Goal: Task Accomplishment & Management: Manage account settings

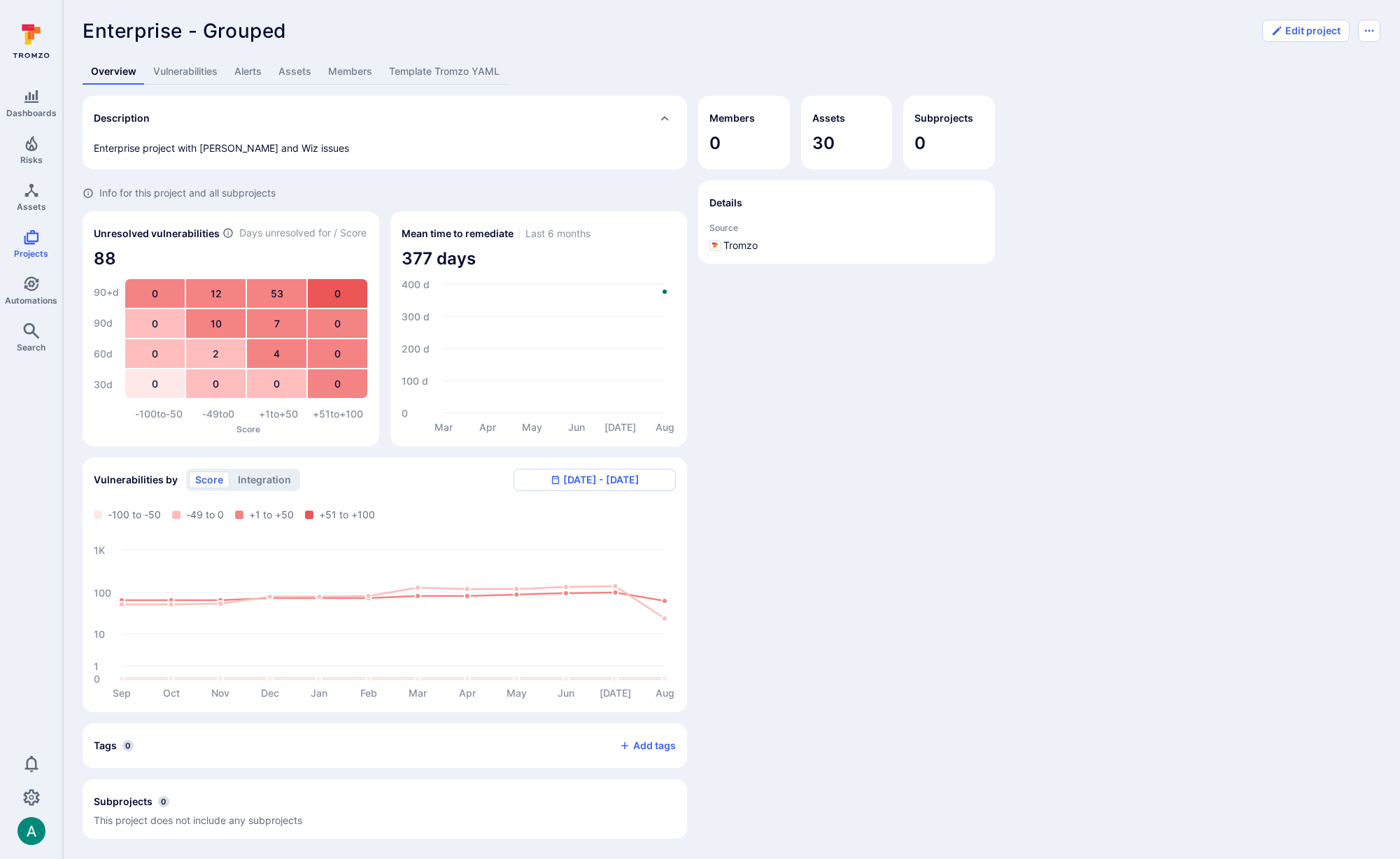
click at [473, 74] on link "Template Tromzo YAML" at bounding box center [444, 71] width 128 height 26
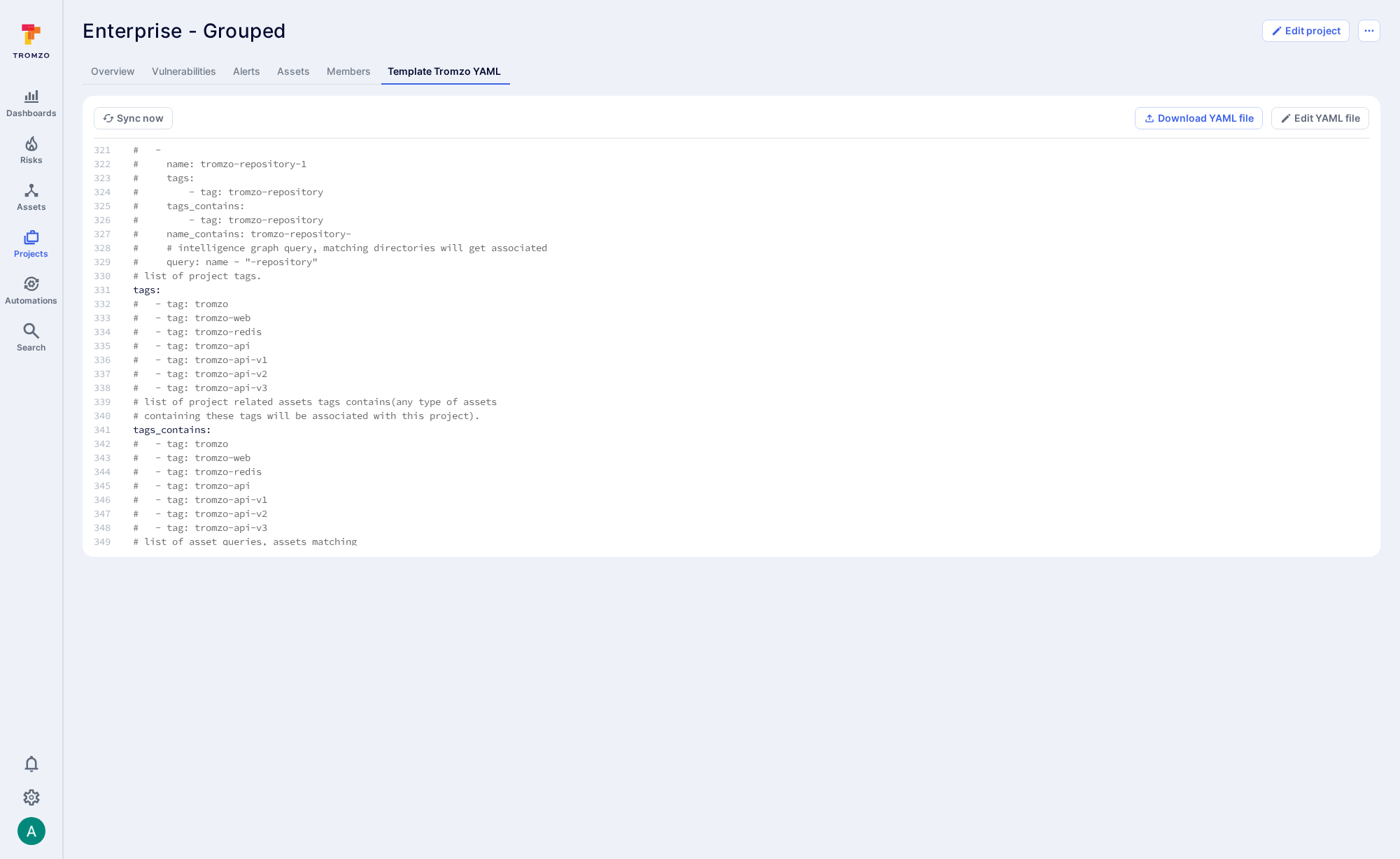
scroll to position [4651, 0]
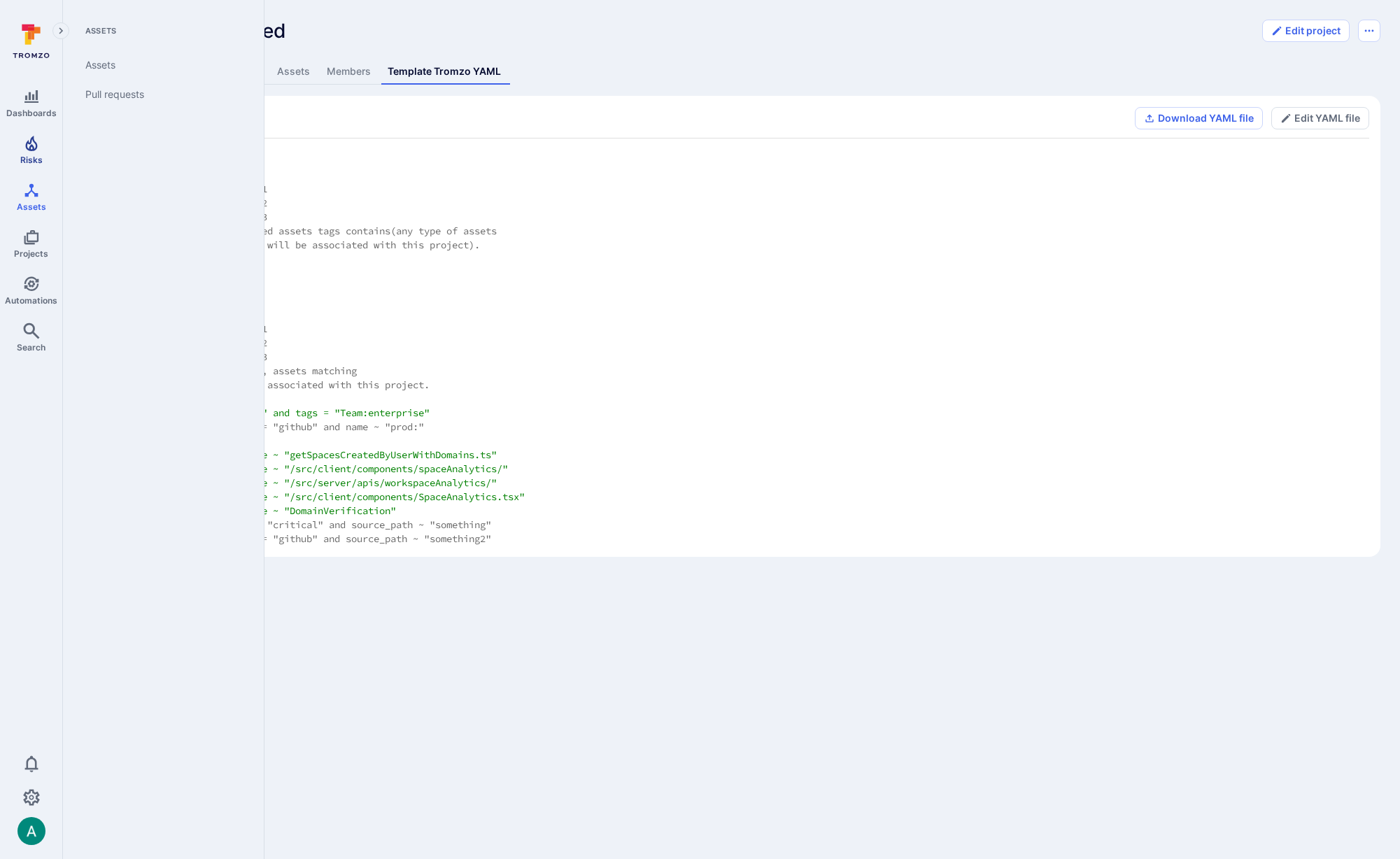
click at [37, 151] on icon "Risks" at bounding box center [31, 143] width 17 height 17
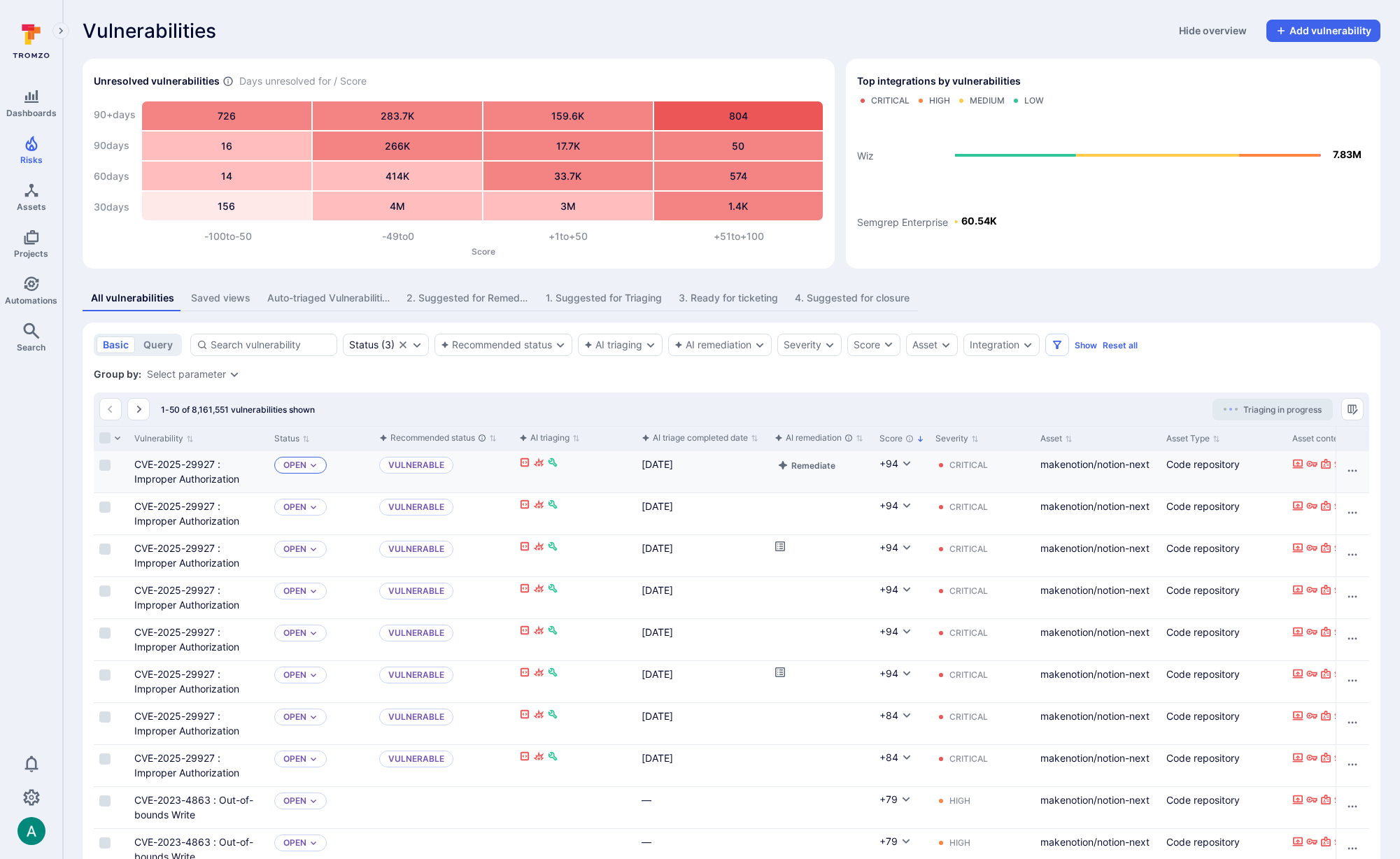
click at [307, 466] on div "Open" at bounding box center [300, 464] width 52 height 17
click at [215, 295] on div "Saved views" at bounding box center [220, 298] width 59 height 14
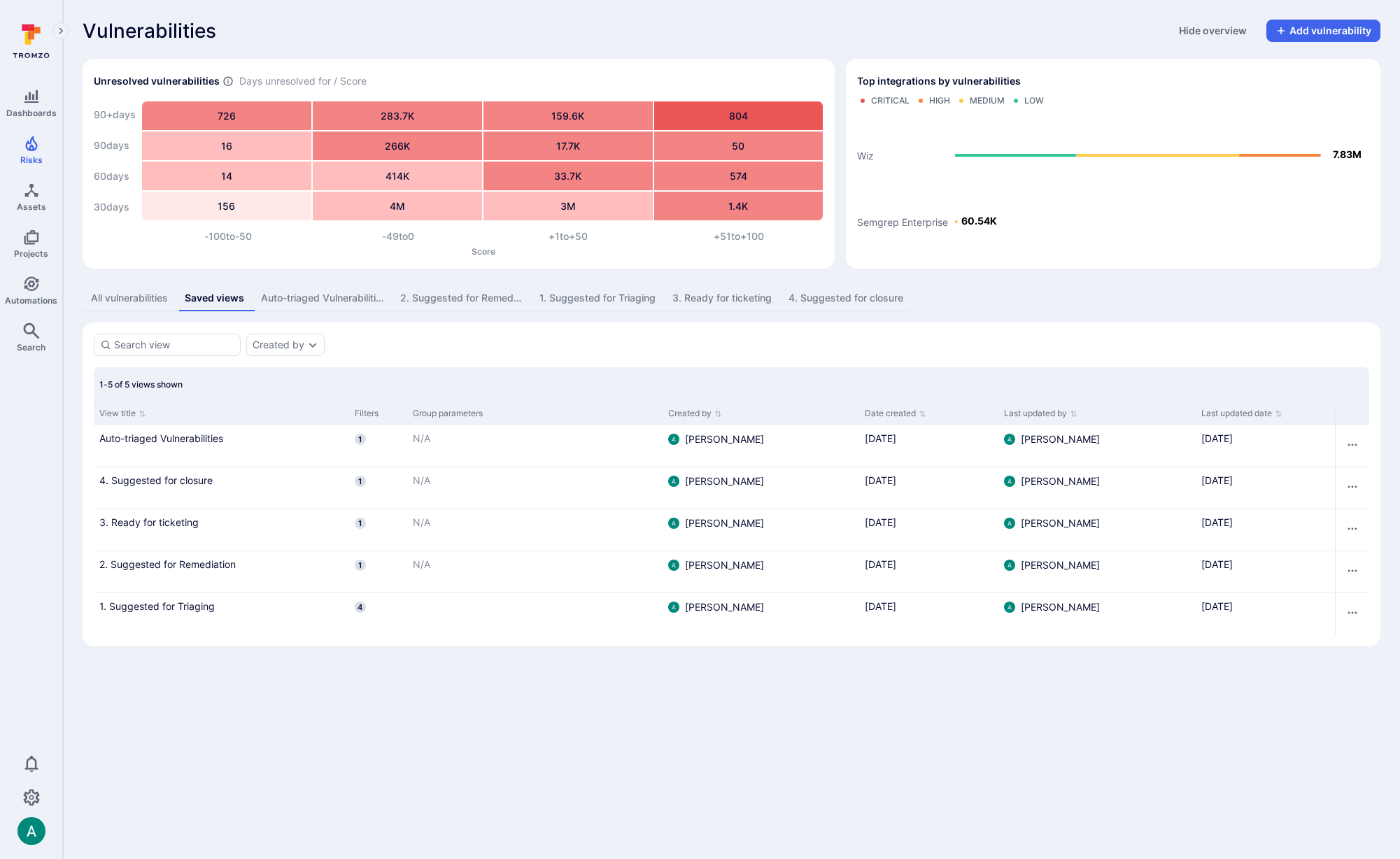
click at [576, 303] on div "1. Suggested for Triaging" at bounding box center [598, 298] width 117 height 14
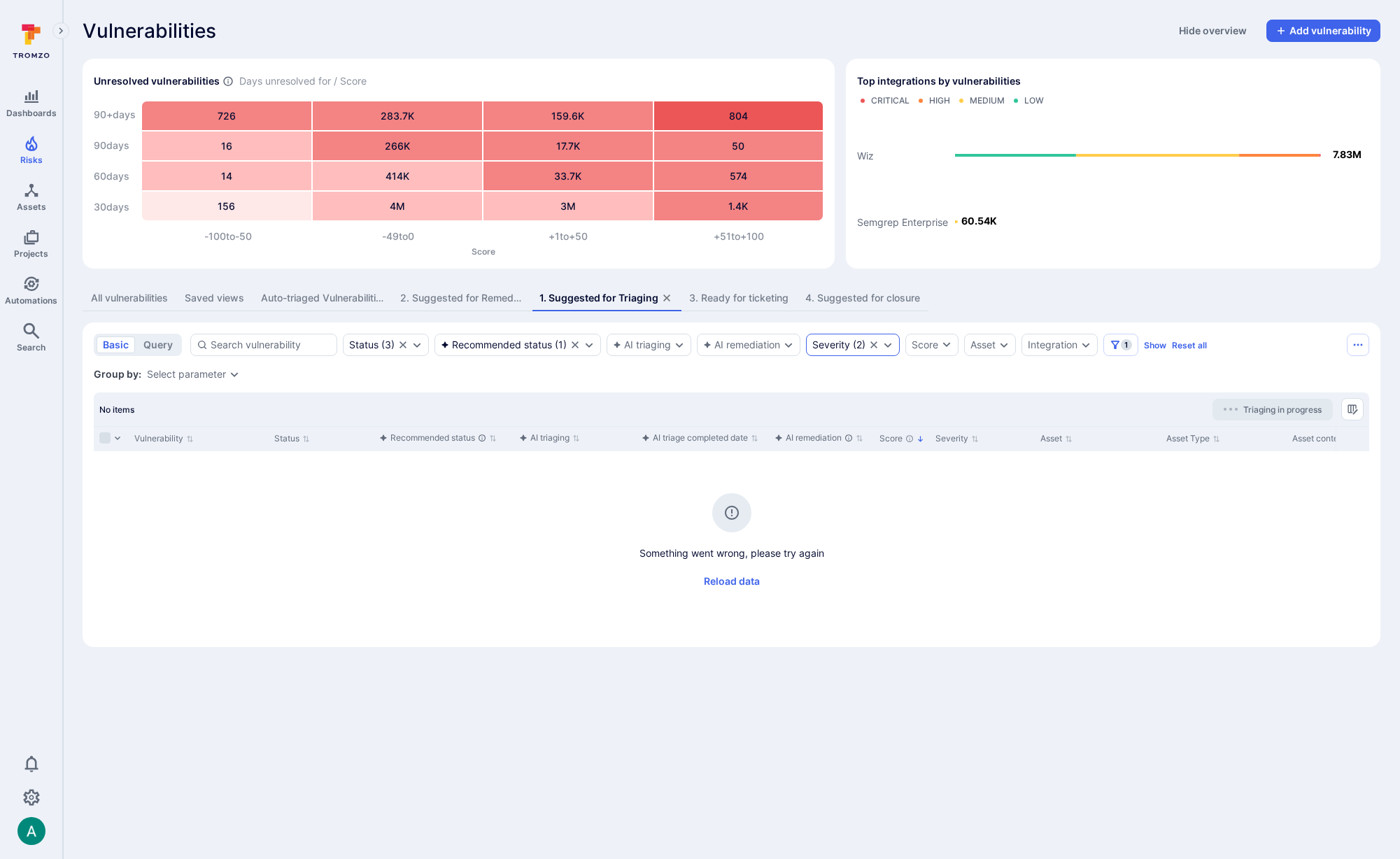
click at [892, 342] on icon "Expand dropdown" at bounding box center [888, 345] width 11 height 11
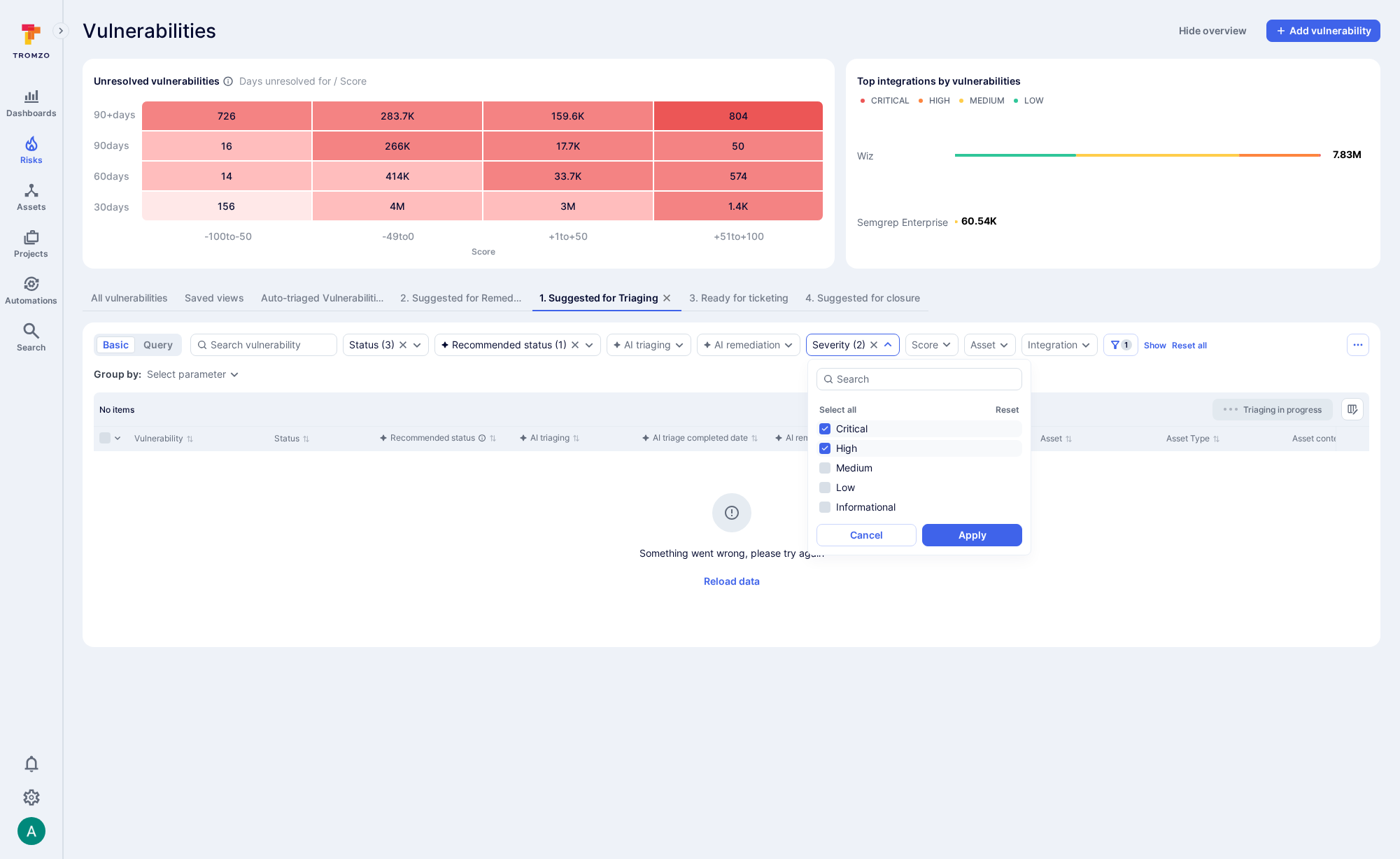
click at [683, 384] on section "basic query Status ( 3 ) Recommended status ( 1 ) AI triaging AI remediation Se…" at bounding box center [731, 485] width 1298 height 325
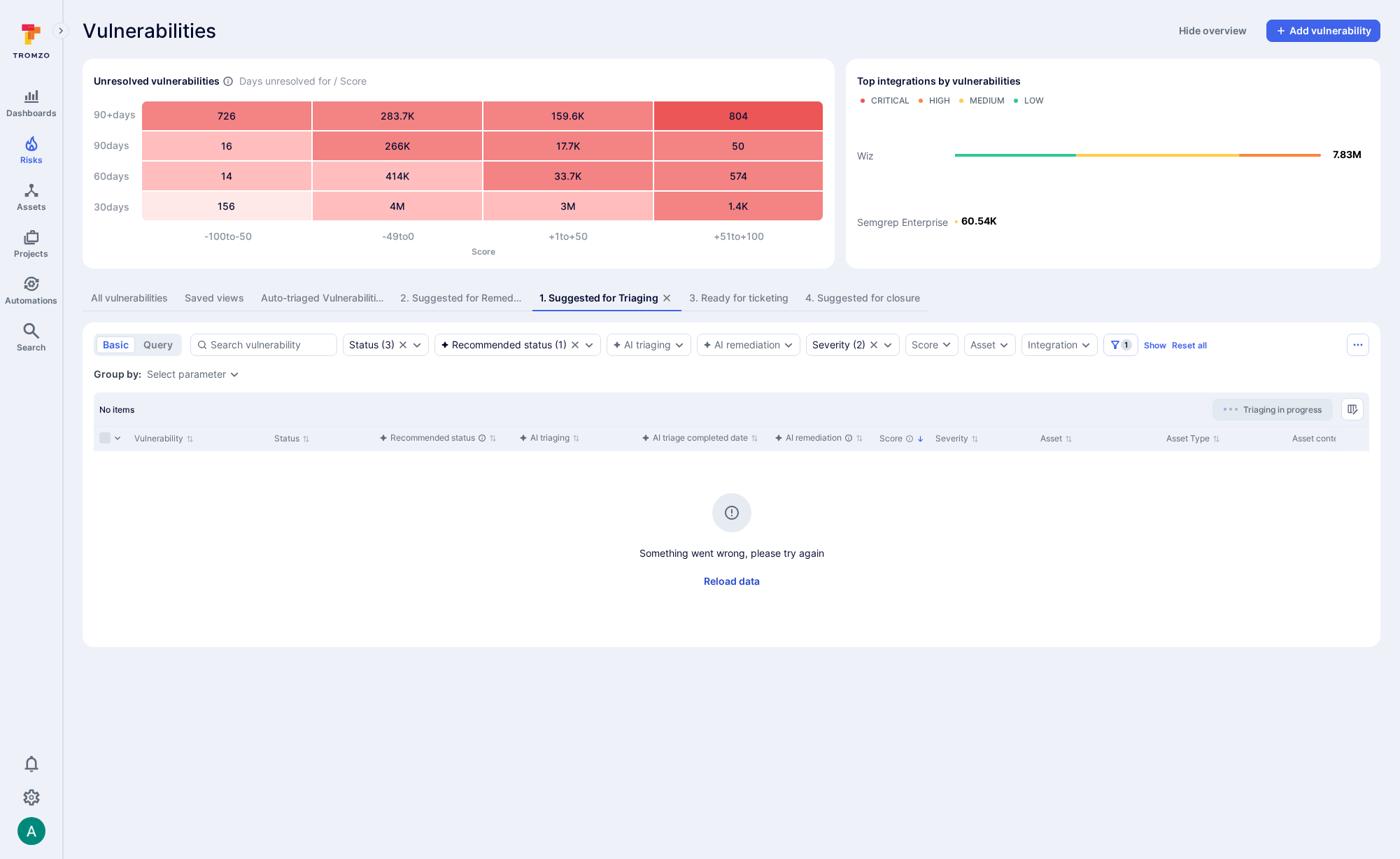
click at [737, 578] on button "Reload data" at bounding box center [732, 581] width 73 height 22
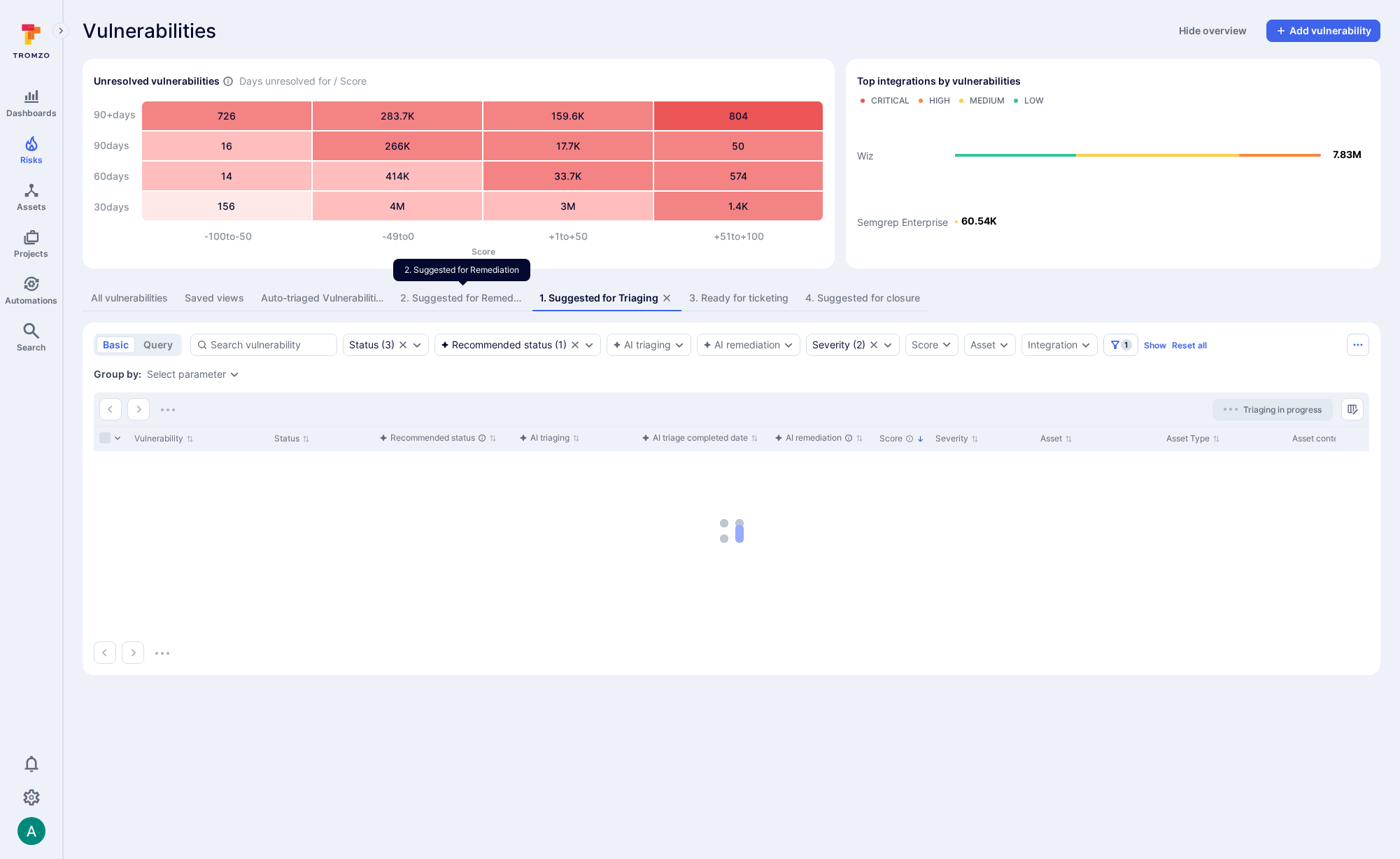
click at [464, 296] on div "2. Suggested for Remediation" at bounding box center [461, 298] width 122 height 14
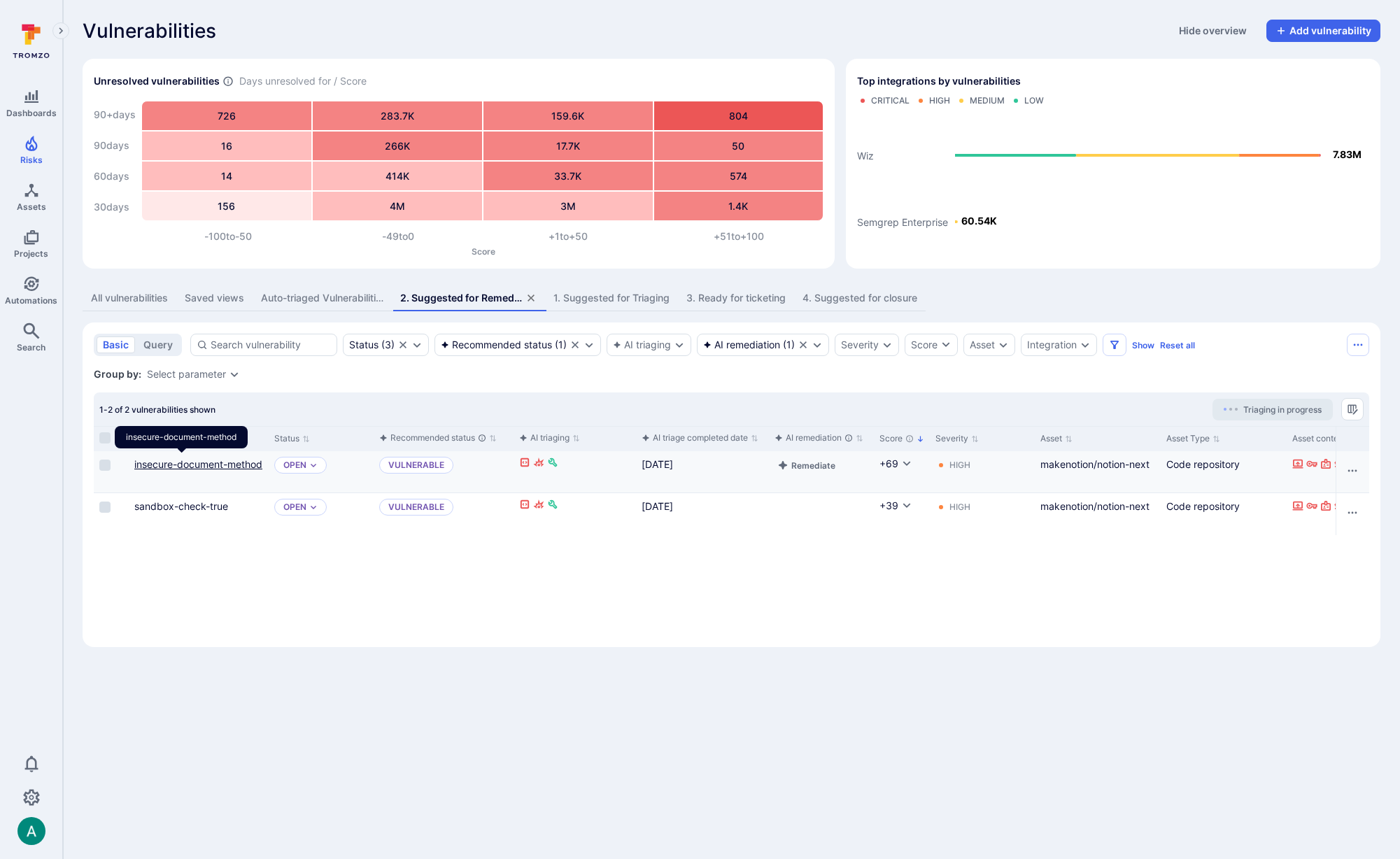
click at [192, 465] on link "insecure-document-method" at bounding box center [198, 464] width 128 height 12
click at [102, 468] on input "Select row" at bounding box center [105, 465] width 11 height 11
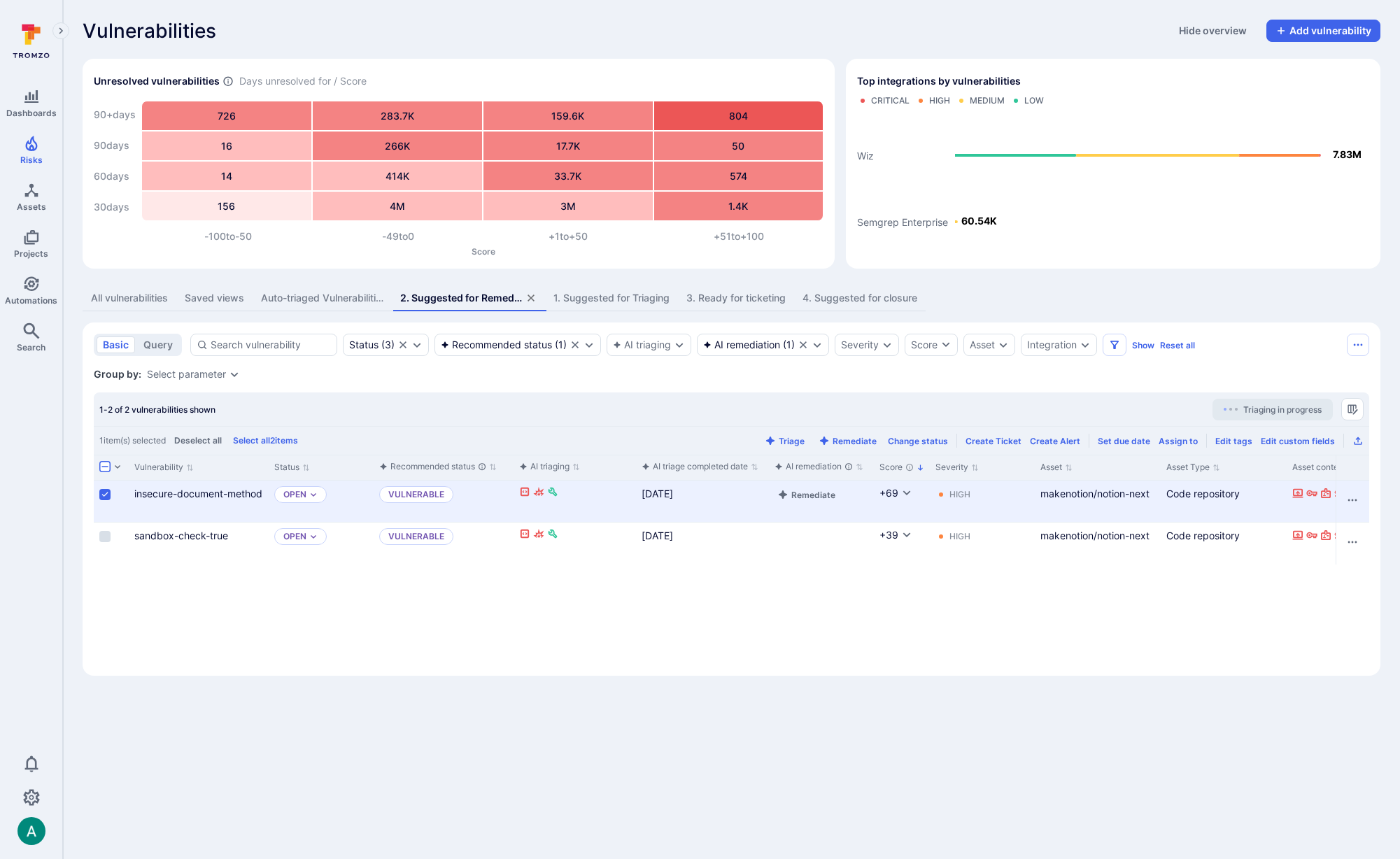
click at [105, 497] on input "Select row" at bounding box center [105, 494] width 11 height 11
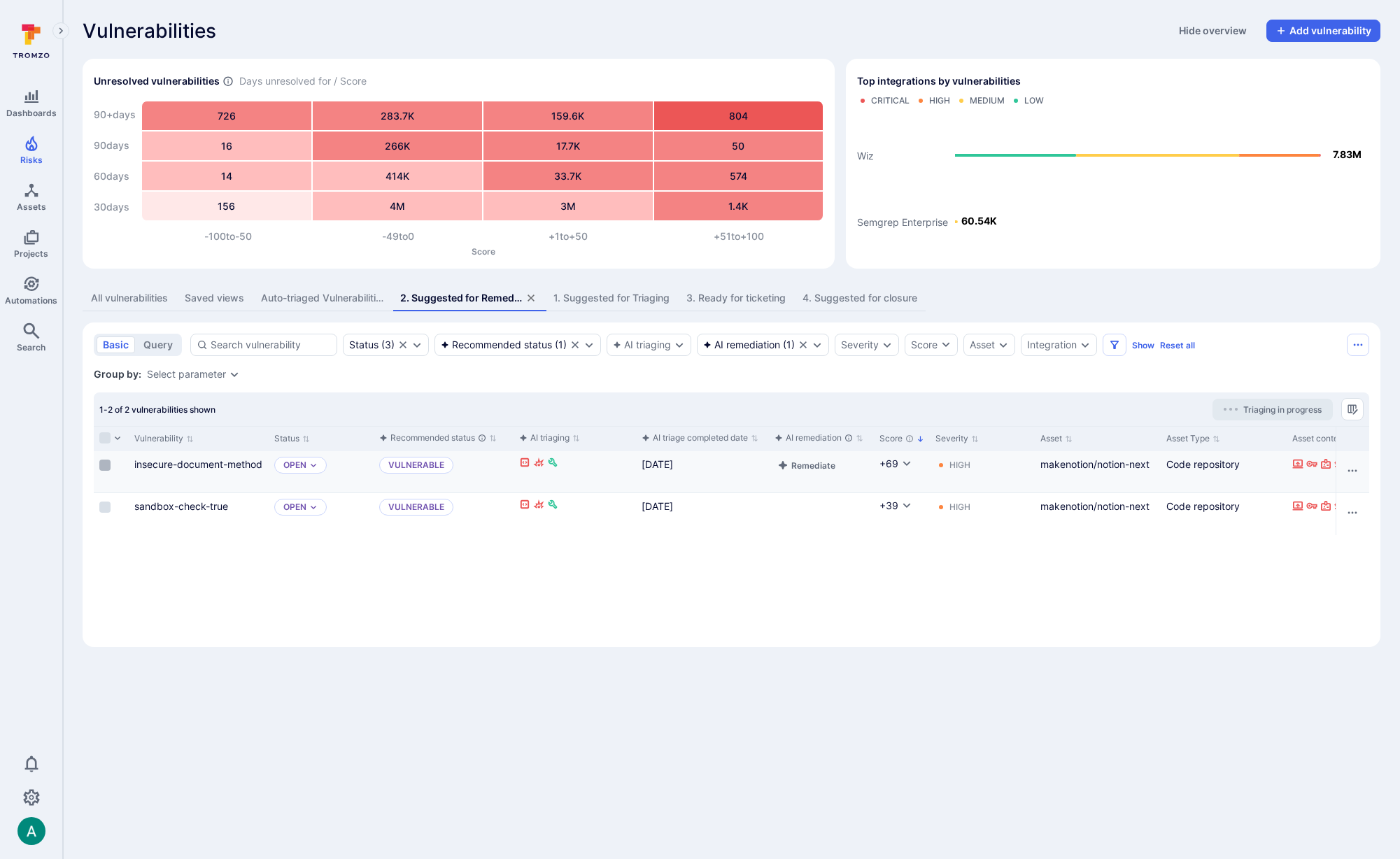
click at [107, 460] on input "Select row" at bounding box center [105, 465] width 11 height 11
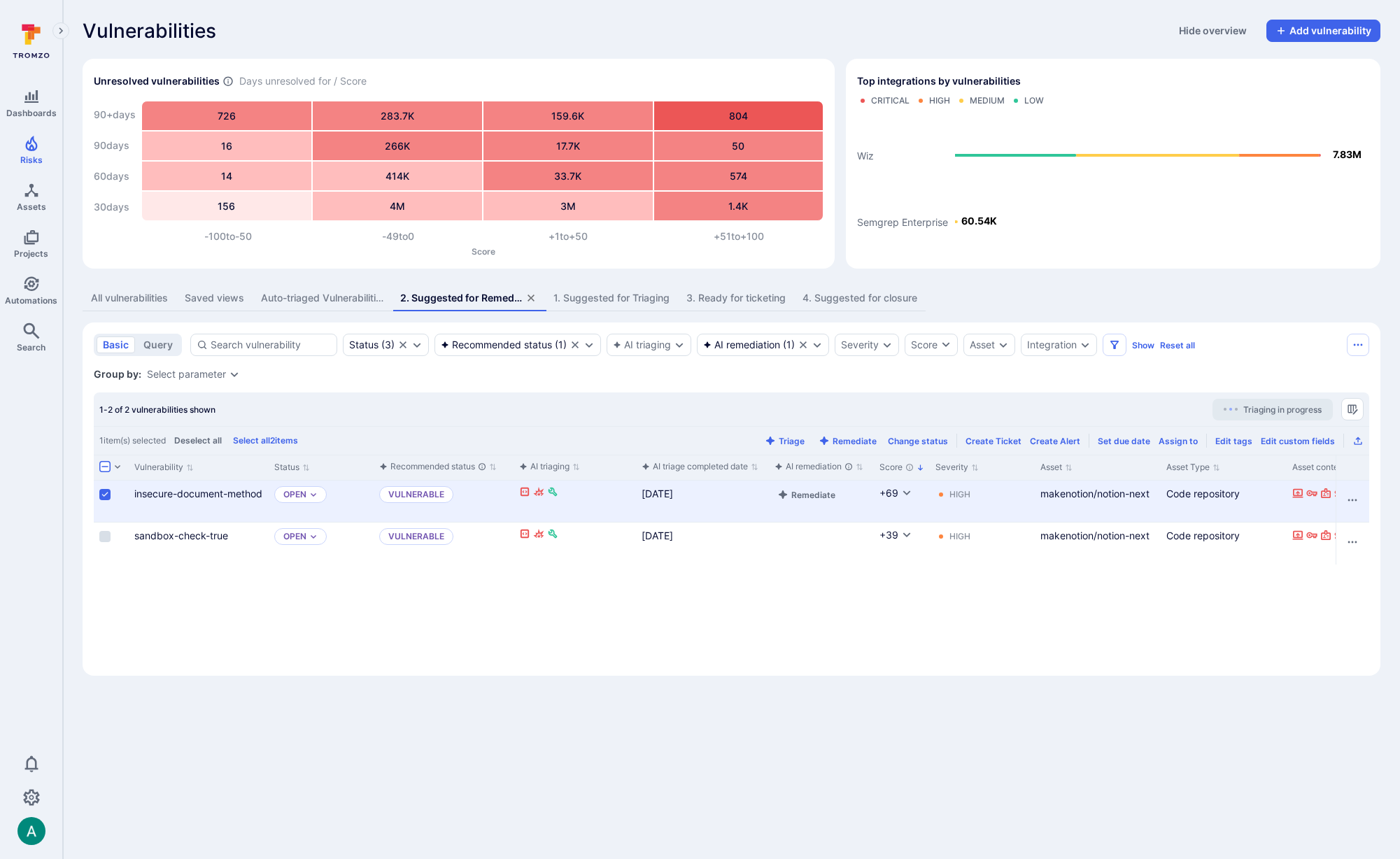
drag, startPoint x: 106, startPoint y: 536, endPoint x: 454, endPoint y: 492, distance: 350.8
click at [106, 536] on input "Select row" at bounding box center [105, 536] width 11 height 11
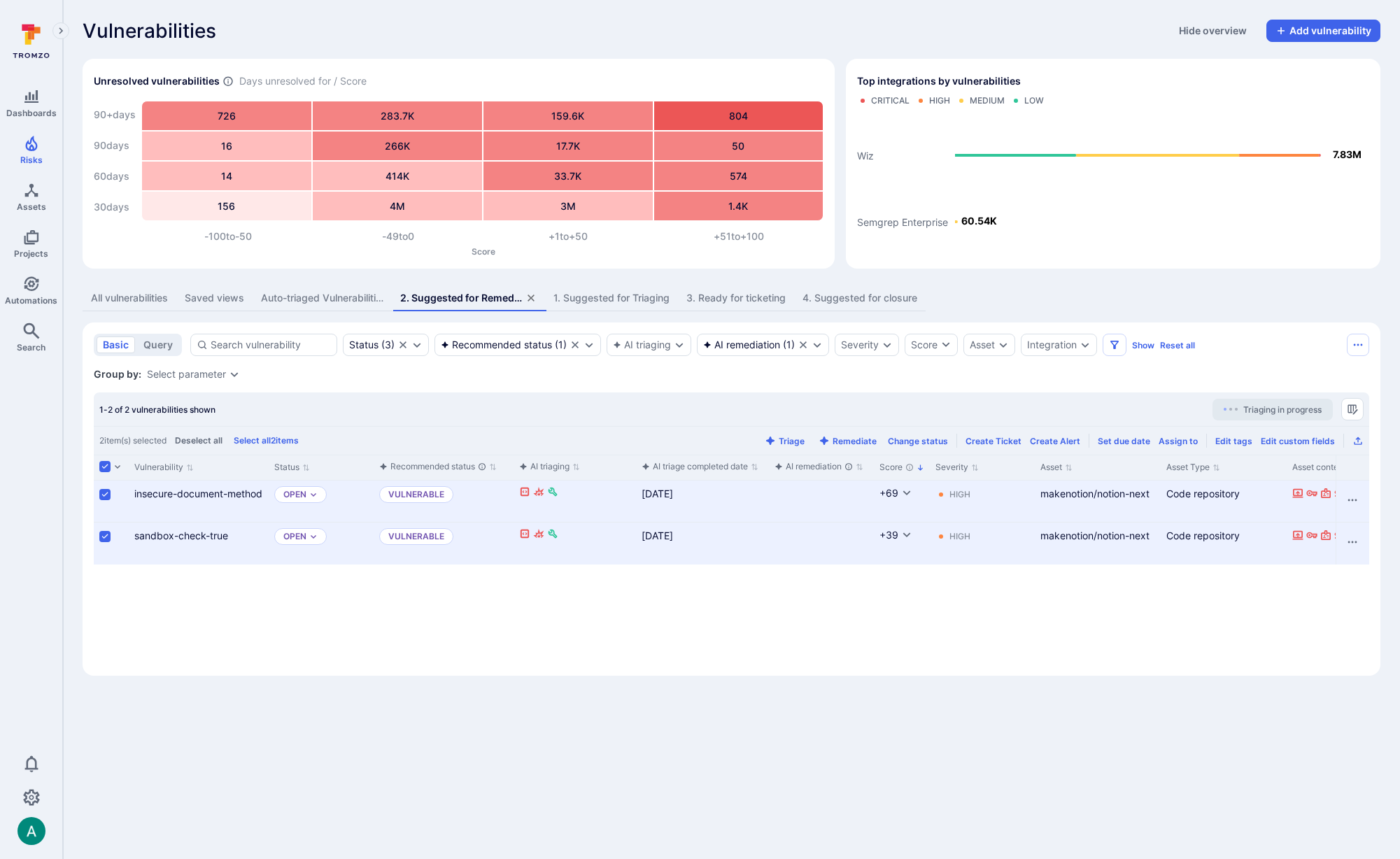
click at [105, 462] on input "Select all rows" at bounding box center [105, 467] width 11 height 11
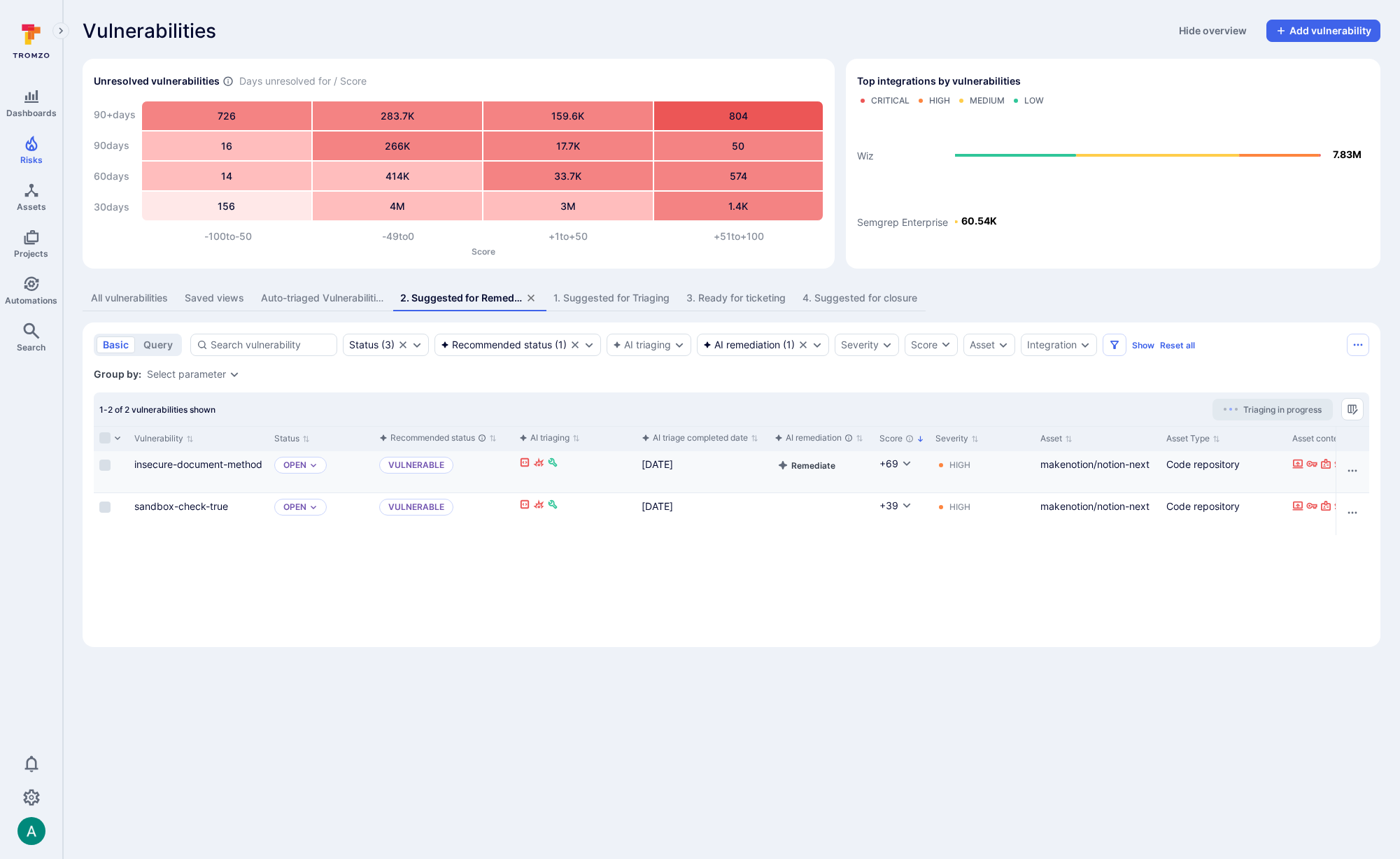
click at [823, 462] on button "Remediate" at bounding box center [806, 464] width 63 height 17
click at [748, 298] on div "3. Ready for ticketing" at bounding box center [736, 298] width 99 height 14
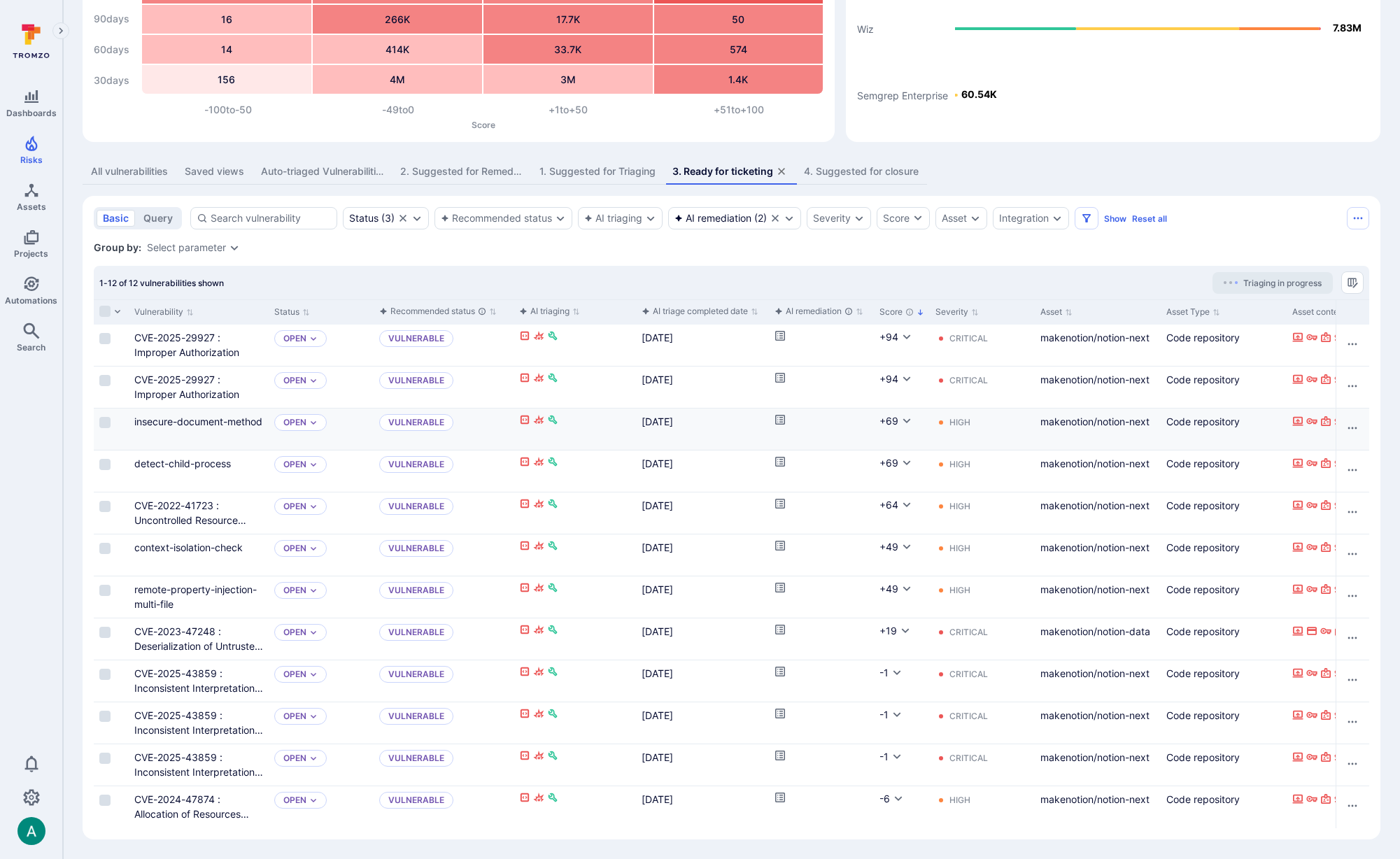
scroll to position [125, 0]
click at [780, 337] on icon "Cell for aiCtx.remediationStatus" at bounding box center [780, 337] width 11 height 11
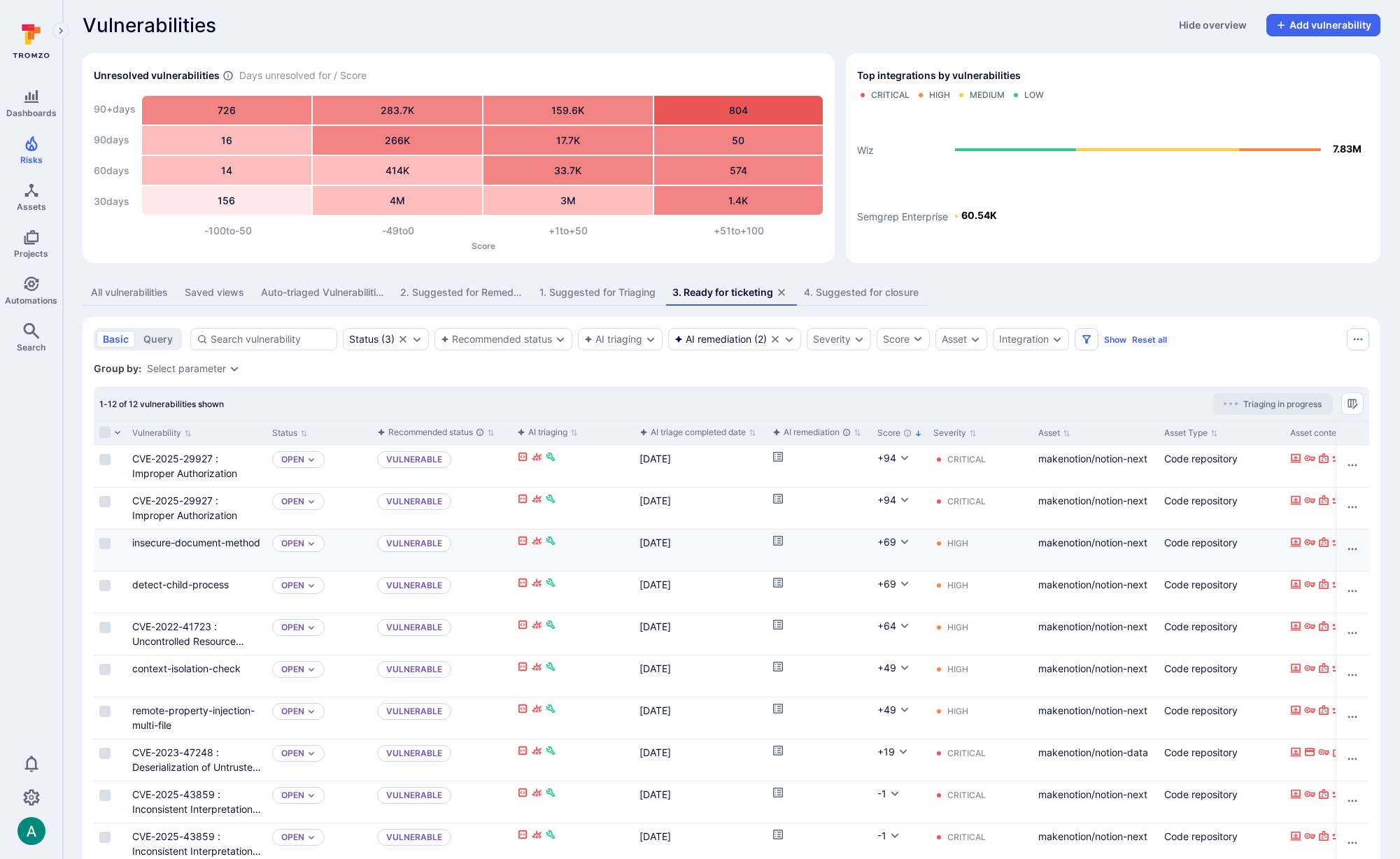
scroll to position [8, 0]
click at [778, 539] on icon "Cell for aiCtx.remediationStatus" at bounding box center [778, 539] width 11 height 11
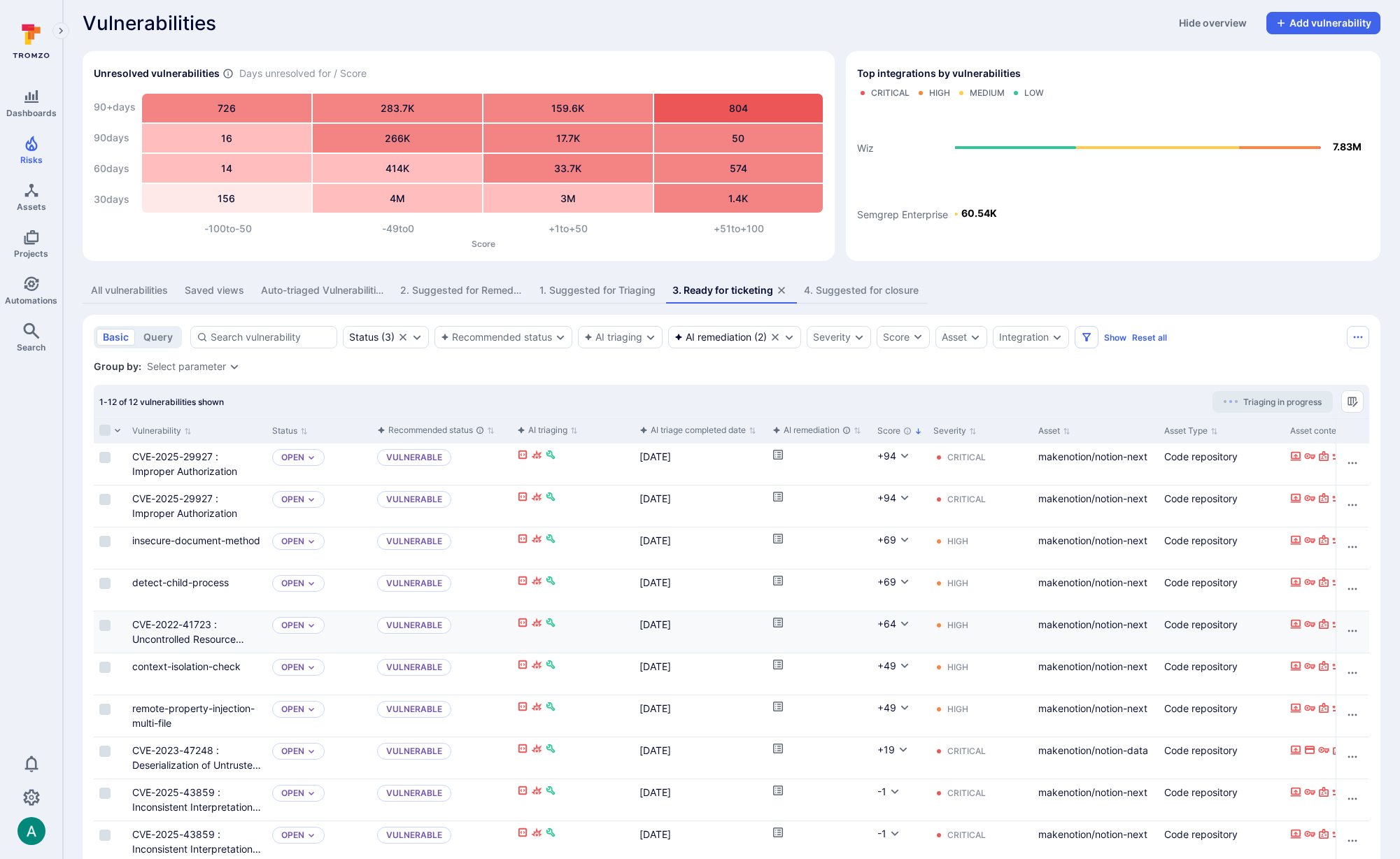
scroll to position [0, 0]
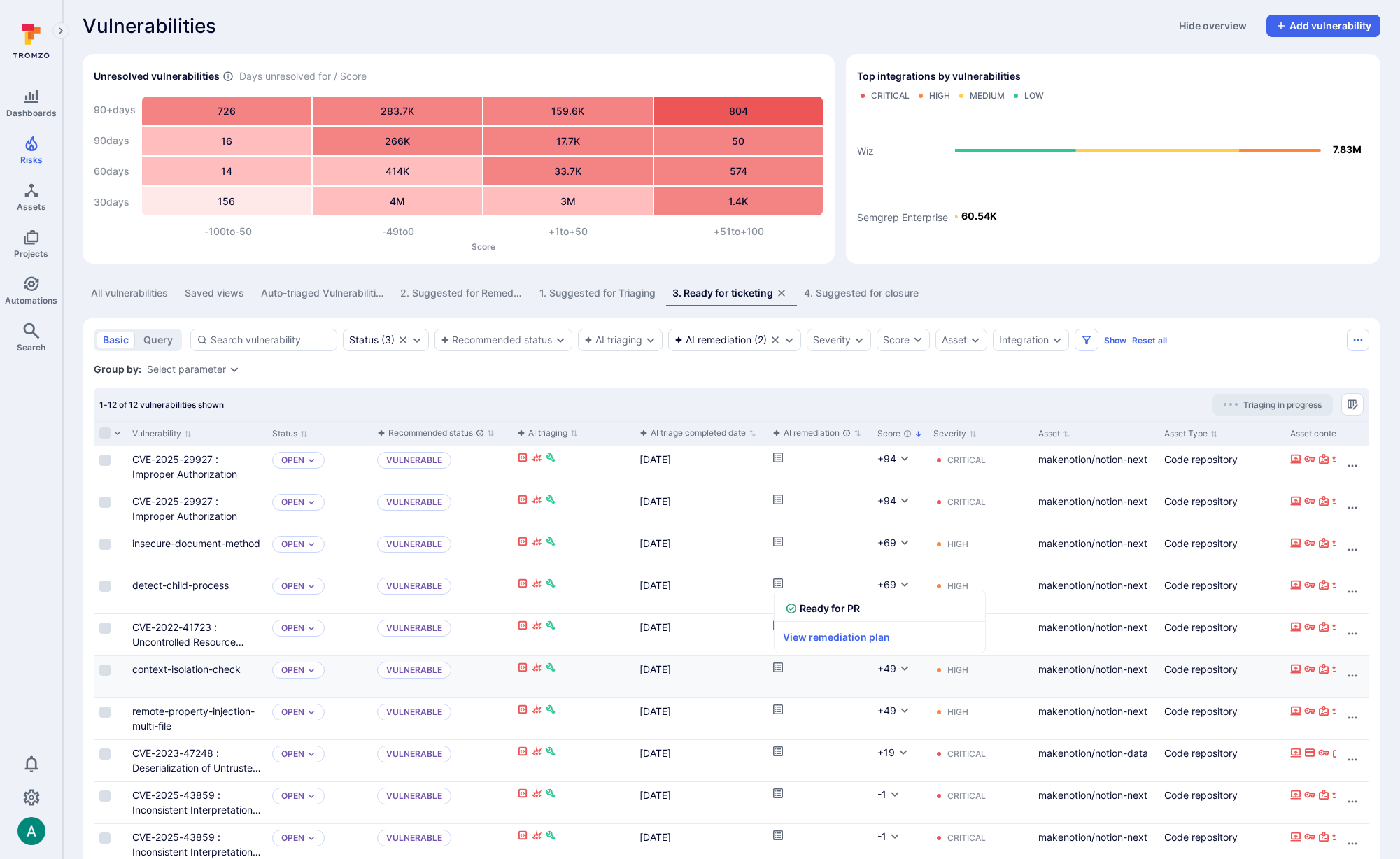
click at [779, 672] on link "Cell for aiCtx.remediationStatus" at bounding box center [778, 669] width 11 height 12
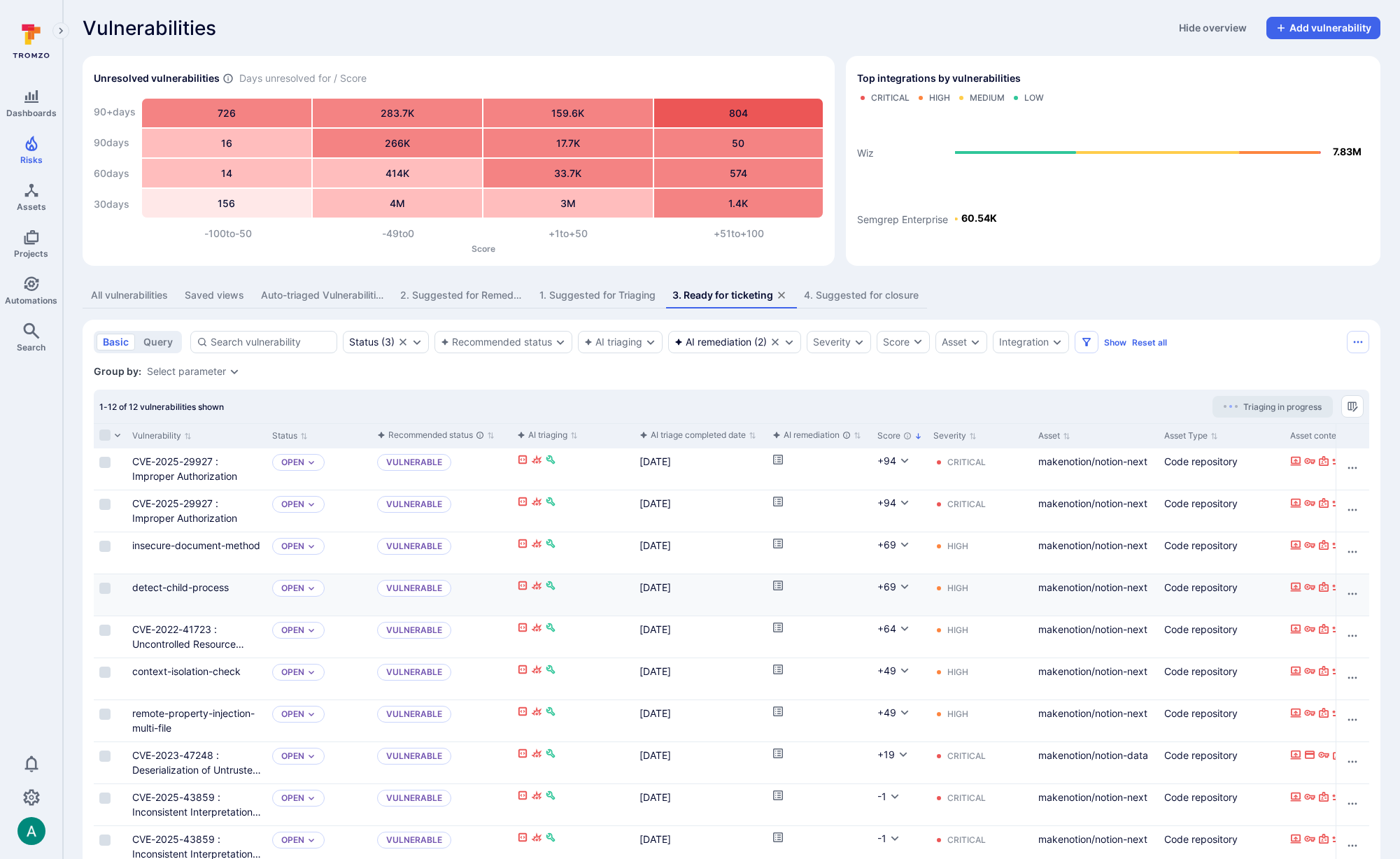
scroll to position [0, 3]
click at [197, 503] on link "CVE-2025-29927 : Improper Authorization" at bounding box center [184, 511] width 105 height 27
click at [306, 467] on div "Open" at bounding box center [297, 462] width 52 height 17
click at [358, 579] on div "False positive" at bounding box center [341, 581] width 116 height 15
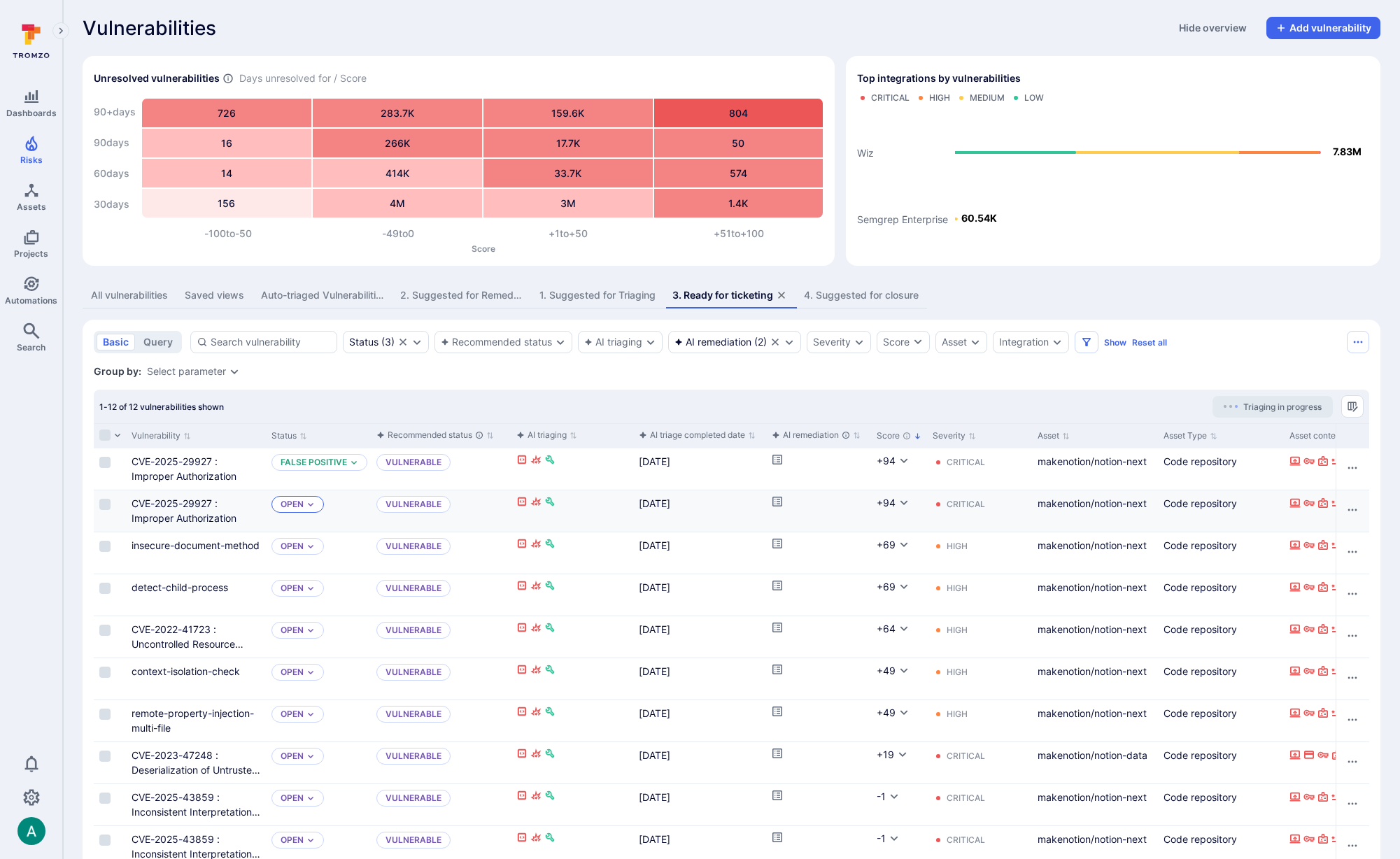
click at [302, 502] on p "Open" at bounding box center [292, 504] width 23 height 11
drag, startPoint x: 253, startPoint y: 508, endPoint x: 237, endPoint y: 505, distance: 16.3
click at [237, 505] on div "CVE-2025-29927 : Improper Authorization" at bounding box center [196, 510] width 128 height 29
click at [293, 502] on p "Open" at bounding box center [292, 504] width 23 height 11
click at [328, 620] on span "False positive" at bounding box center [316, 622] width 67 height 10
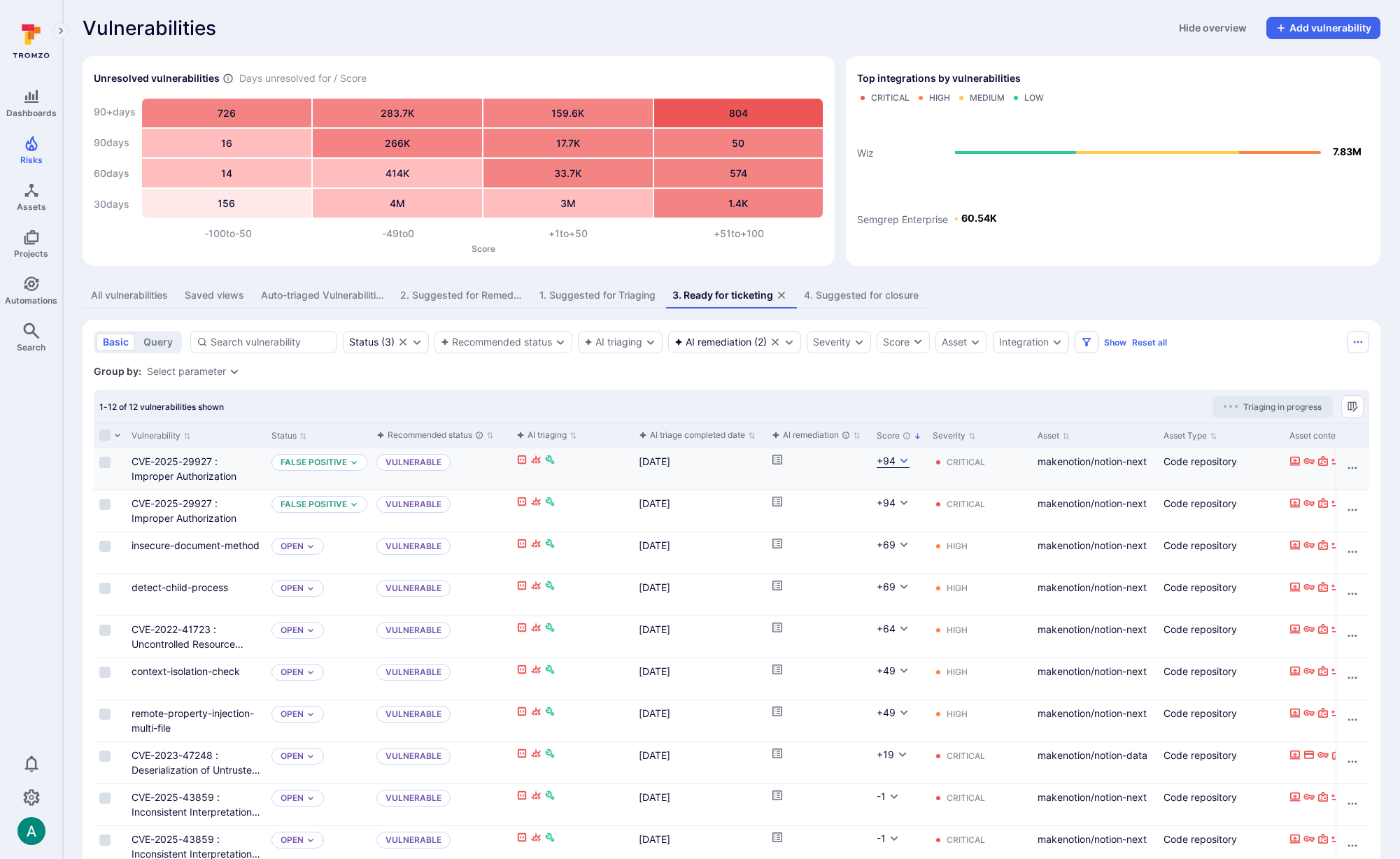
click at [898, 462] on icon "Cell for Score" at bounding box center [904, 461] width 11 height 11
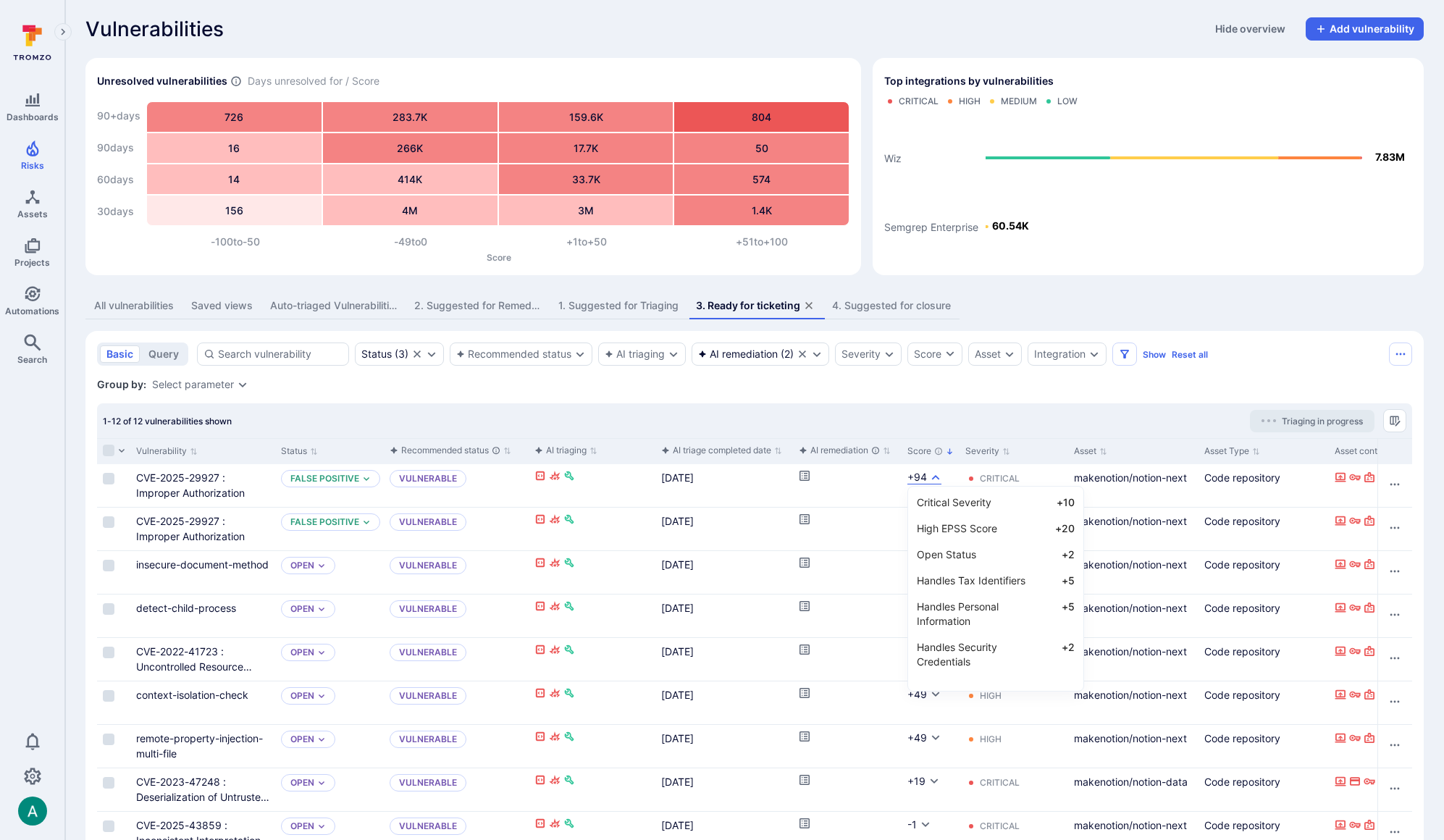
scroll to position [0, 3]
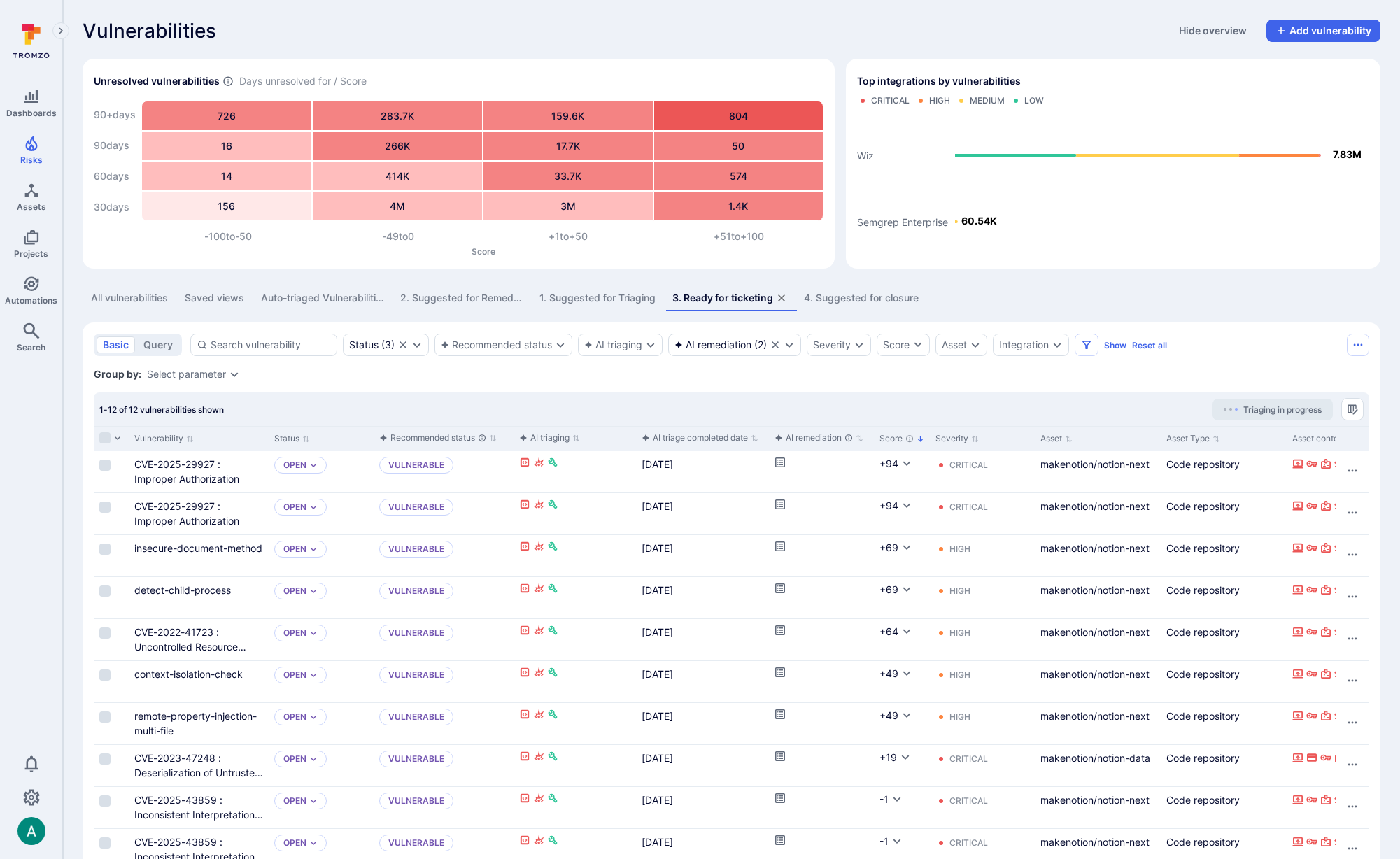
click at [748, 384] on section "basic query Status ( 3 ) Recommended status AI triaging AI remediation ( 2 ) Se…" at bounding box center [731, 644] width 1298 height 643
click at [562, 381] on section "basic query Status ( 3 ) Recommended status AI triaging AI remediation ( 2 ) Se…" at bounding box center [731, 644] width 1298 height 643
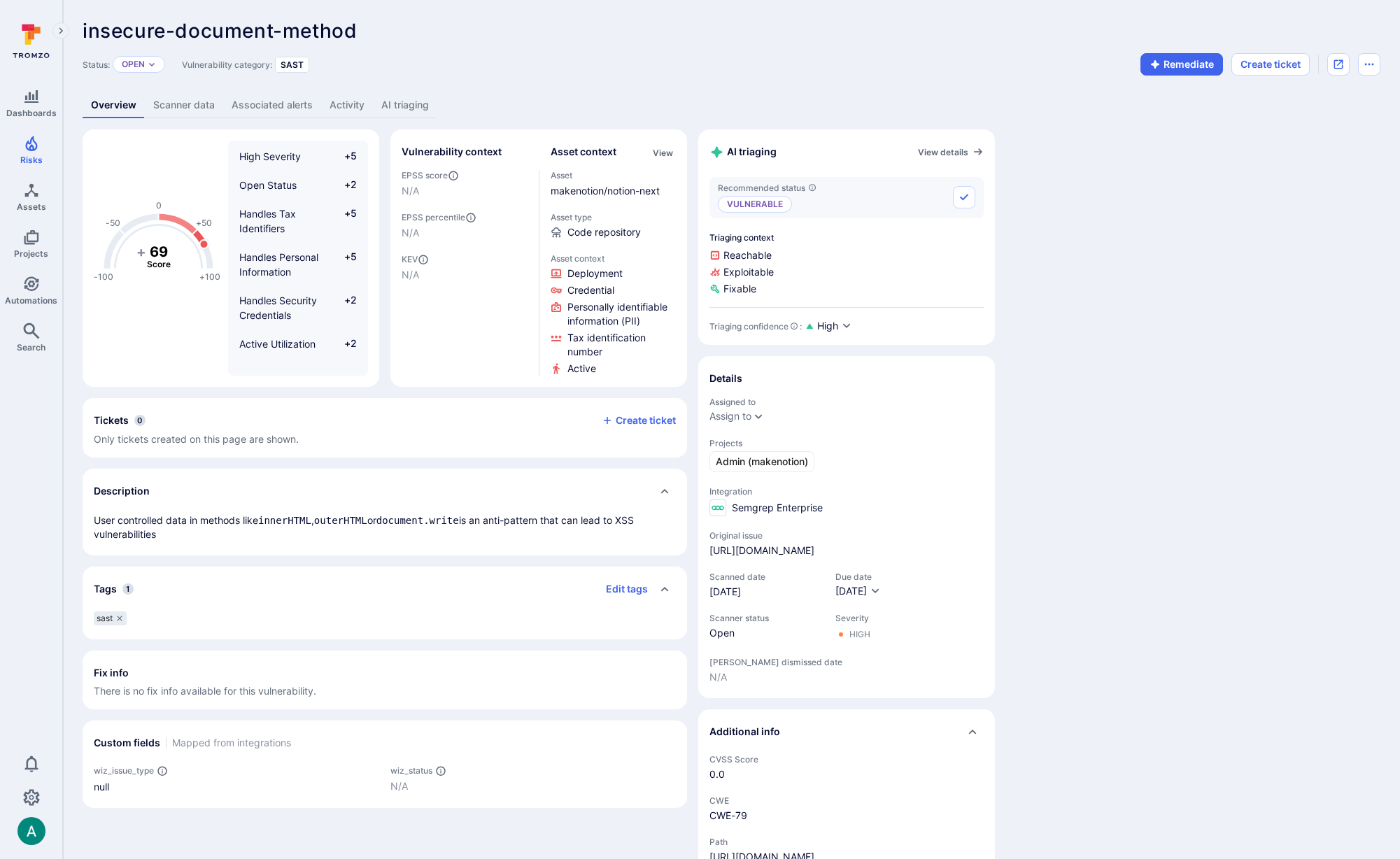
click at [396, 108] on link "AI triaging" at bounding box center [404, 105] width 64 height 26
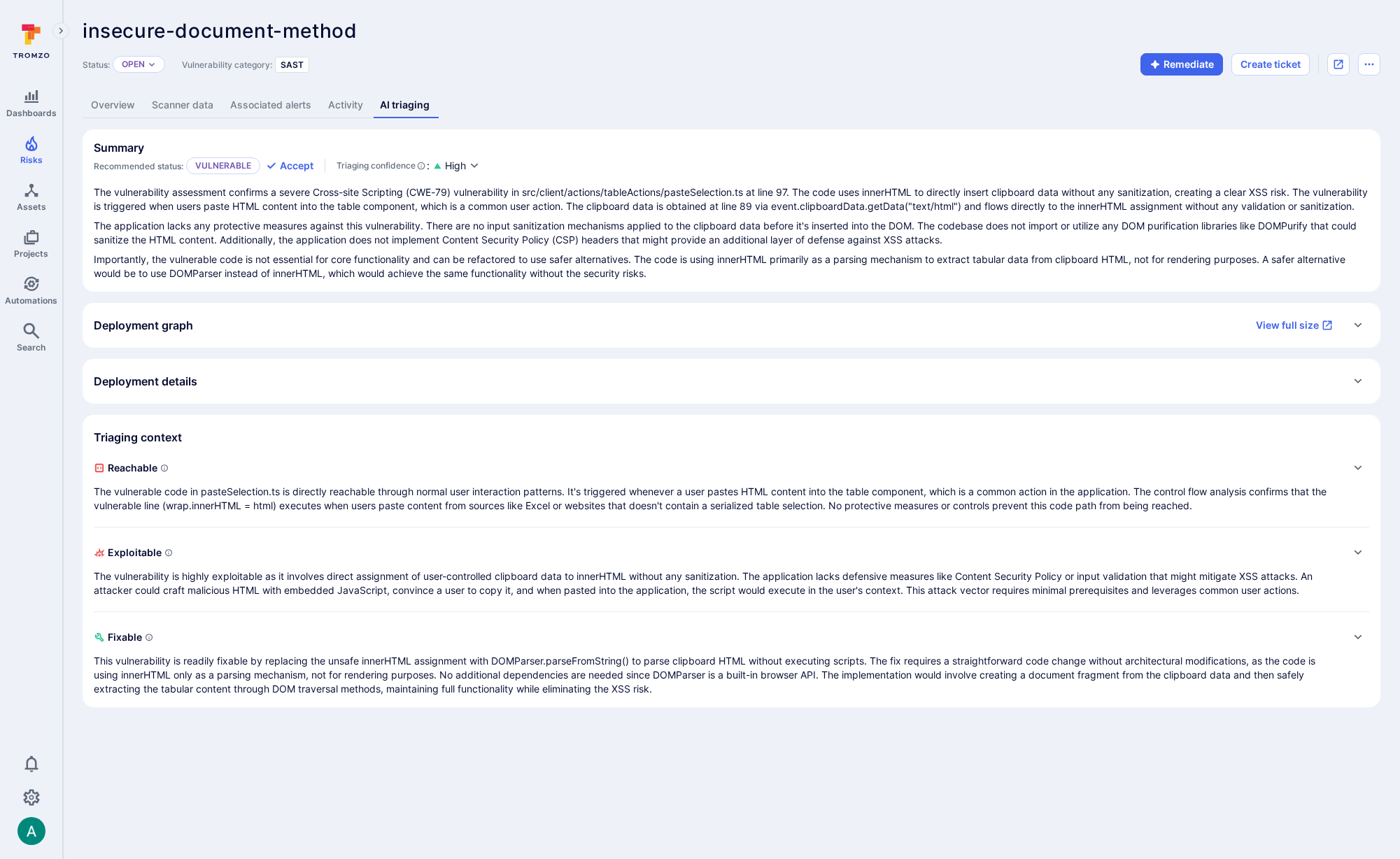
click at [117, 106] on link "Overview" at bounding box center [113, 105] width 61 height 26
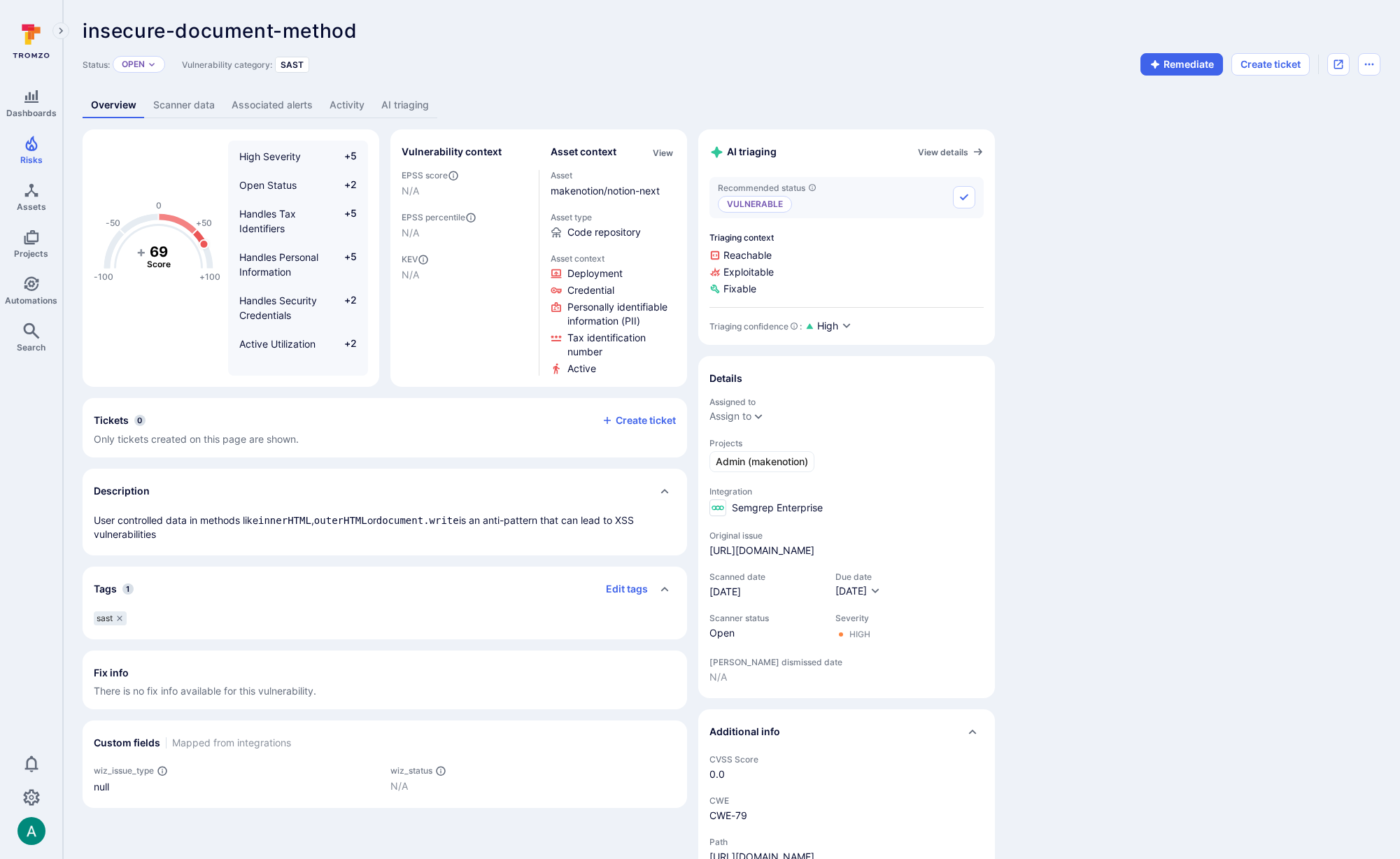
click at [403, 103] on link "AI triaging" at bounding box center [404, 105] width 64 height 26
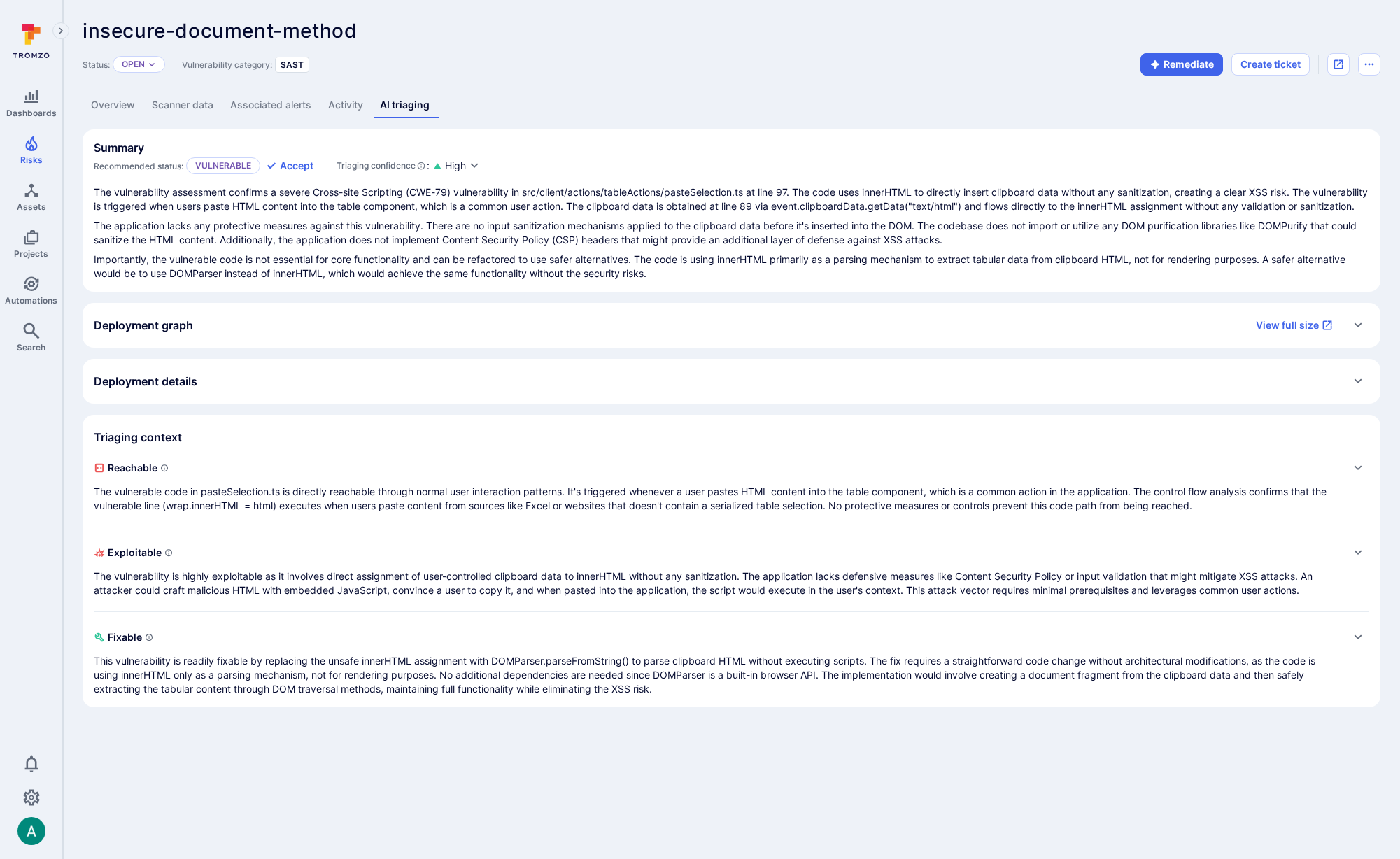
click at [313, 509] on p "The vulnerable code in pasteSelection.ts is directly reachable through normal u…" at bounding box center [717, 498] width 1248 height 28
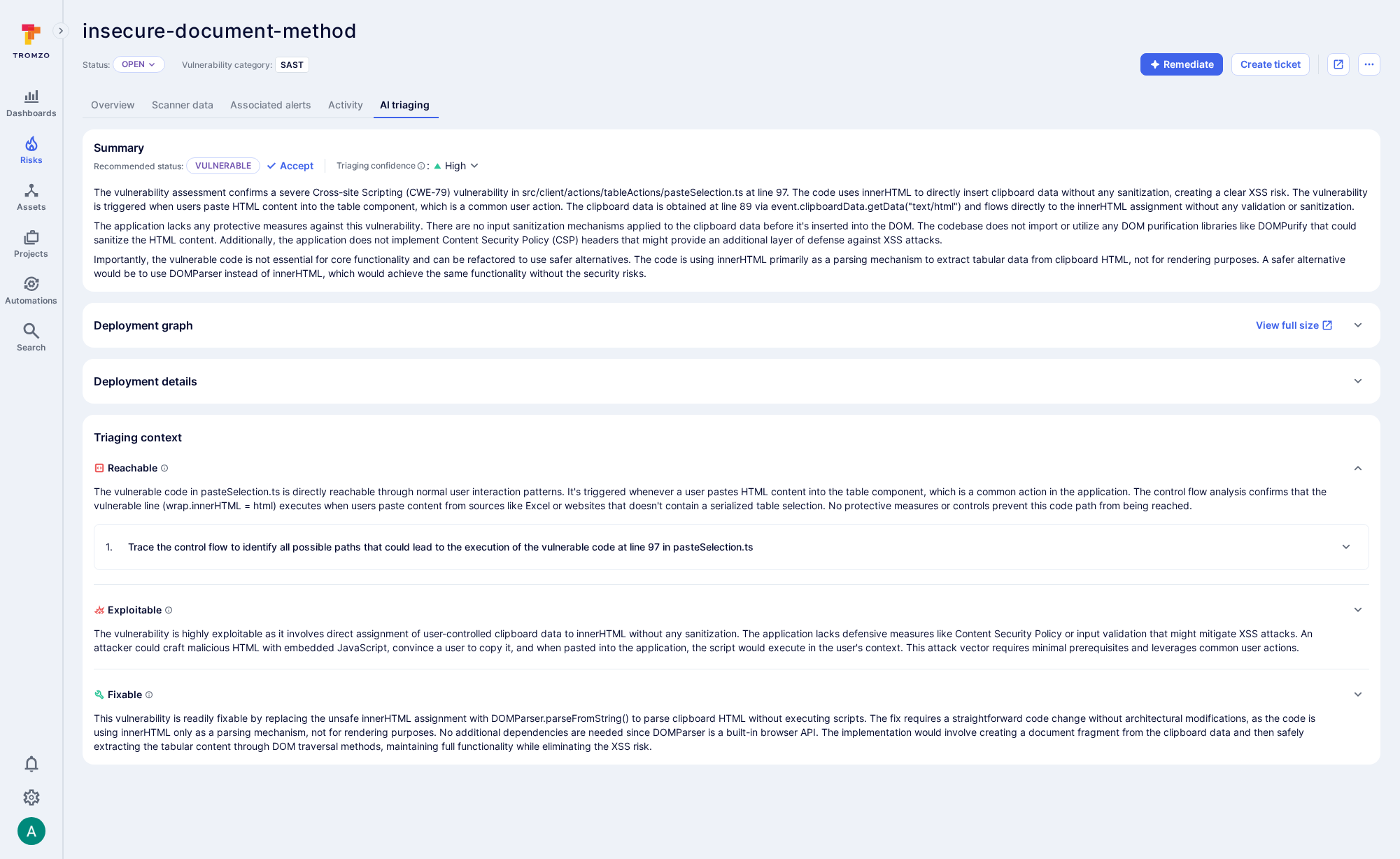
click at [381, 554] on p "Trace the control flow to identify all possible paths that could lead to the ex…" at bounding box center [441, 547] width 625 height 14
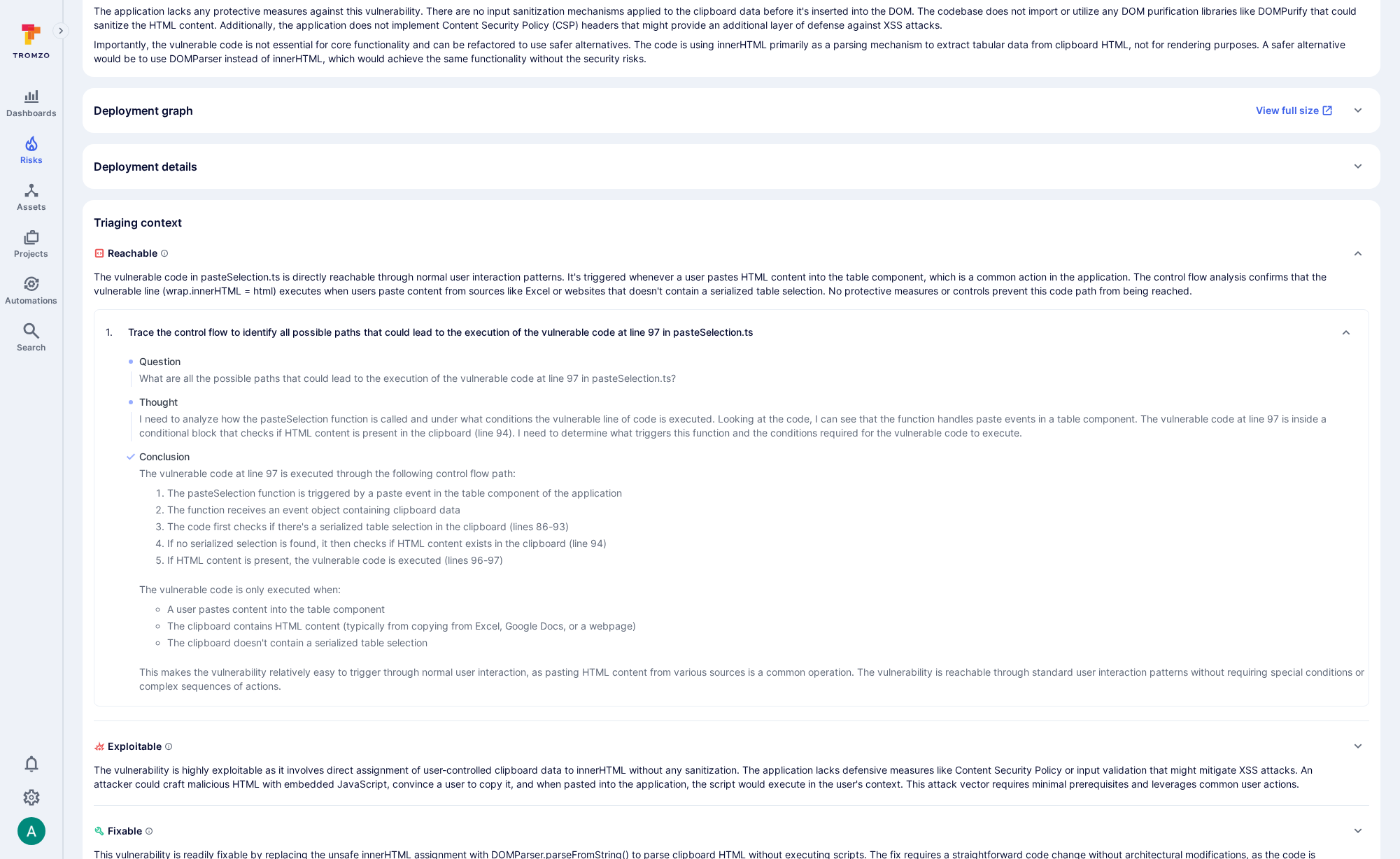
scroll to position [290, 0]
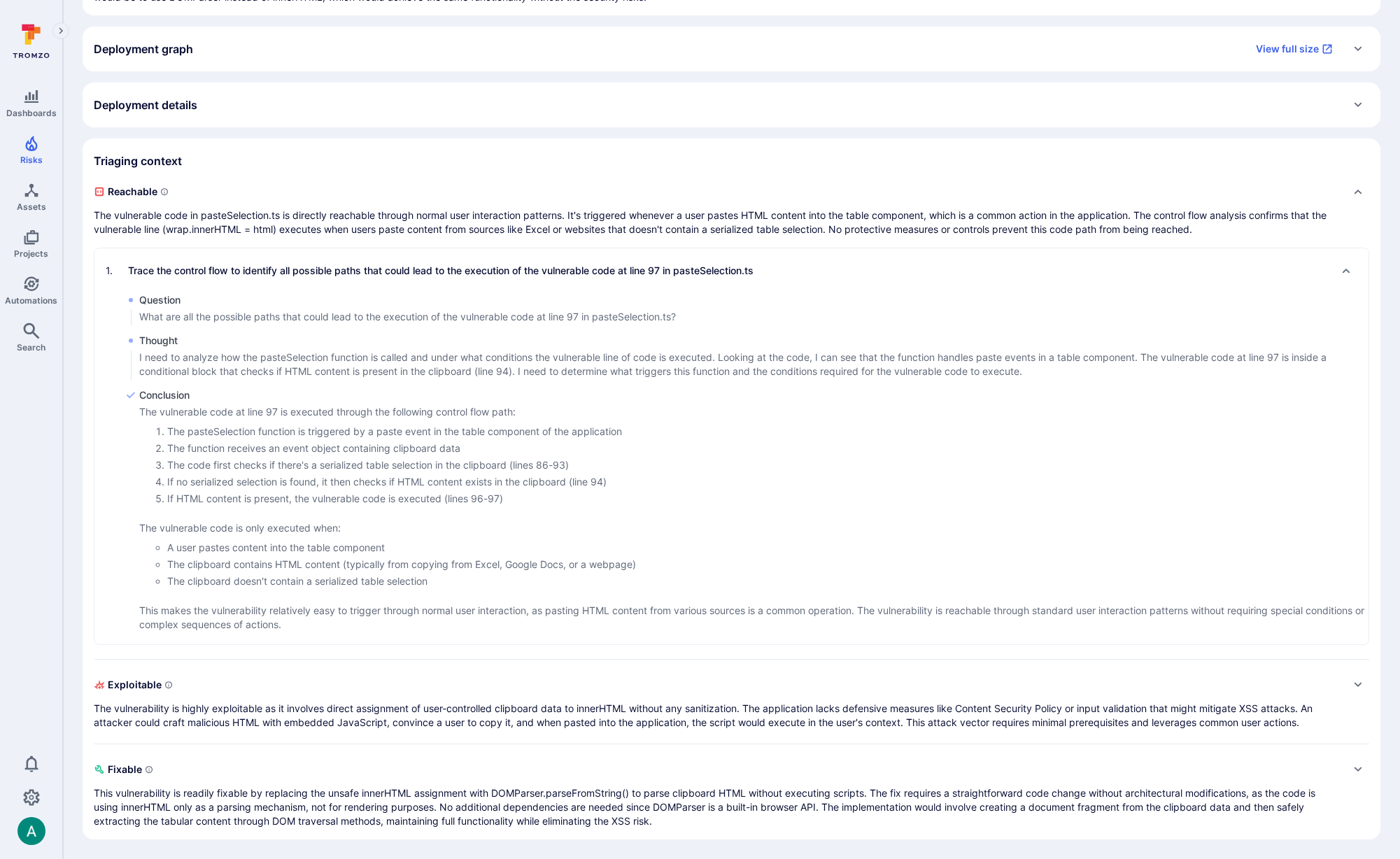
click at [828, 695] on span "Exploitable" at bounding box center [717, 685] width 1248 height 22
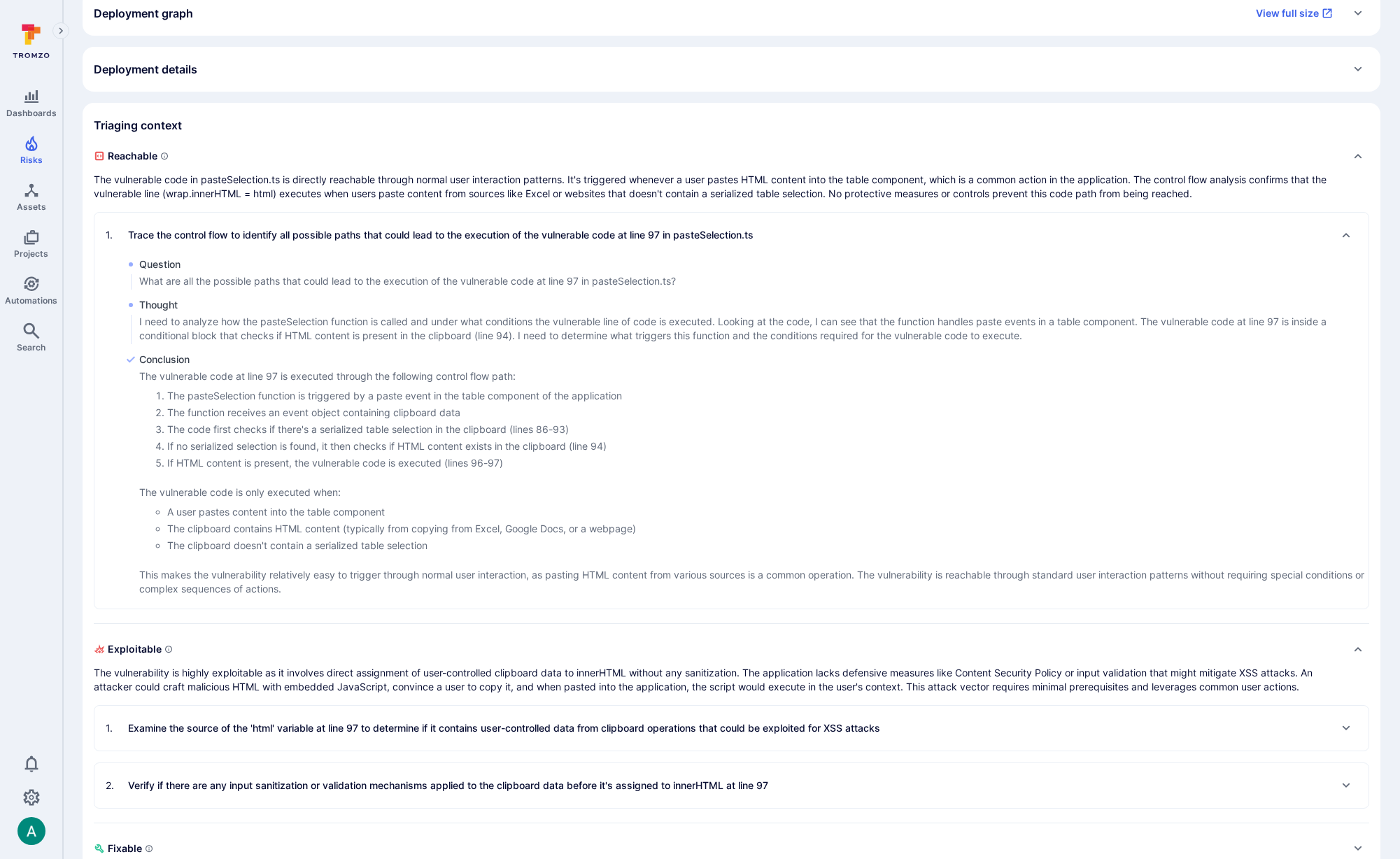
scroll to position [405, 0]
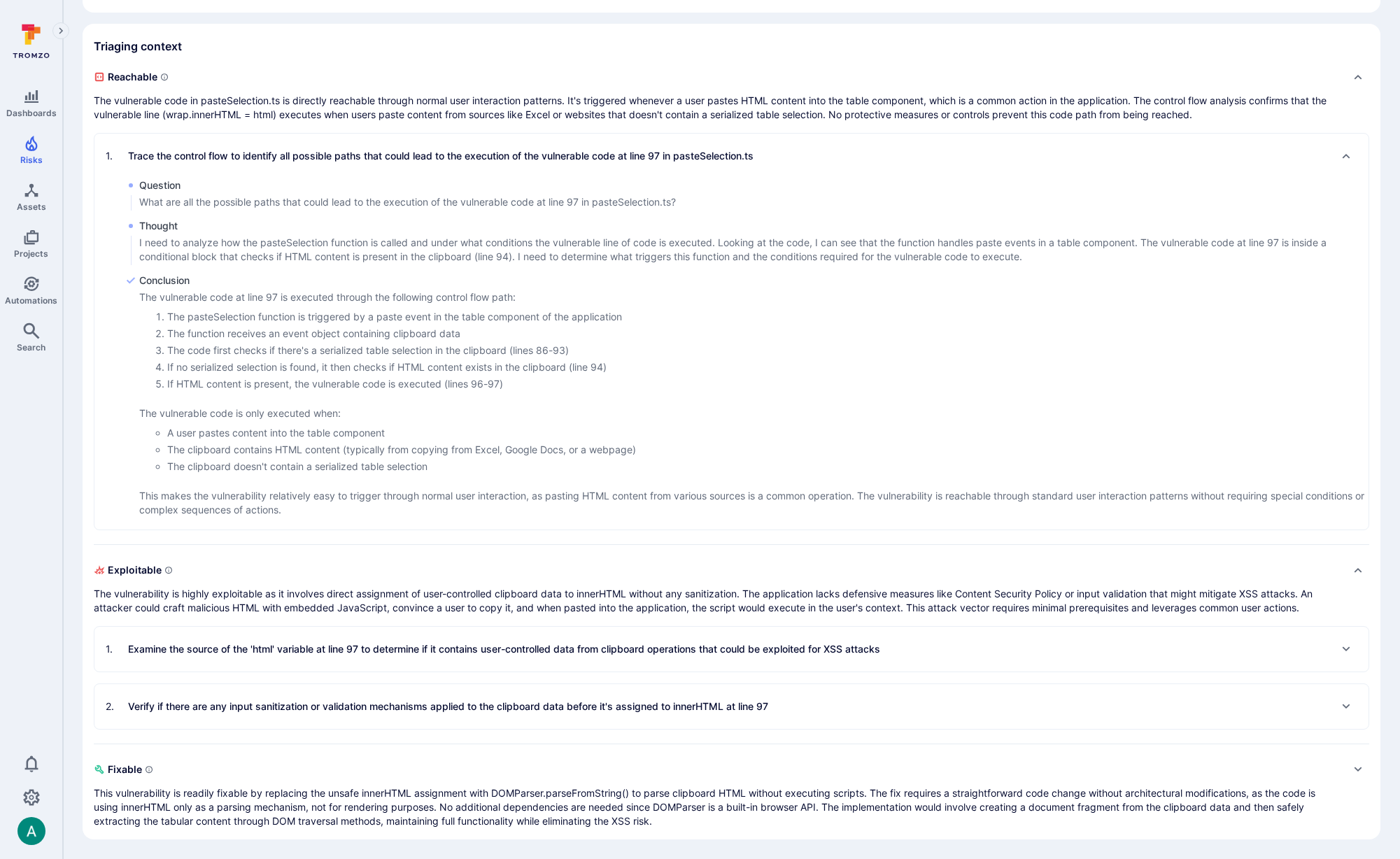
click at [396, 659] on div "1 . Examine the source of the 'html' variable at line 97 to determine if it con…" at bounding box center [492, 649] width 775 height 22
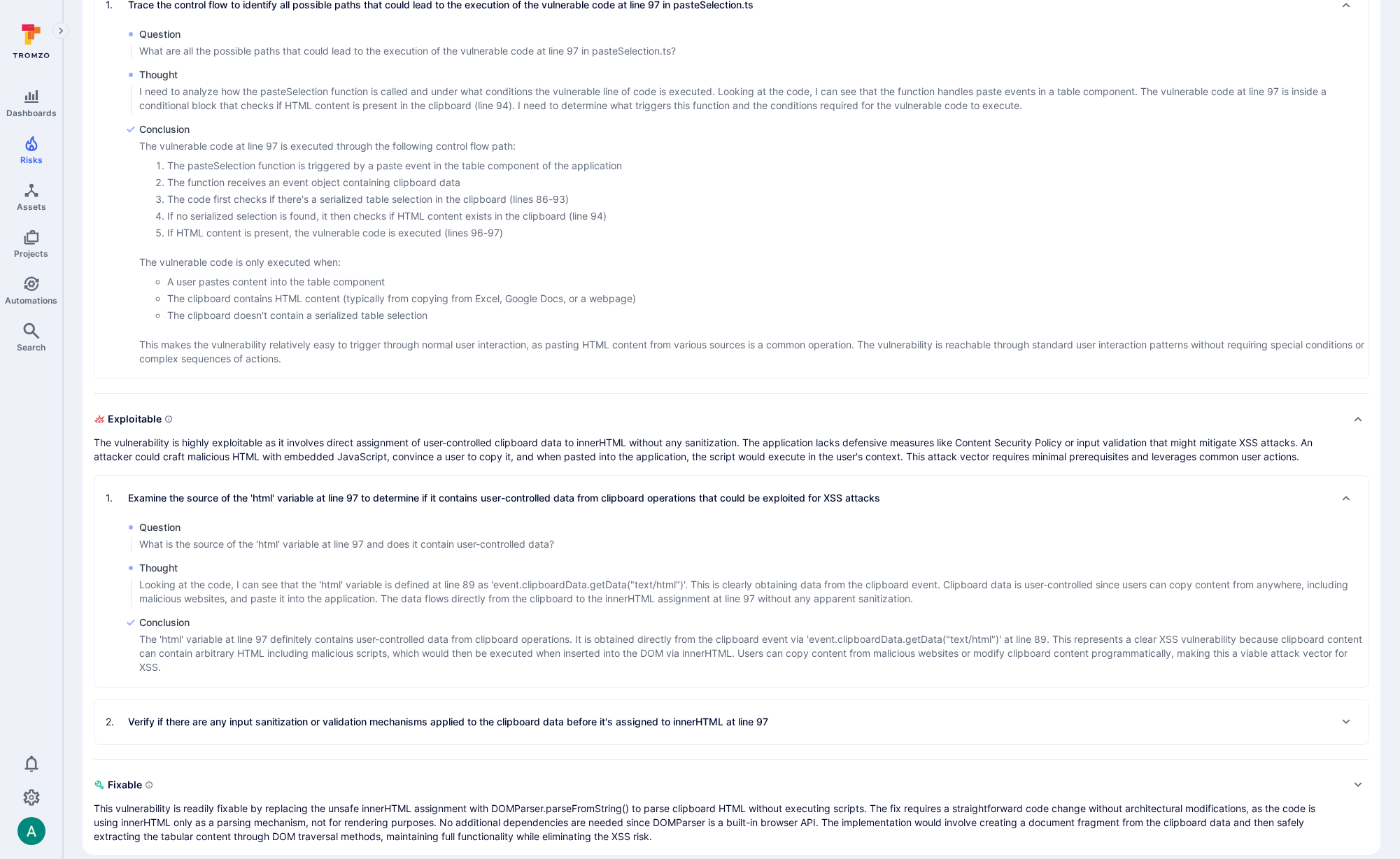
scroll to position [571, 0]
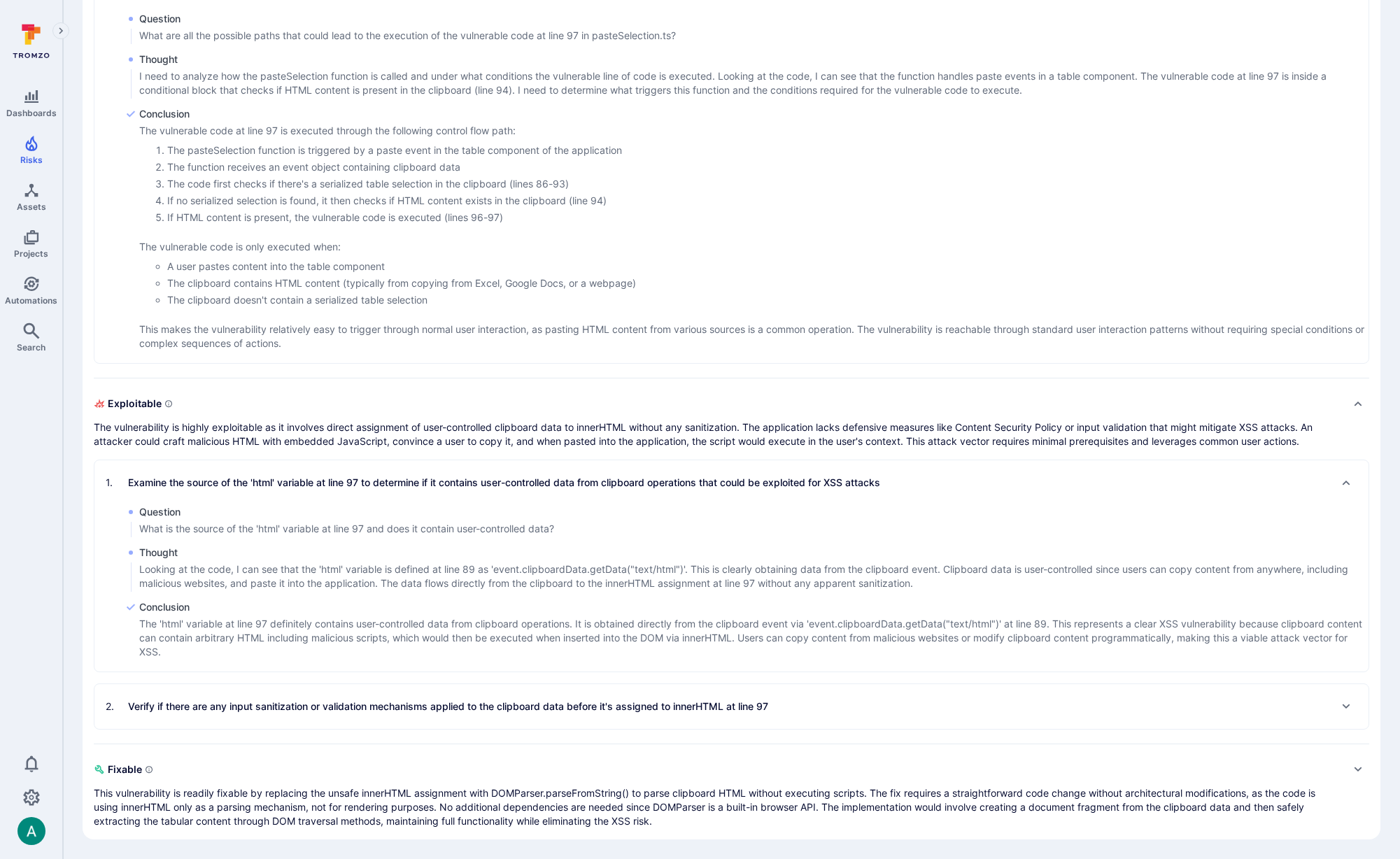
click at [408, 708] on p "Verify if there are any input sanitization or validation mechanisms applied to …" at bounding box center [449, 707] width 641 height 14
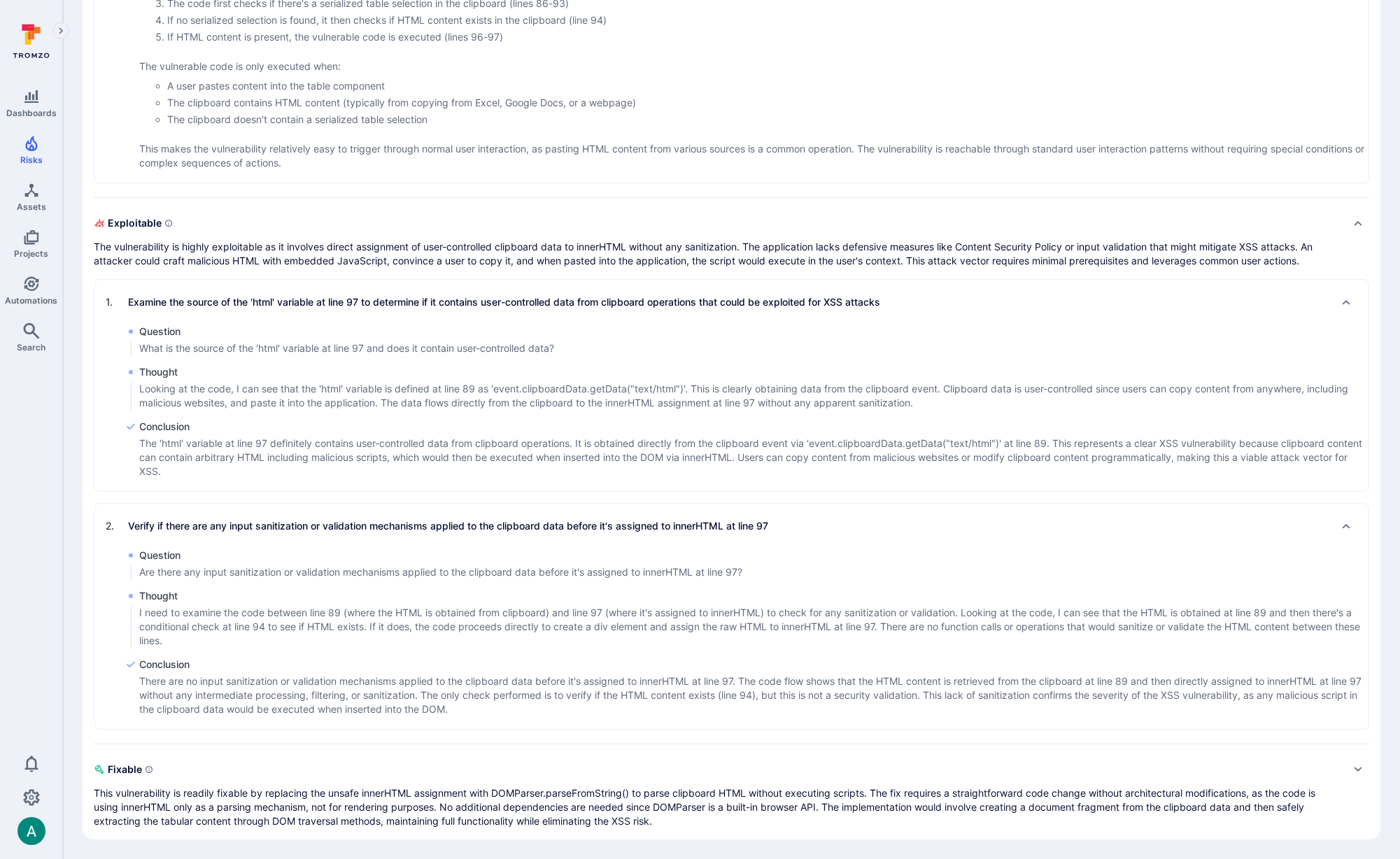
scroll to position [752, 0]
click at [946, 109] on li "The clipboard contains HTML content (typically from copying from Excel, Google …" at bounding box center [767, 103] width 1201 height 14
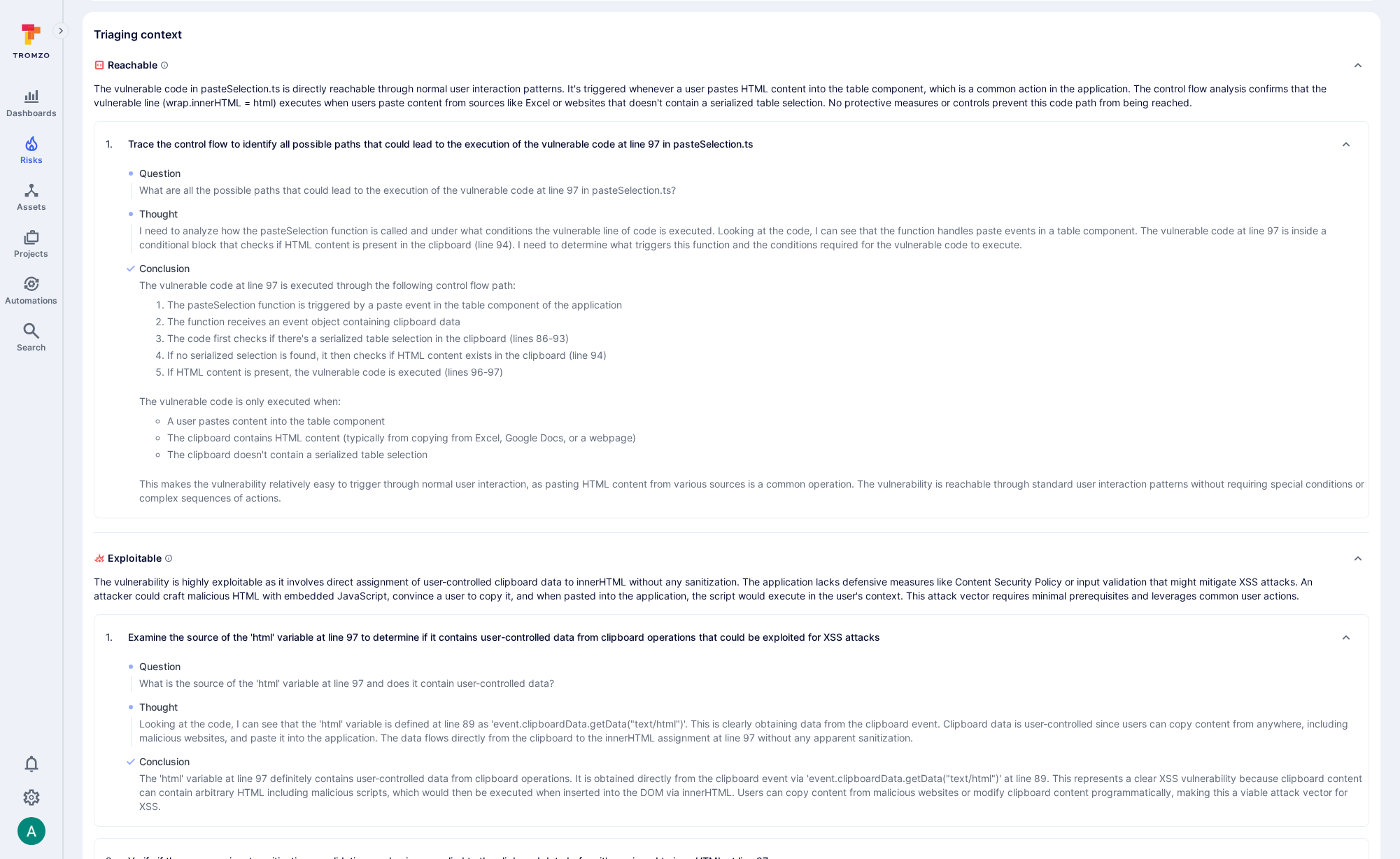
scroll to position [0, 0]
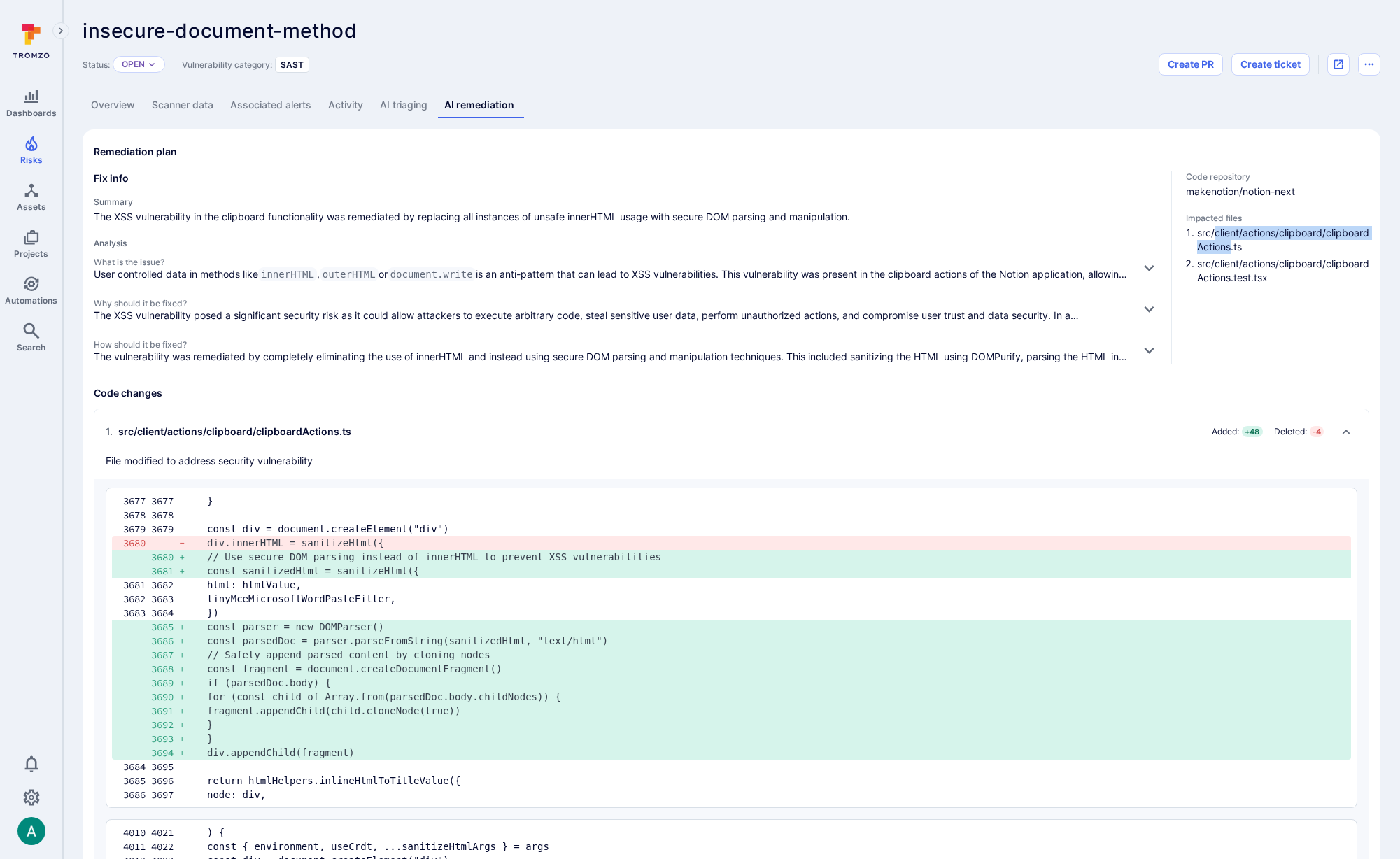
drag, startPoint x: 1218, startPoint y: 232, endPoint x: 1238, endPoint y: 247, distance: 25.0
click at [1238, 247] on li "src/client/actions/clipboard/clipboardActions.ts" at bounding box center [1283, 239] width 172 height 28
drag, startPoint x: 1253, startPoint y: 192, endPoint x: 1281, endPoint y: 192, distance: 28.0
click at [1281, 192] on span "makenotion/notion-next" at bounding box center [1277, 192] width 183 height 14
drag, startPoint x: 92, startPoint y: 261, endPoint x: 158, endPoint y: 259, distance: 66.0
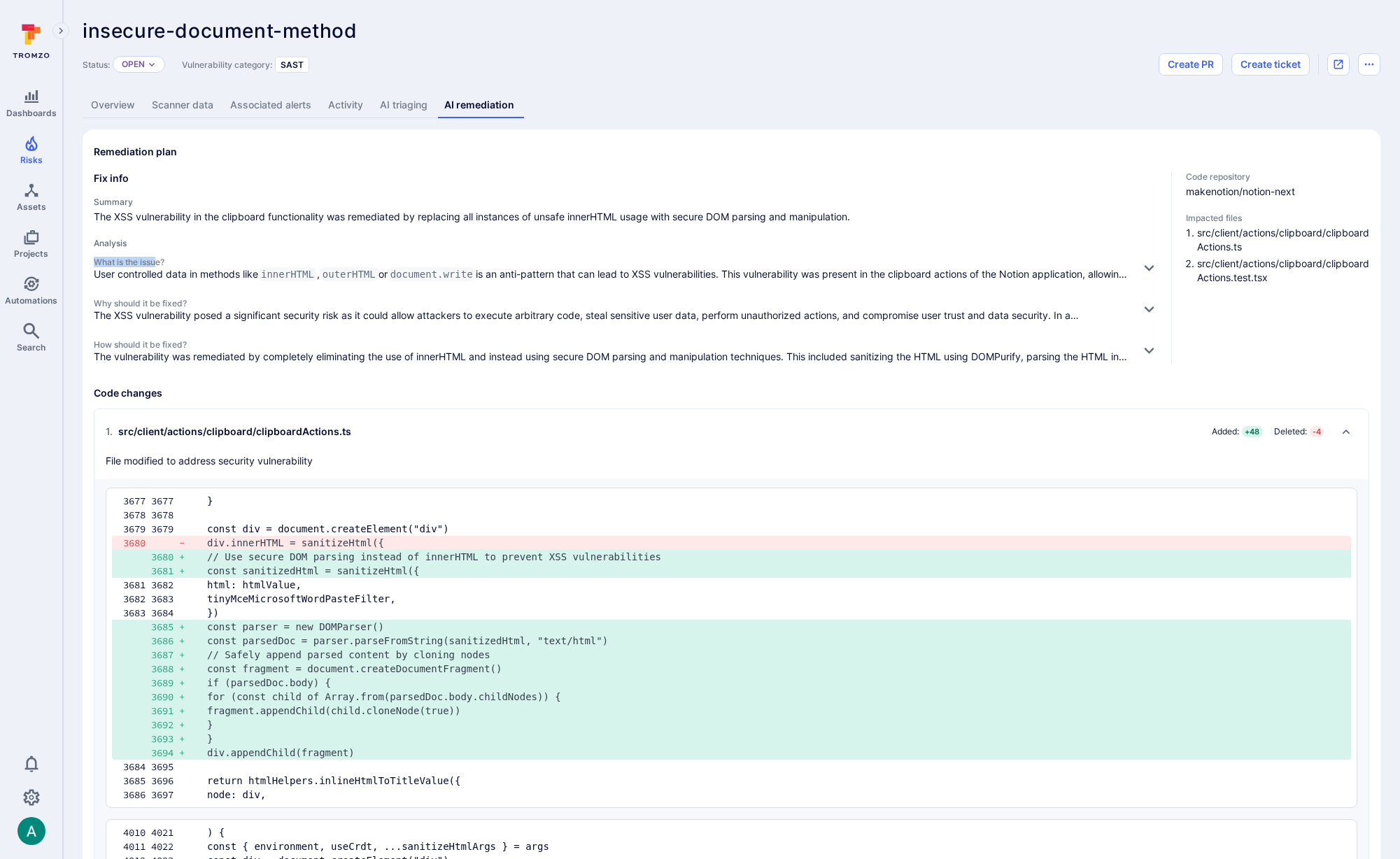
drag, startPoint x: 101, startPoint y: 300, endPoint x: 182, endPoint y: 301, distance: 81.0
click at [182, 301] on span "Why should it be fixed?" at bounding box center [611, 303] width 1035 height 10
drag, startPoint x: 105, startPoint y: 340, endPoint x: 176, endPoint y: 342, distance: 71.0
click at [176, 342] on span "How should it be fixed?" at bounding box center [611, 344] width 1035 height 10
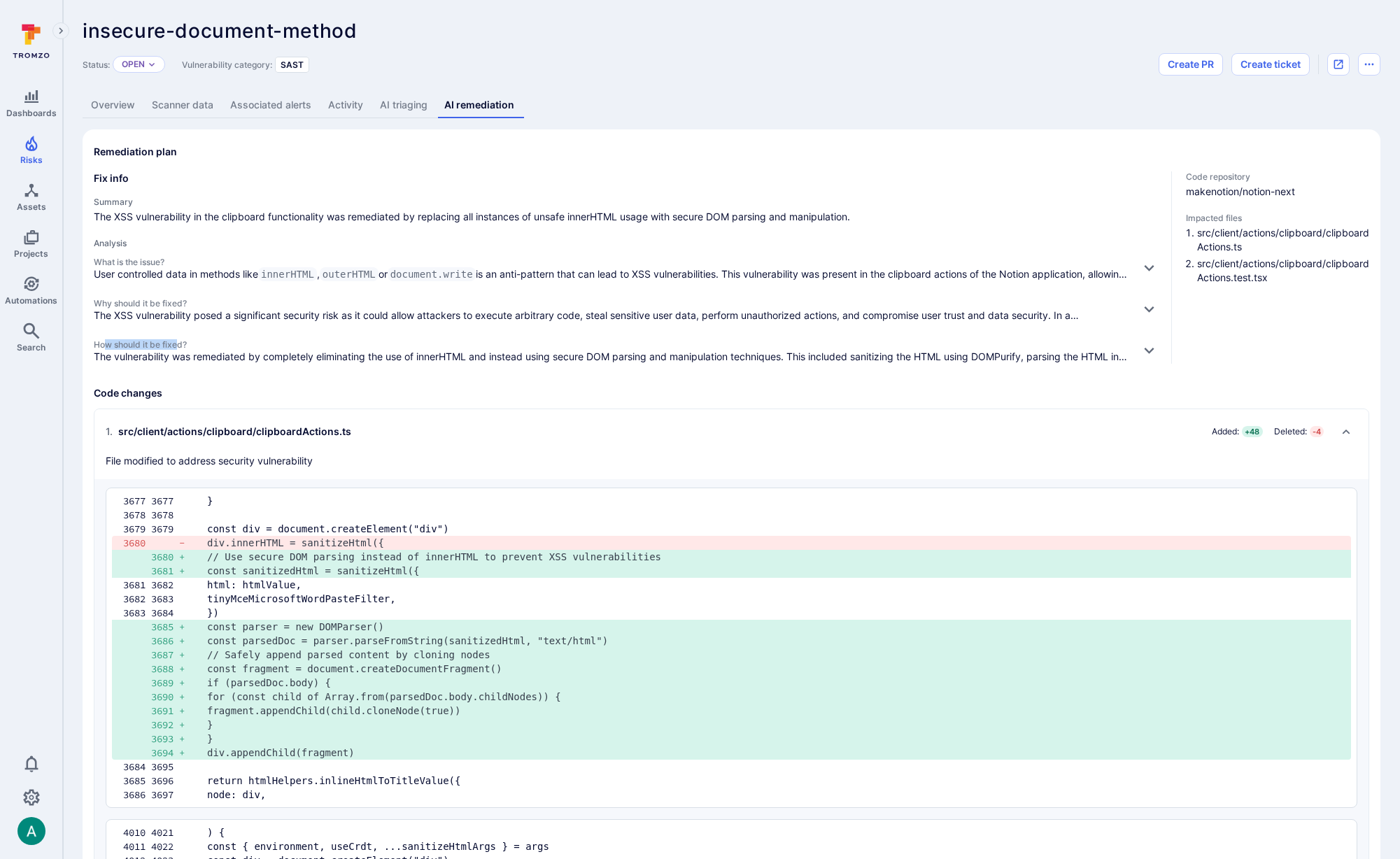
click at [178, 342] on span "How should it be fixed?" at bounding box center [611, 344] width 1035 height 10
click at [1153, 265] on icon "button" at bounding box center [1149, 267] width 15 height 15
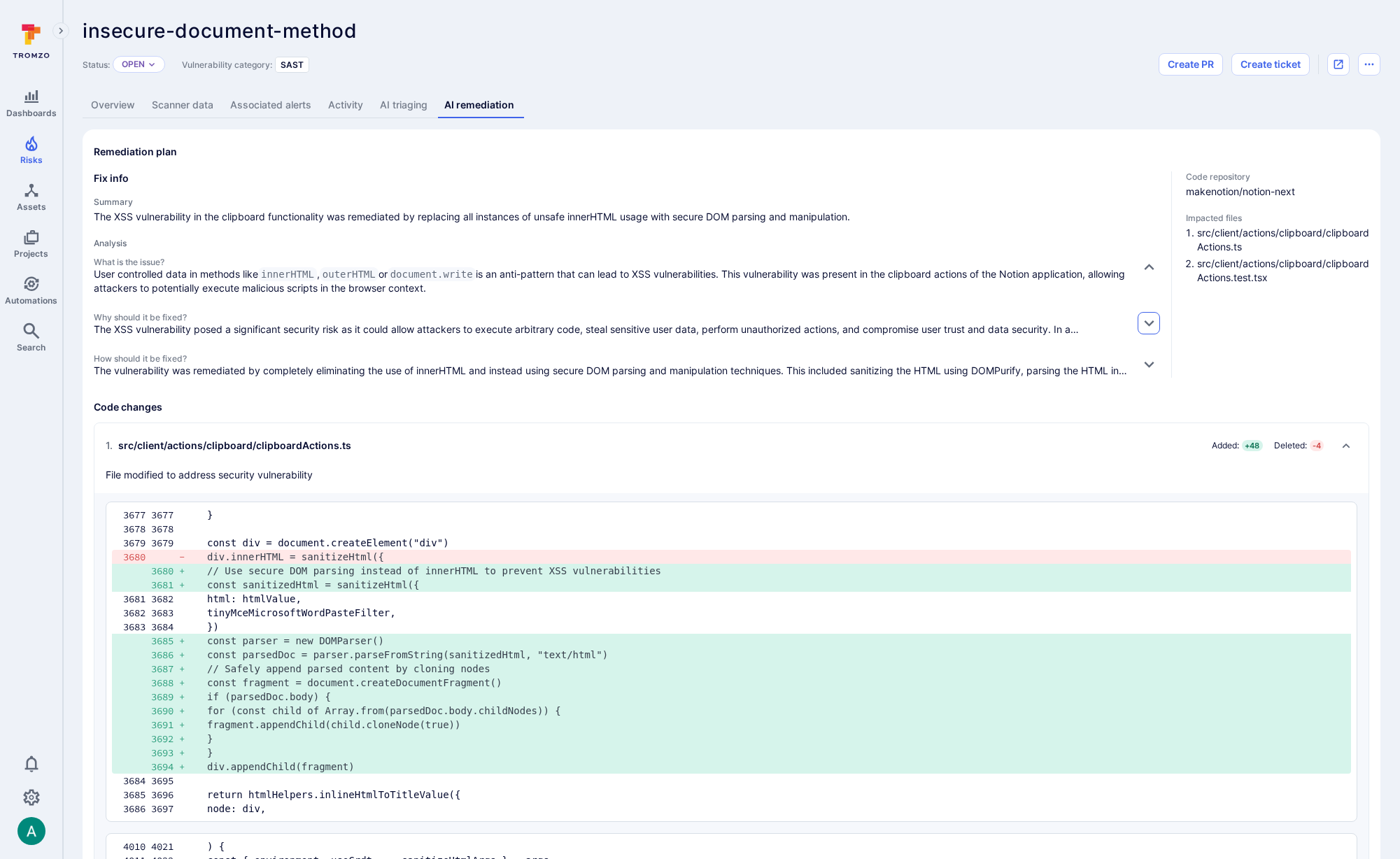
click at [1149, 324] on icon "button" at bounding box center [1149, 324] width 10 height 6
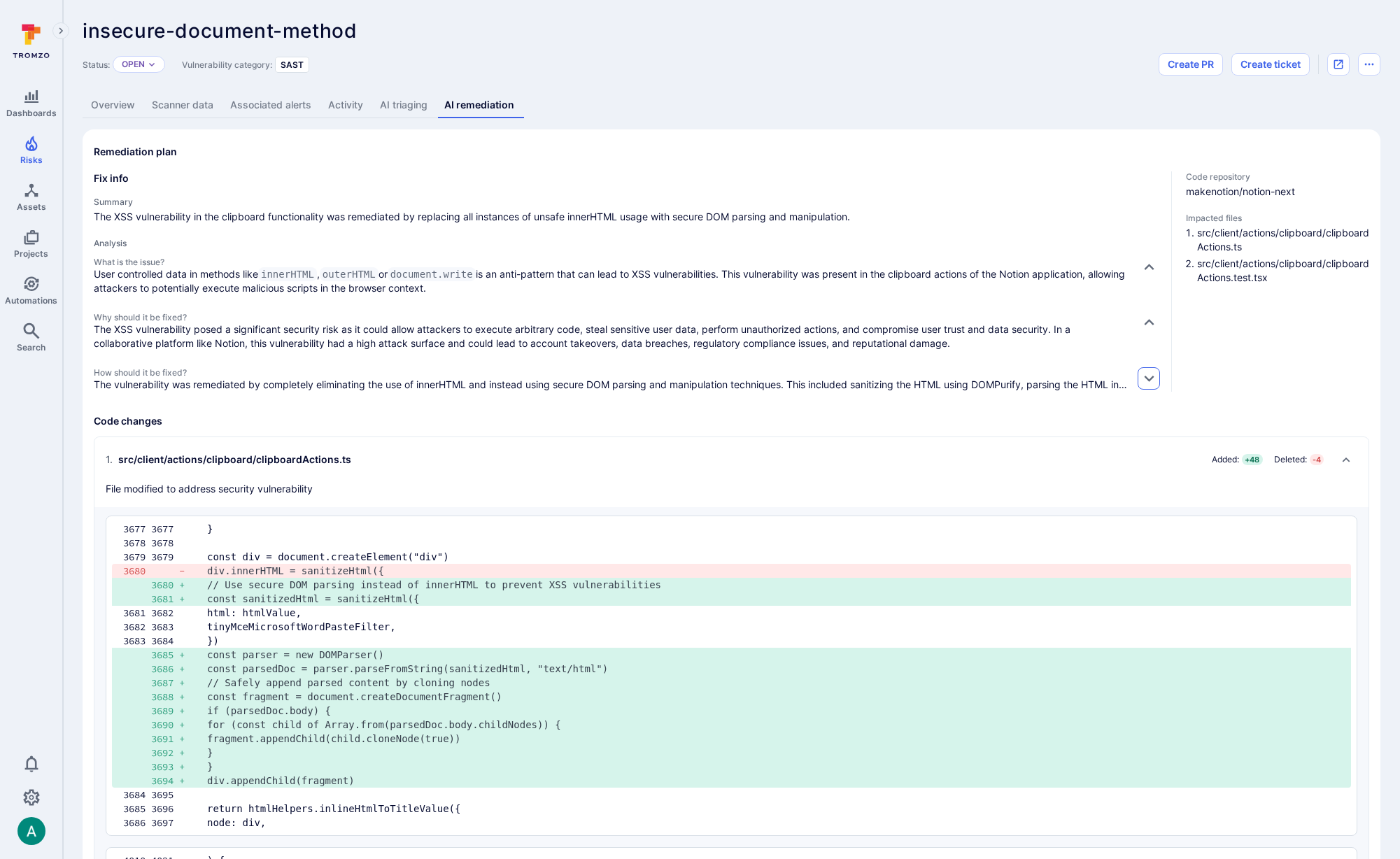
click at [1147, 380] on icon "button" at bounding box center [1149, 380] width 10 height 6
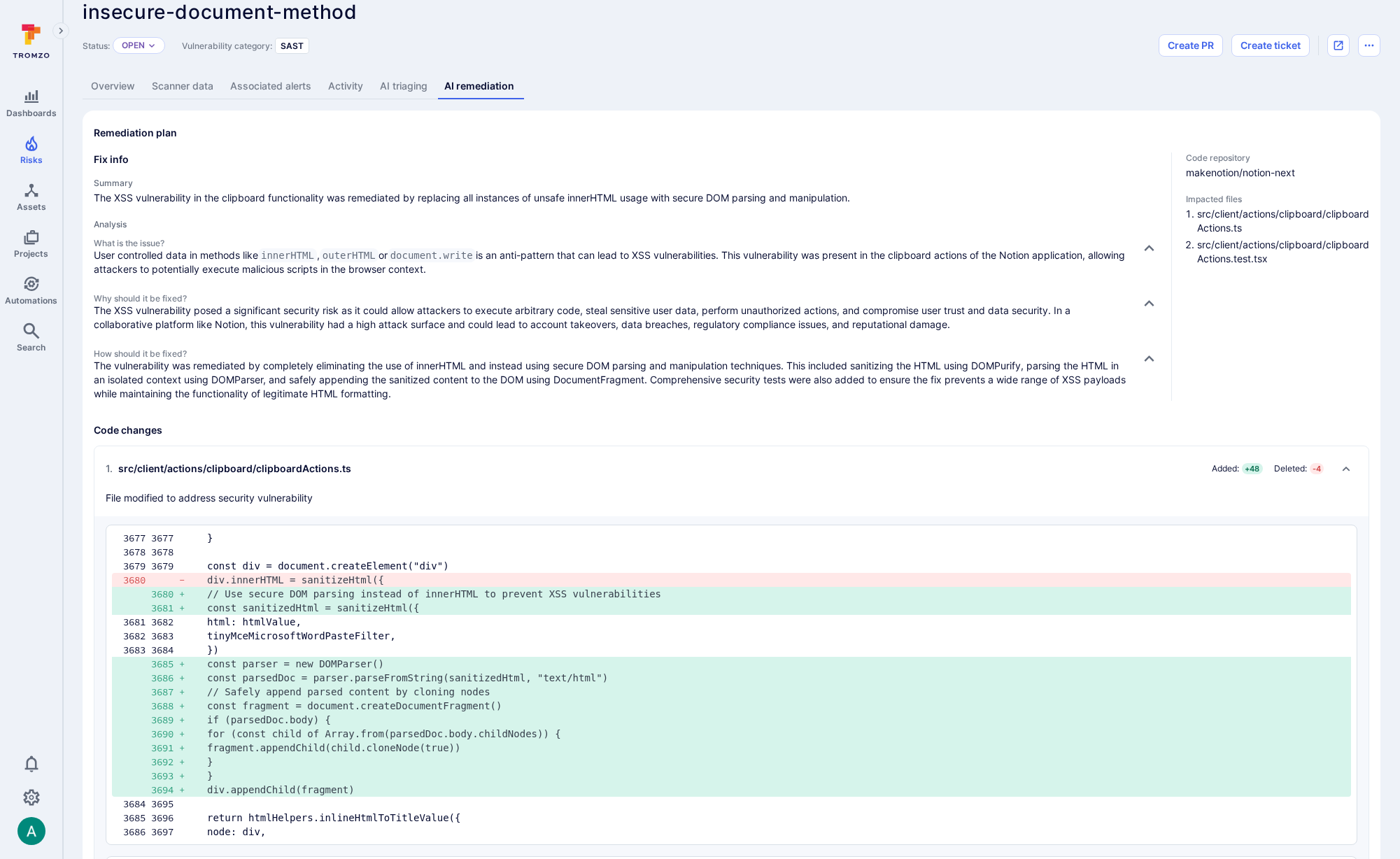
scroll to position [21, 0]
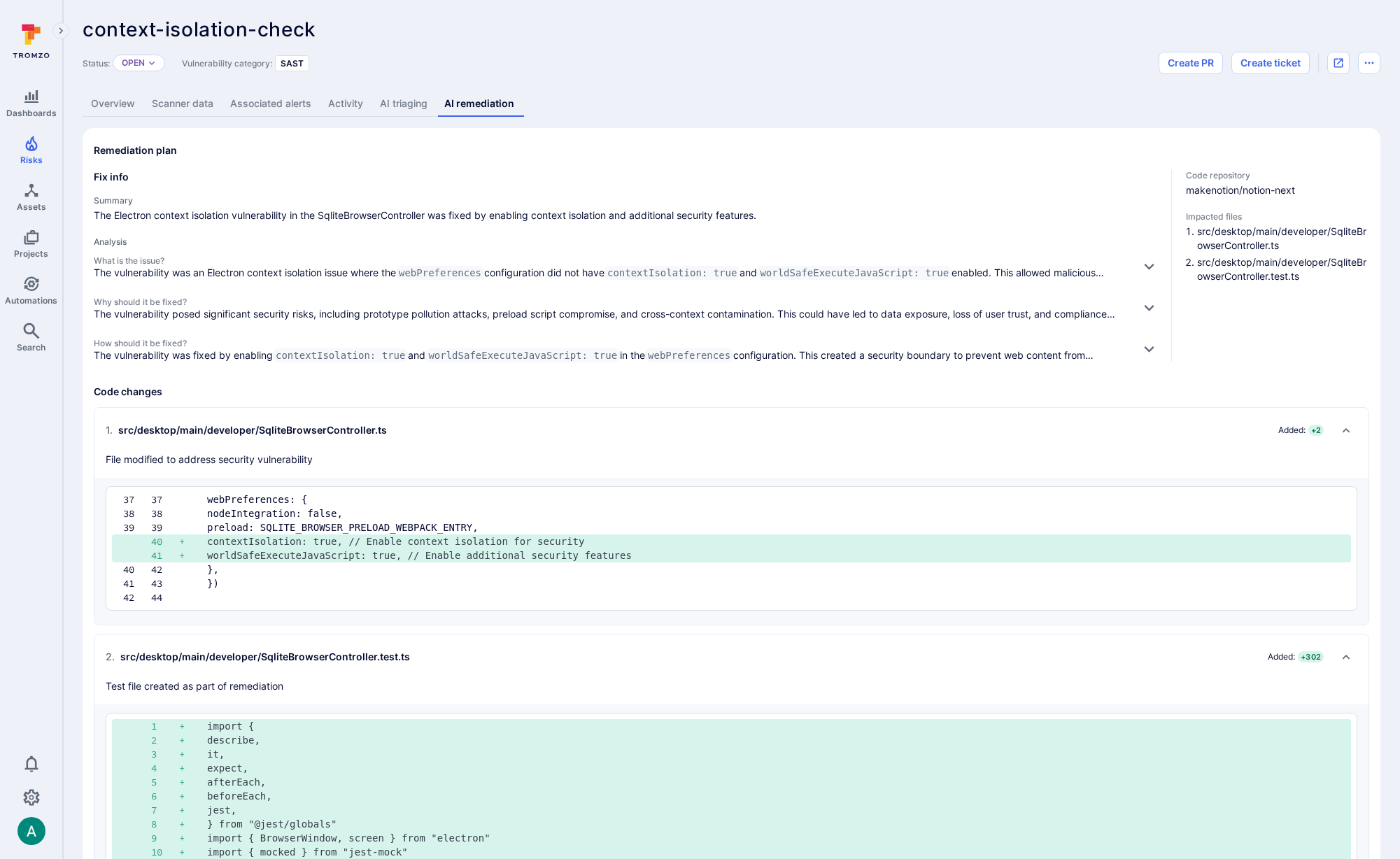
scroll to position [2, 0]
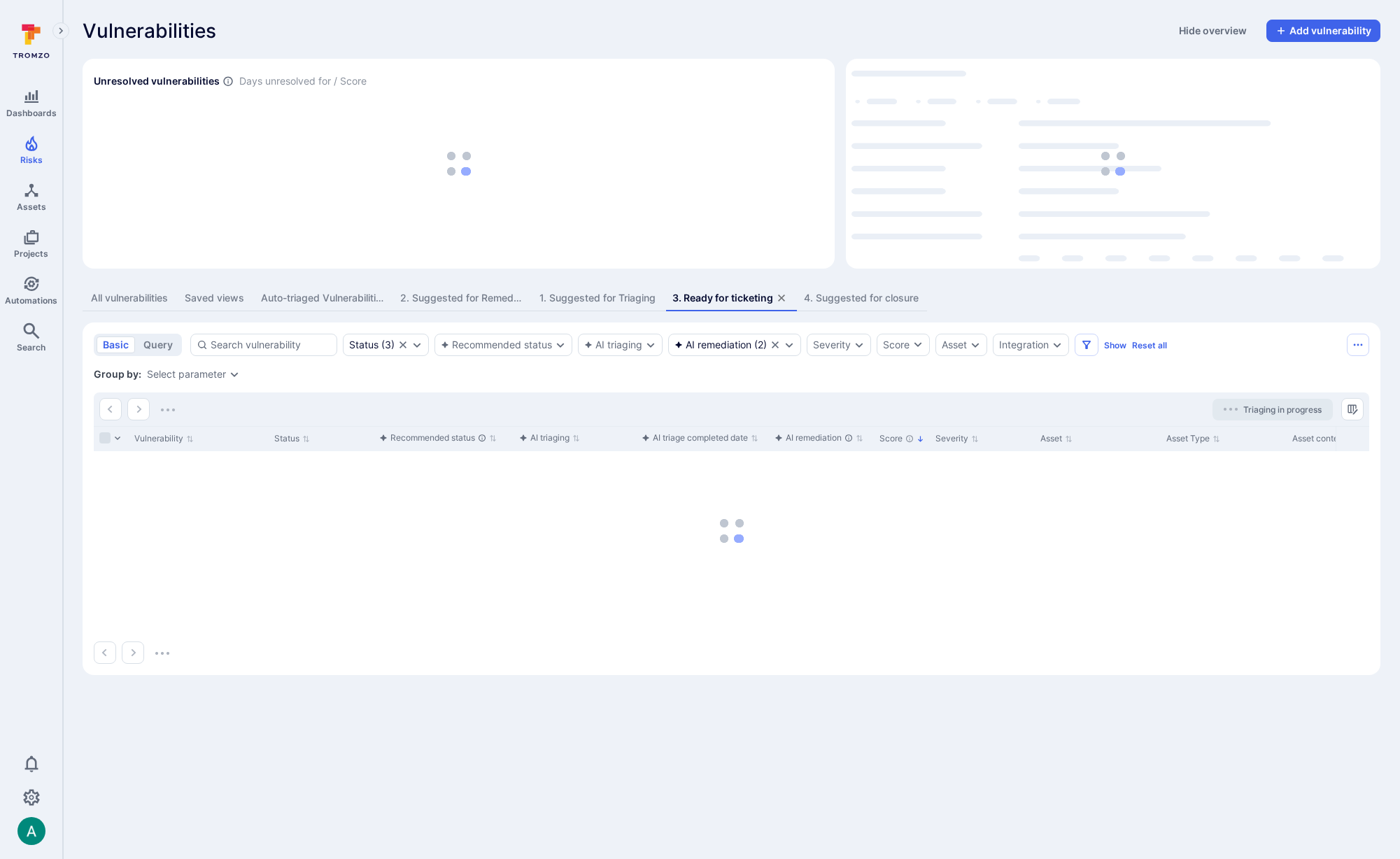
click at [892, 299] on div "4. Suggested for closure" at bounding box center [861, 298] width 115 height 14
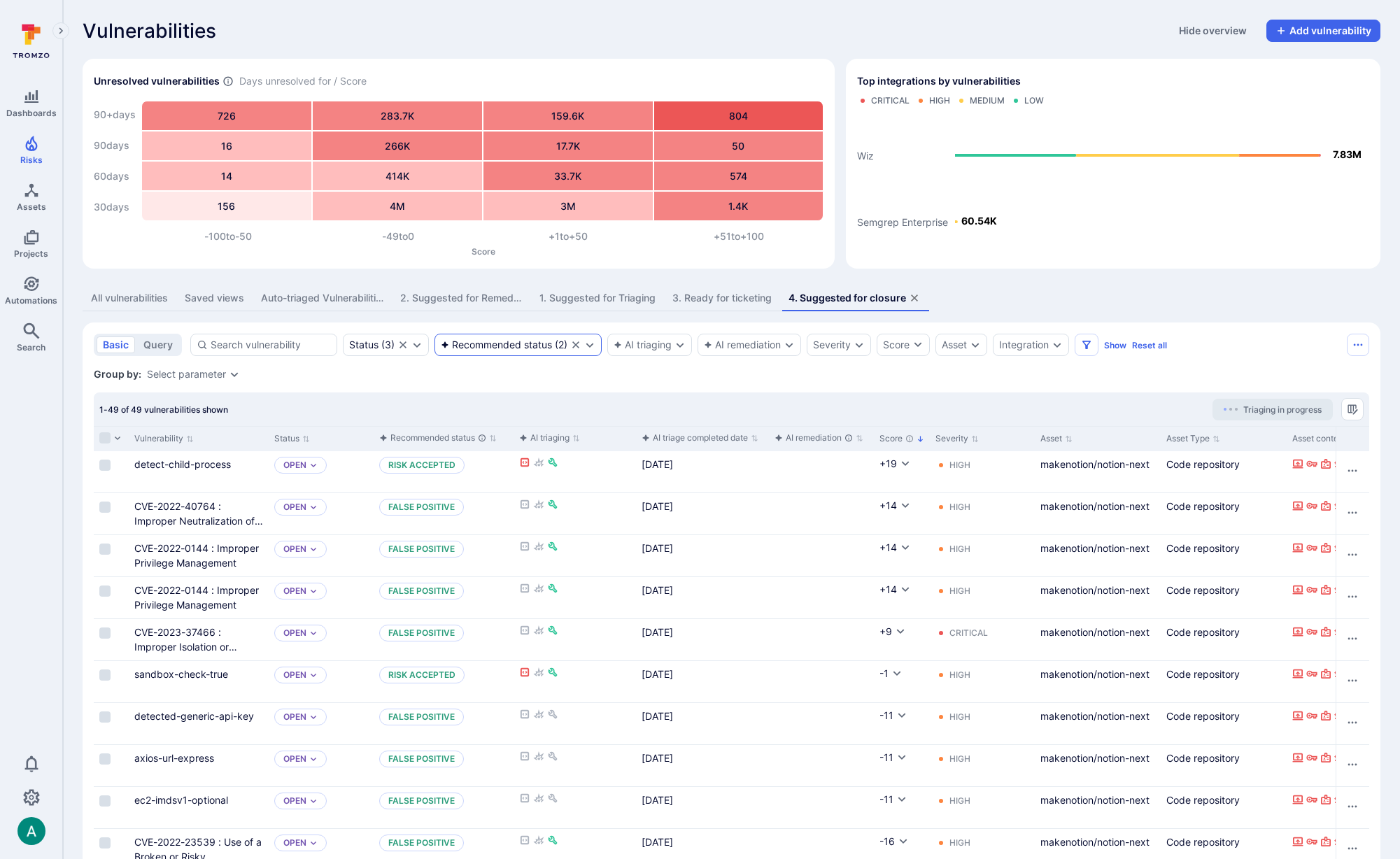
click at [511, 346] on div "Recommended status" at bounding box center [496, 345] width 111 height 11
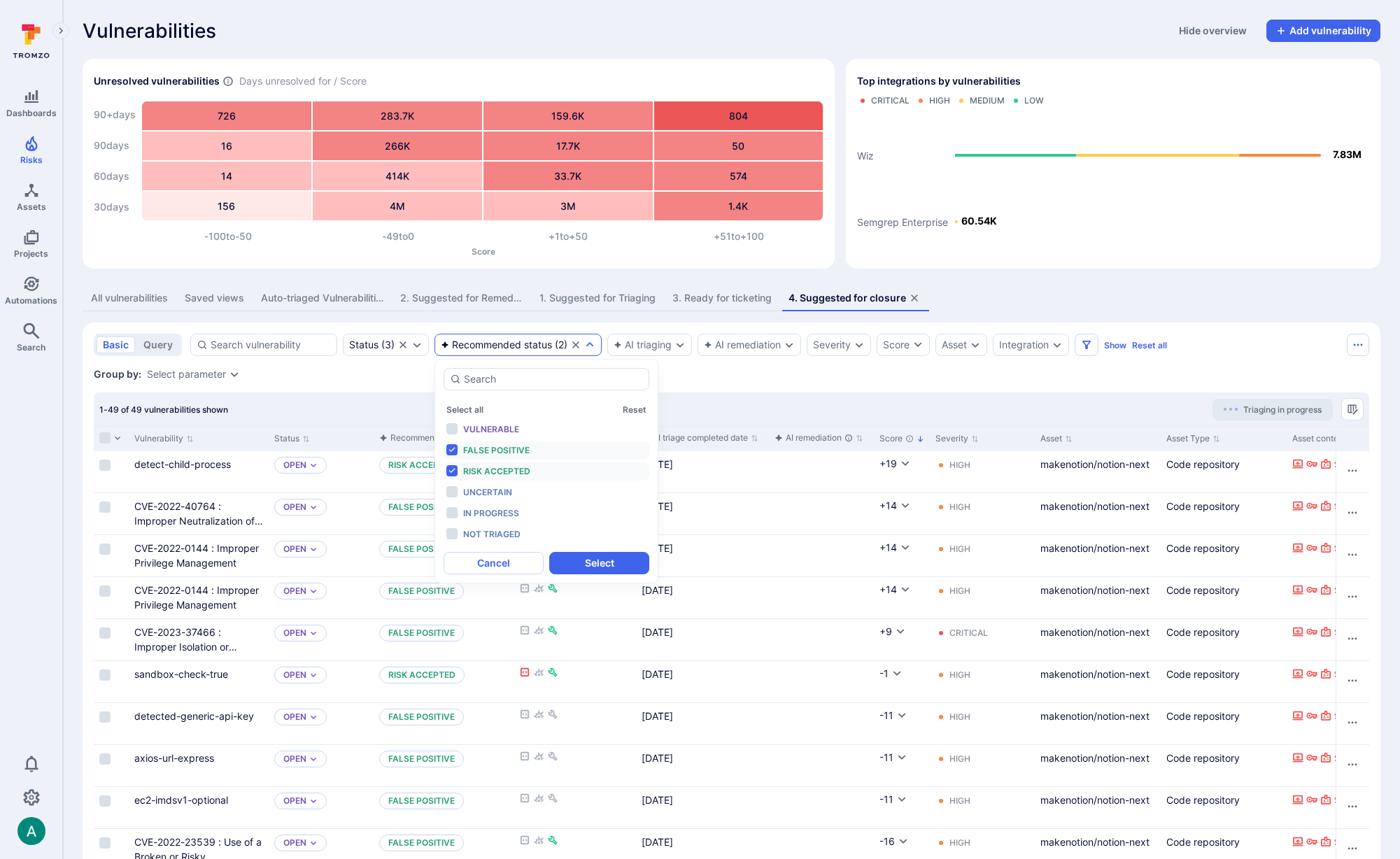
click at [707, 374] on div "Group by: Select parameter" at bounding box center [731, 374] width 1276 height 14
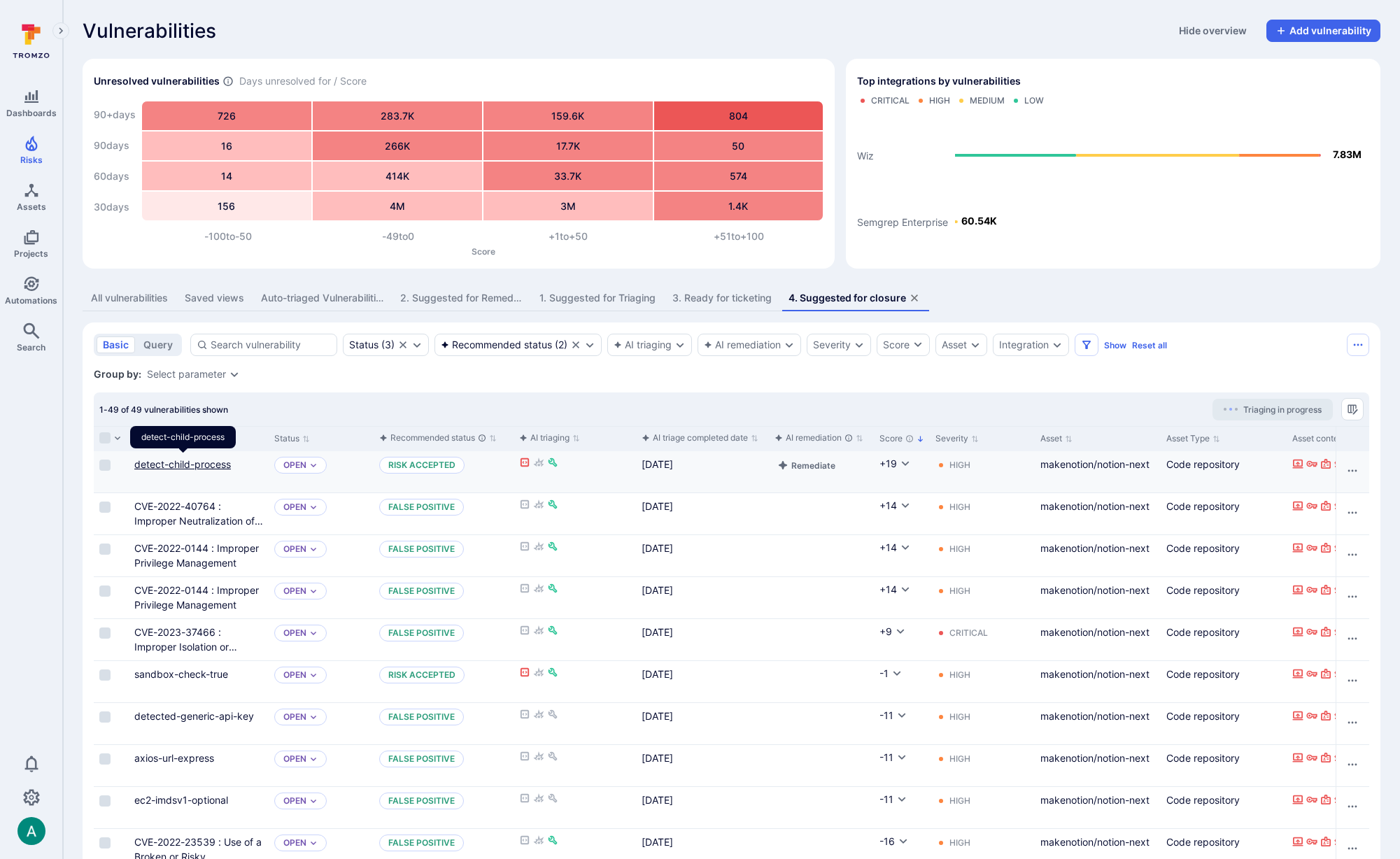
click at [200, 462] on link "detect-child-process" at bounding box center [182, 464] width 97 height 12
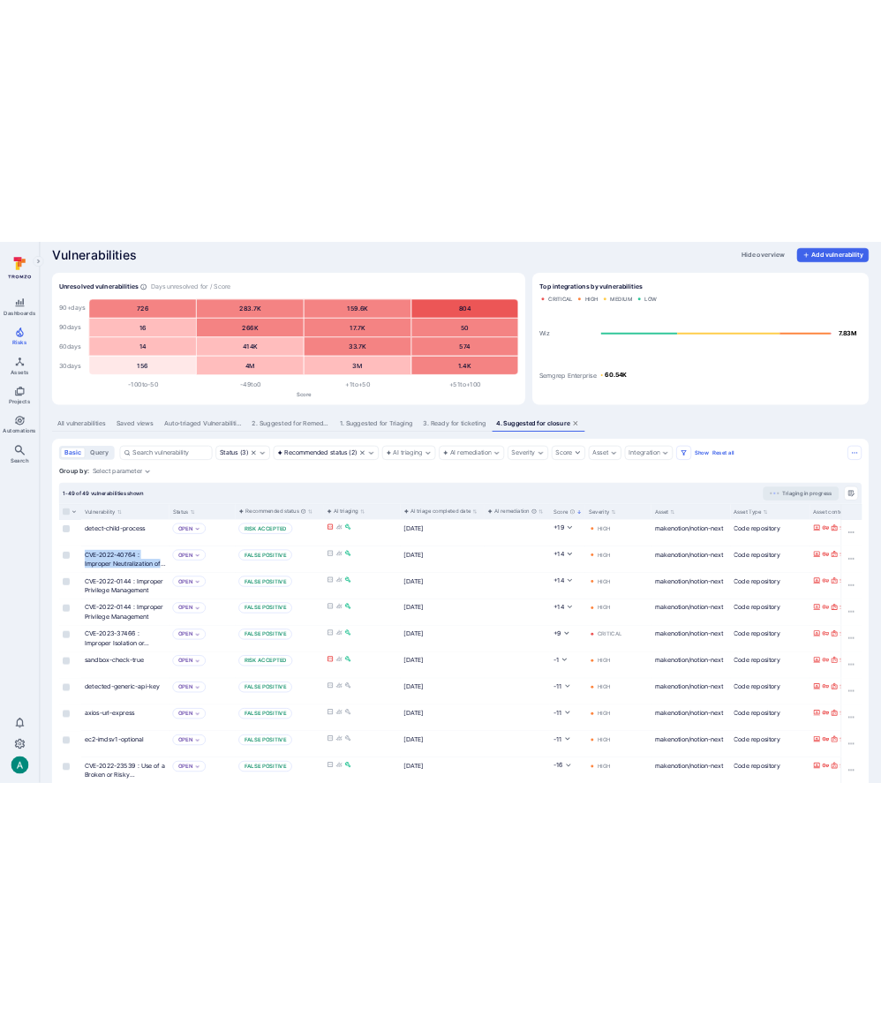
scroll to position [16, 0]
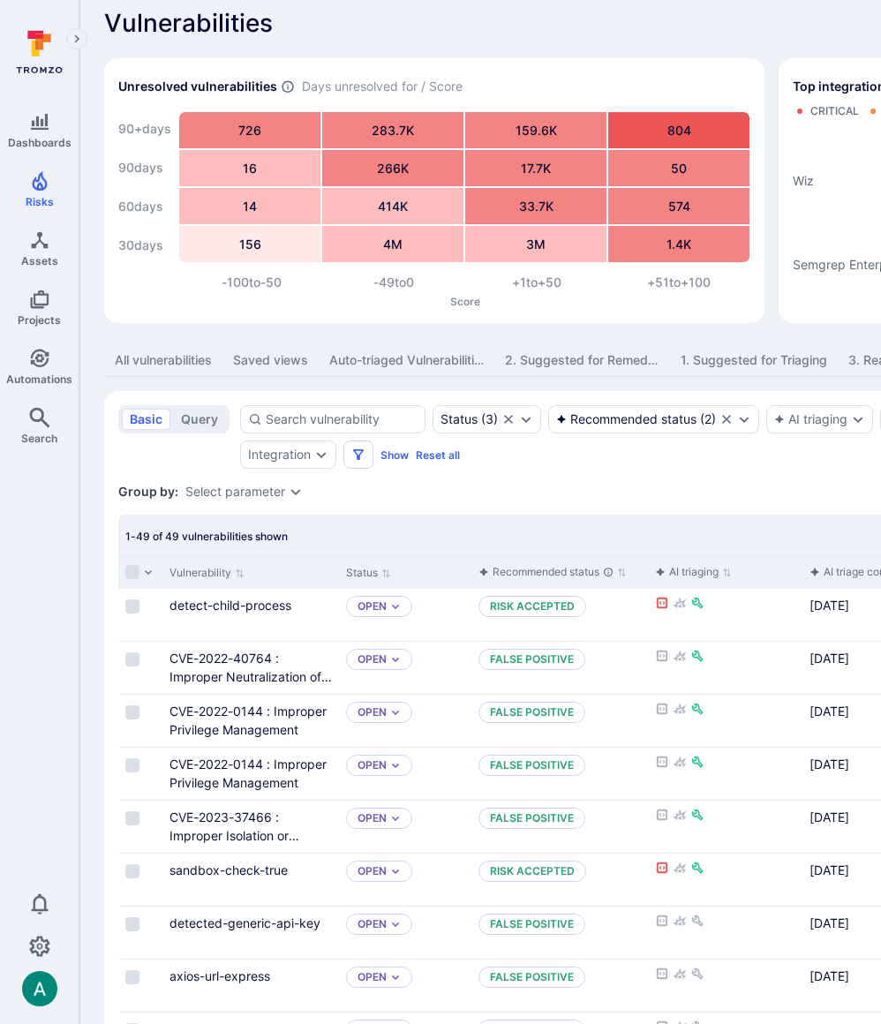
click at [302, 21] on div "Vulnerabilities Hide overview Add vulnerability" at bounding box center [675, 23] width 1142 height 28
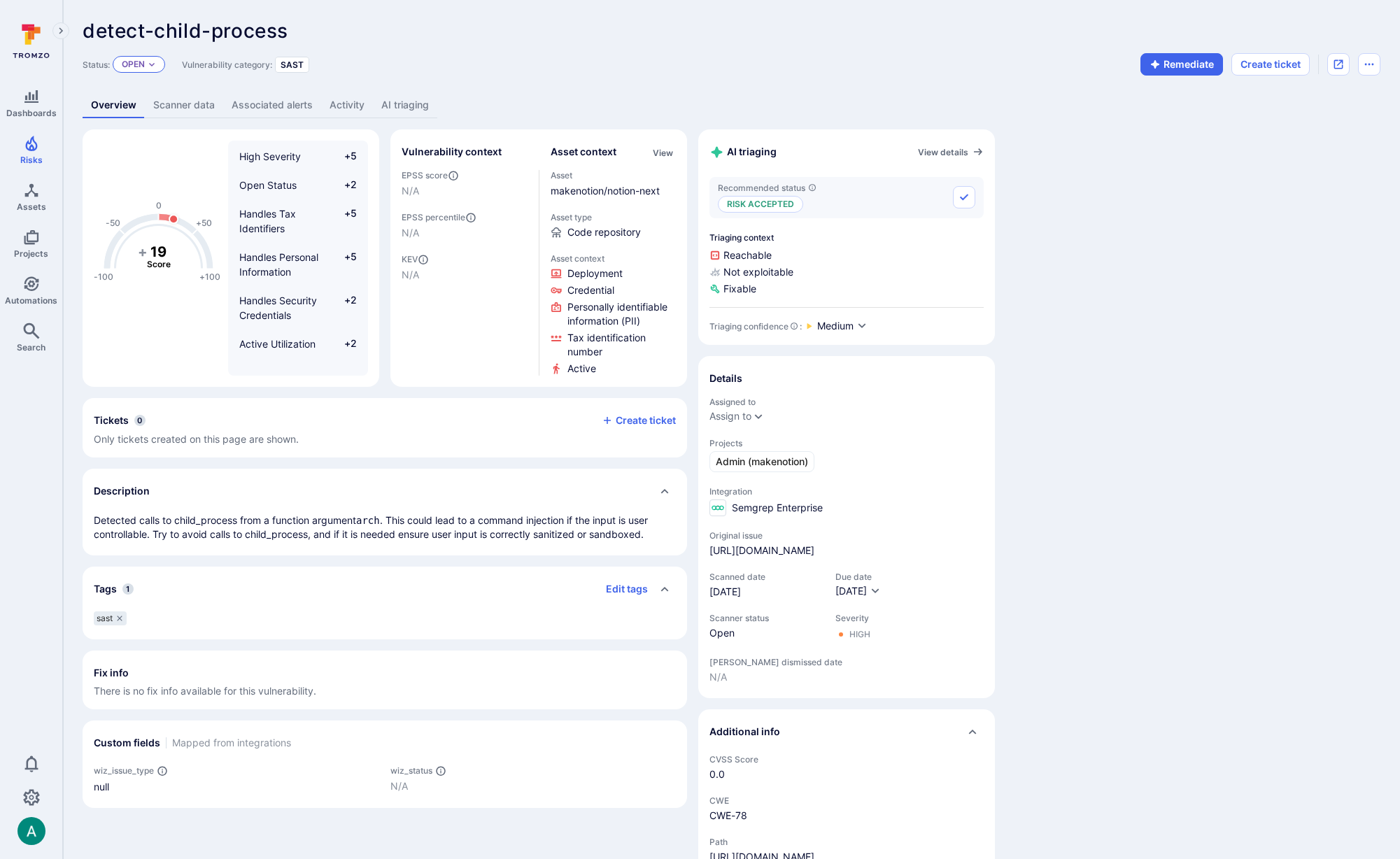
click at [140, 63] on p "Open" at bounding box center [133, 64] width 23 height 11
click at [625, 67] on div "Status: Open Vulnerability category: SAST Remediate Create ticket" at bounding box center [731, 64] width 1298 height 22
click at [1121, 317] on div "-100 -50 0 +50 +100 + 19 Score High Severity +5 Open Status +2 Handles Tax Iden…" at bounding box center [731, 544] width 1298 height 831
drag, startPoint x: 739, startPoint y: 257, endPoint x: 770, endPoint y: 271, distance: 34.0
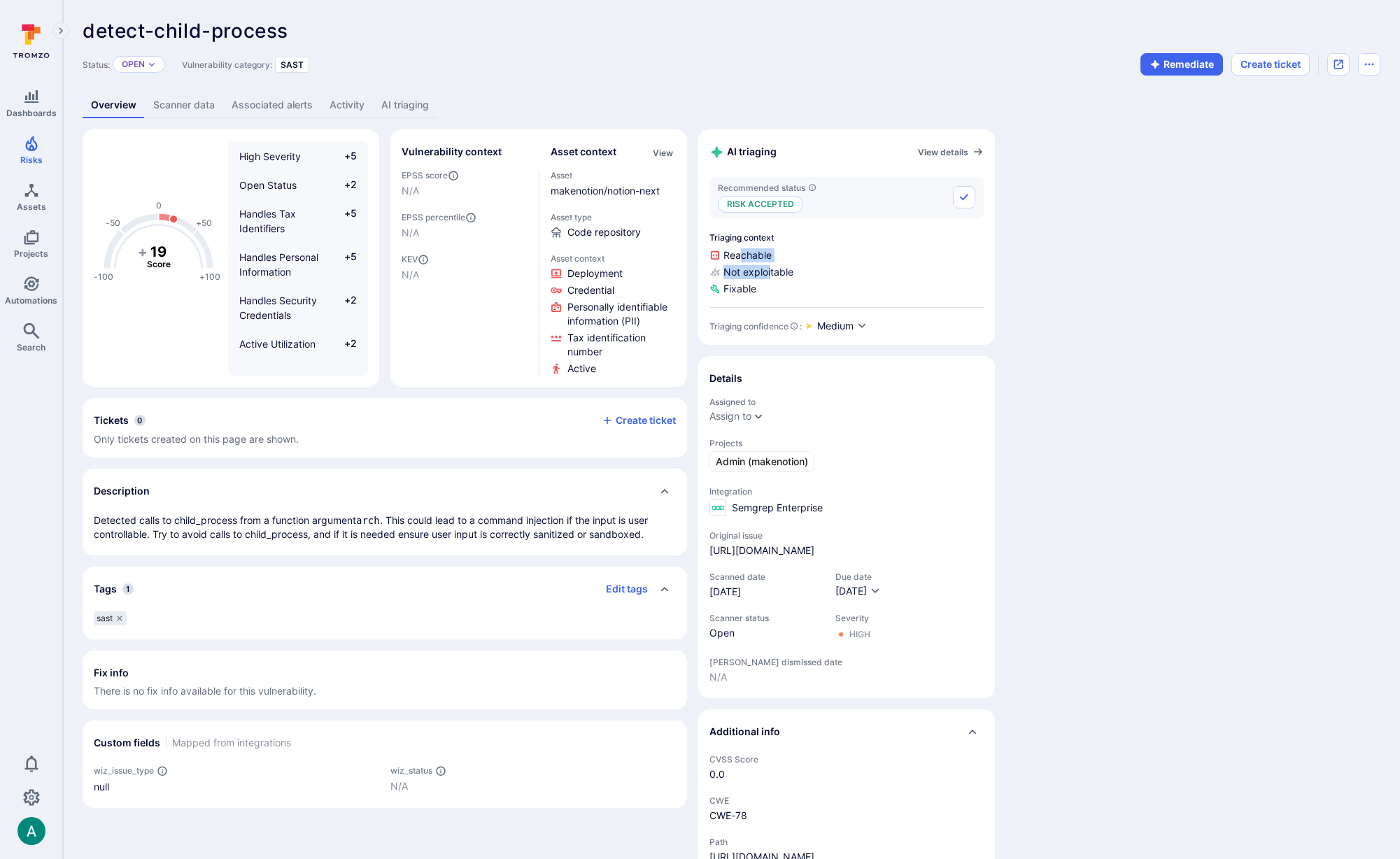
click at [770, 271] on div "Reachable Not exploitable Fixable" at bounding box center [847, 272] width 274 height 48
click at [775, 271] on span "Not exploitable" at bounding box center [847, 273] width 274 height 14
click at [409, 105] on link "AI triaging" at bounding box center [404, 105] width 64 height 26
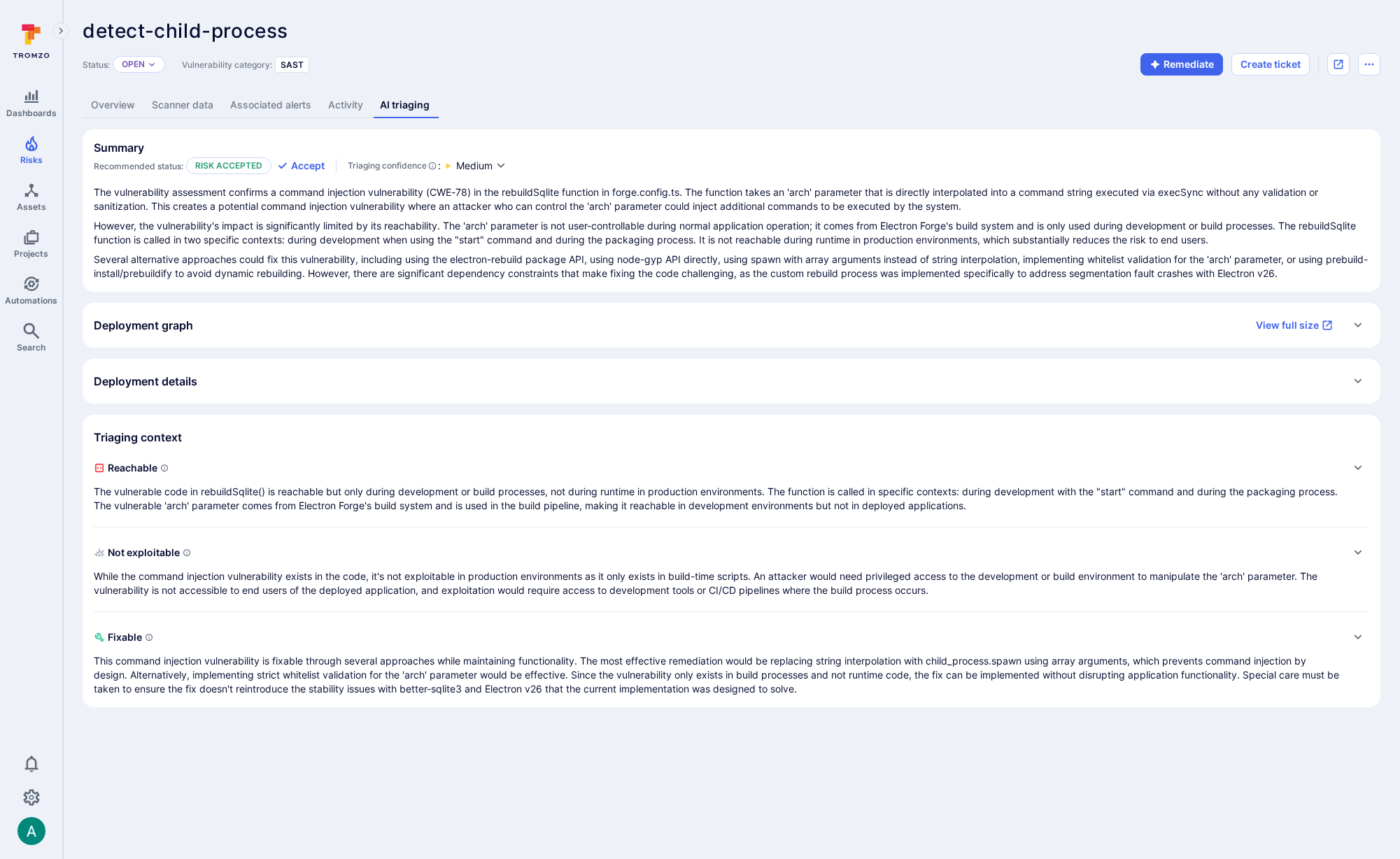
click at [100, 105] on link "Overview" at bounding box center [113, 105] width 61 height 26
click at [105, 109] on link "Overview" at bounding box center [113, 105] width 61 height 26
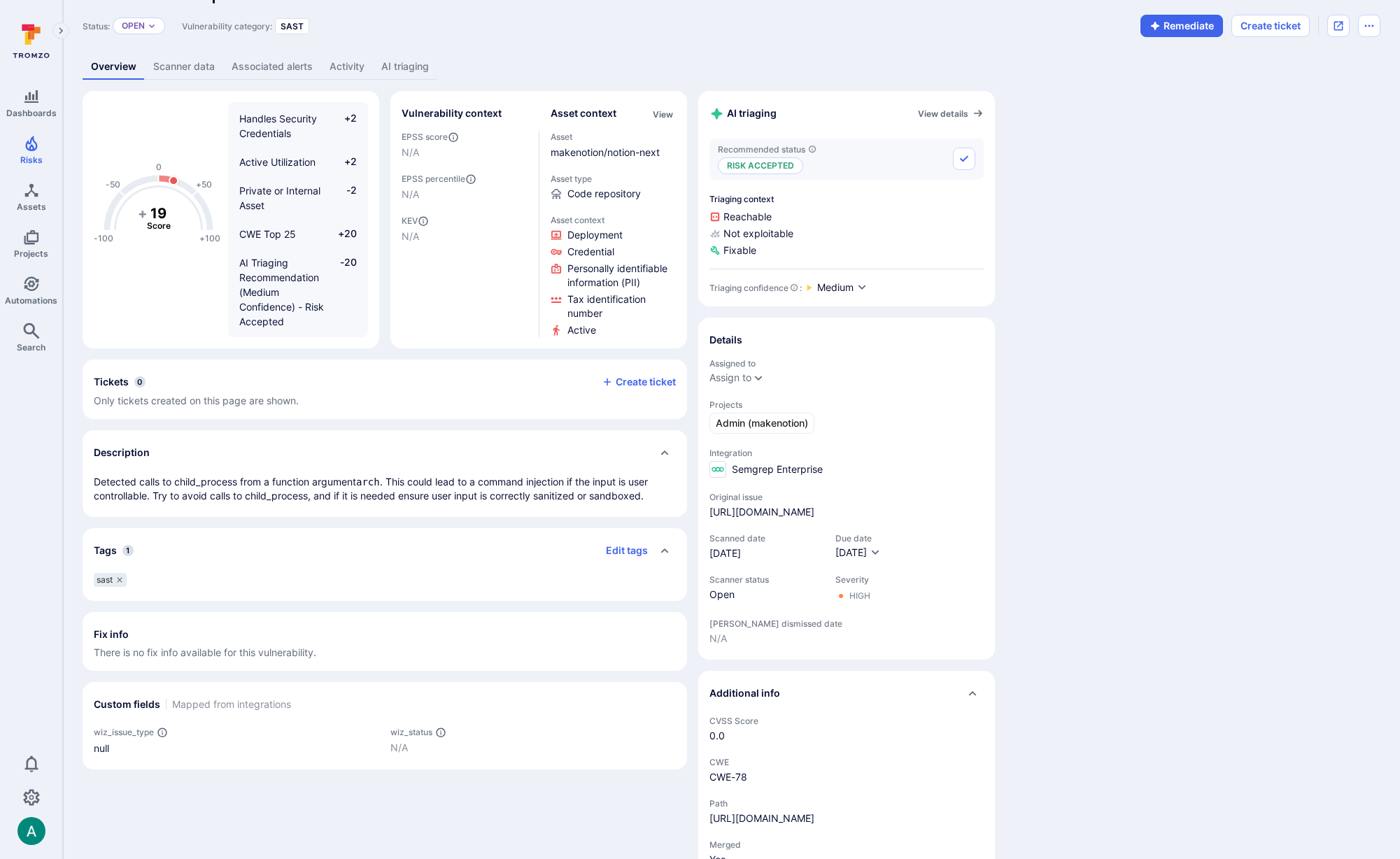
scroll to position [54, 0]
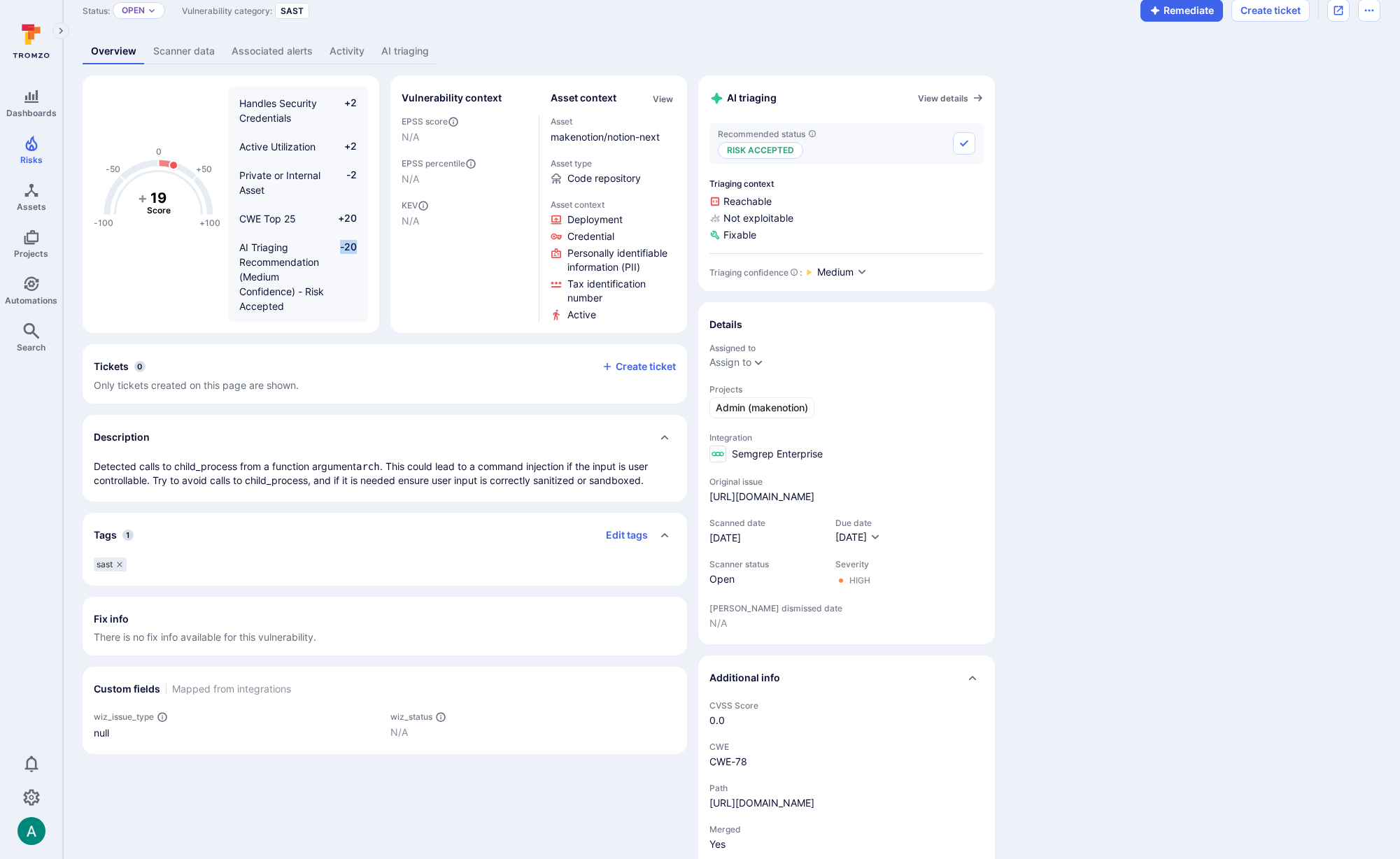
drag, startPoint x: 365, startPoint y: 247, endPoint x: 335, endPoint y: 247, distance: 30.0
click at [335, 247] on div "High Severity +5 Open Status +2 Handles Tax Identifiers +5 Handles Personal Inf…" at bounding box center [298, 204] width 140 height 218
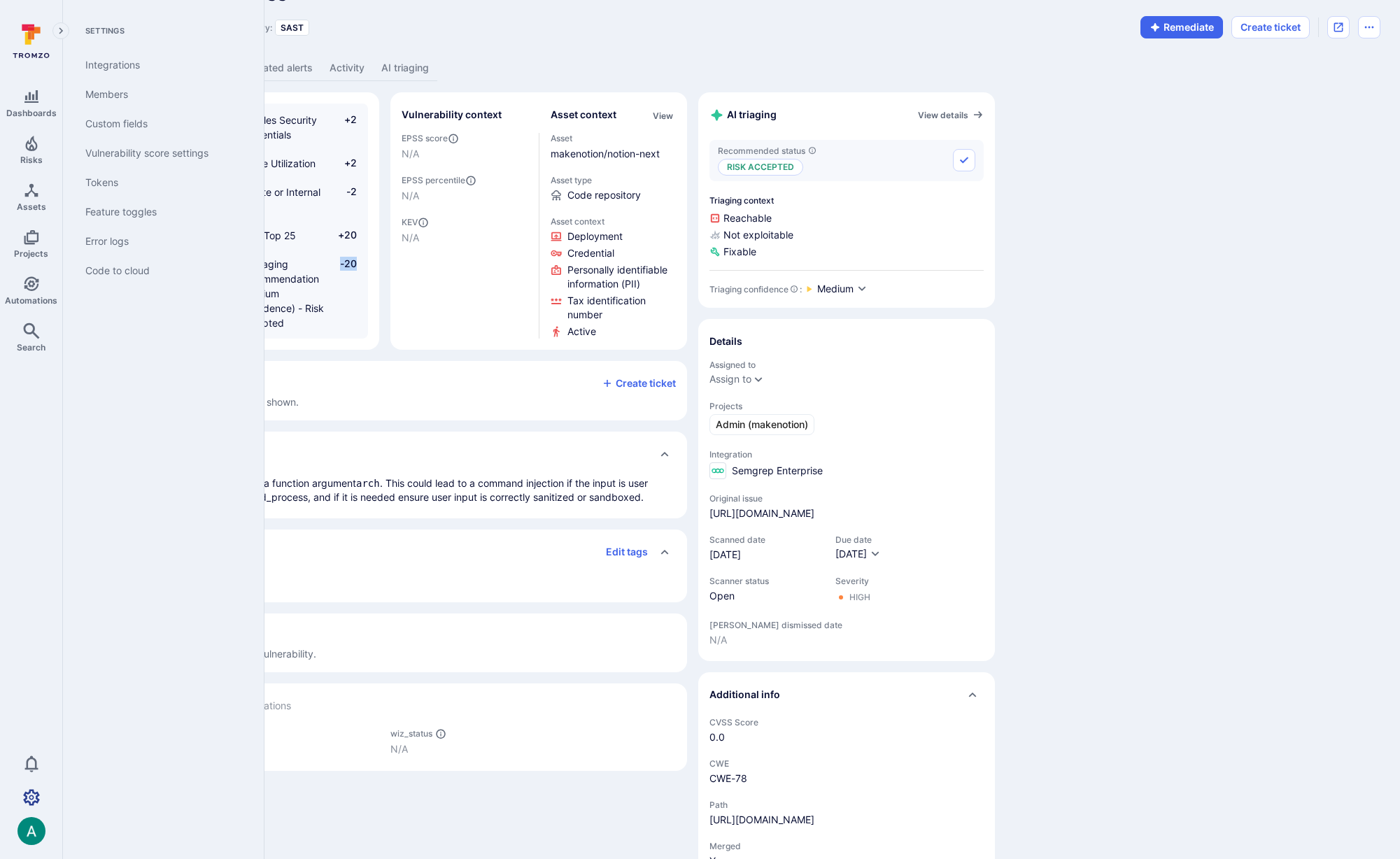
scroll to position [39, 0]
click at [159, 152] on link "Vulnerability score settings" at bounding box center [161, 153] width 173 height 29
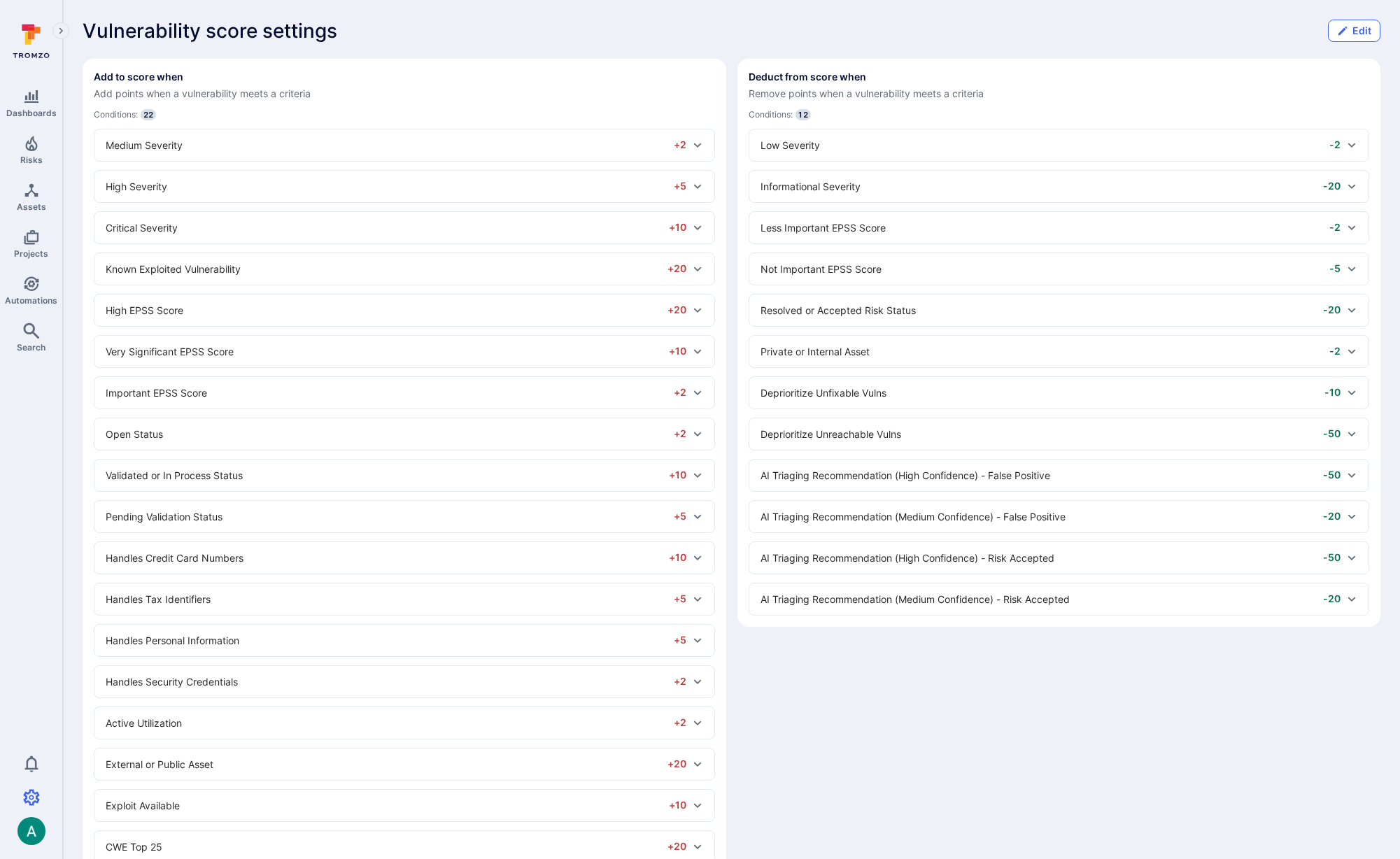
click at [1349, 27] on button "Edit" at bounding box center [1354, 31] width 52 height 22
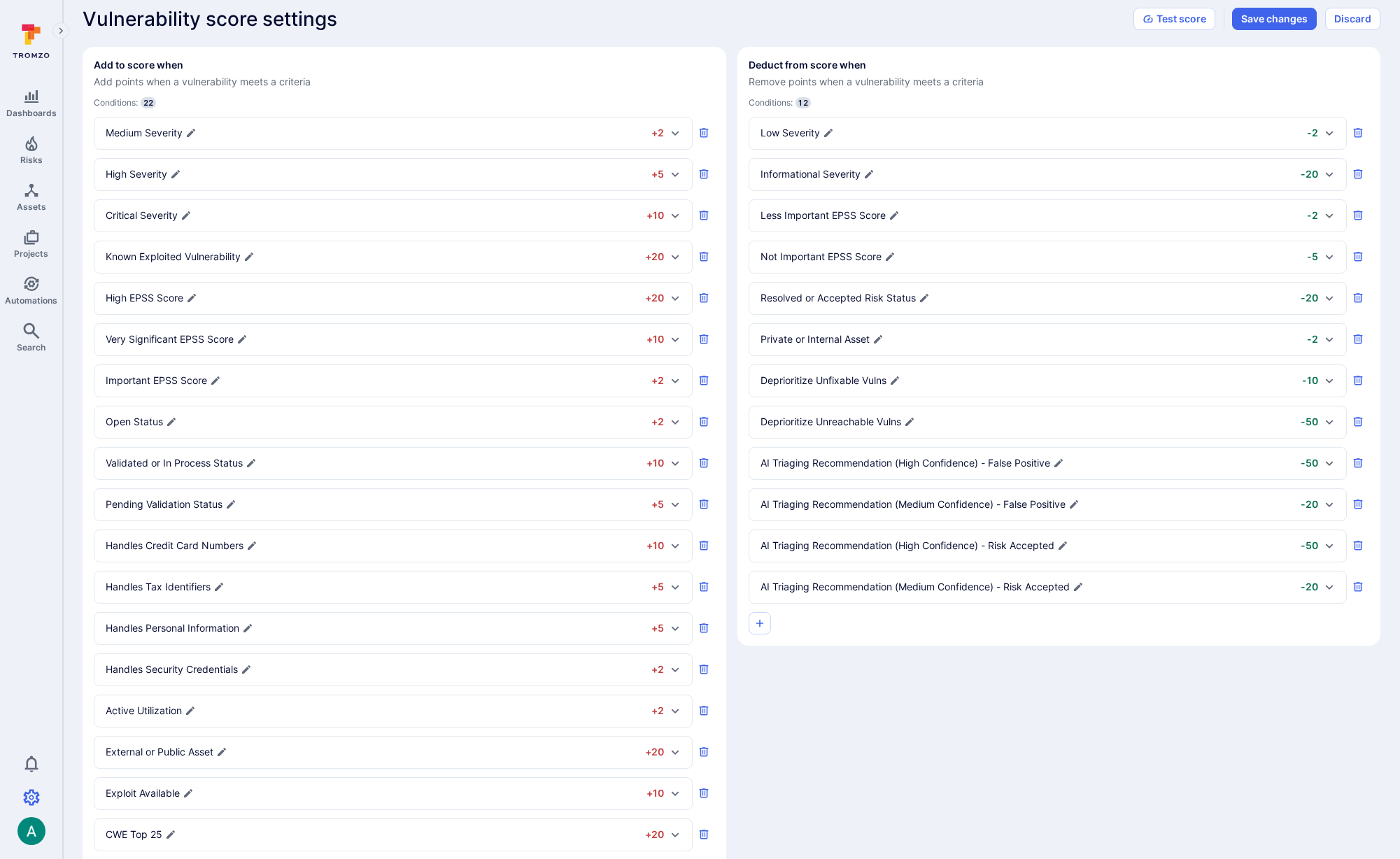
scroll to position [231, 0]
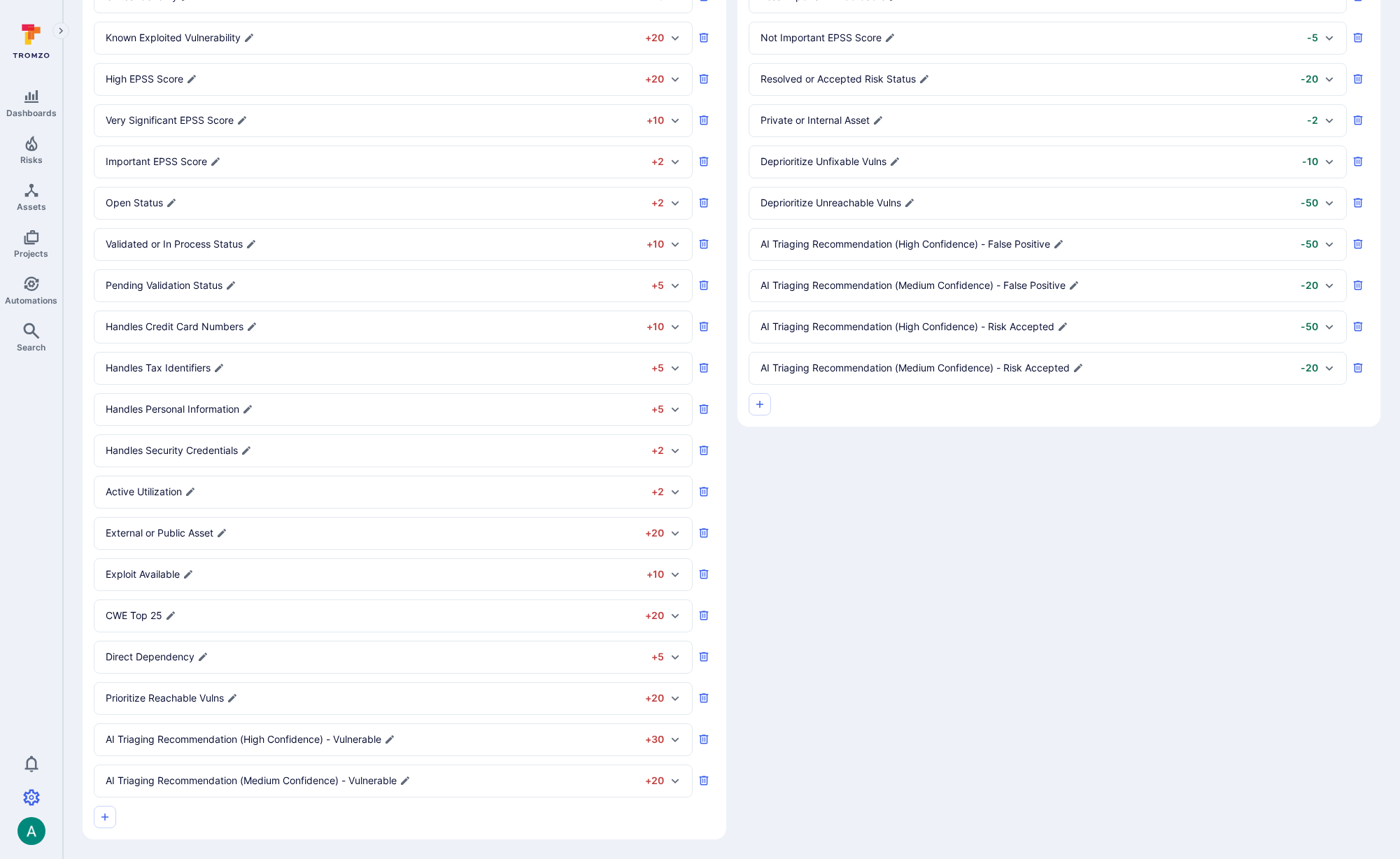
click at [427, 696] on div "Prioritize Reachable Vulns +20" at bounding box center [384, 698] width 558 height 15
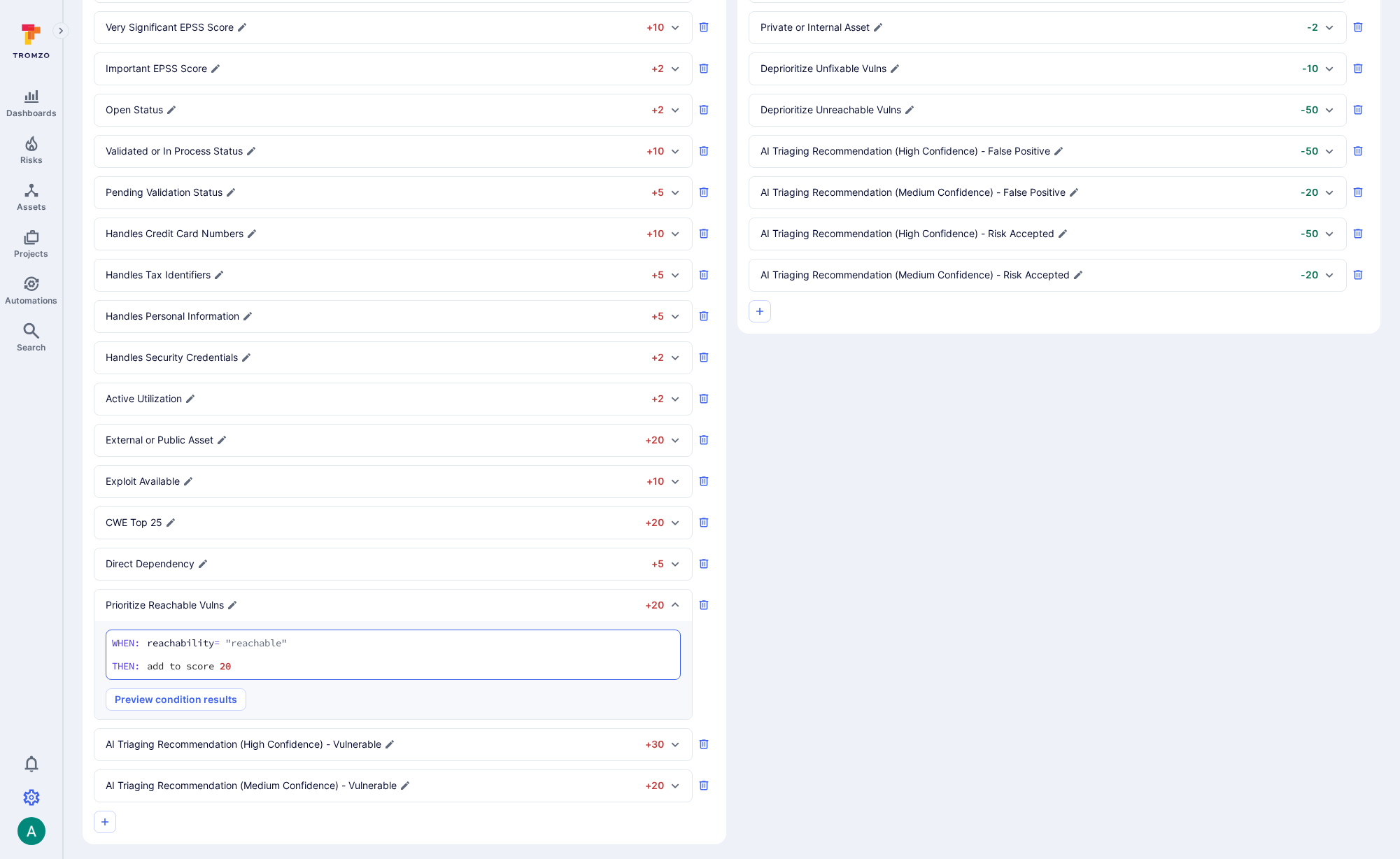
scroll to position [329, 0]
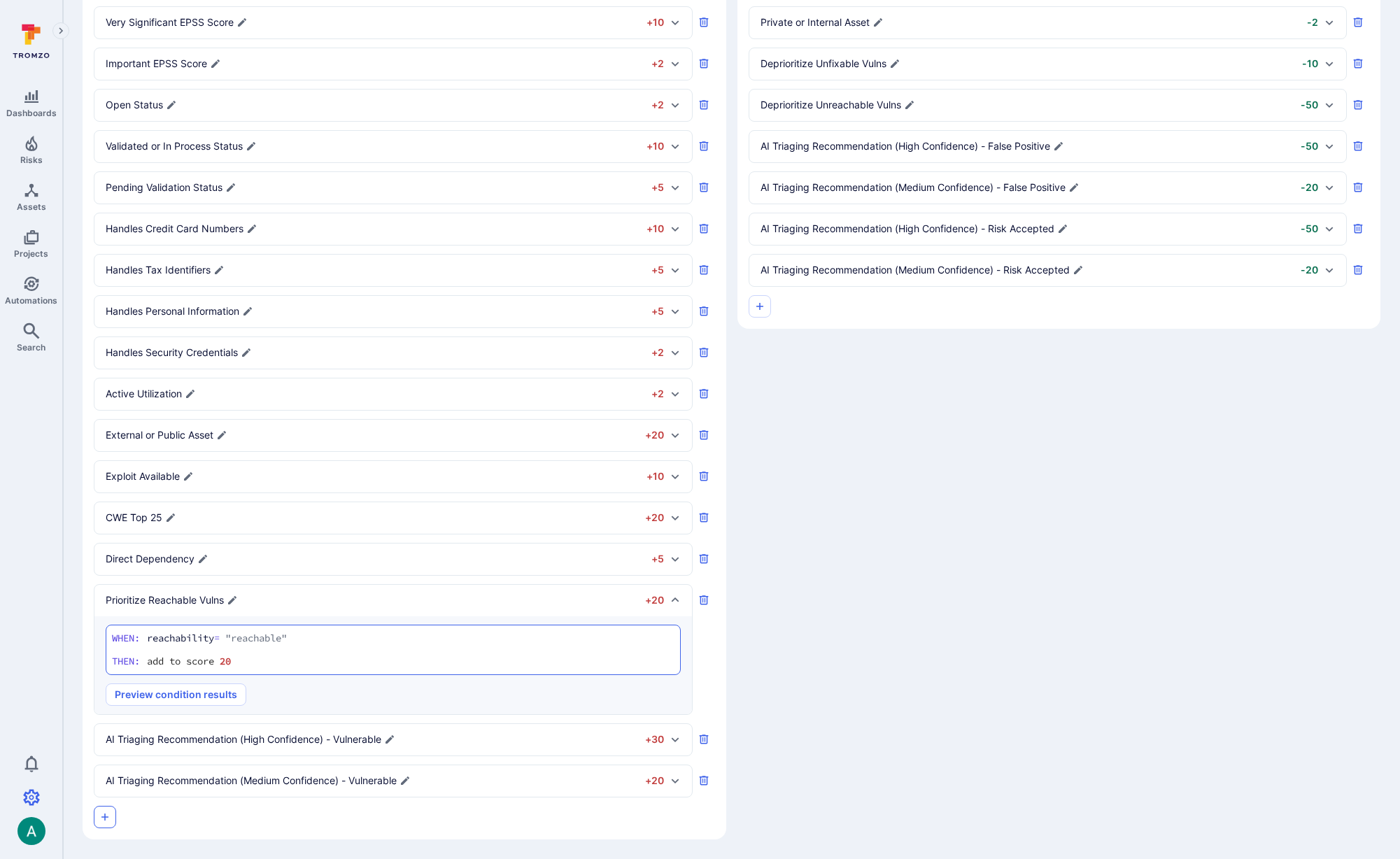
click at [106, 817] on icon "button" at bounding box center [105, 816] width 7 height 7
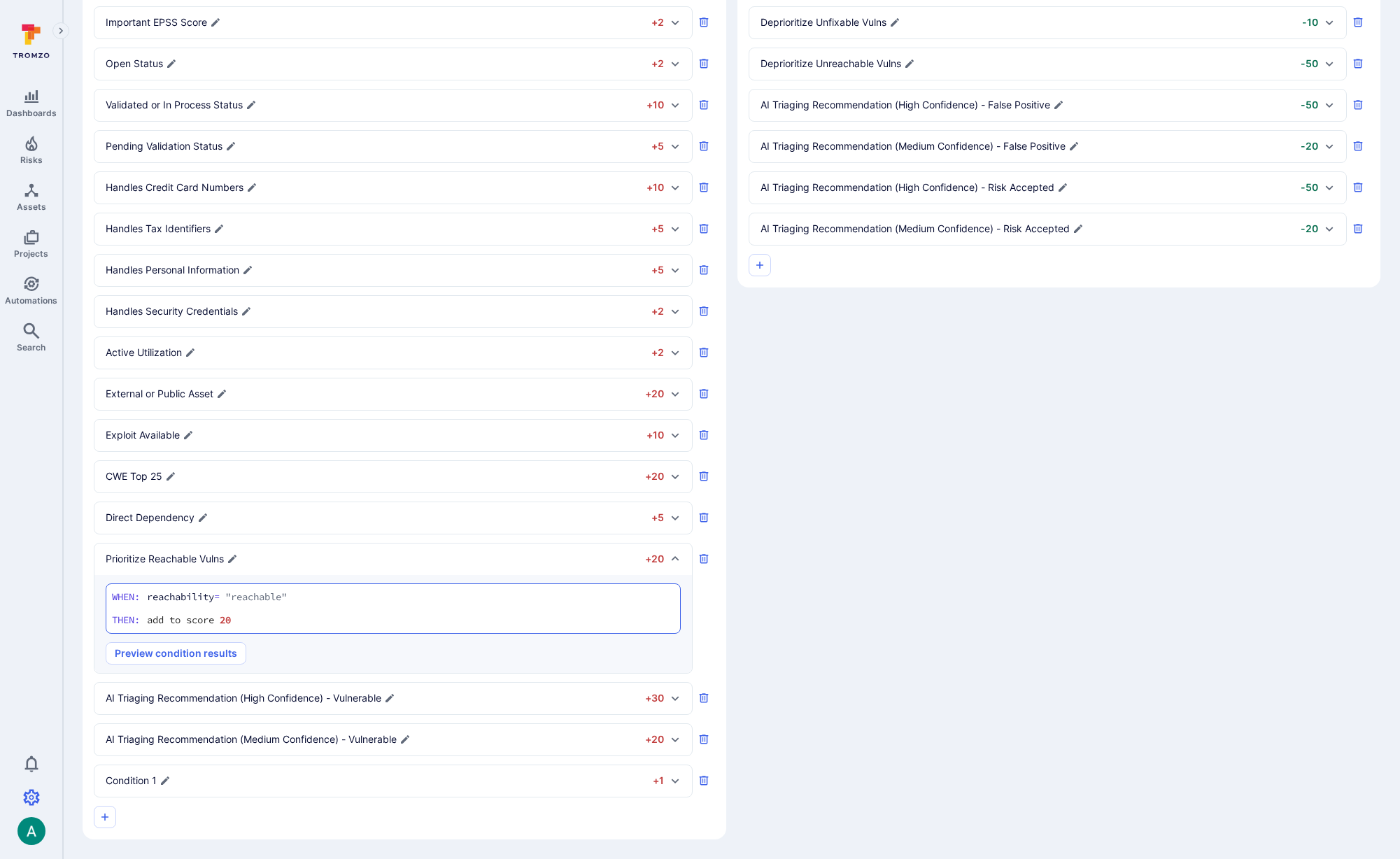
click at [168, 774] on div "Condition 1" at bounding box center [138, 781] width 65 height 15
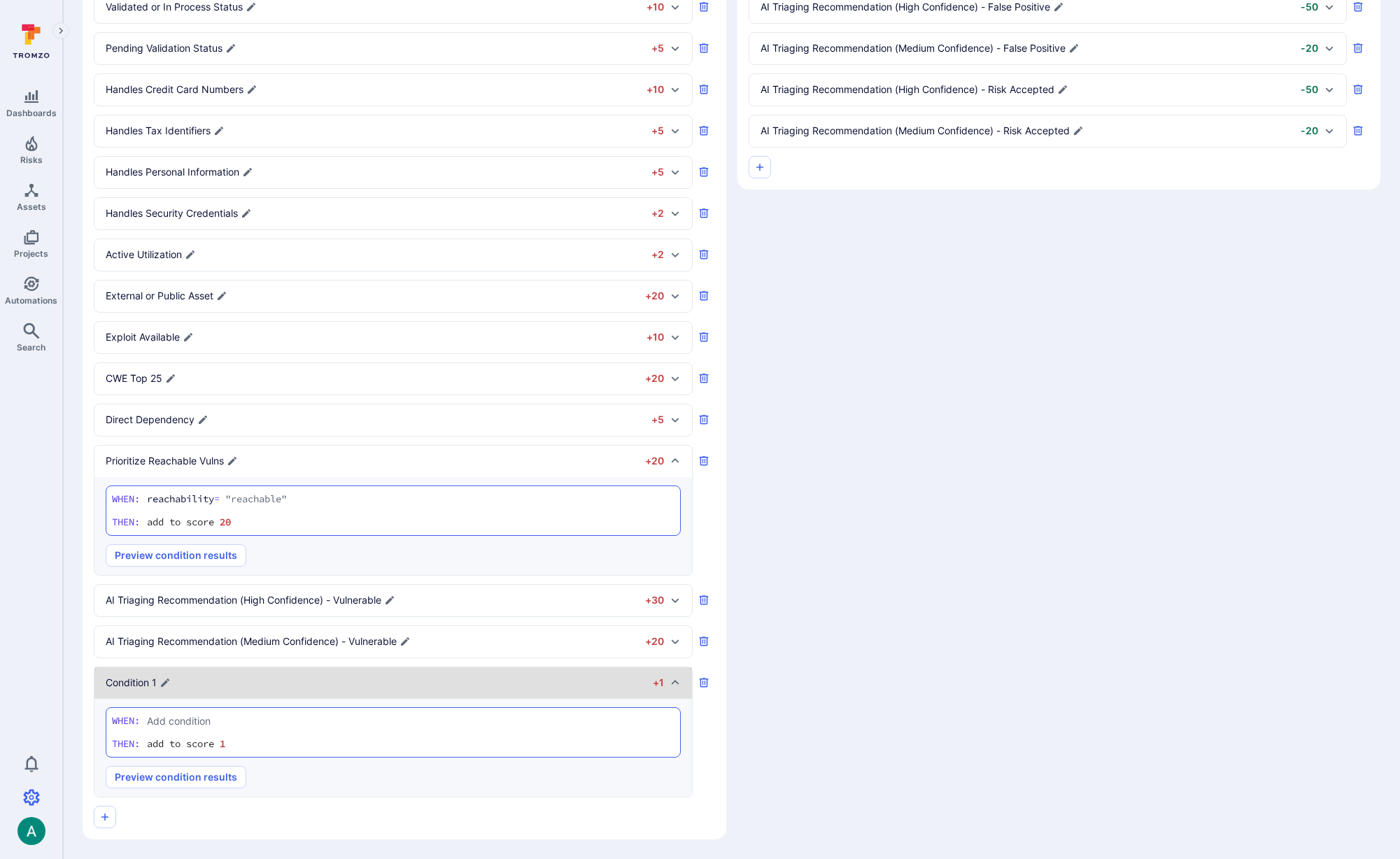
click at [142, 681] on p "Condition 1" at bounding box center [131, 683] width 51 height 14
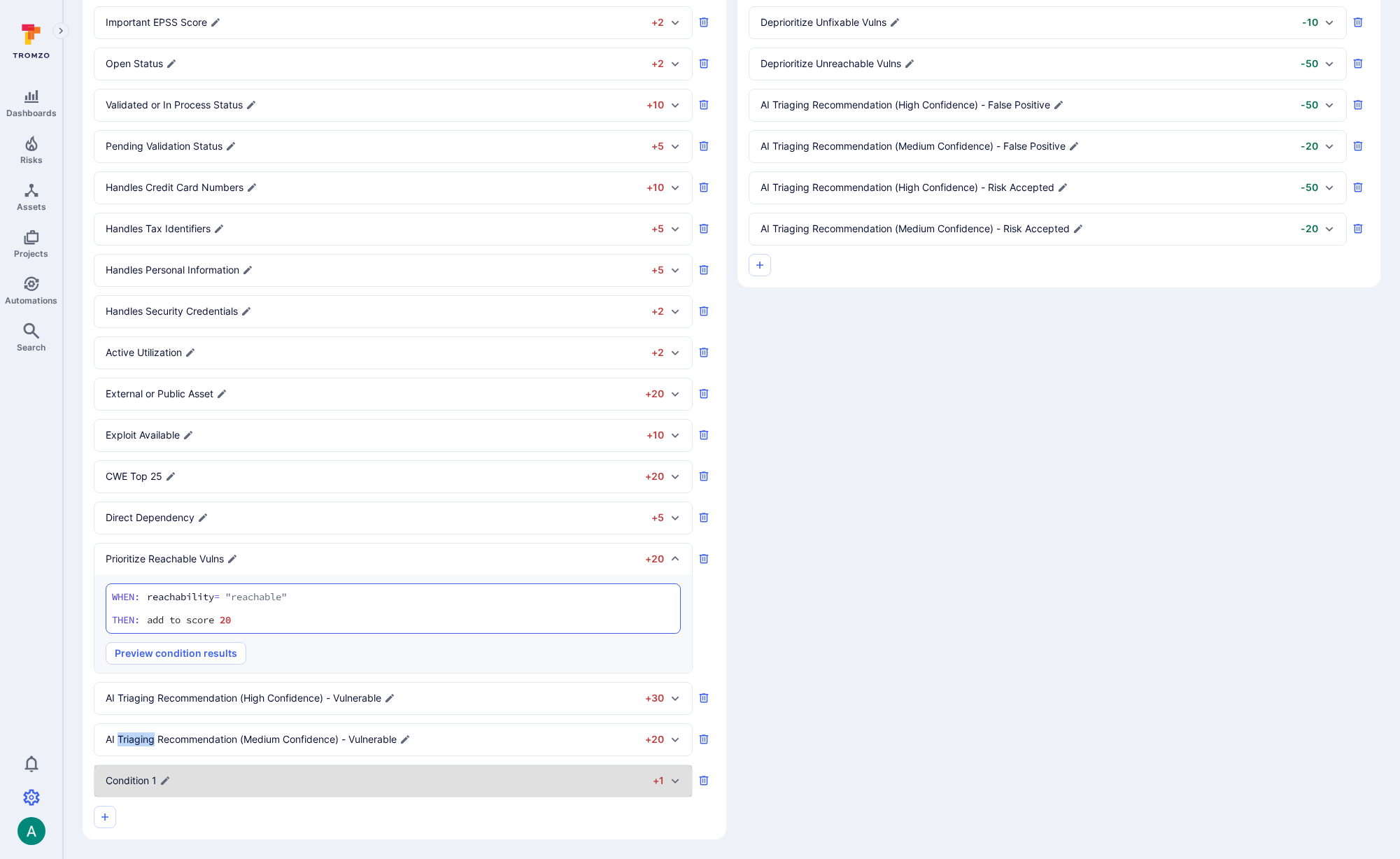
click at [142, 681] on div "Medium Severity +2 When: severity = "medium" severity = "medium" Then: add to s…" at bounding box center [404, 293] width 622 height 1070
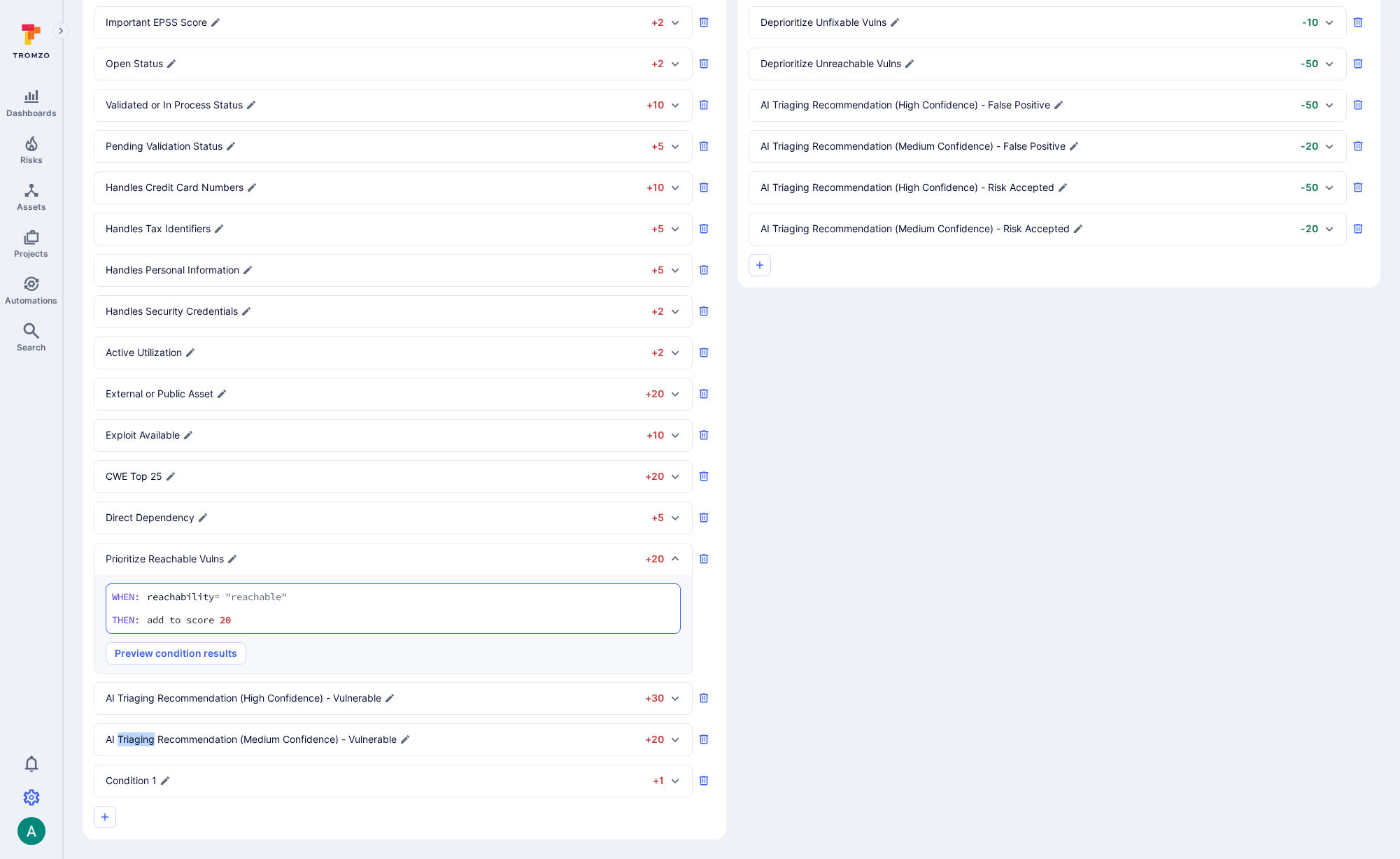
click at [142, 682] on div "AI Triaging Recommendation (High Confidence) - Vulnerable +30 When: ai_recommen…" at bounding box center [393, 698] width 599 height 32
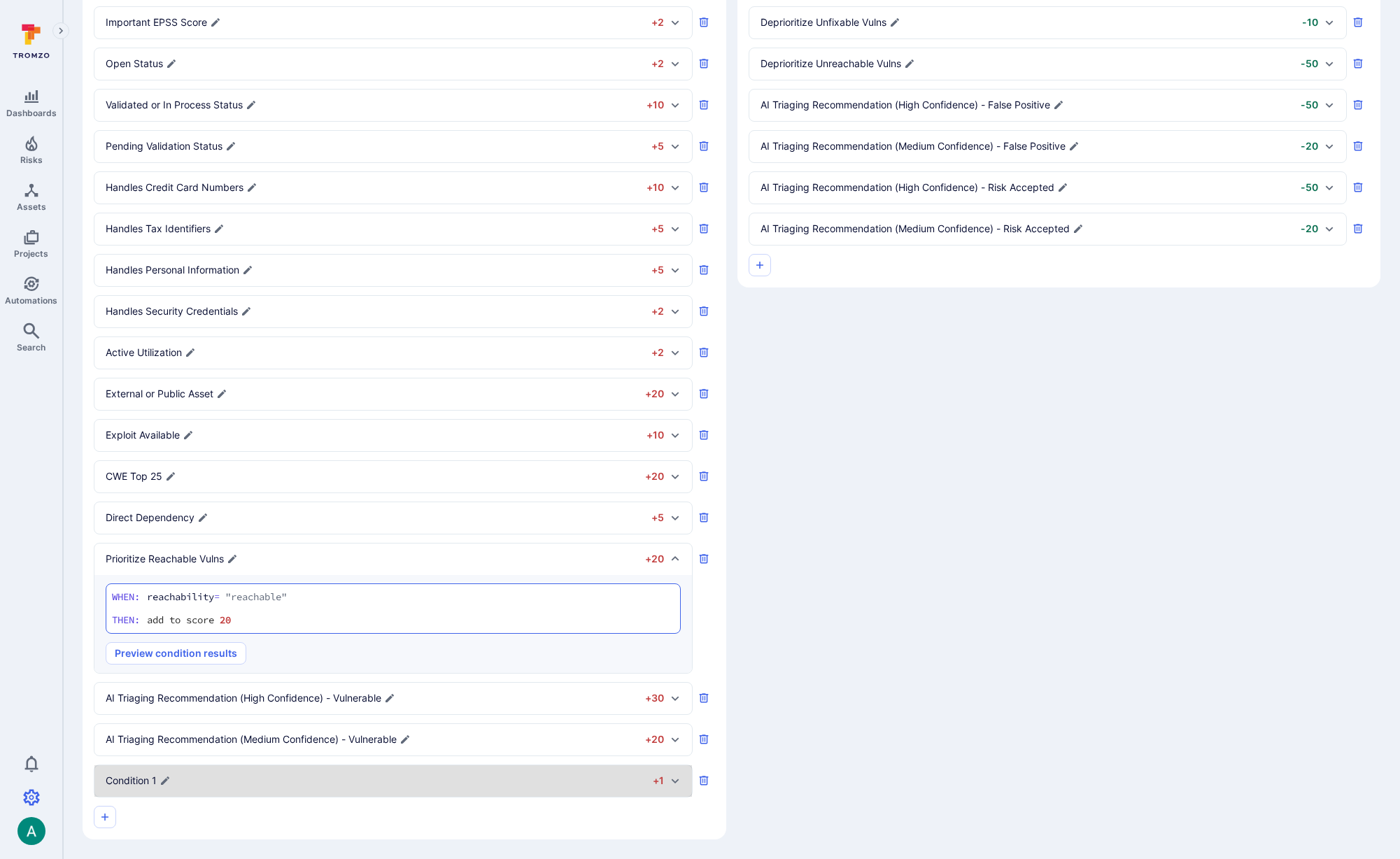
click at [152, 779] on p "Condition 1" at bounding box center [131, 781] width 51 height 14
click at [795, 772] on div "Add to score when Add points when a vulnerability meets a criteria Conditions: …" at bounding box center [731, 264] width 1298 height 1151
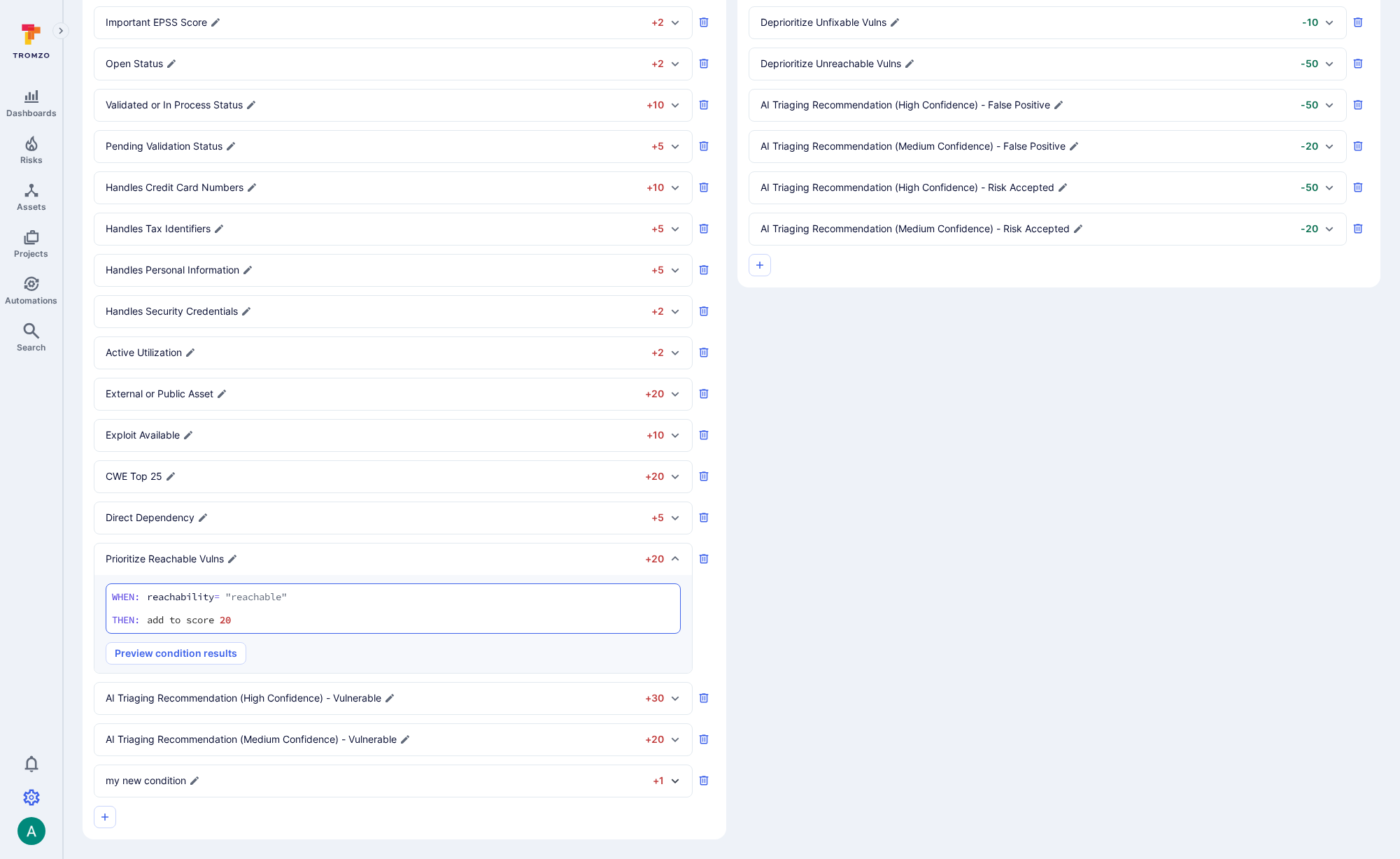
click at [676, 783] on icon at bounding box center [675, 781] width 11 height 11
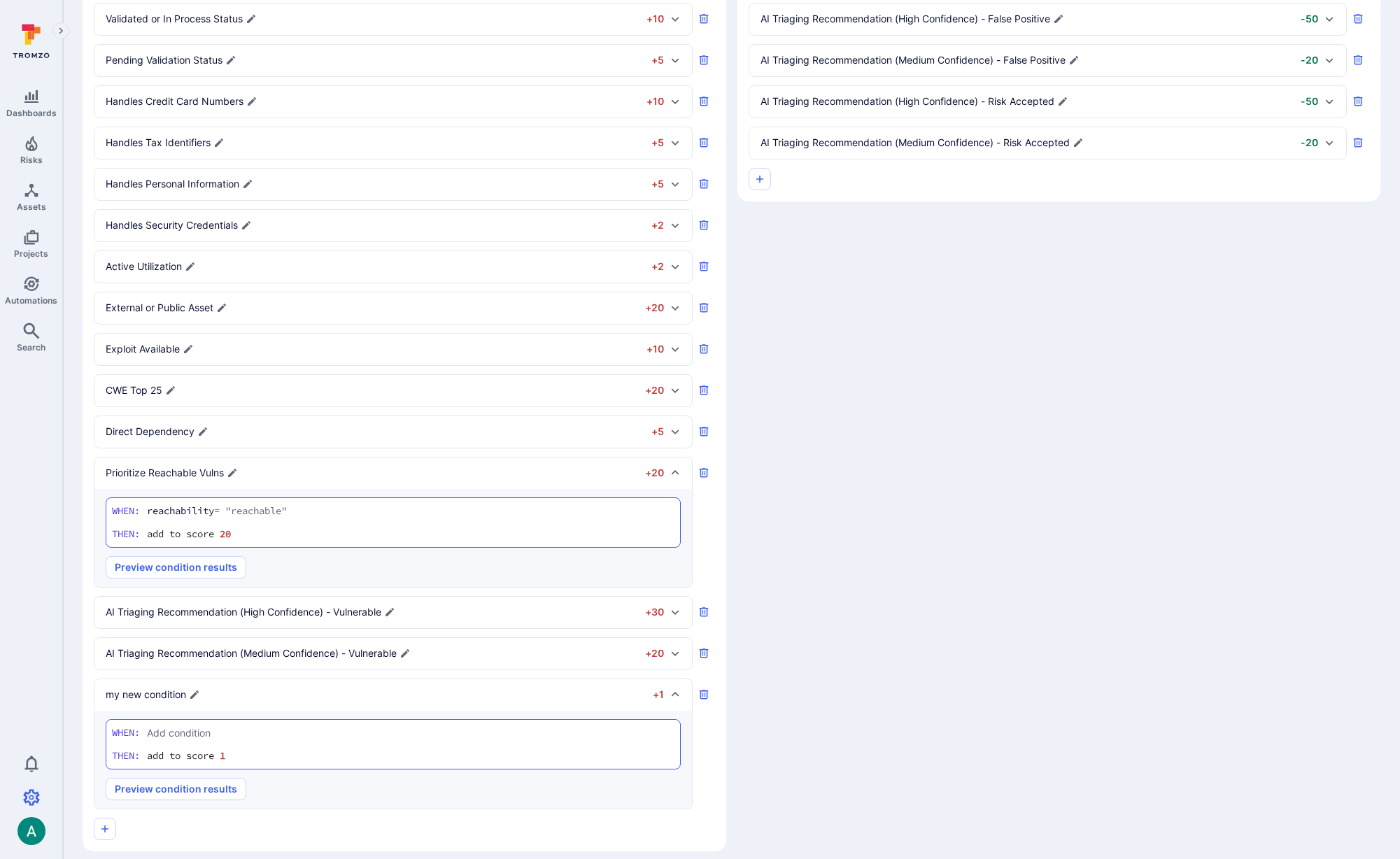
scroll to position [468, 0]
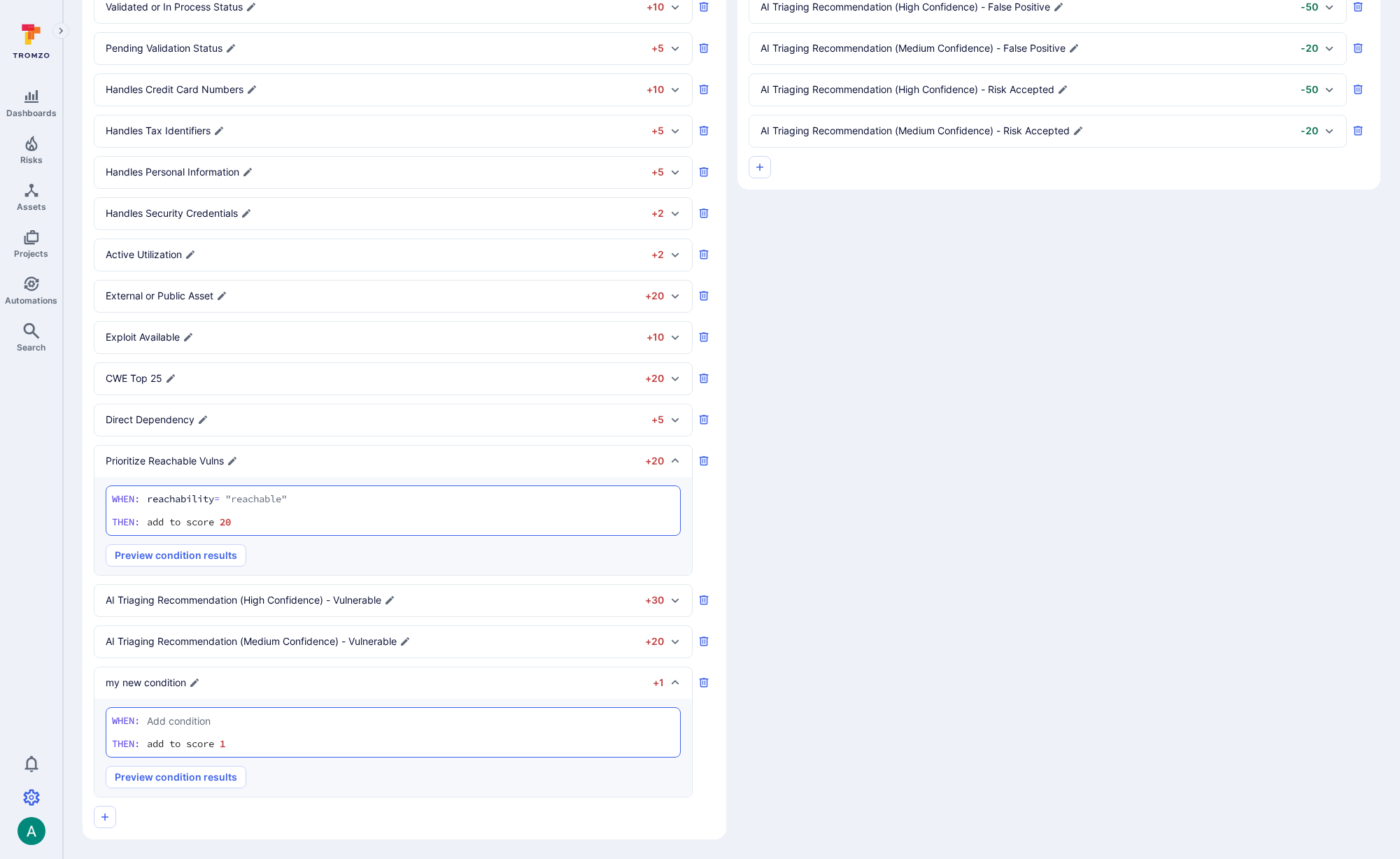
click at [177, 717] on textarea "Add condition" at bounding box center [410, 720] width 527 height 15
click at [233, 794] on li "w iz_issue_type" at bounding box center [245, 792] width 178 height 20
click at [259, 754] on li "=" at bounding box center [245, 747] width 178 height 20
type textarea "wiz_issue_type = """
click at [432, 729] on section "When: wiz_issue_type = "" wiz_issue_type = "" Then: add to score 1" at bounding box center [393, 732] width 576 height 51
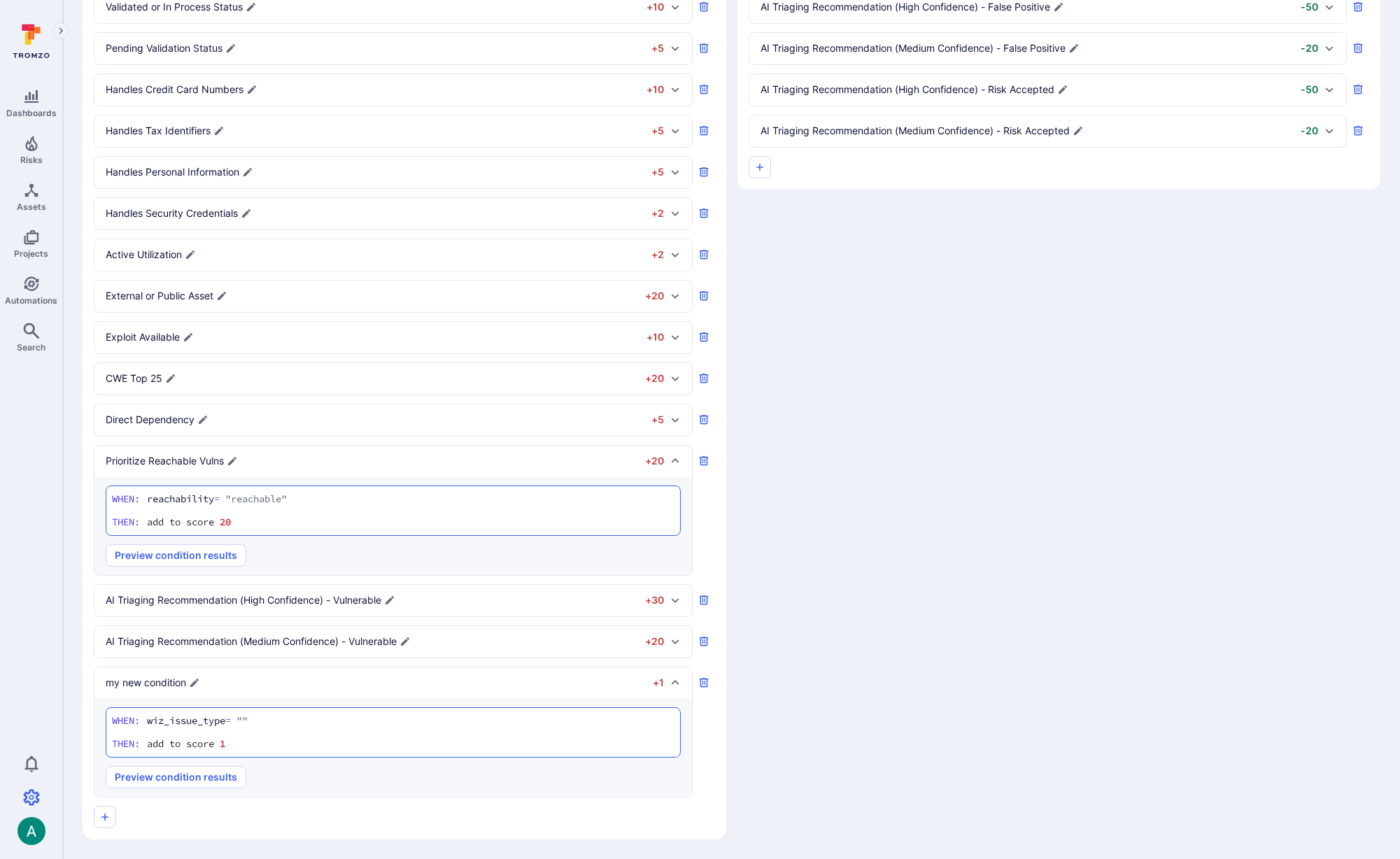
click at [262, 743] on input "1" at bounding box center [240, 743] width 42 height 14
click at [262, 739] on input "2" at bounding box center [240, 743] width 42 height 14
click at [262, 739] on input "3" at bounding box center [240, 743] width 42 height 14
click at [262, 739] on input "4" at bounding box center [240, 743] width 42 height 14
type input "5"
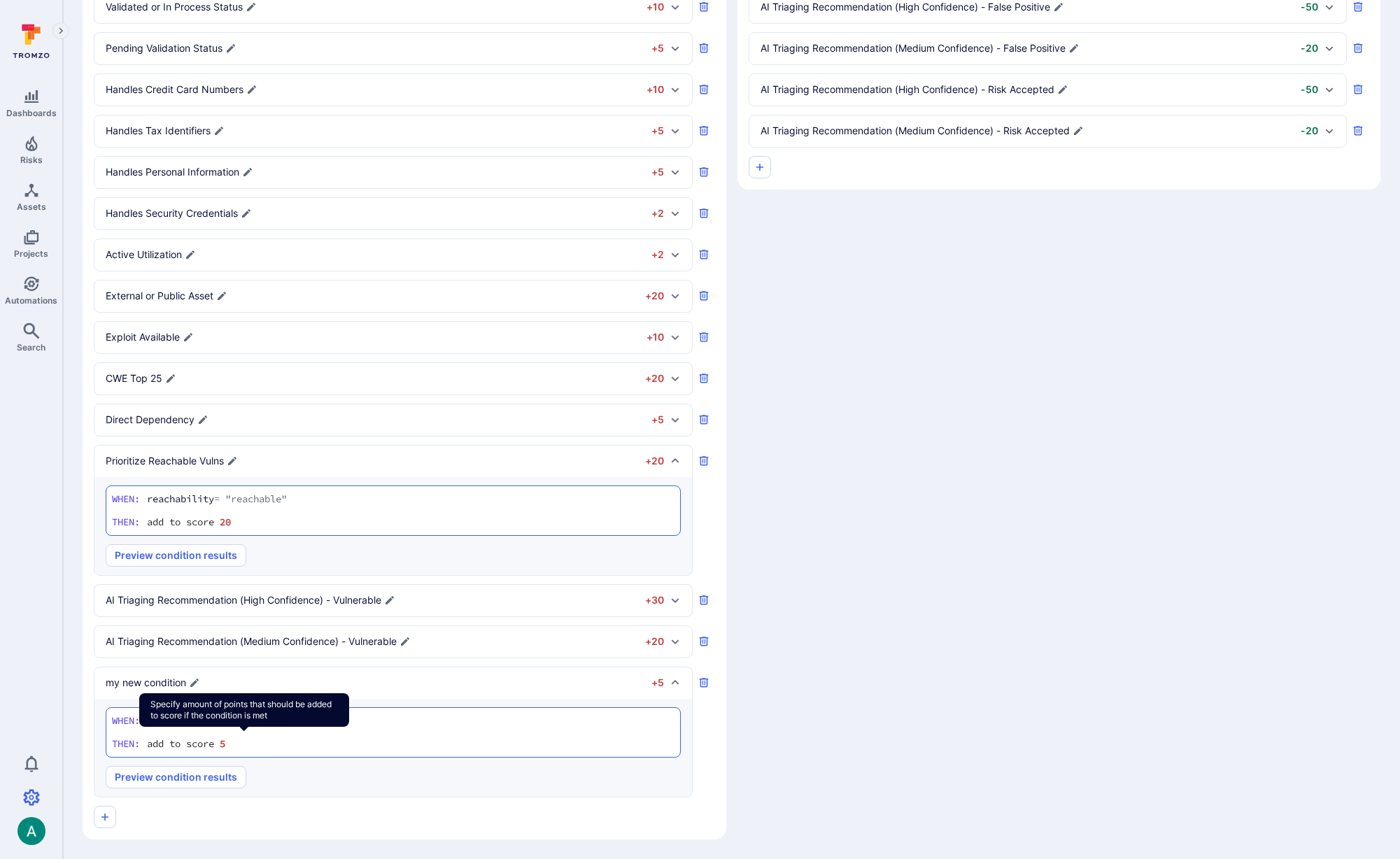
click at [262, 739] on input "5" at bounding box center [240, 743] width 42 height 14
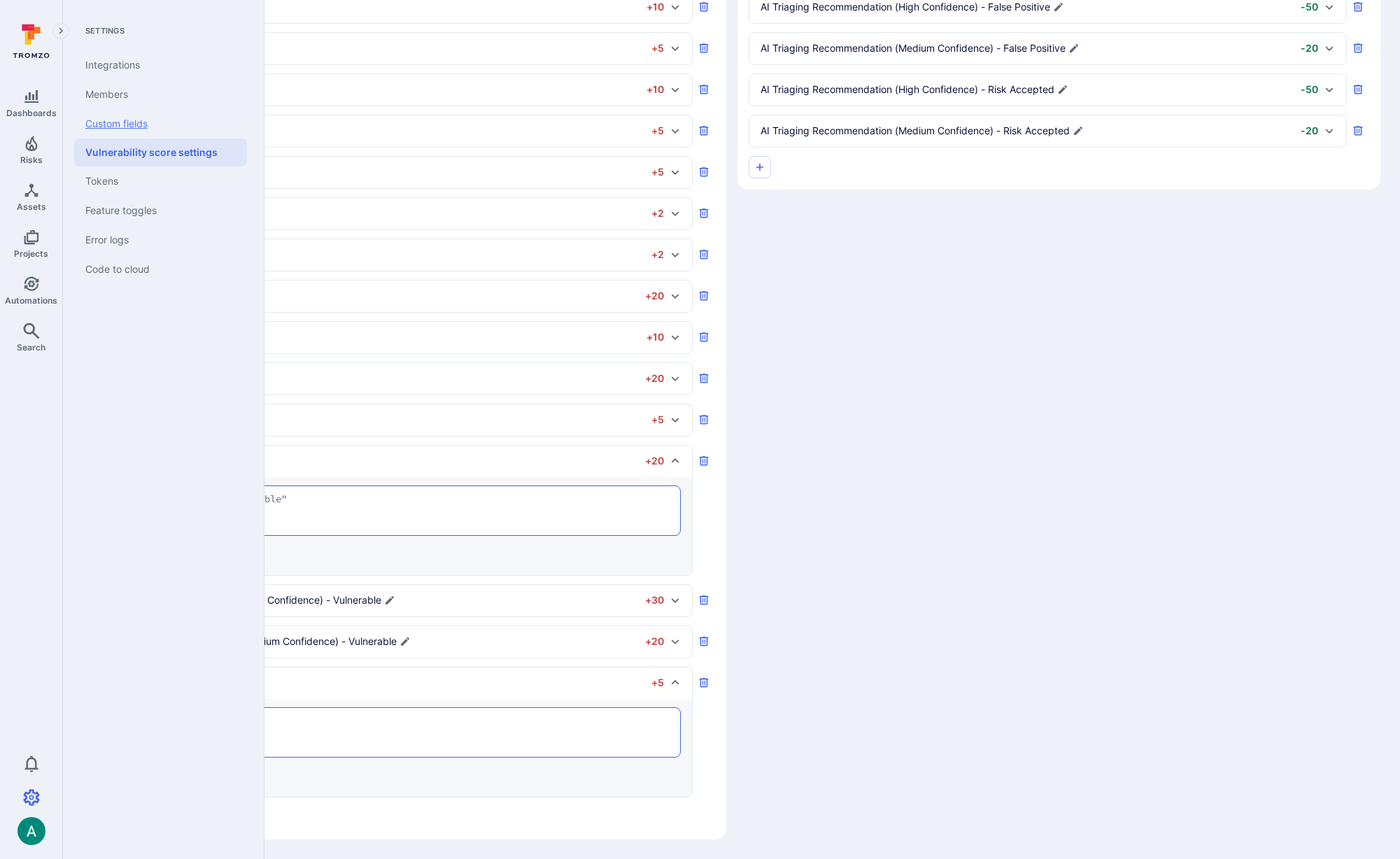
click at [144, 125] on link "Custom fields" at bounding box center [161, 124] width 173 height 29
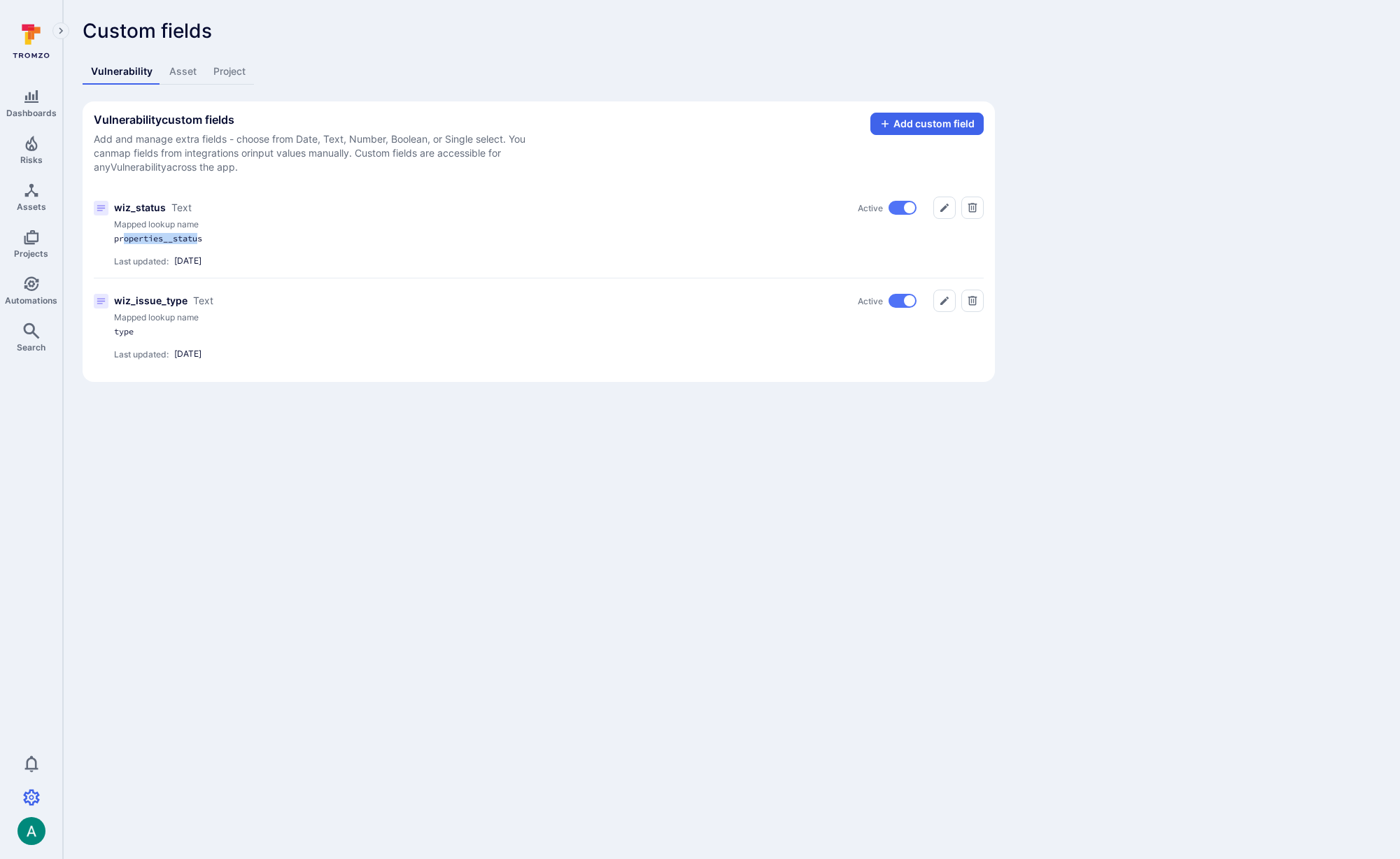
drag, startPoint x: 122, startPoint y: 242, endPoint x: 201, endPoint y: 242, distance: 79.0
click at [201, 242] on div "properties__status" at bounding box center [359, 239] width 490 height 11
drag, startPoint x: 119, startPoint y: 332, endPoint x: 144, endPoint y: 332, distance: 25.0
click at [144, 332] on div "type" at bounding box center [359, 331] width 490 height 11
click at [945, 298] on icon "Edit" at bounding box center [944, 300] width 11 height 11
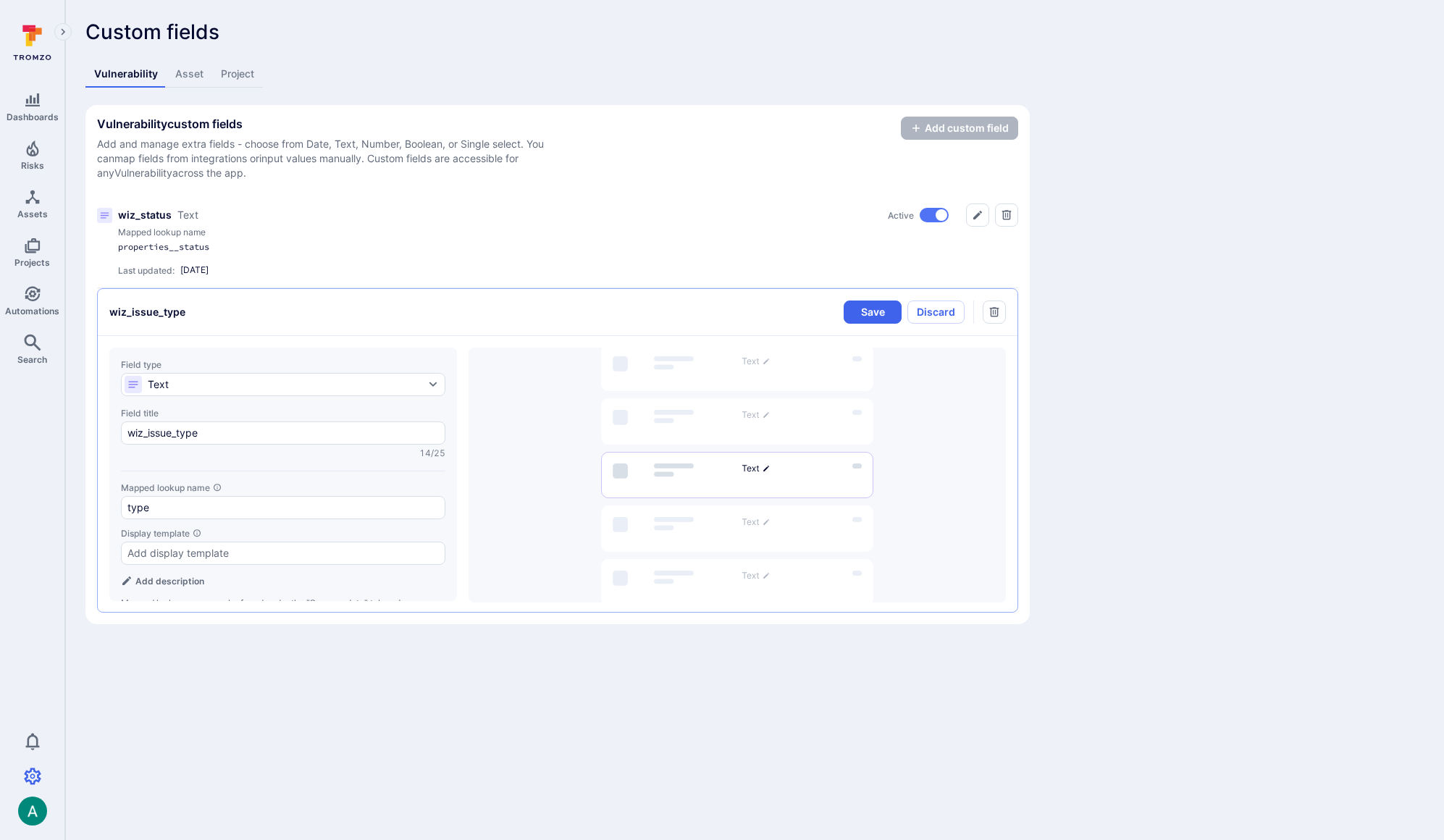
click at [677, 126] on div "Vulnerability custom fields Add and manage extra fields - choose from Date, Tex…" at bounding box center [557, 148] width 921 height 64
click at [942, 312] on button "Discard" at bounding box center [936, 312] width 57 height 23
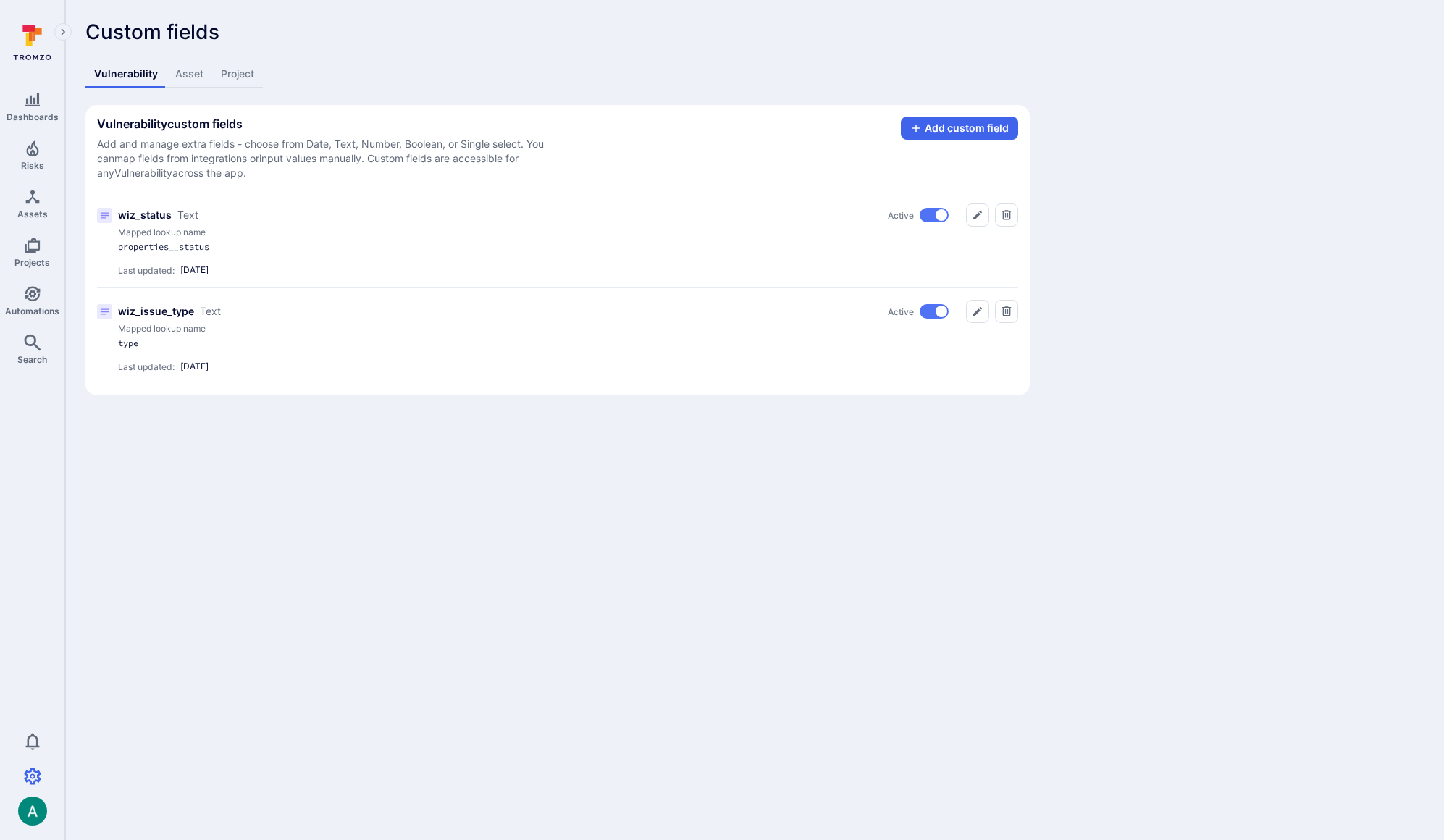
click at [793, 28] on p "Custom fields" at bounding box center [557, 32] width 944 height 23
drag, startPoint x: 785, startPoint y: 19, endPoint x: 831, endPoint y: 0, distance: 49.8
click at [787, 18] on div "Custom fields Vulnerability Asset Project Vulnerability custom fields Add and m…" at bounding box center [754, 208] width 1379 height 416
click at [30, 299] on icon "Automations" at bounding box center [32, 294] width 16 height 16
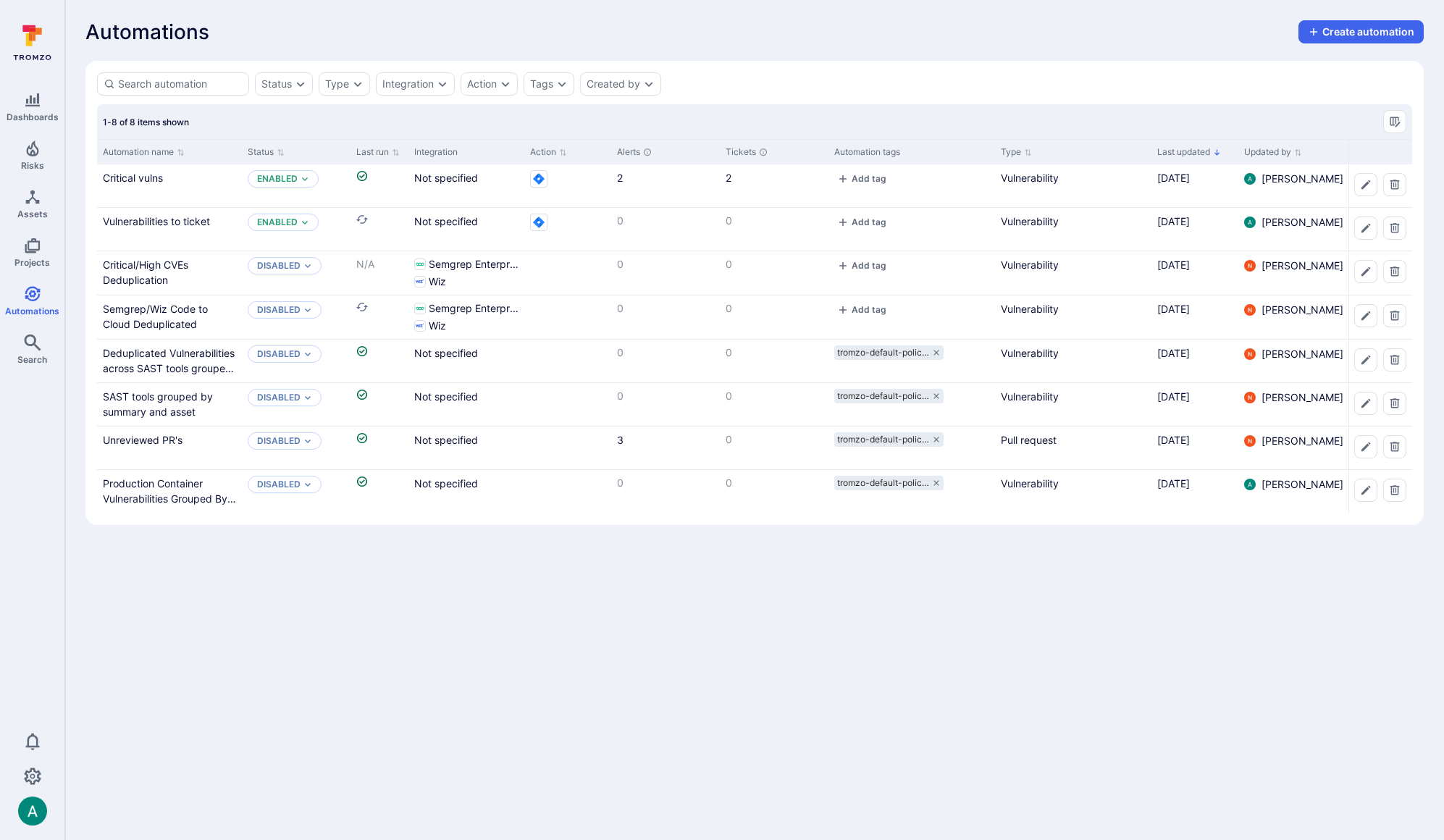
click at [831, 34] on div "Automations Create automation" at bounding box center [754, 32] width 1338 height 23
click at [998, 62] on section "Status Type Integration Action Tags Created by 1-8 of 8 items shown Automation …" at bounding box center [754, 293] width 1338 height 464
click at [162, 217] on link "Vulnerabilities to ticket" at bounding box center [156, 221] width 107 height 12
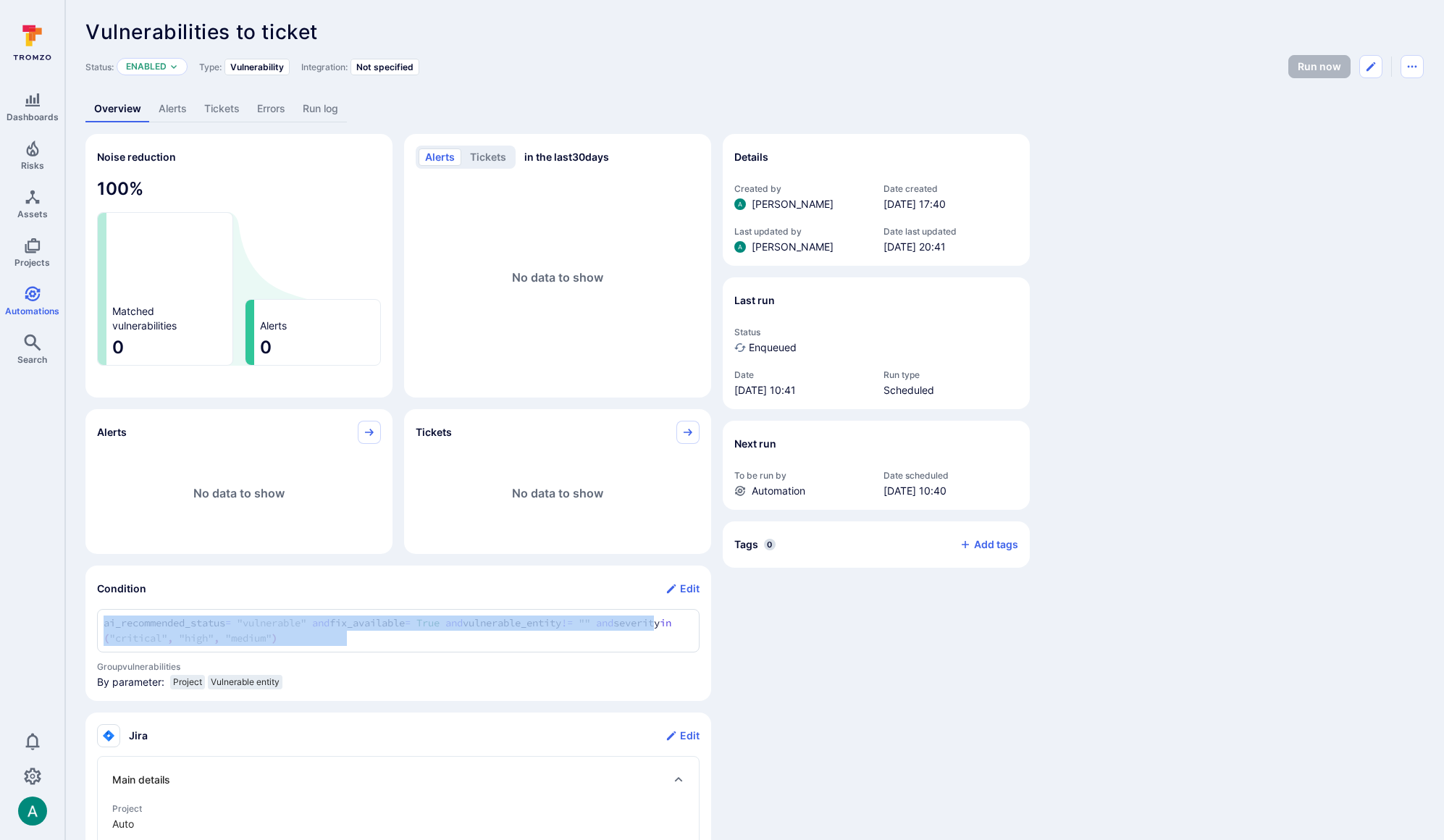
click at [242, 622] on div "ai_recommended_status = "vulnerable" and fix_available = True and vulnerable_en…" at bounding box center [398, 630] width 602 height 43
click at [176, 111] on link "Alerts" at bounding box center [173, 109] width 46 height 27
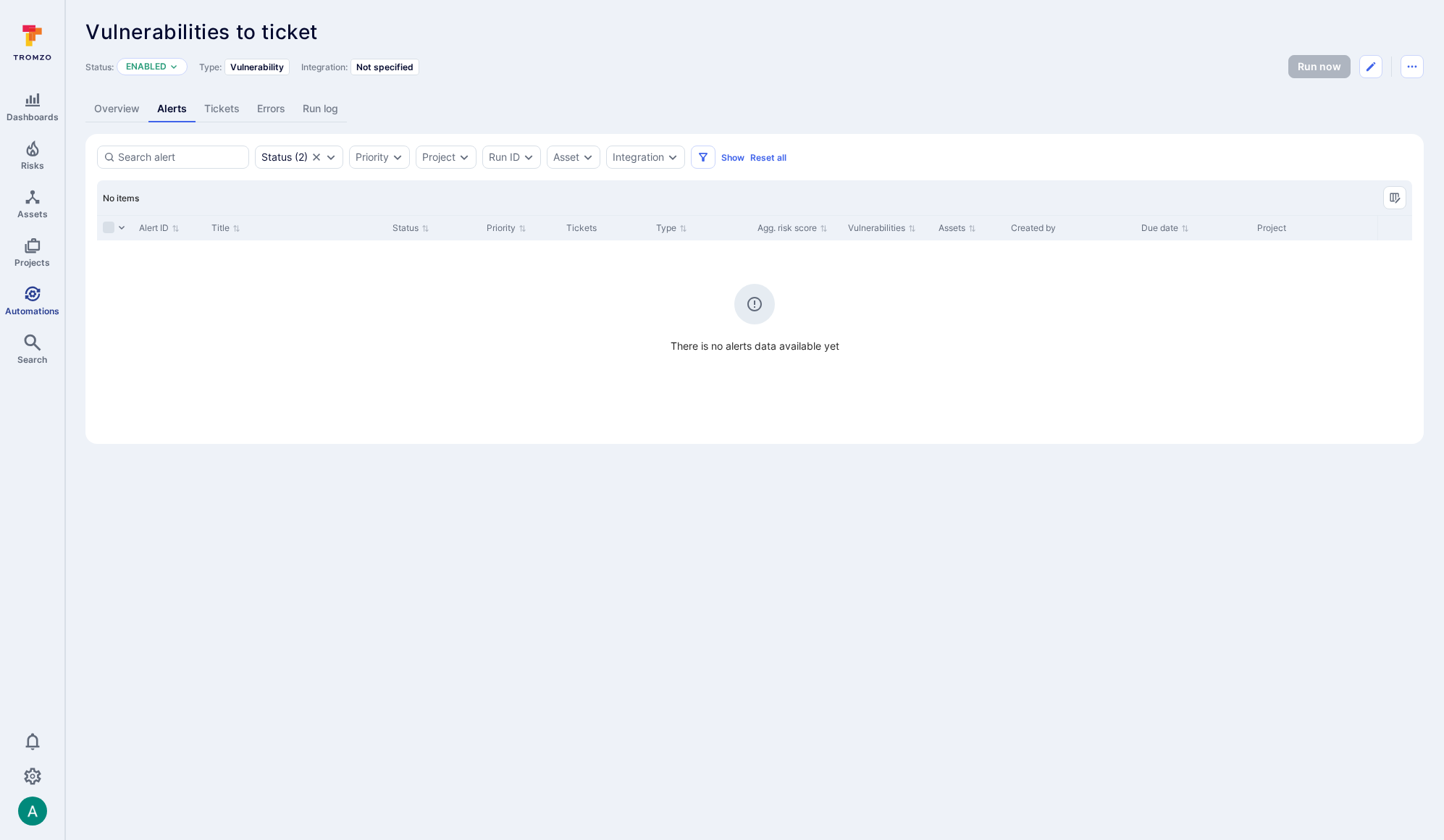
click at [34, 294] on icon "Automations" at bounding box center [32, 294] width 17 height 17
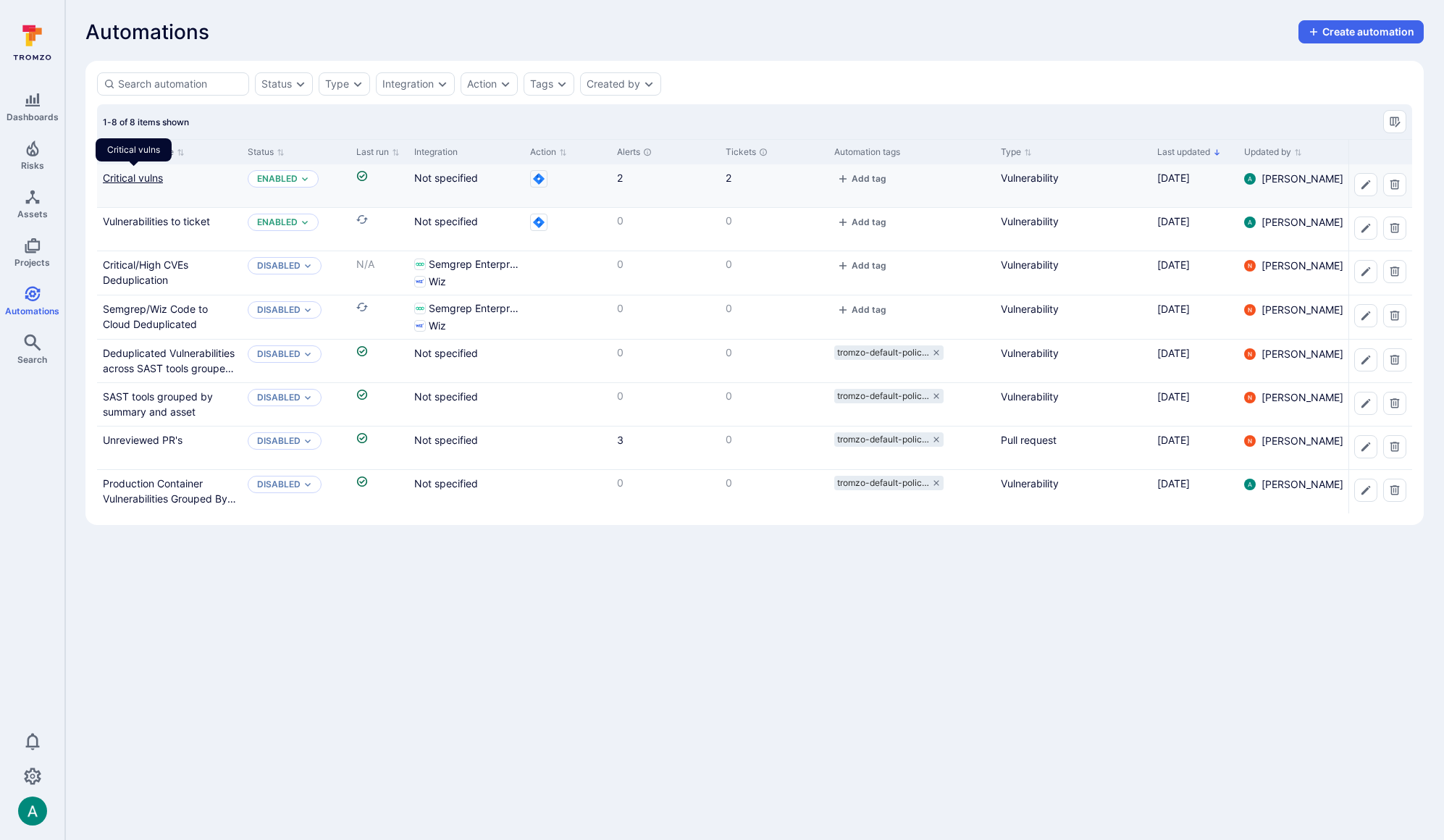
click at [145, 178] on link "Critical vulns" at bounding box center [132, 177] width 60 height 12
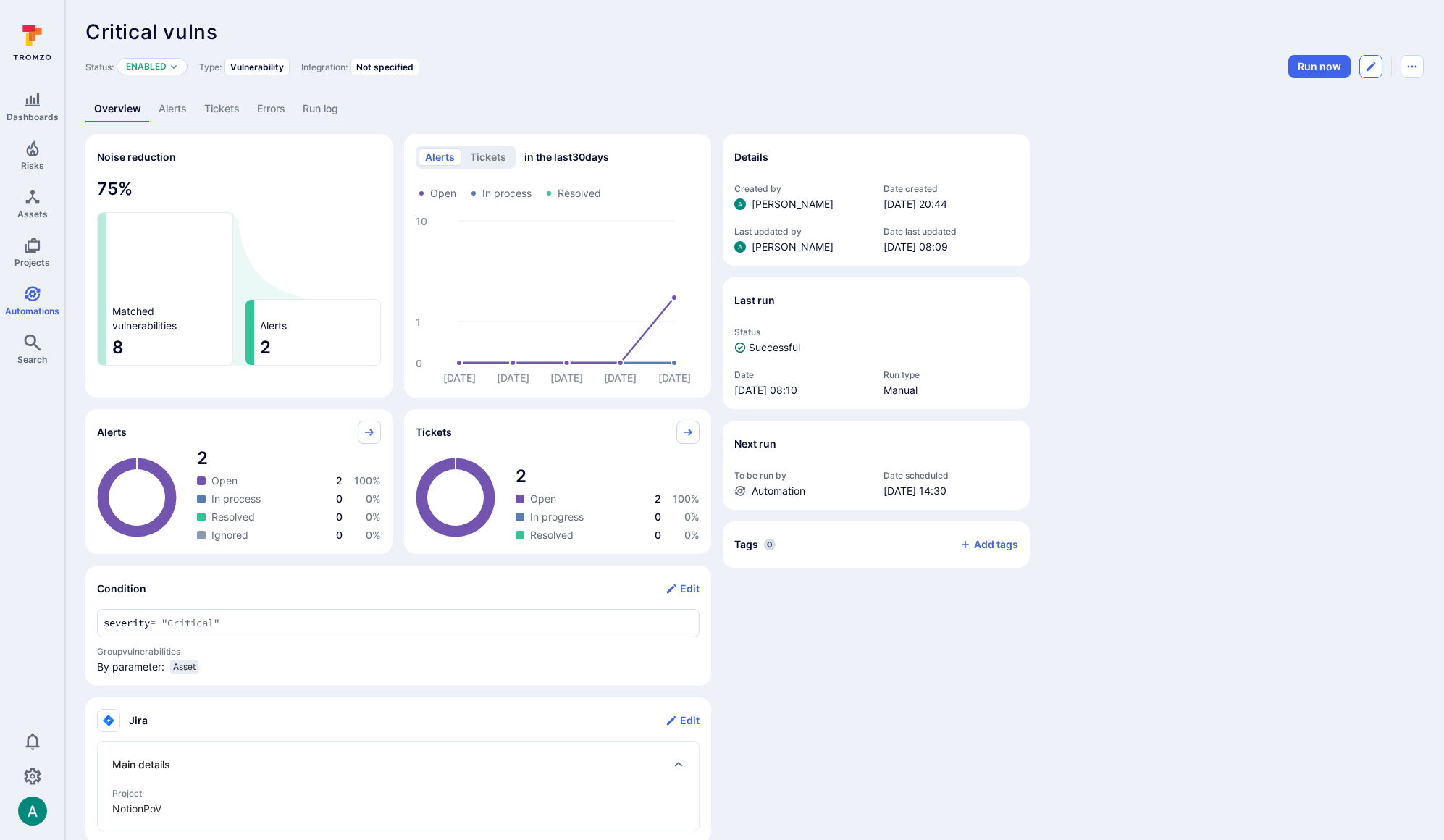
click at [1369, 66] on icon "Edit automation" at bounding box center [1371, 66] width 11 height 11
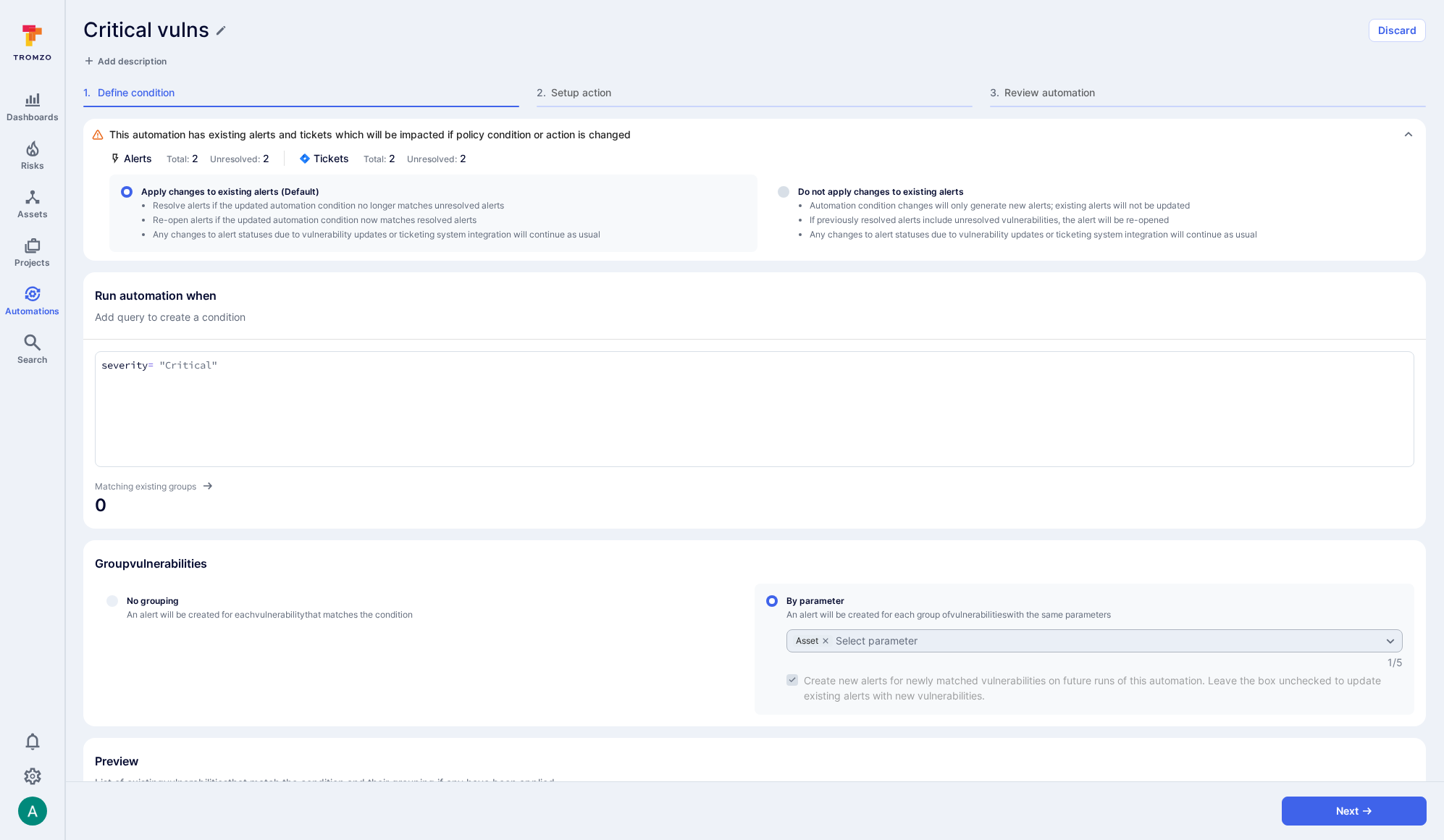
click at [172, 365] on textarea "severity = "Critical"" at bounding box center [755, 365] width 1306 height 16
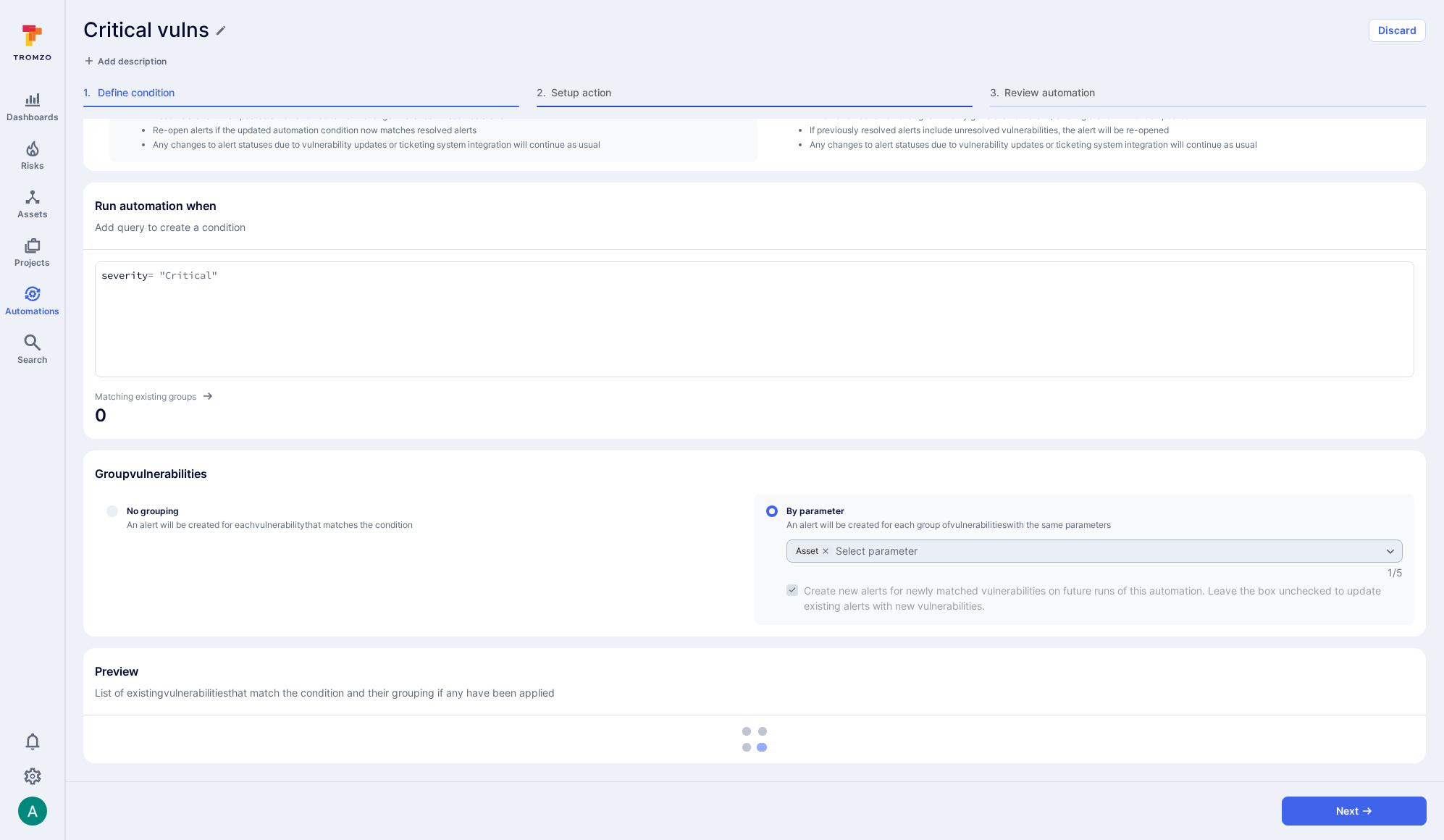
click at [604, 95] on span "Setup action" at bounding box center [762, 93] width 422 height 15
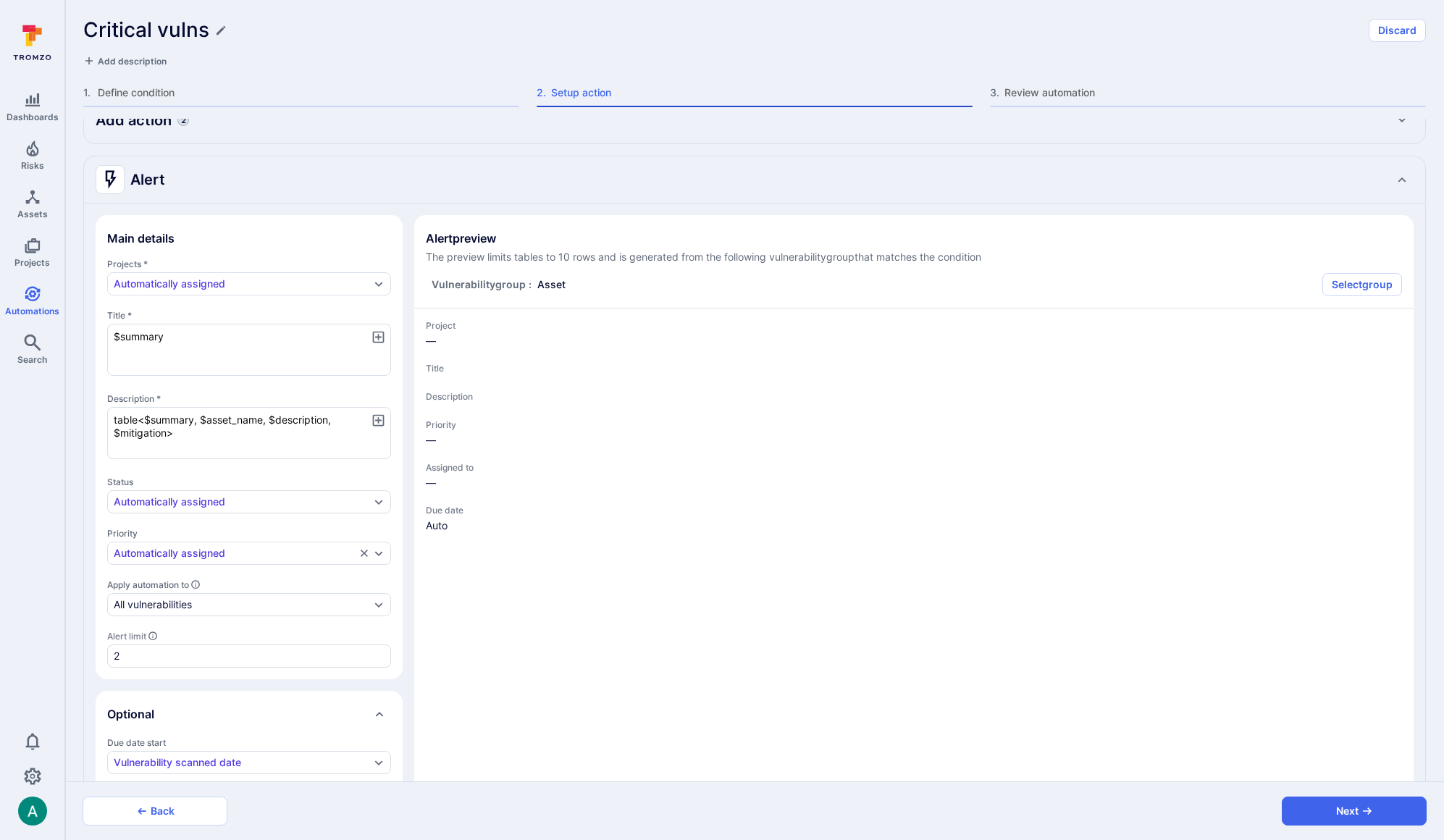
type textarea "x"
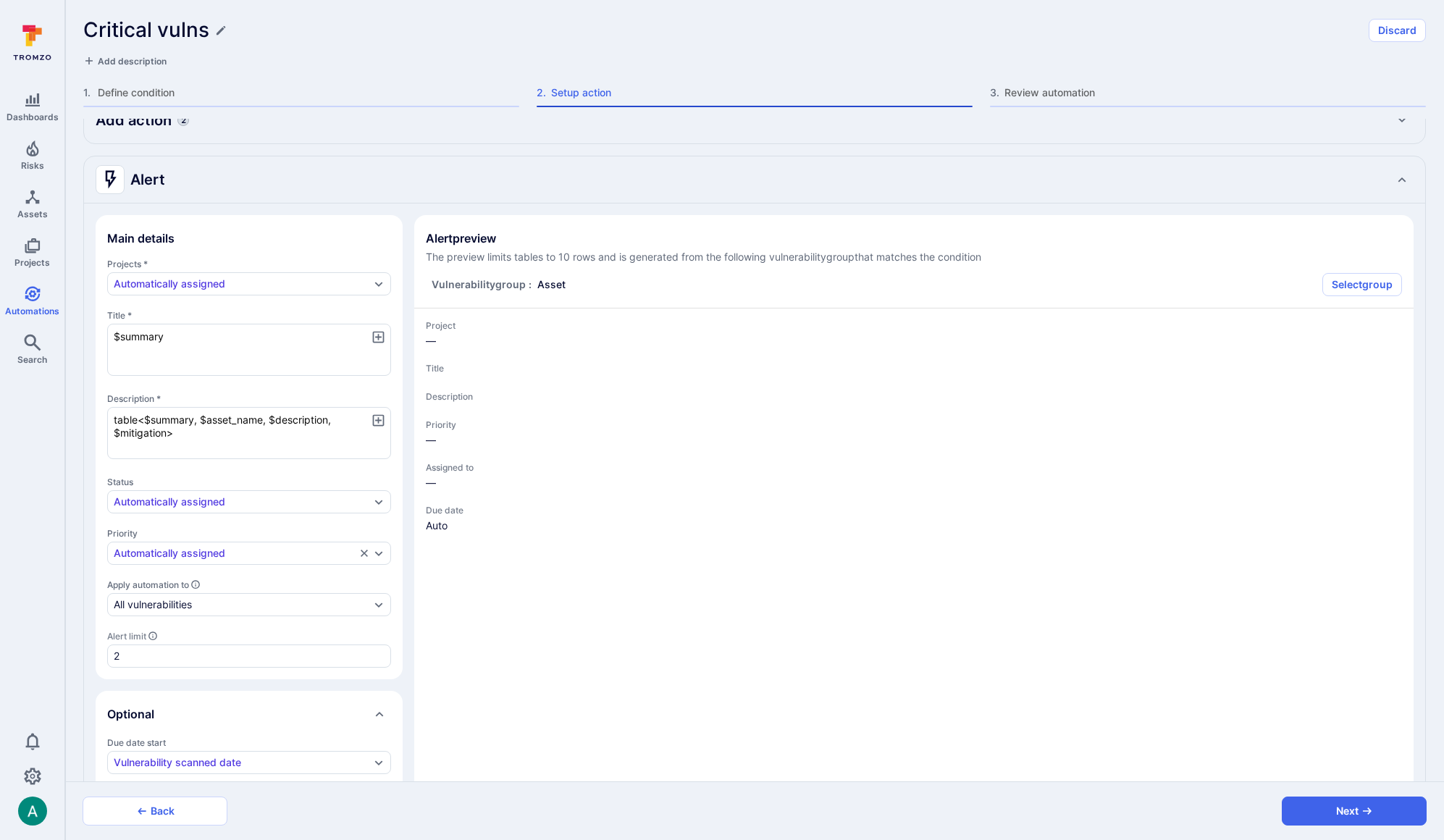
type textarea "x"
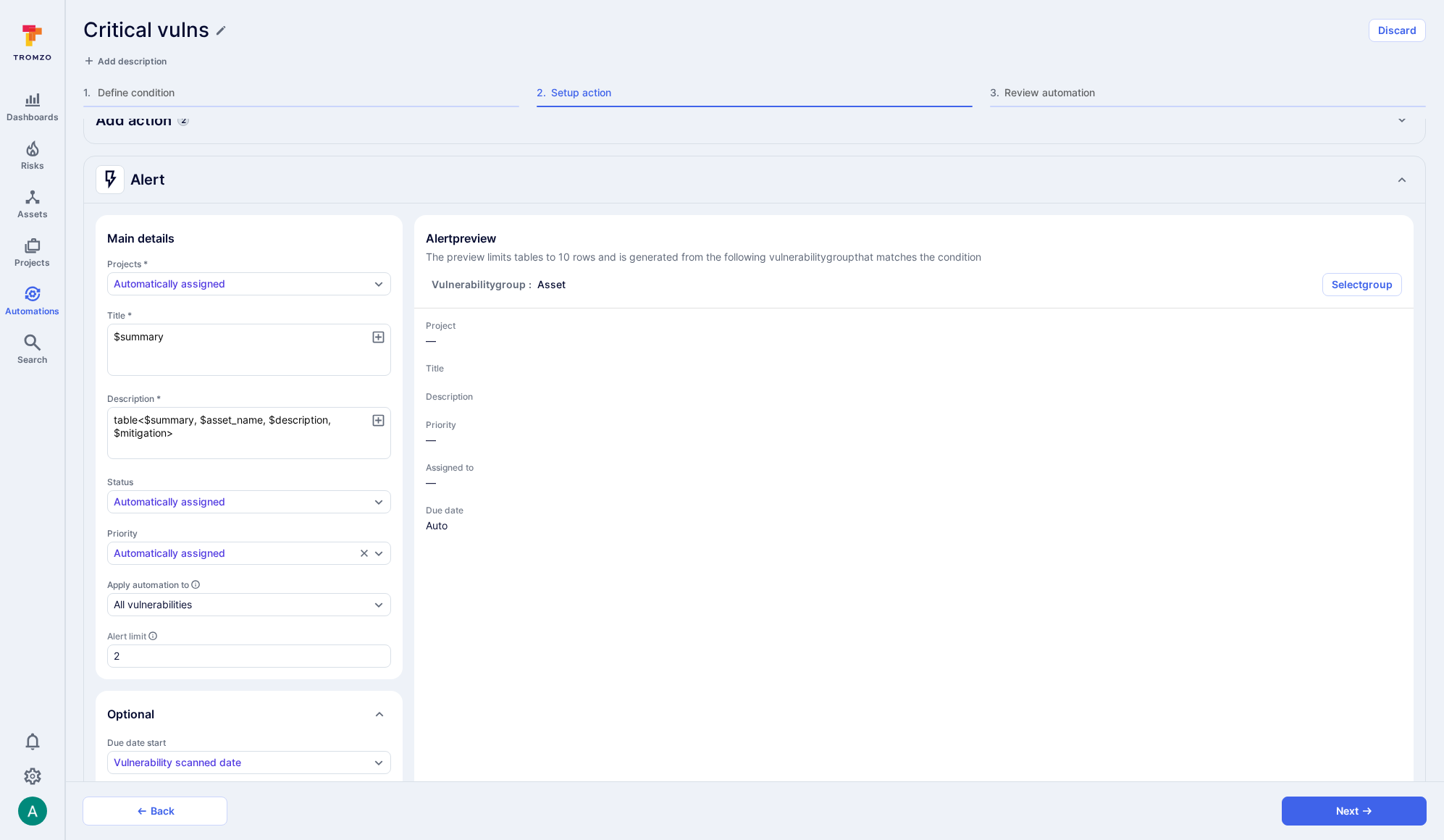
type textarea "x"
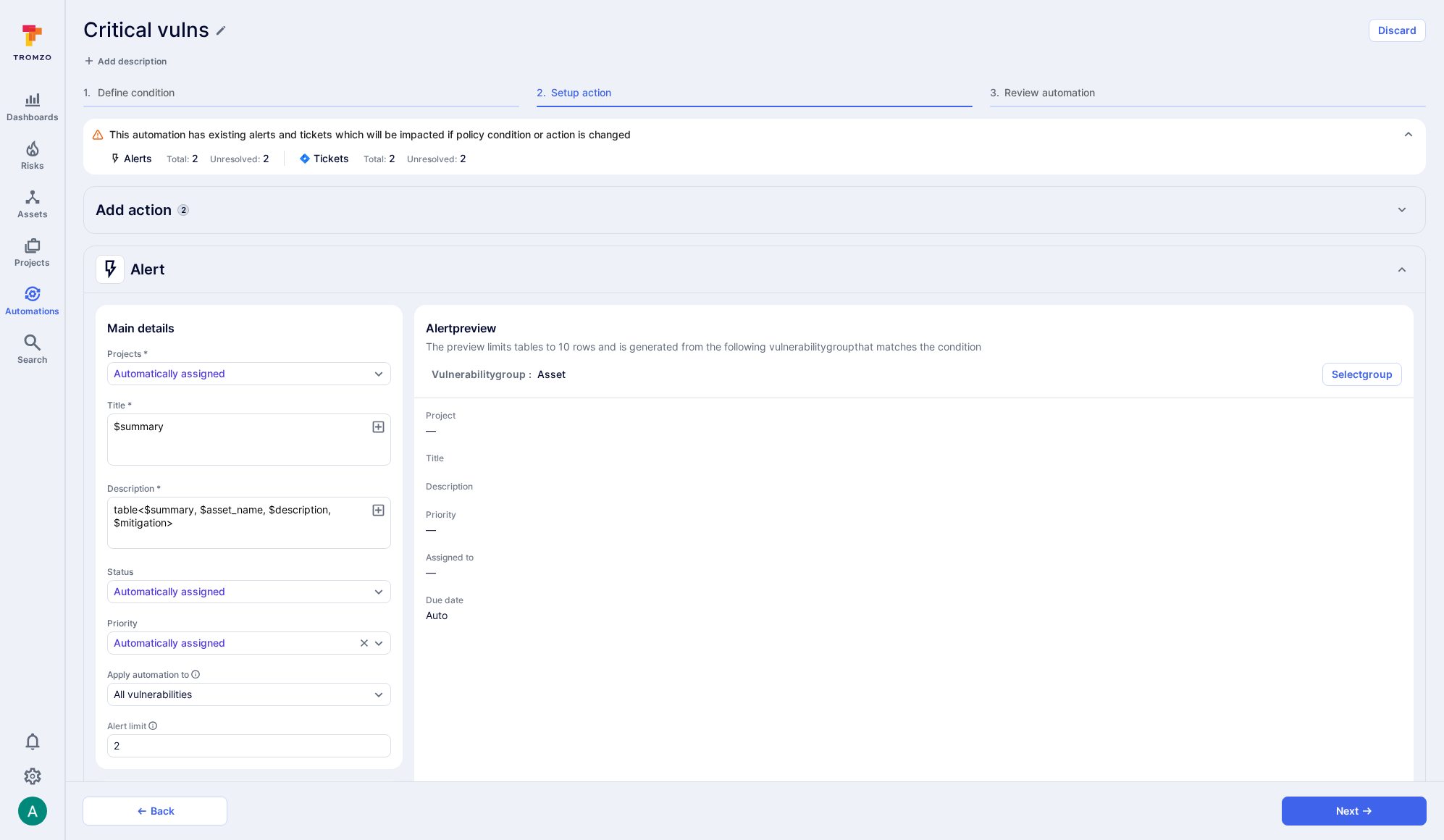
scroll to position [2, 0]
click at [276, 207] on div "Add action 2" at bounding box center [755, 208] width 1318 height 23
type textarea "x"
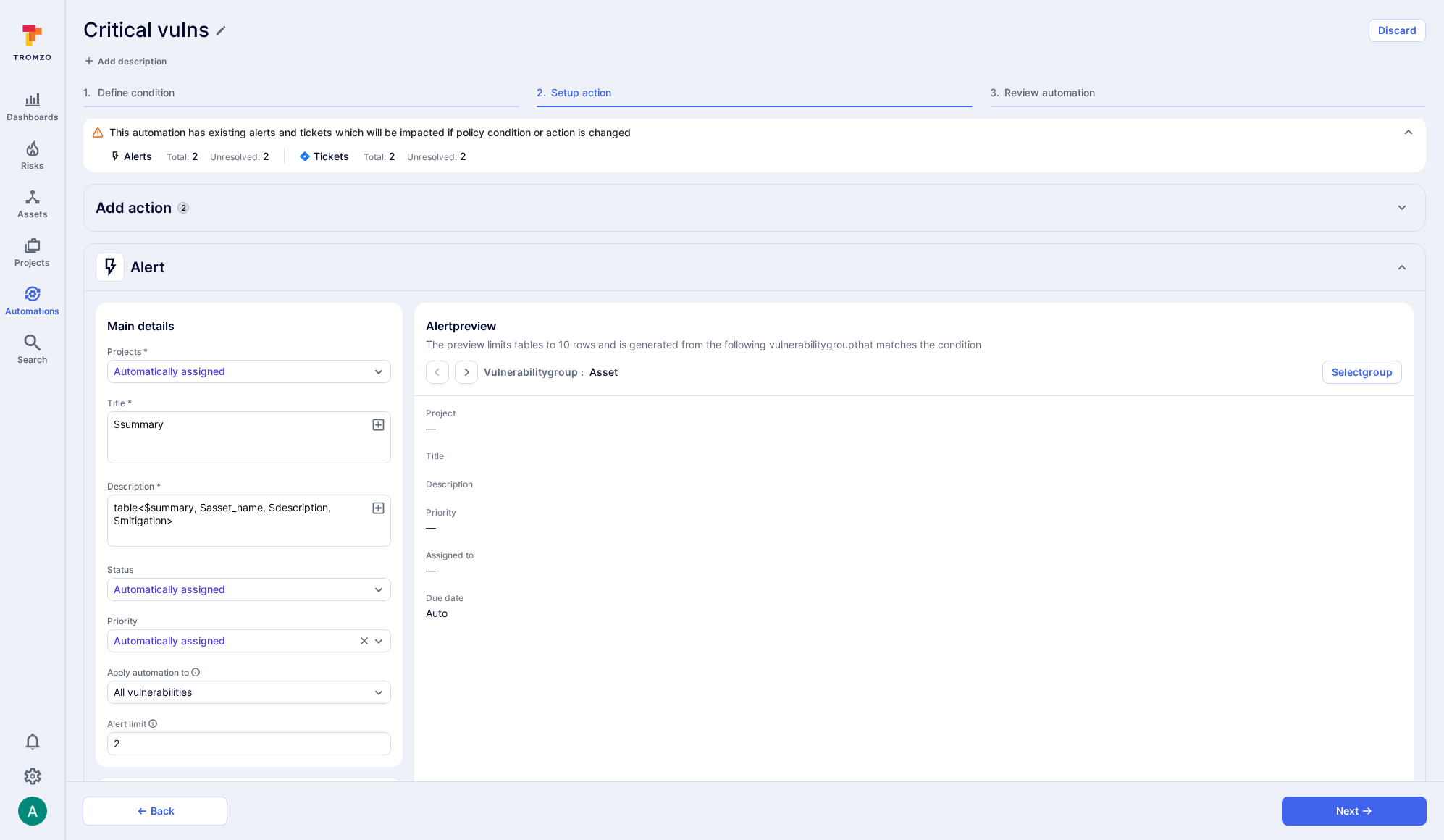
type textarea "x"
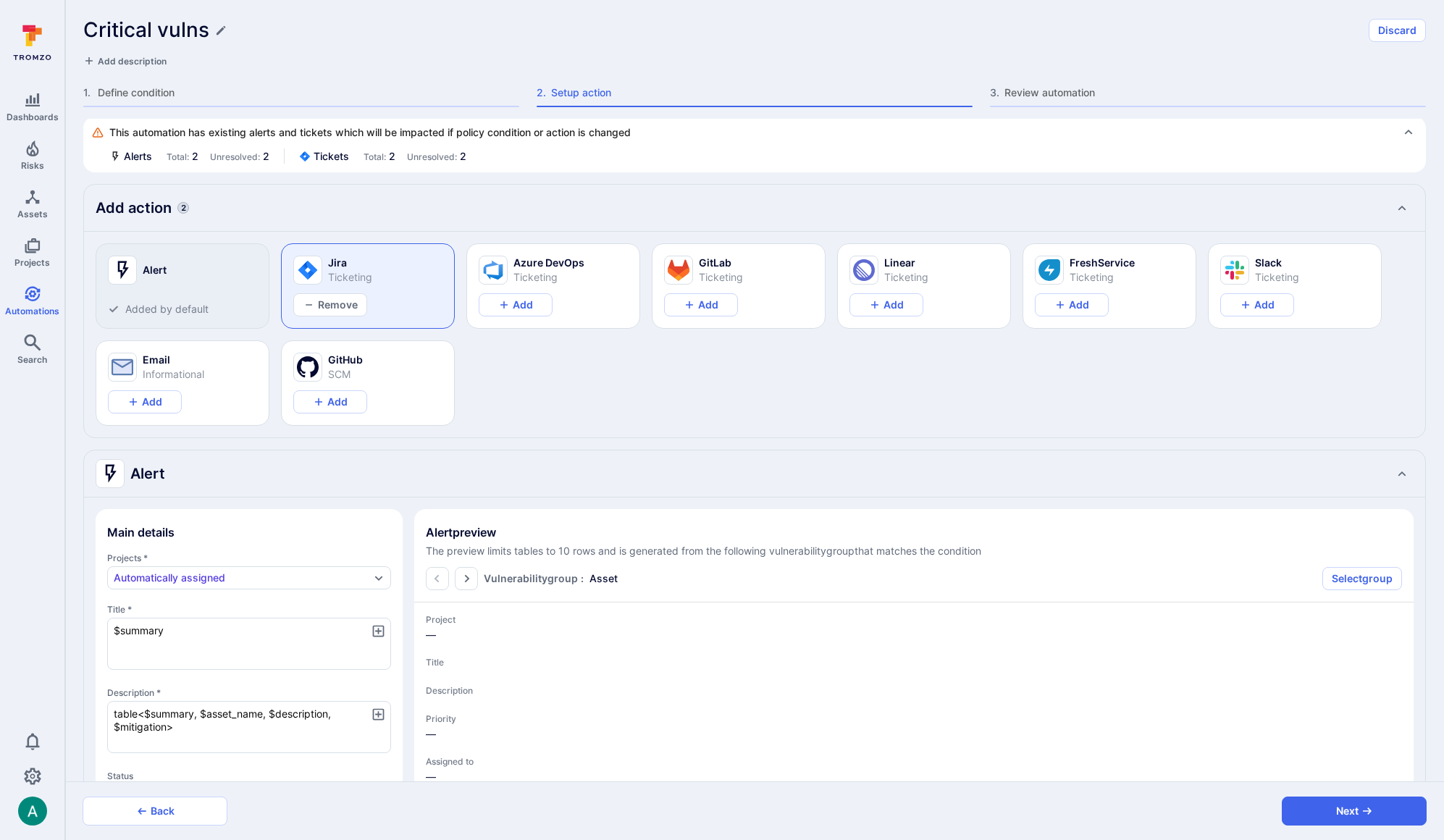
type textarea "x"
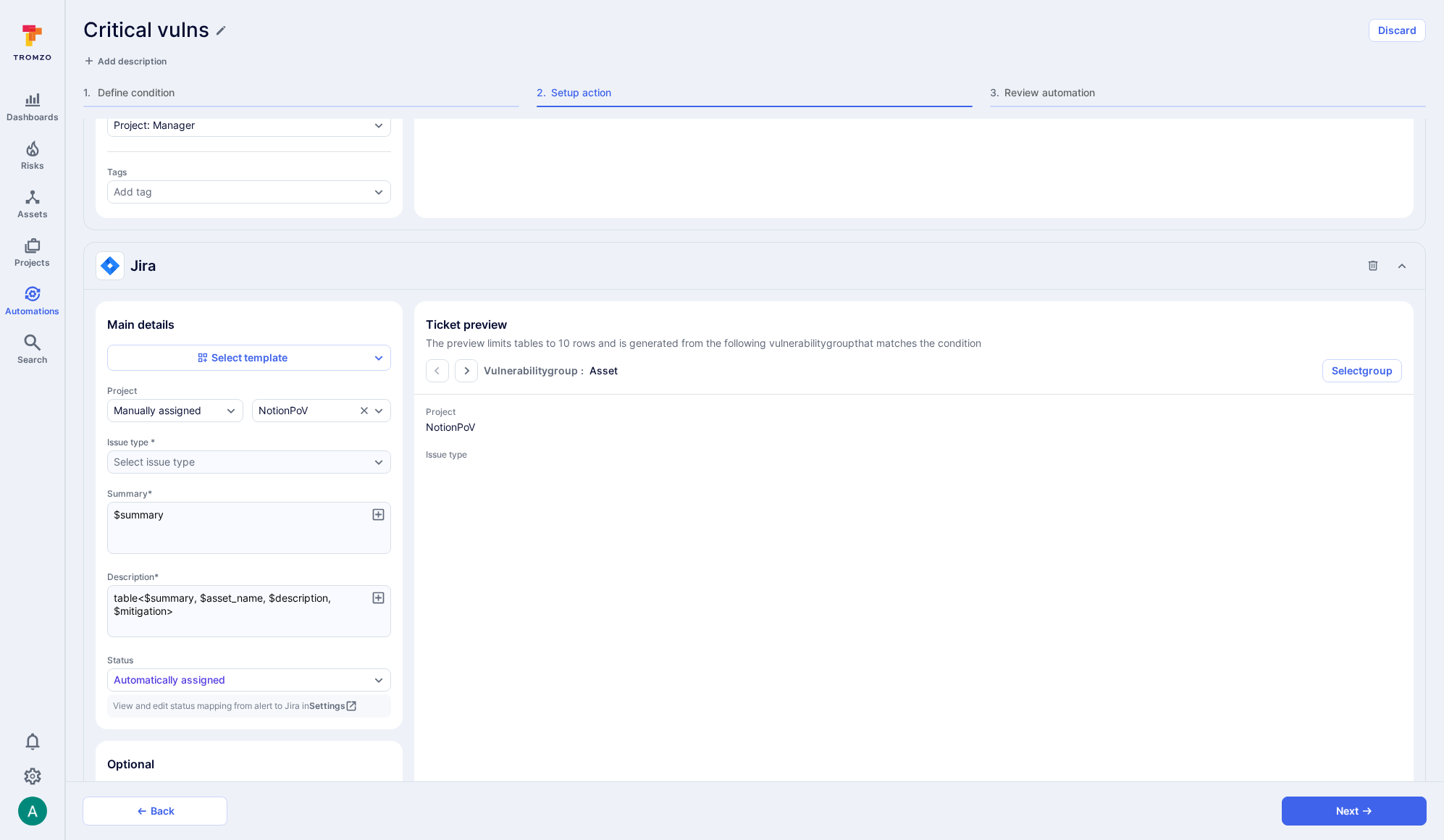
scroll to position [1102, 0]
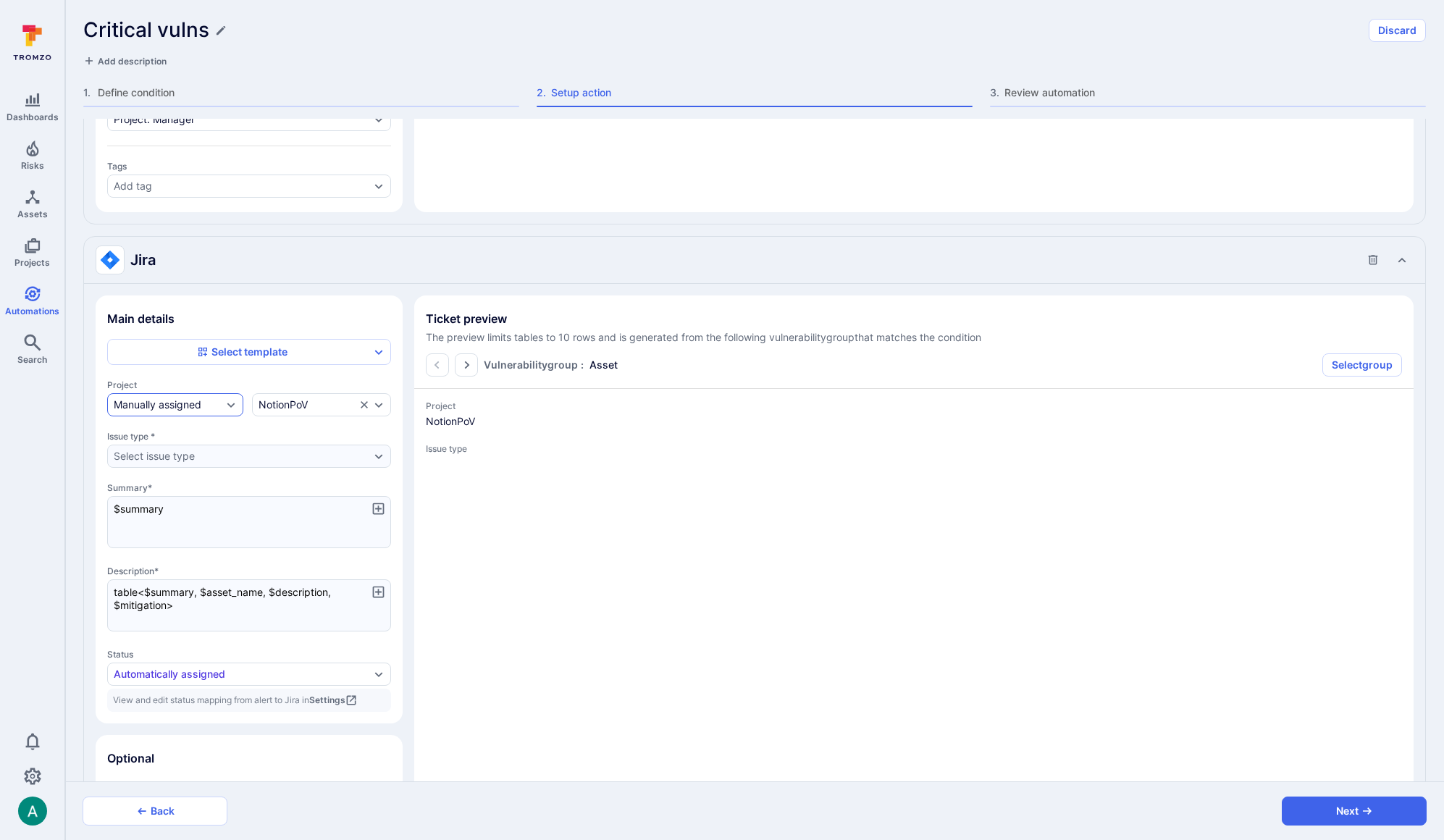
click at [205, 406] on div "Manually assigned" at bounding box center [168, 404] width 108 height 11
click at [191, 447] on span "Automatically assigned" at bounding box center [249, 443] width 259 height 15
type textarea "x"
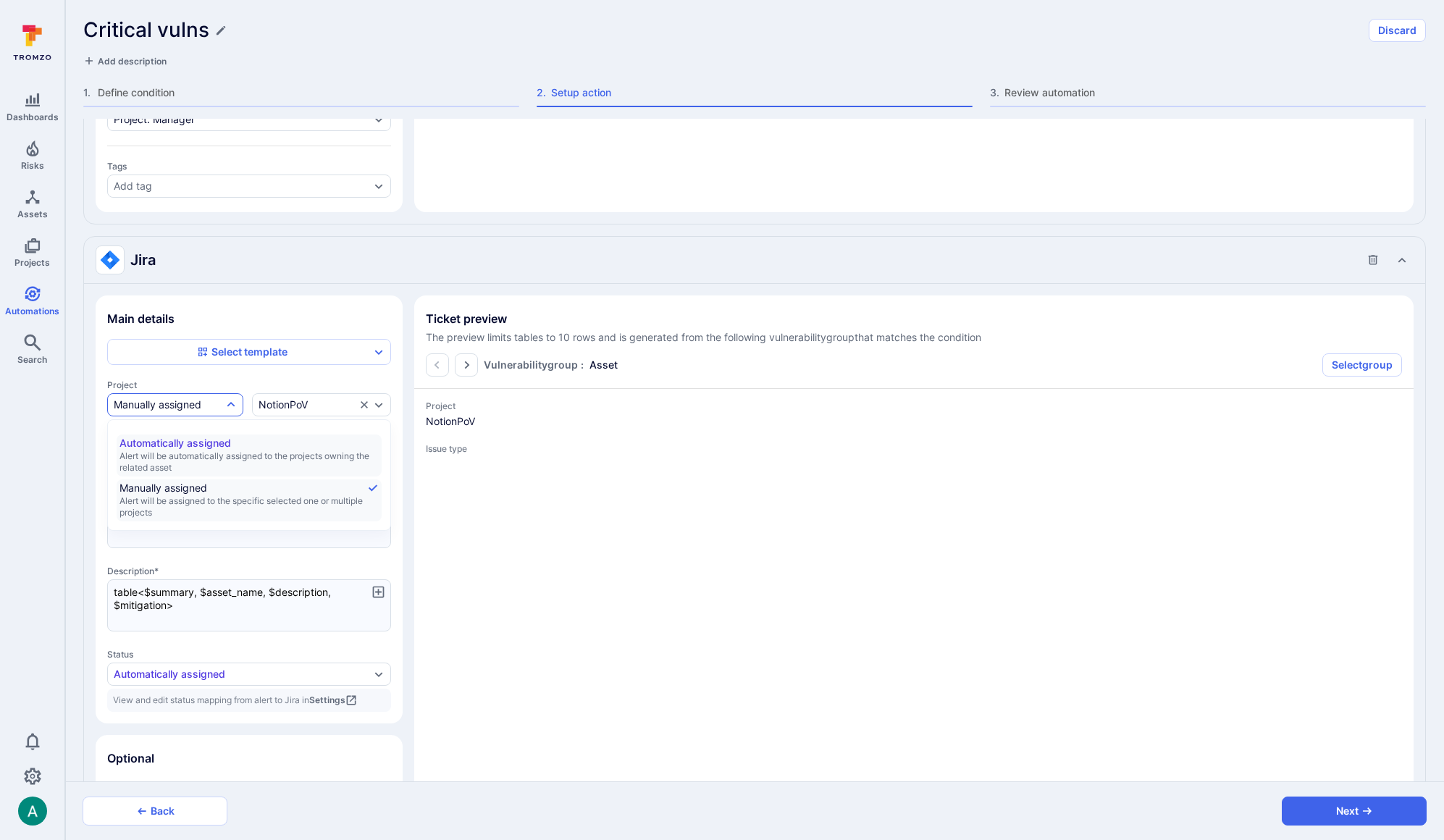
type textarea "x"
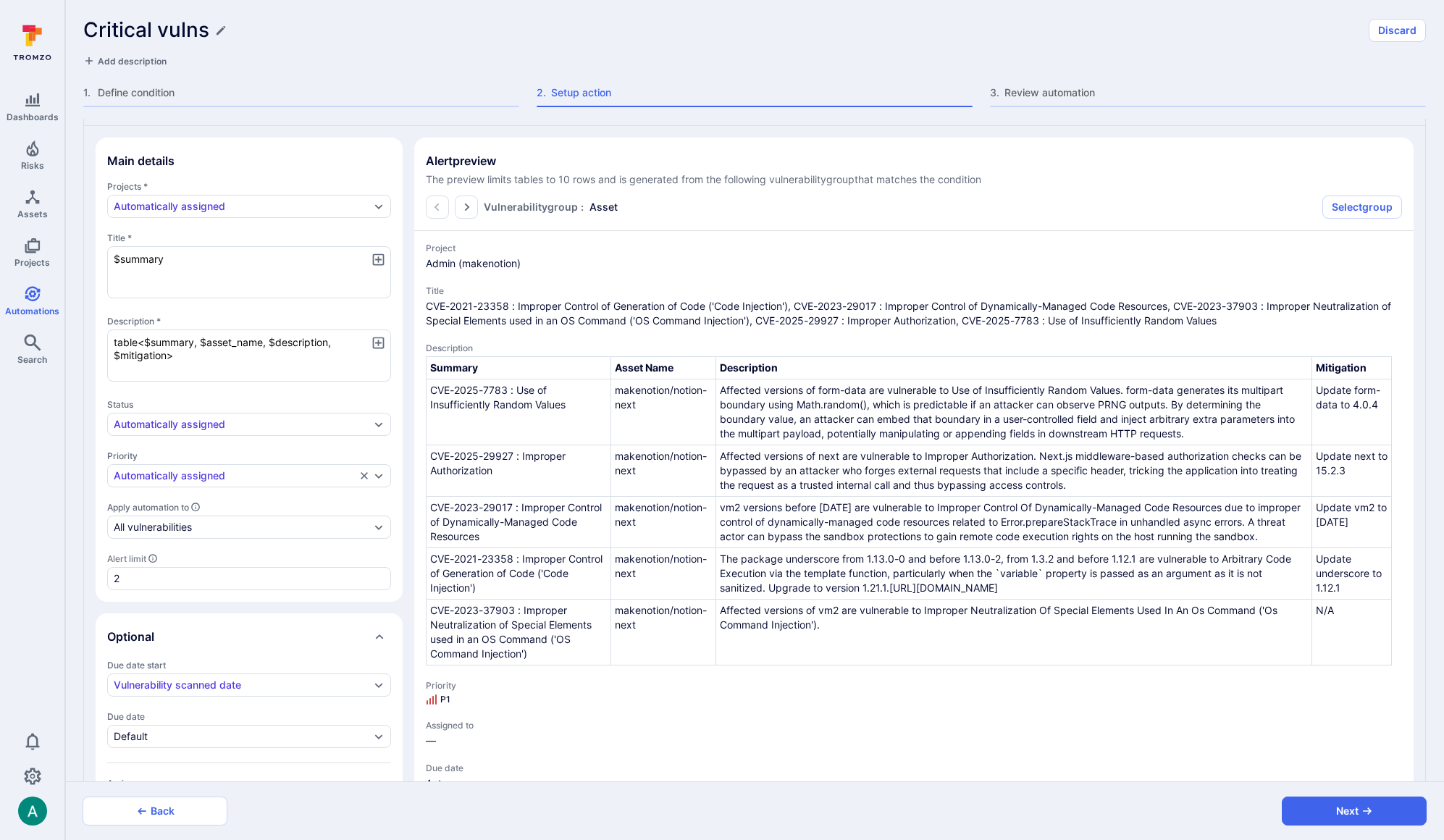
scroll to position [371, 0]
click at [162, 90] on span "Define condition" at bounding box center [308, 93] width 422 height 15
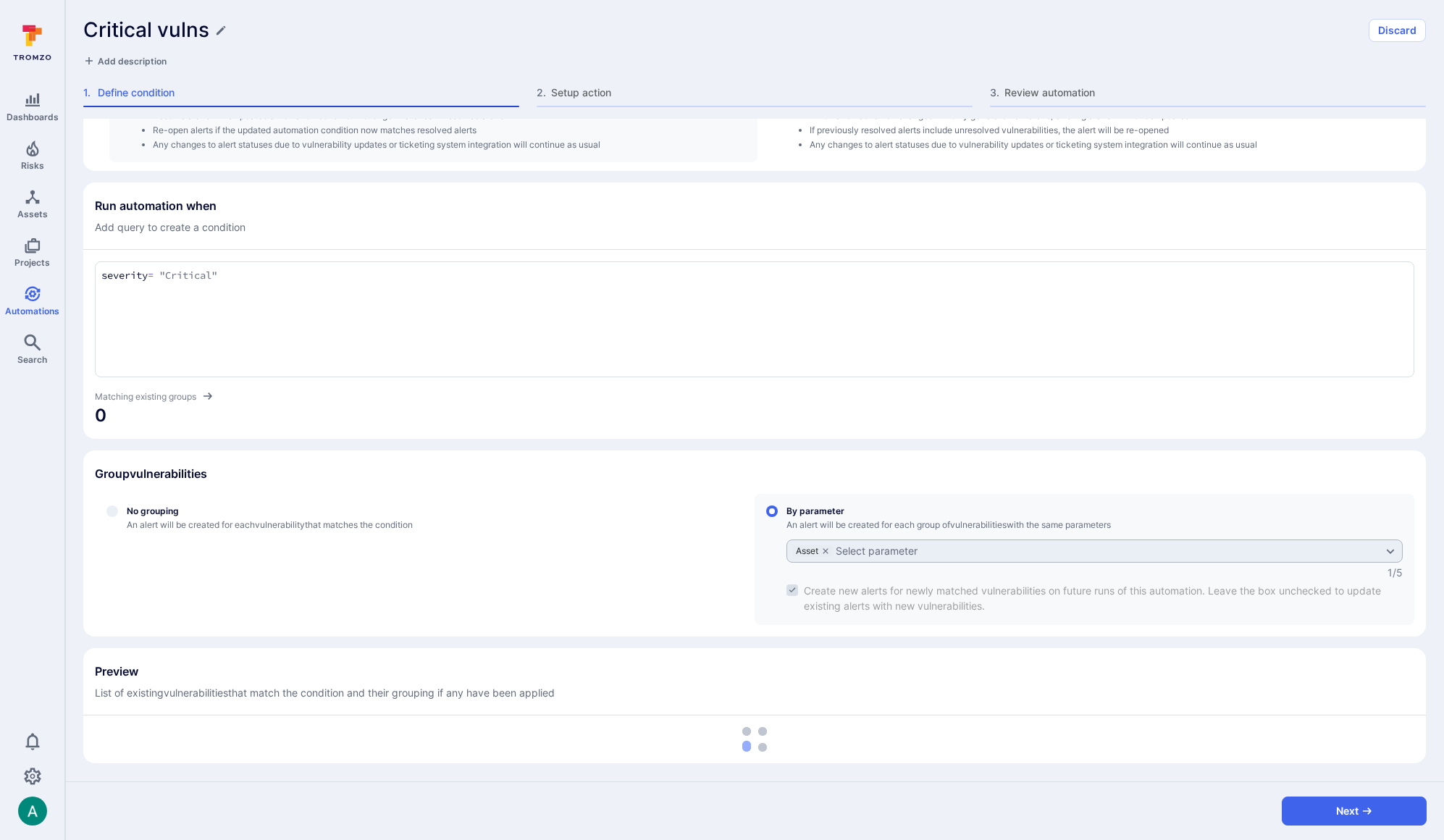
scroll to position [89, 0]
click at [823, 548] on icon "grouping parameters" at bounding box center [825, 550] width 9 height 9
click at [778, 517] on input "By parameter An alert will be created for each group of vulnerabilities with th…" at bounding box center [772, 511] width 11 height 11
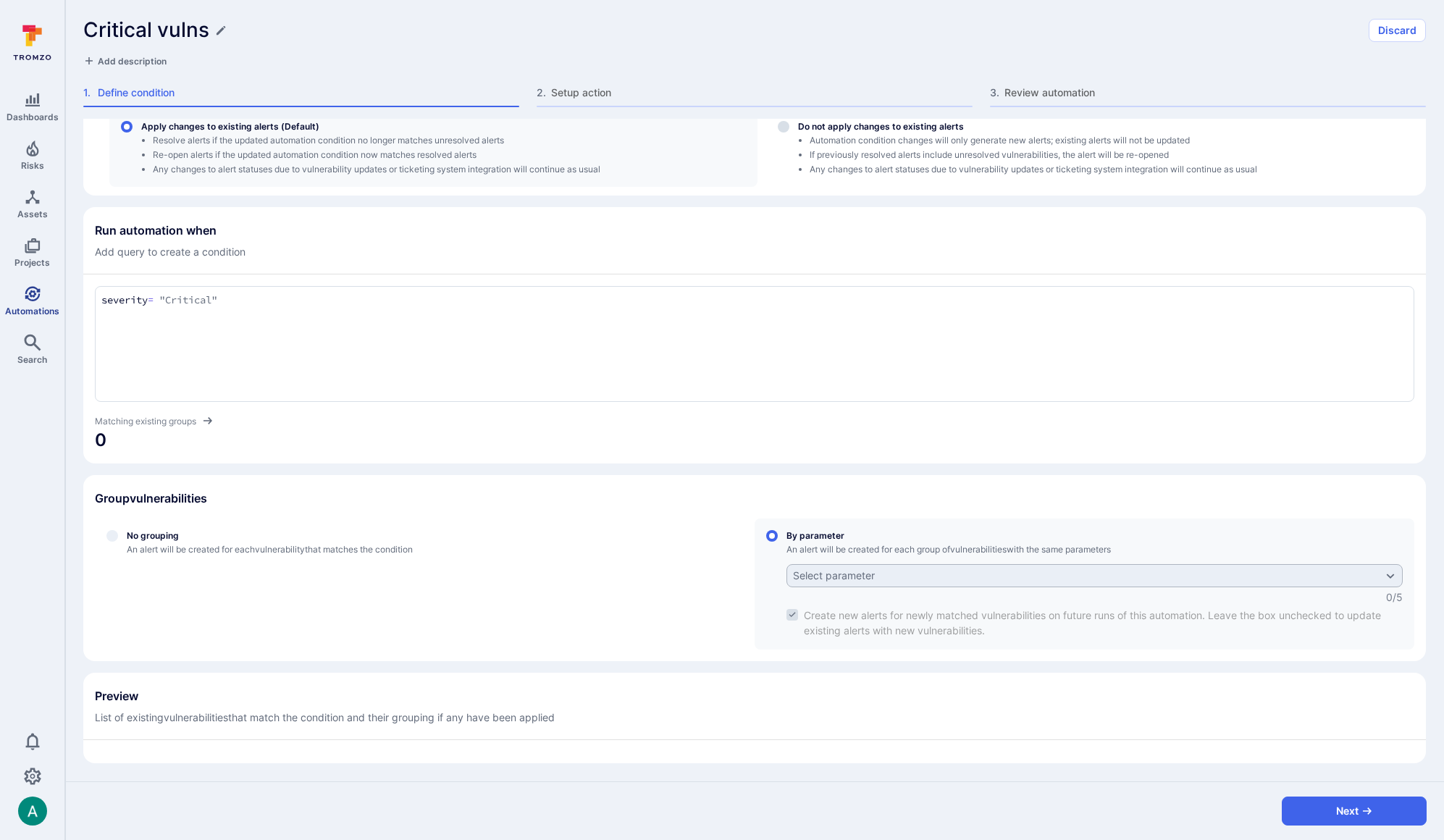
click at [38, 309] on span "Automations" at bounding box center [32, 310] width 54 height 11
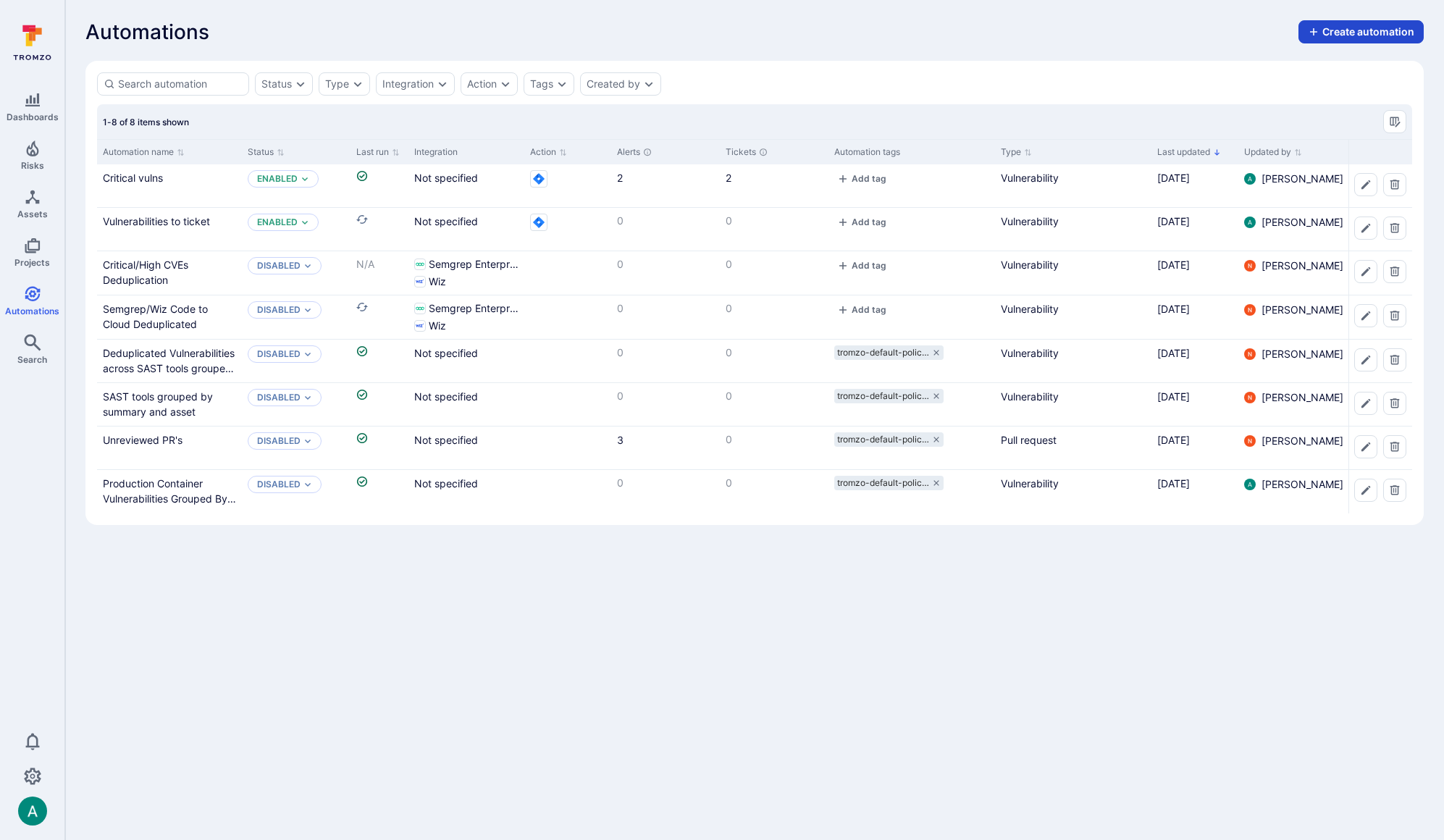
click at [1360, 30] on button "Create automation" at bounding box center [1361, 32] width 126 height 23
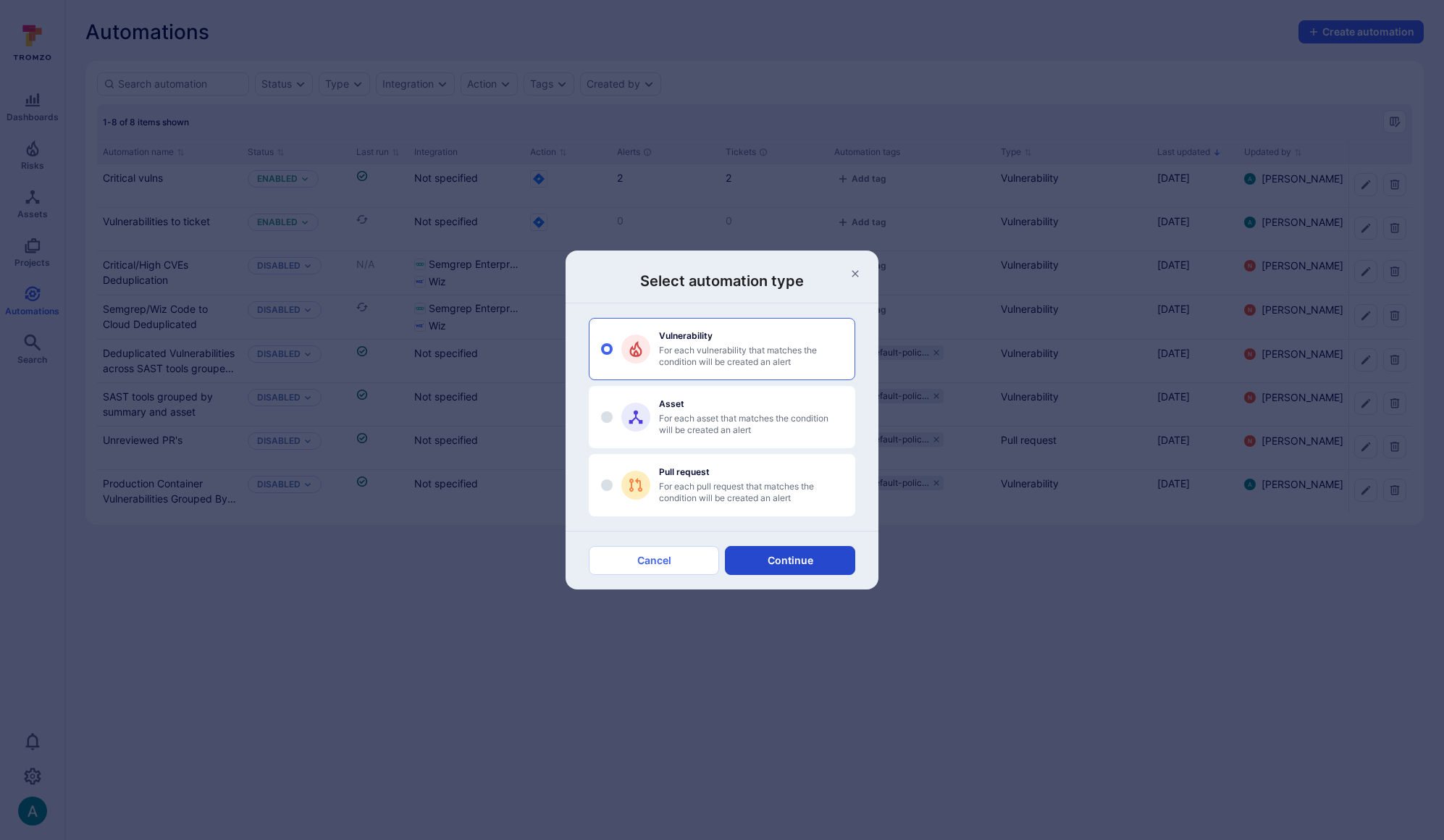
click at [820, 553] on button "Continue" at bounding box center [790, 559] width 130 height 29
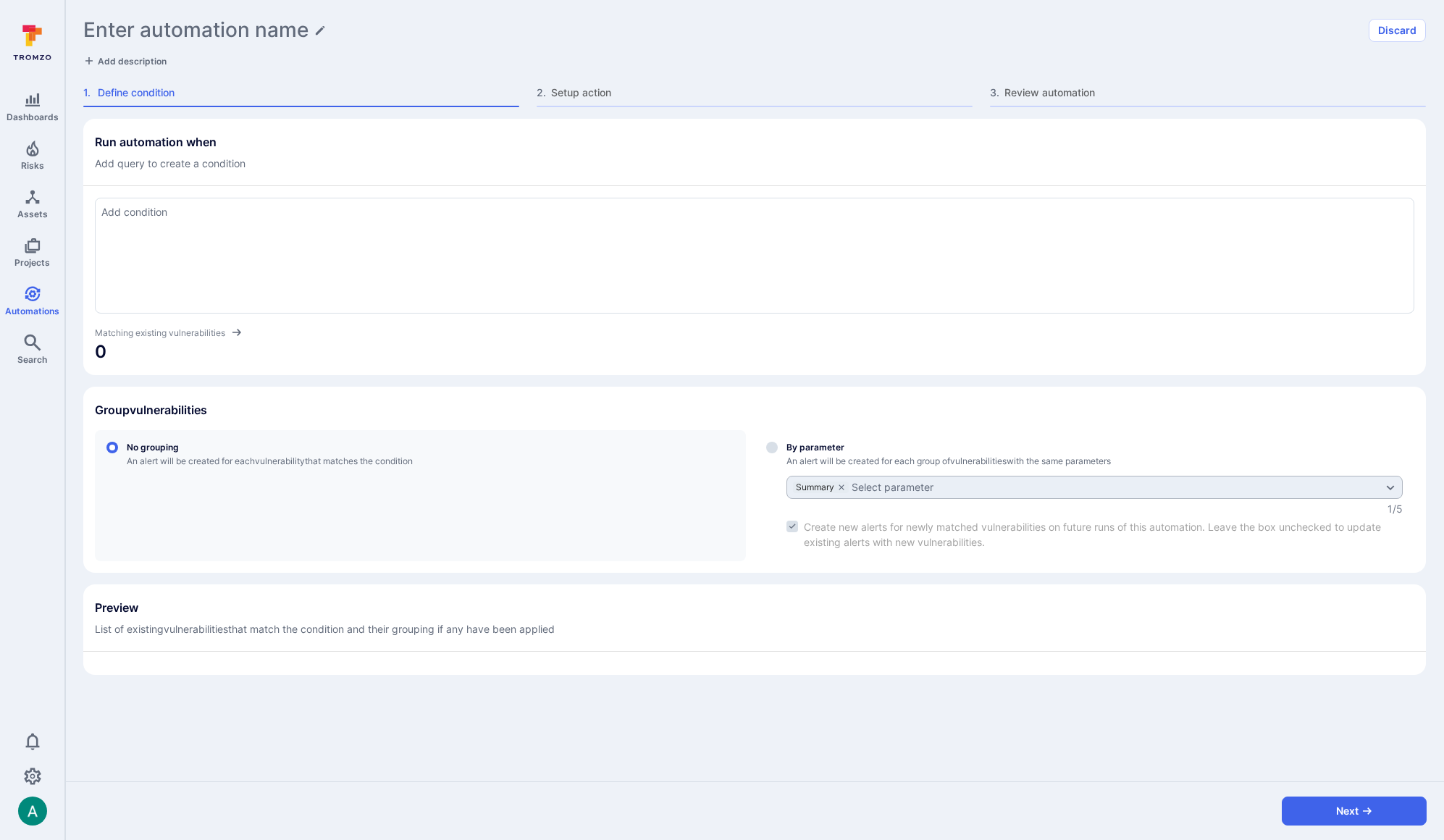
click at [521, 267] on div at bounding box center [755, 255] width 1319 height 116
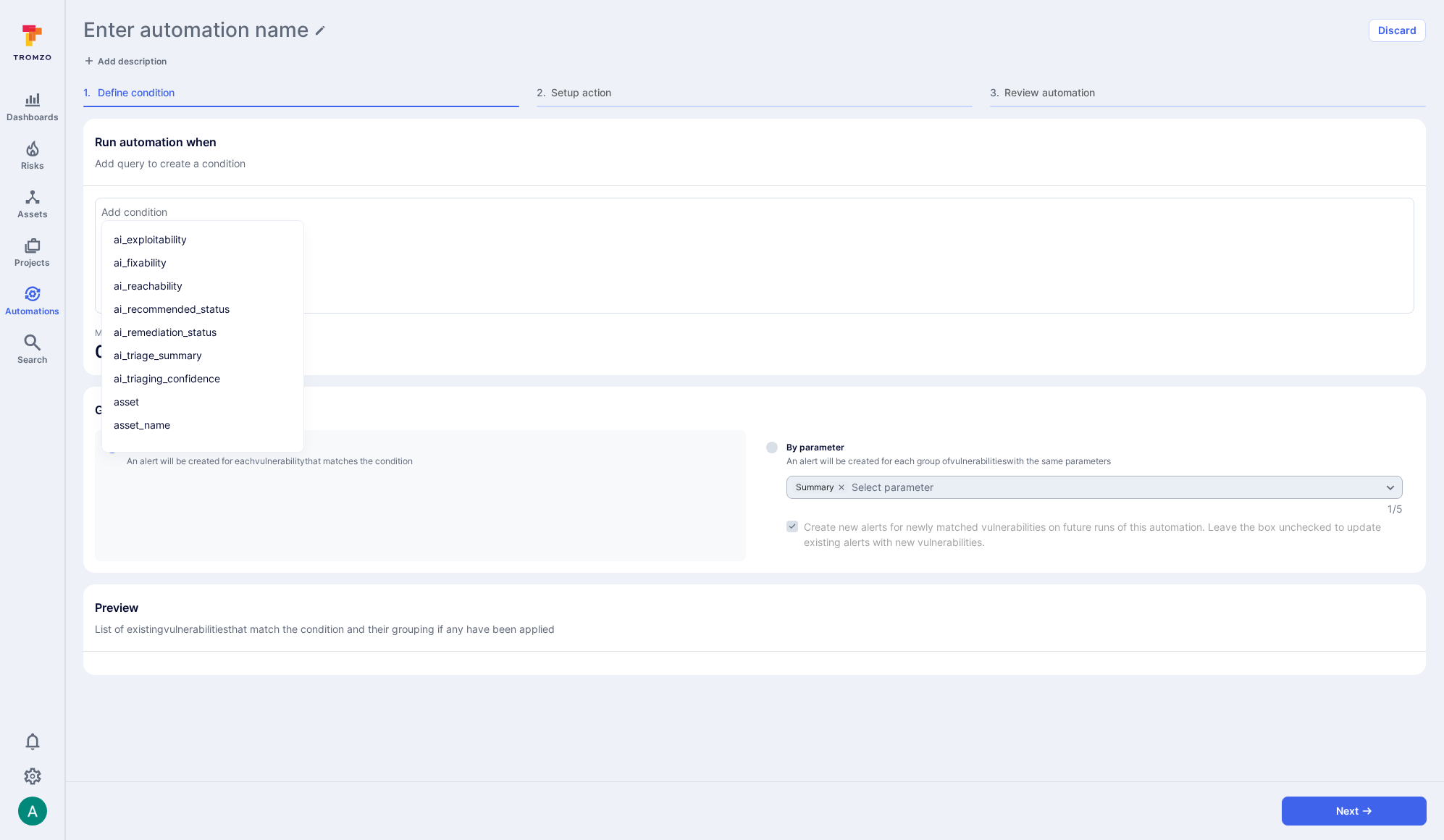
click at [500, 240] on div at bounding box center [755, 255] width 1319 height 116
click at [518, 230] on div at bounding box center [755, 255] width 1319 height 116
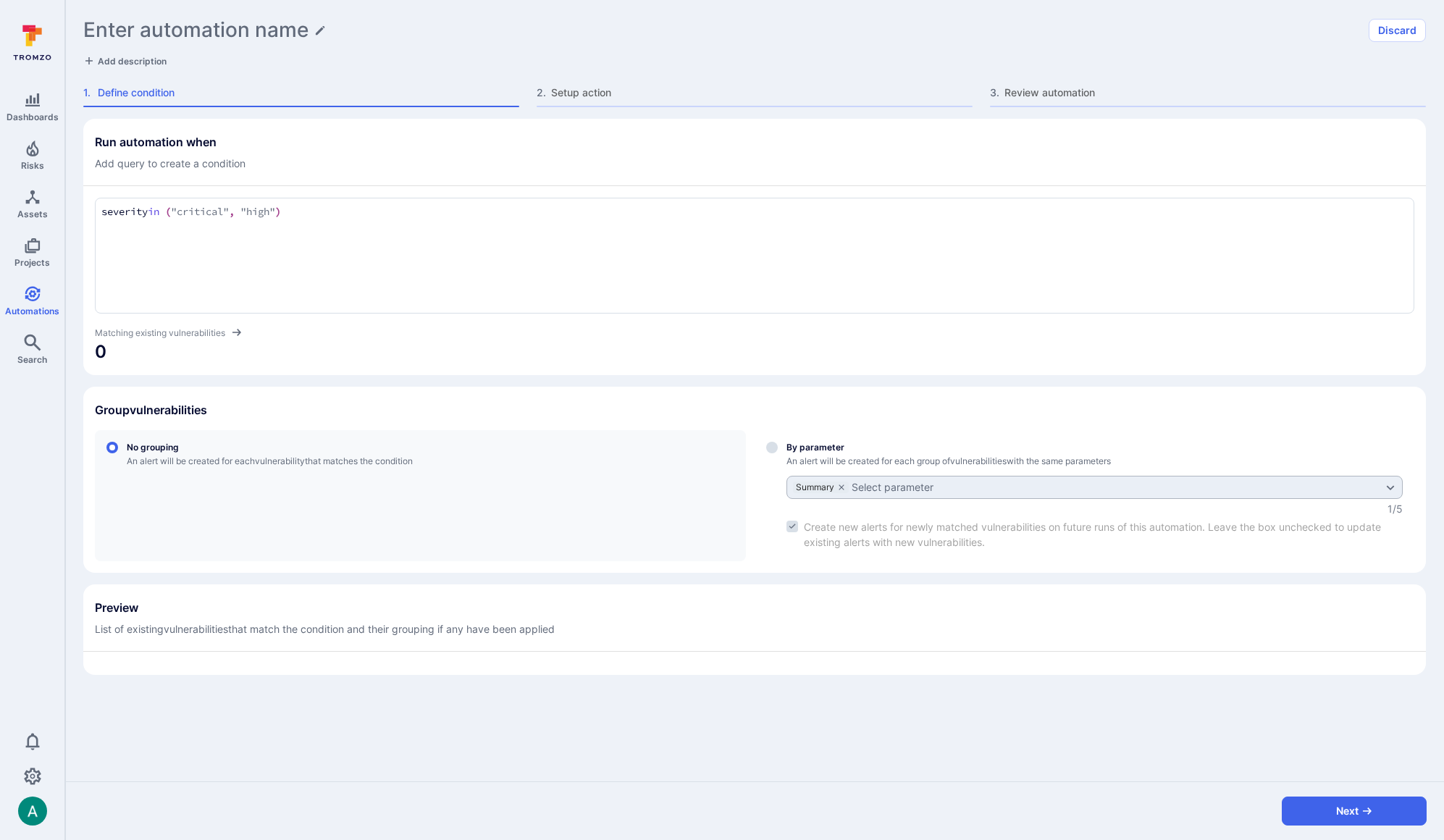
type textarea "severity in ("critical", "high")"
drag, startPoint x: 1008, startPoint y: 404, endPoint x: 841, endPoint y: 459, distance: 175.8
click at [984, 410] on div "Group vulnerabilities" at bounding box center [755, 409] width 1319 height 23
click at [784, 446] on label "By parameter An alert will be created for each group of vulnerabilities with th…" at bounding box center [1085, 495] width 660 height 131
click at [778, 446] on input "By parameter An alert will be created for each group of vulnerabilities with th…" at bounding box center [772, 447] width 11 height 11
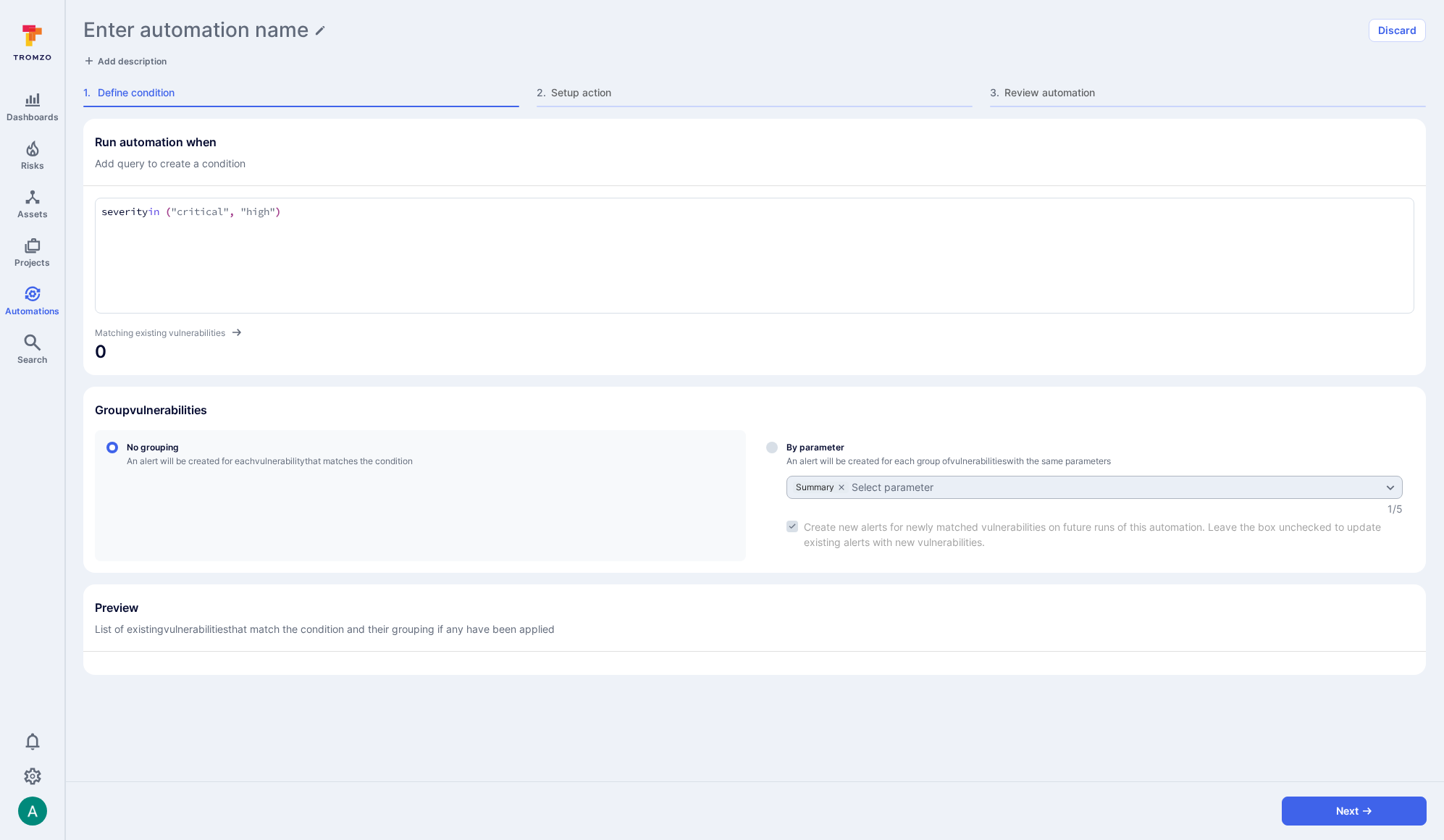
radio input "true"
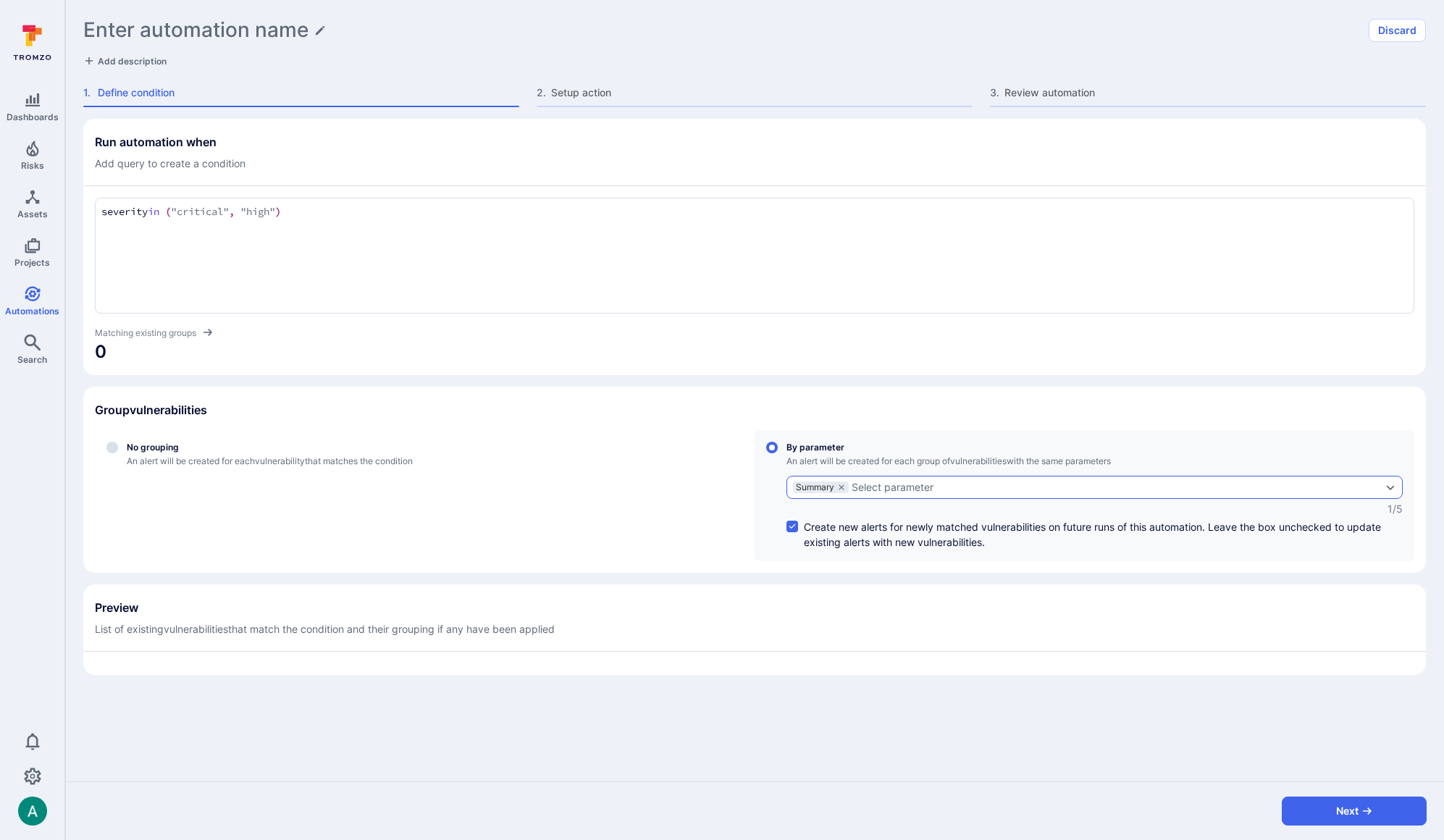
click at [831, 492] on div "Summary Select parameter" at bounding box center [1094, 487] width 616 height 23
click at [778, 454] on input "By parameter An alert will be created for each group of vulnerabilities with th…" at bounding box center [772, 447] width 11 height 11
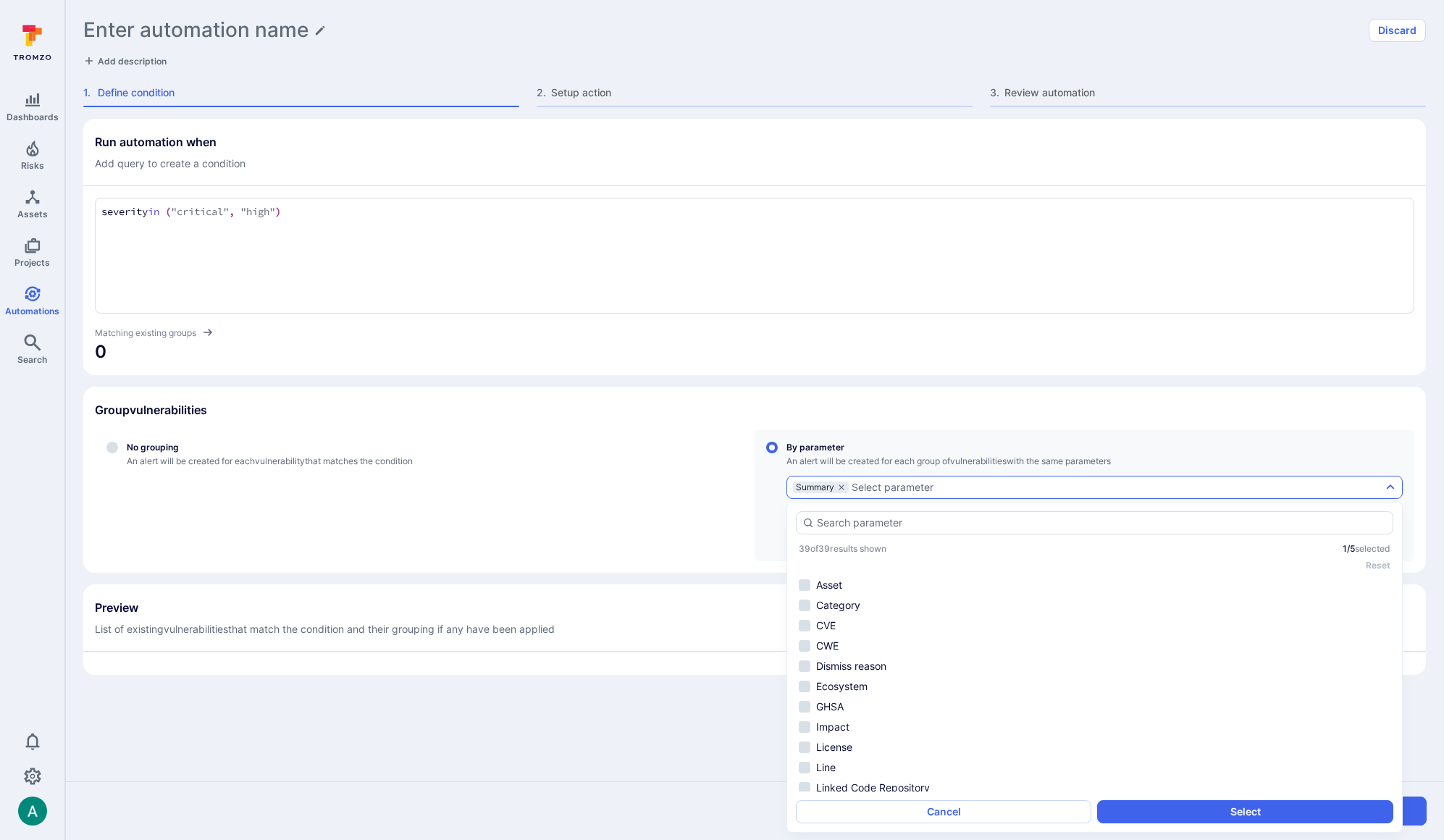
scroll to position [330, 0]
click at [849, 484] on div "Summary Select parameter" at bounding box center [1087, 487] width 589 height 11
click at [778, 454] on input "By parameter An alert will be created for each group of vulnerabilities with th…" at bounding box center [772, 447] width 11 height 11
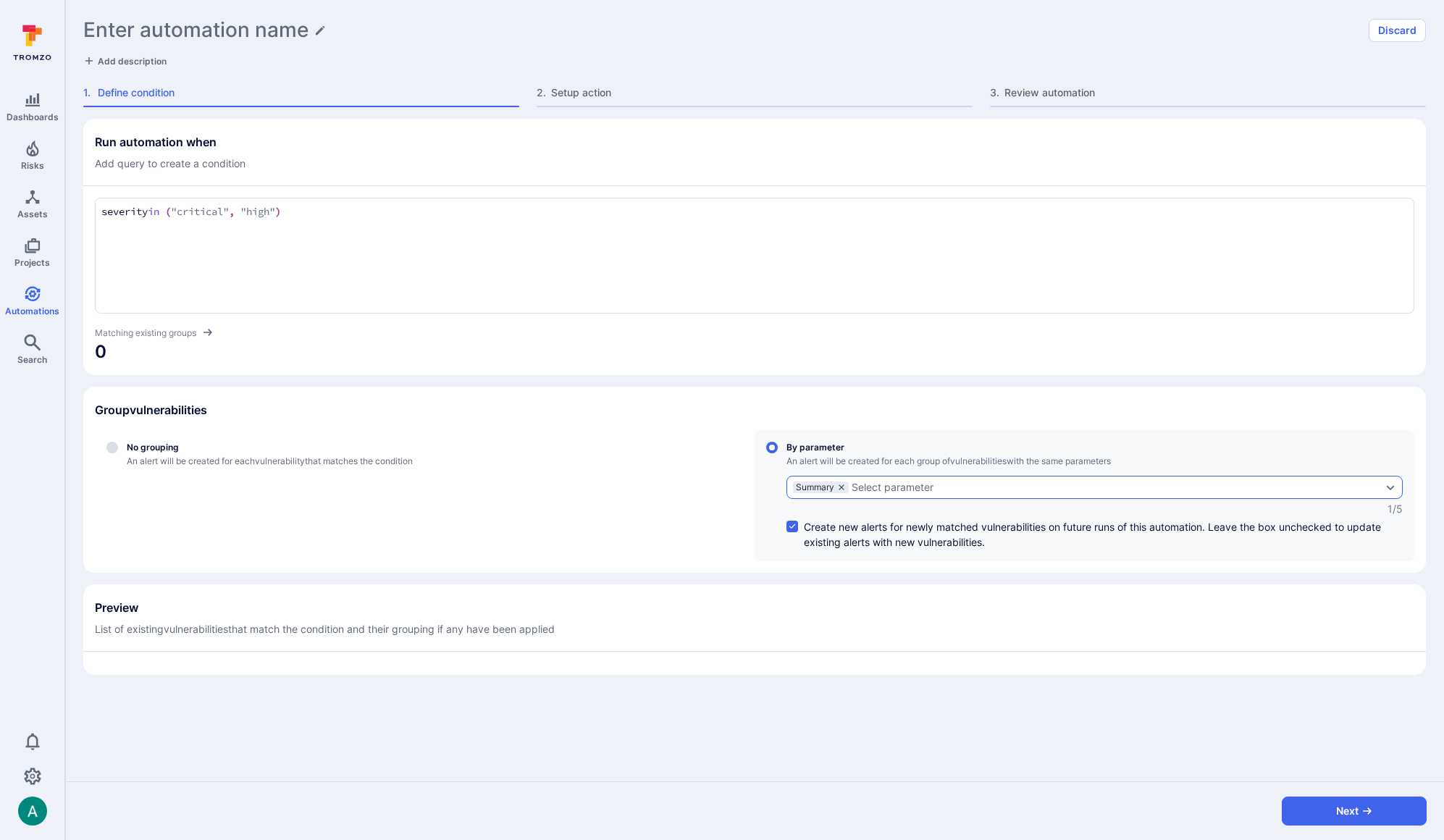
click at [843, 486] on icon "grouping parameters" at bounding box center [841, 486] width 5 height 5
click at [778, 454] on input "By parameter An alert will be created for each group of vulnerabilities with th…" at bounding box center [772, 447] width 11 height 11
click at [848, 485] on div "Select parameter" at bounding box center [834, 487] width 82 height 11
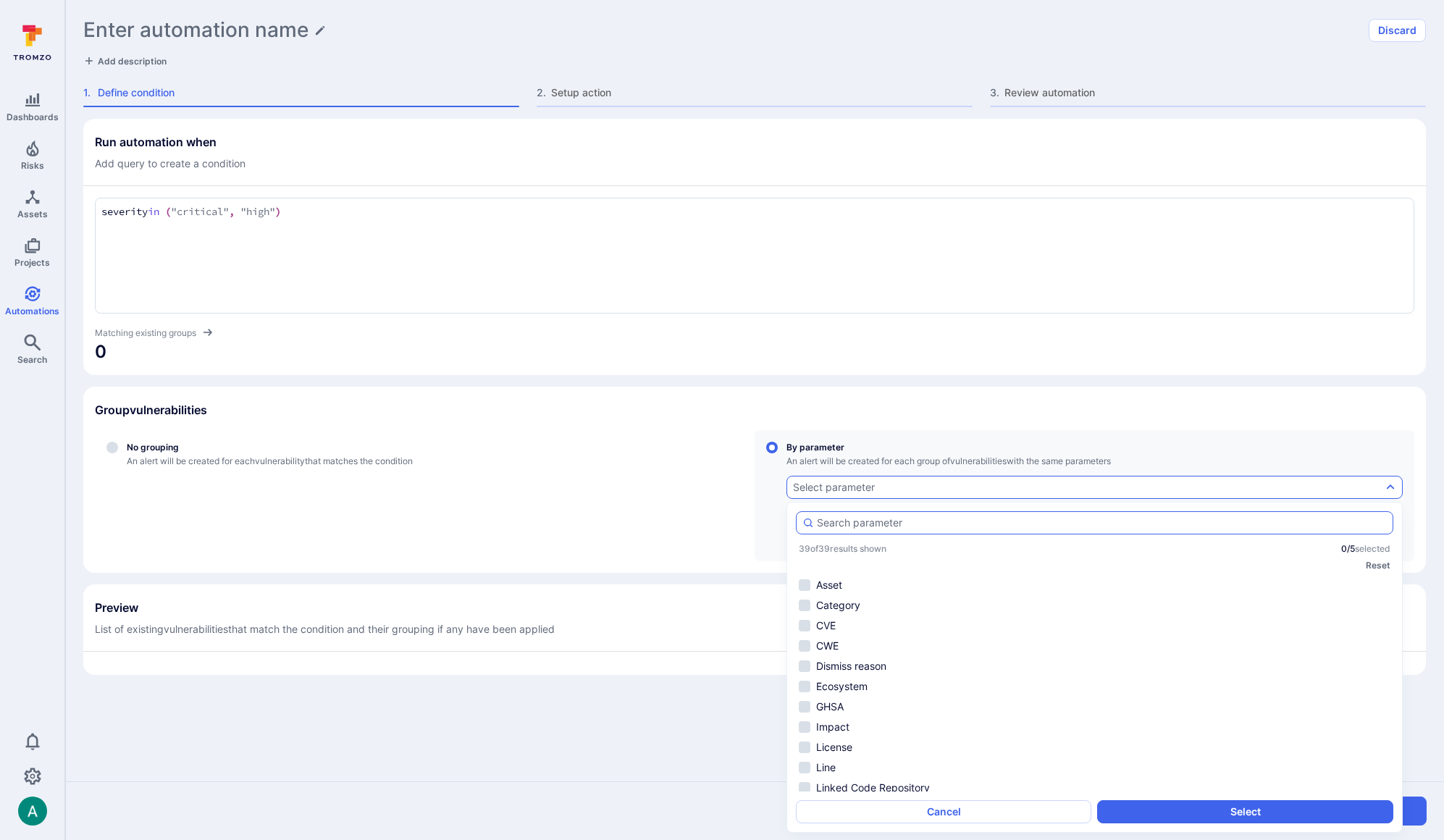
click at [846, 521] on input "autocomplete options" at bounding box center [1102, 523] width 570 height 15
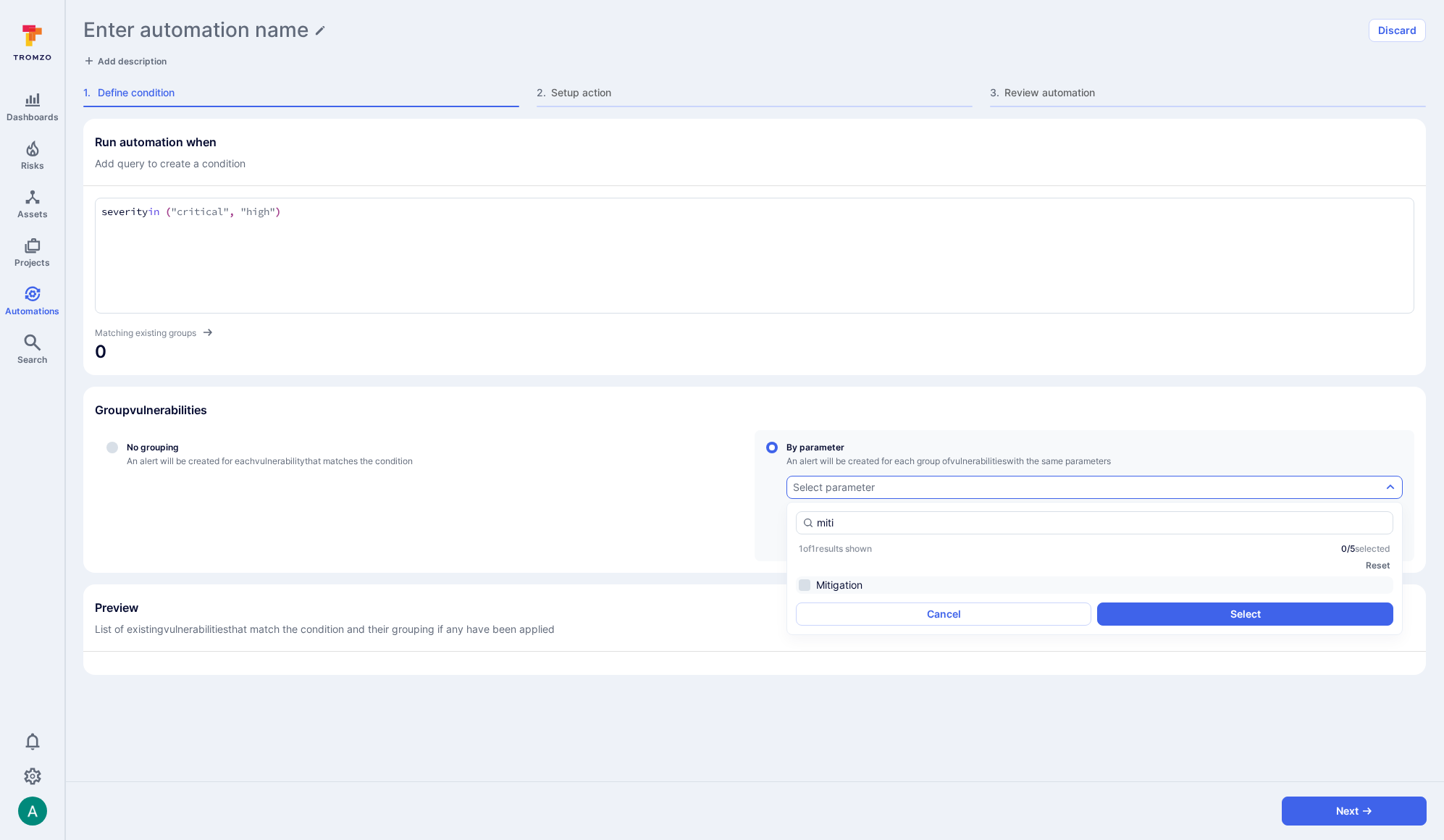
click at [842, 583] on li "Mitigation" at bounding box center [1094, 585] width 597 height 17
type input "miti"
click at [1218, 611] on button "Select" at bounding box center [1245, 614] width 295 height 23
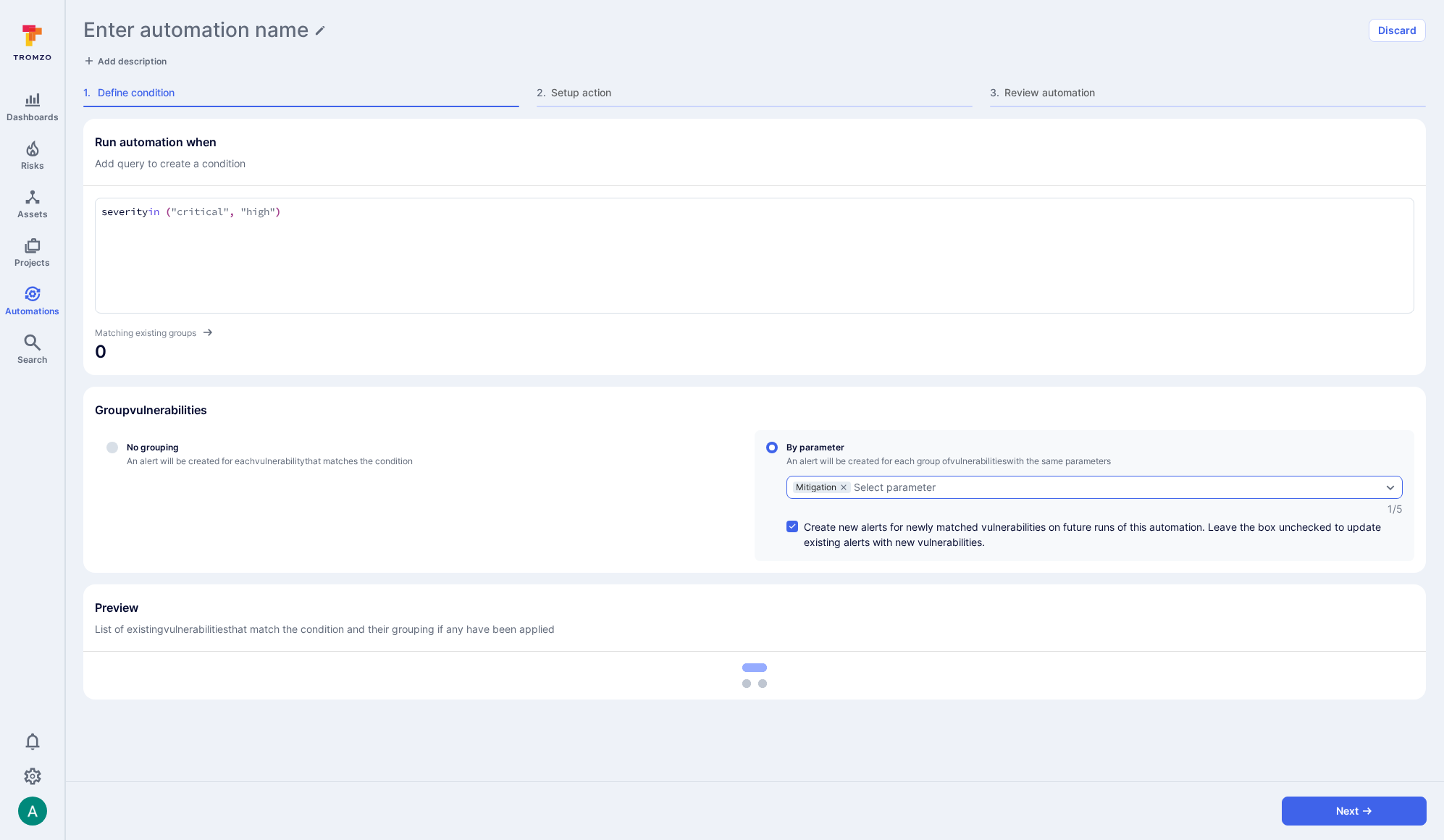
click at [884, 487] on div "Select parameter" at bounding box center [895, 487] width 82 height 11
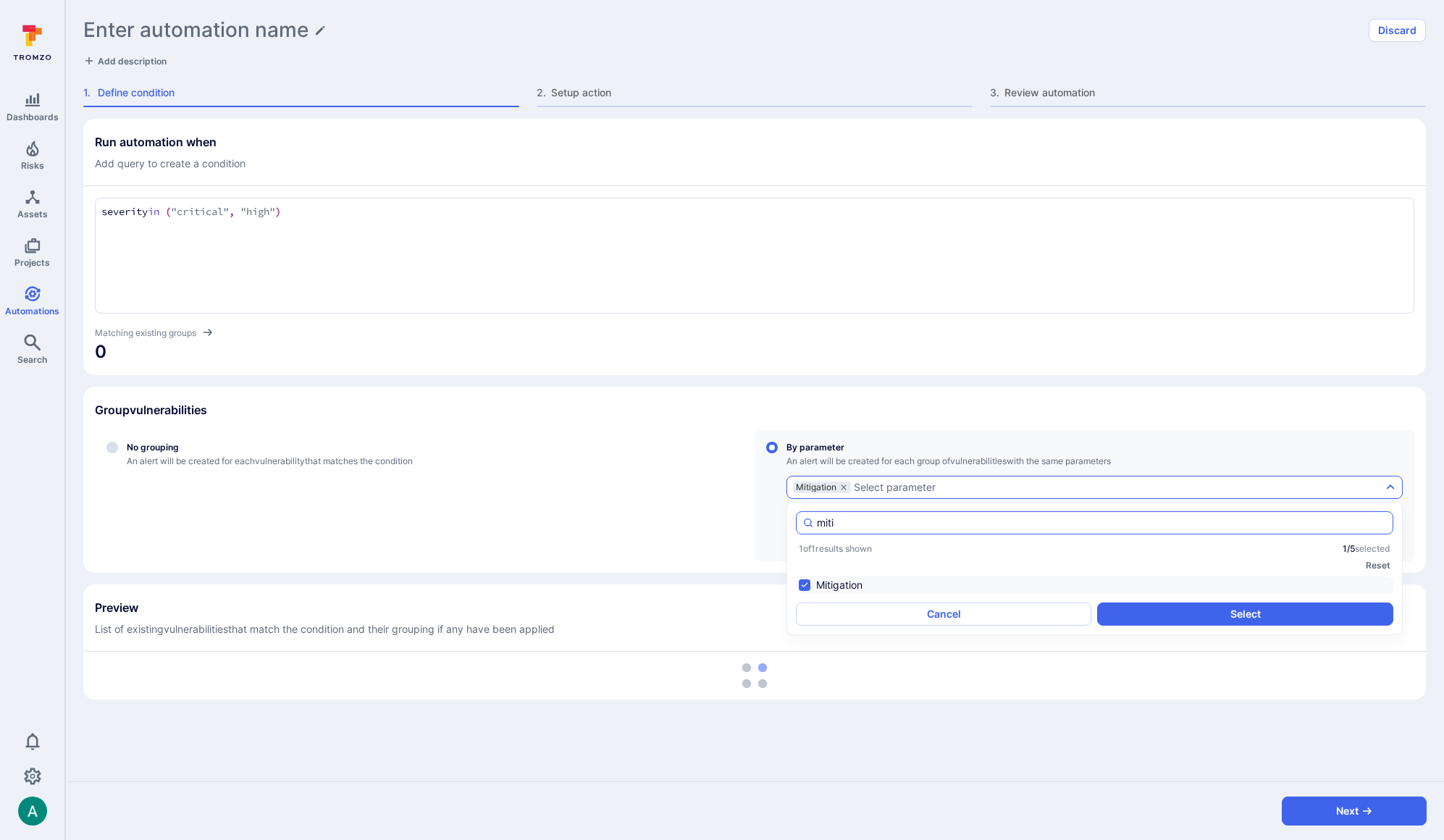
click at [838, 523] on input "miti" at bounding box center [1102, 523] width 570 height 15
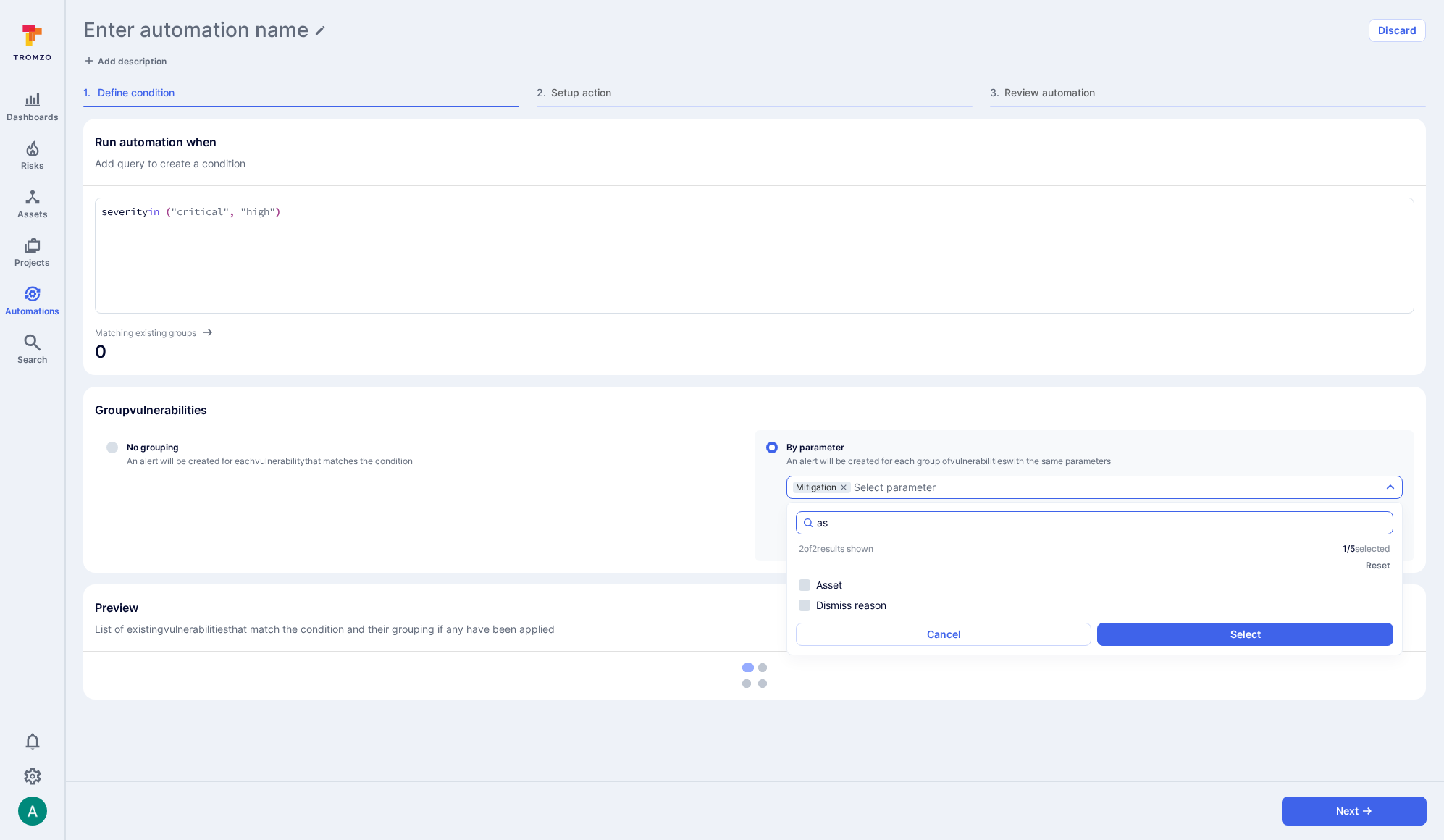
scroll to position [0, 0]
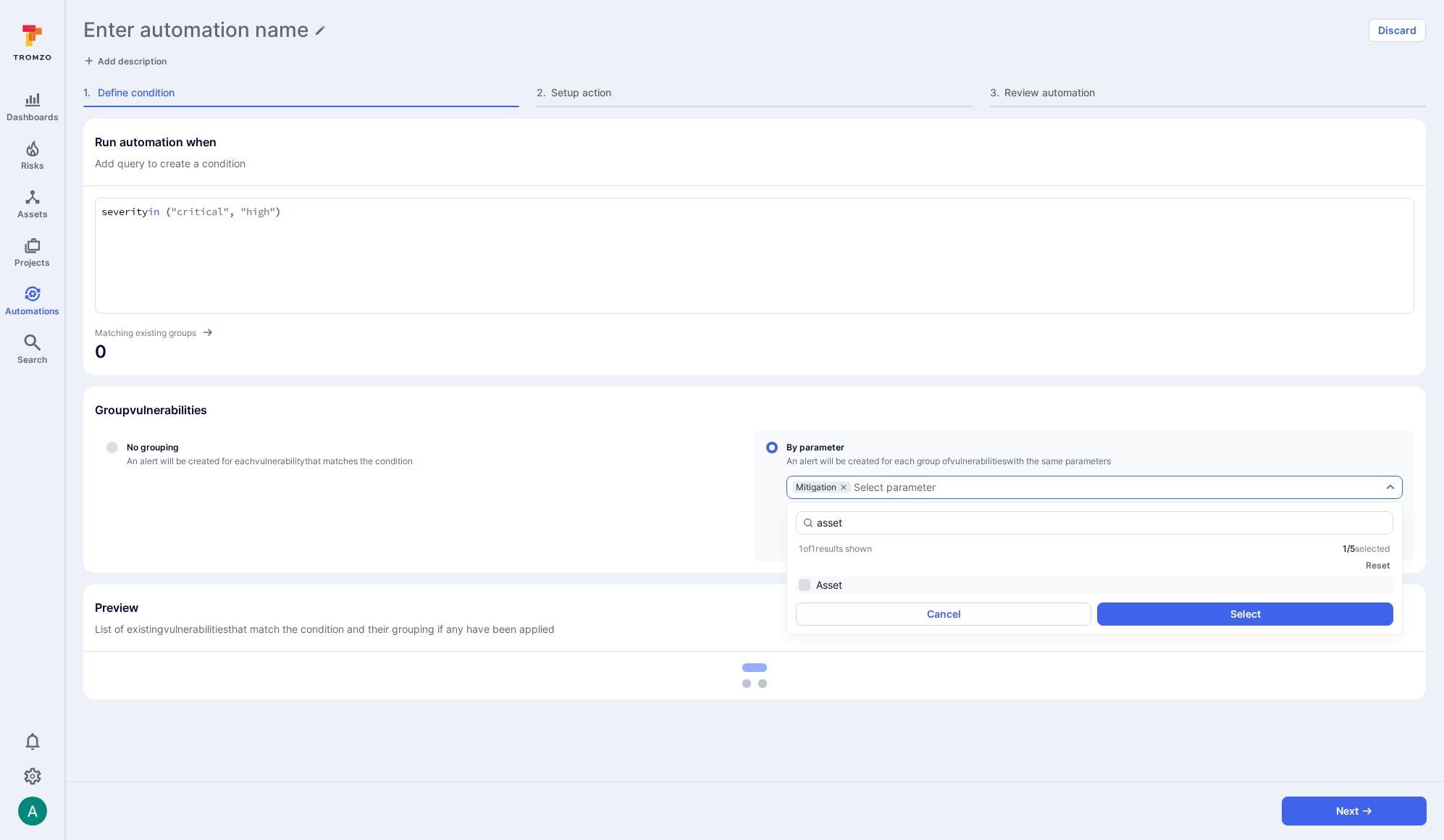
click at [834, 587] on li "Asset" at bounding box center [1094, 585] width 597 height 17
type input "asset"
click at [1247, 620] on button "Select" at bounding box center [1245, 614] width 295 height 23
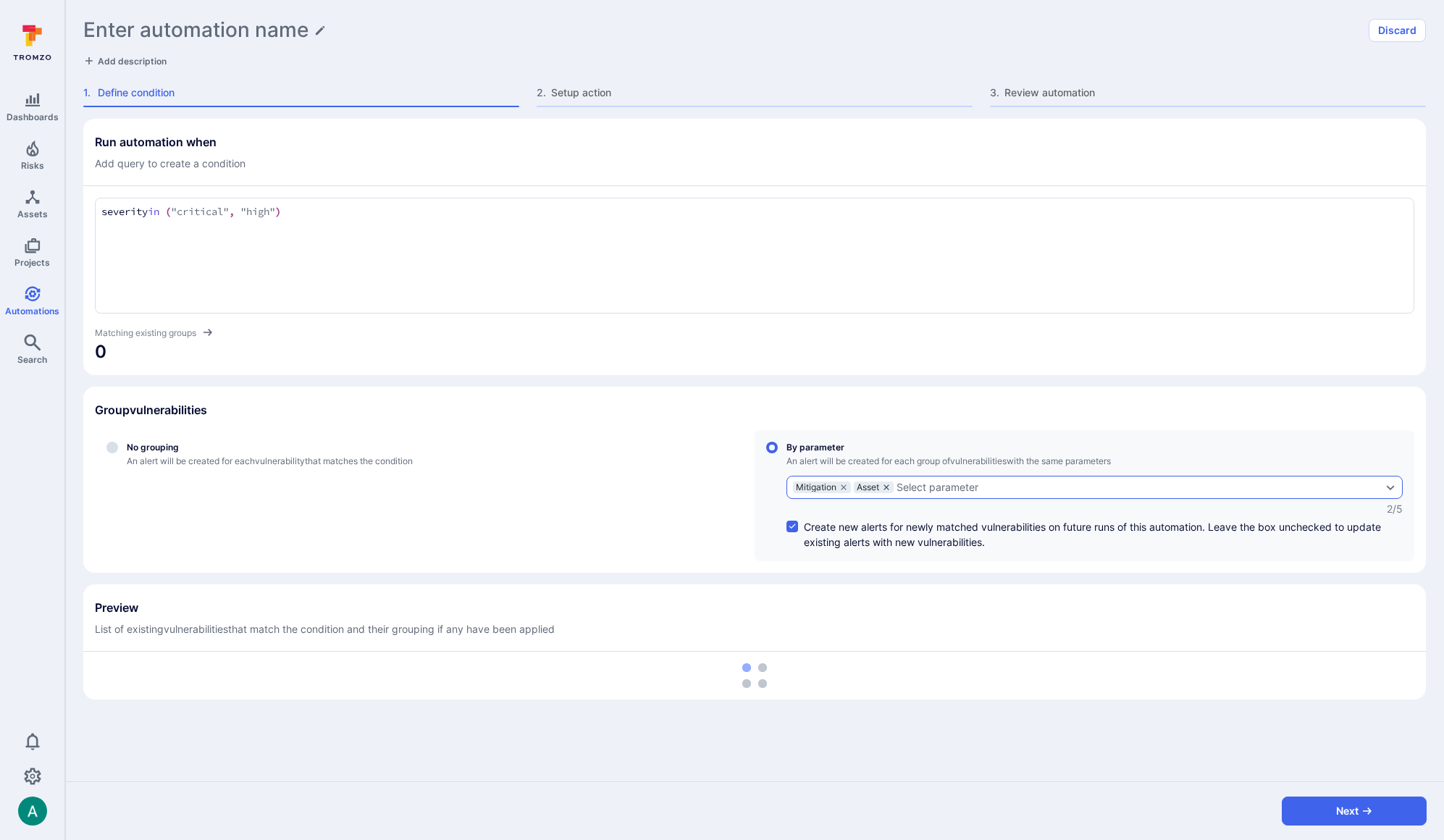
click at [890, 485] on icon "grouping parameters" at bounding box center [886, 487] width 9 height 9
click at [778, 454] on input "By parameter An alert will be created for each group of vulnerabilities with th…" at bounding box center [772, 447] width 11 height 11
click at [914, 486] on div "Select parameter" at bounding box center [895, 487] width 82 height 11
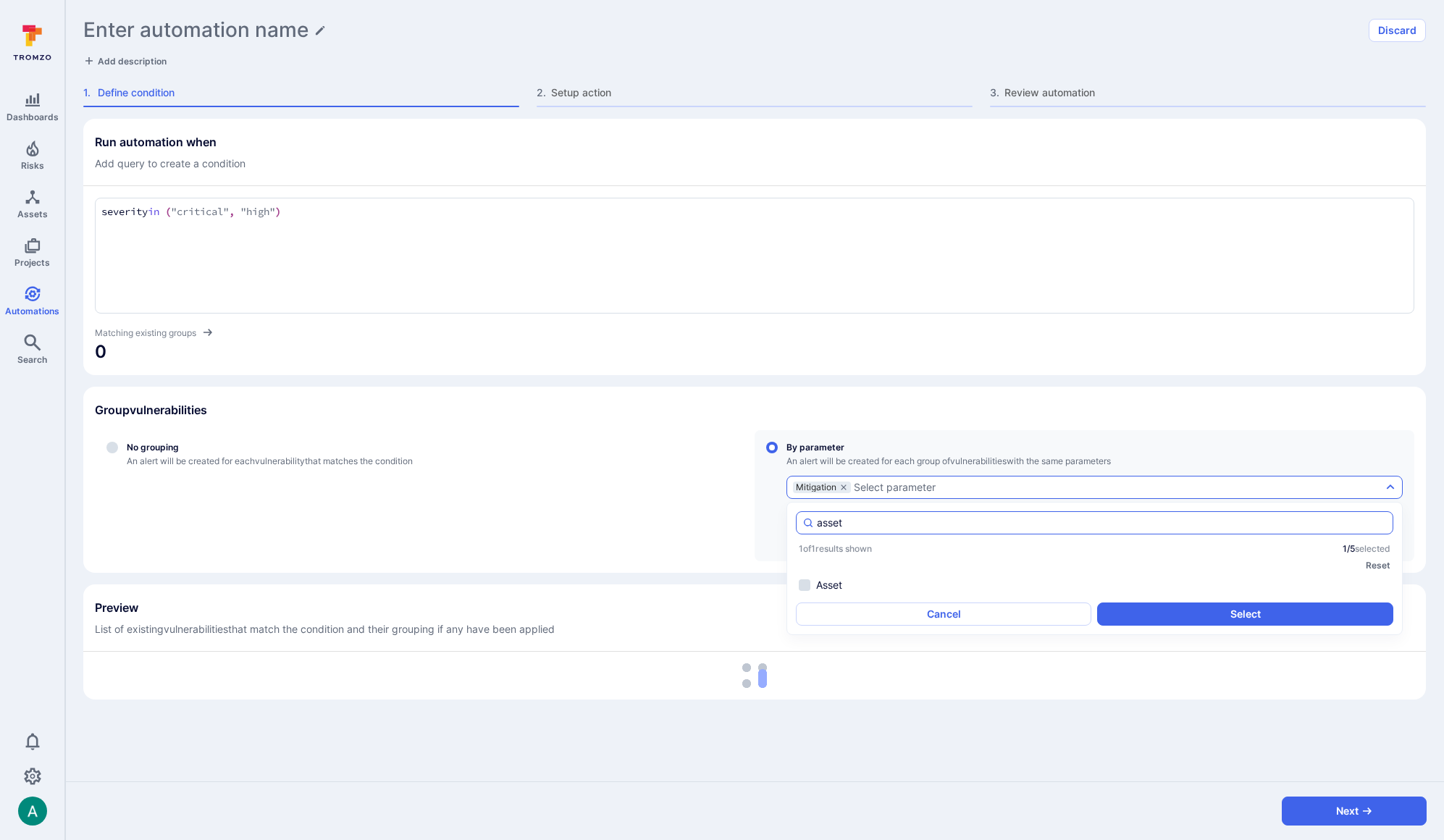
click at [840, 513] on div "asset" at bounding box center [1094, 523] width 597 height 23
click at [834, 522] on input "asset" at bounding box center [1102, 523] width 570 height 15
click at [824, 585] on li "CVE" at bounding box center [1094, 585] width 597 height 17
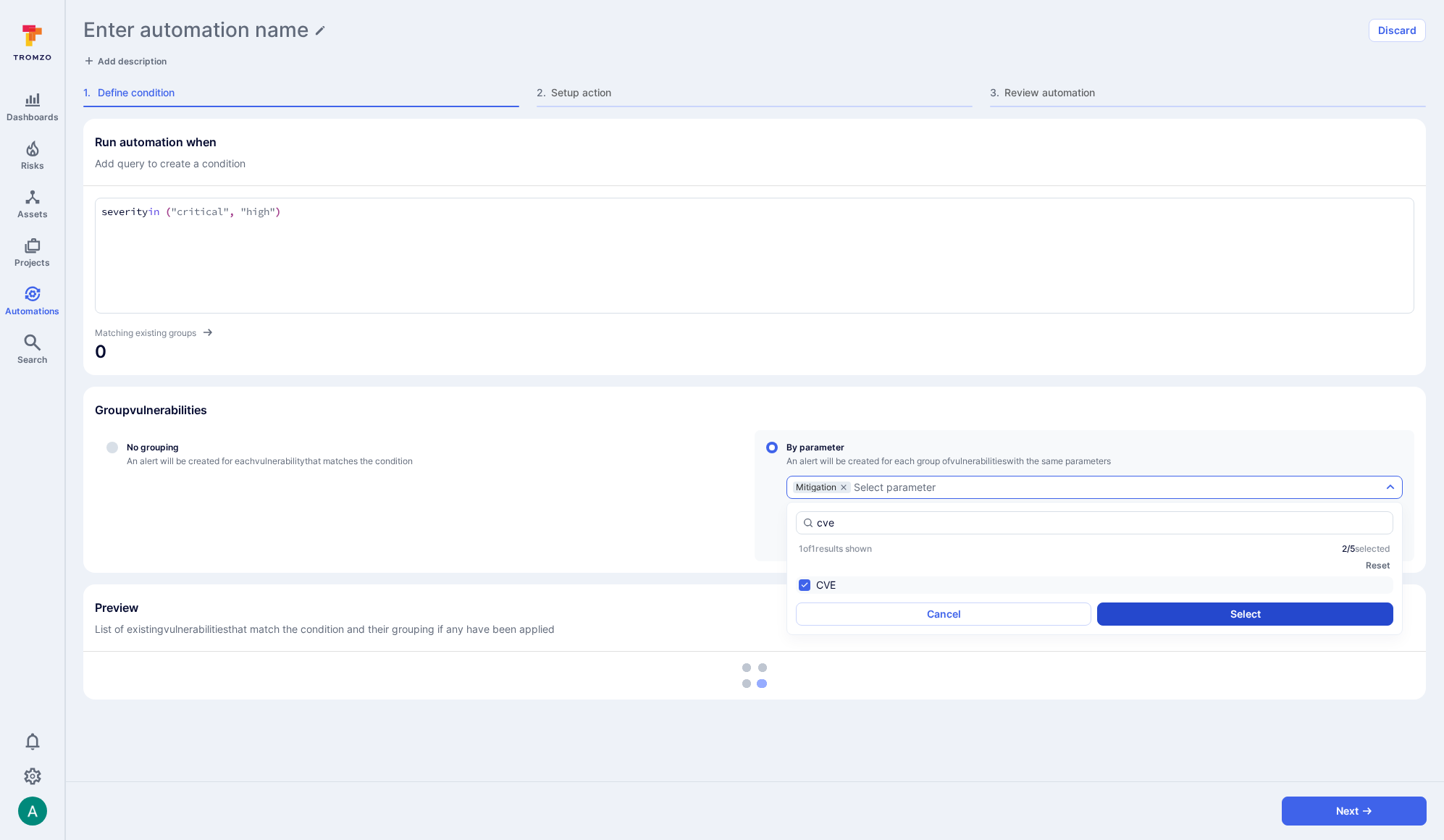
type input "cve"
click at [1232, 610] on button "Select" at bounding box center [1245, 614] width 295 height 23
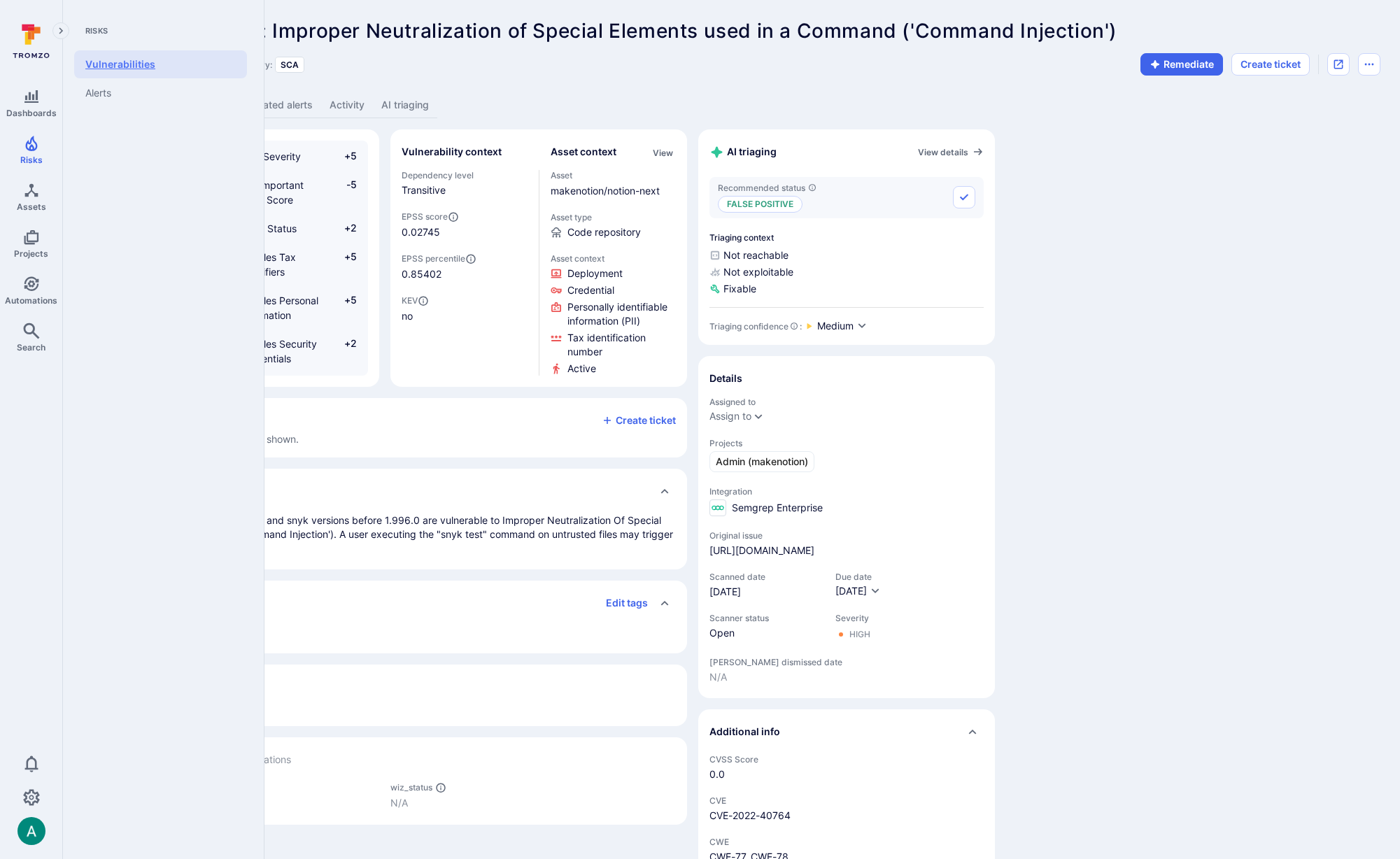
click at [122, 62] on link "Vulnerabilities" at bounding box center [161, 64] width 173 height 28
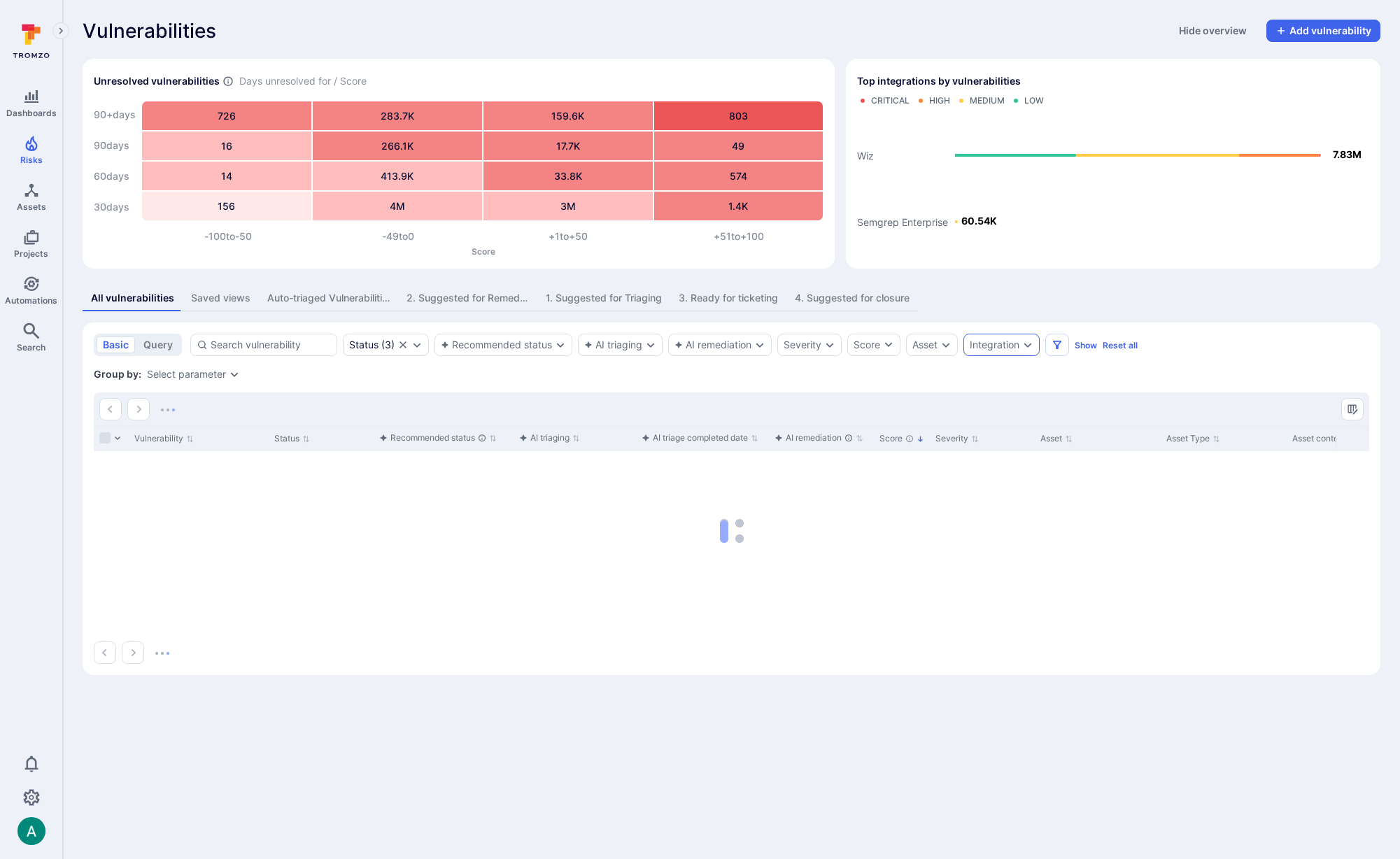
click at [1023, 346] on div "Integration" at bounding box center [1001, 345] width 76 height 22
click at [1160, 295] on div "All vulnerabilities Saved views Auto-triaged Vulnerabilities 2. Suggested for R…" at bounding box center [731, 298] width 1298 height 26
click at [1019, 345] on div "Integration" at bounding box center [994, 345] width 50 height 11
drag, startPoint x: 1023, startPoint y: 295, endPoint x: 995, endPoint y: 232, distance: 68.9
click at [1016, 277] on div "Vulnerabilities Hide overview Add vulnerability Unresolved vulnerabilities Days…" at bounding box center [731, 347] width 1337 height 694
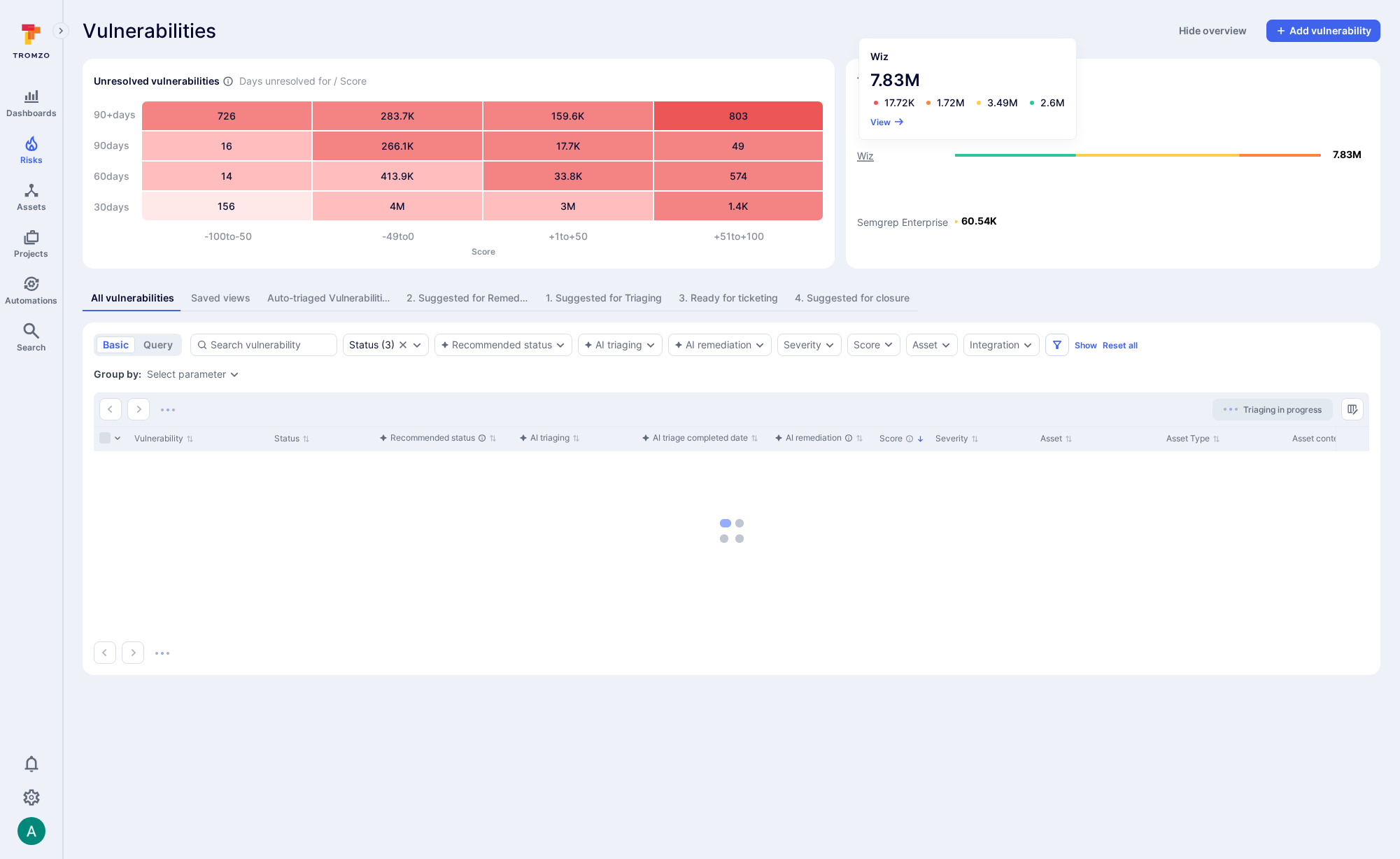
click at [863, 154] on text "Wiz" at bounding box center [865, 155] width 17 height 12
click at [887, 121] on button "View" at bounding box center [887, 121] width 34 height 10
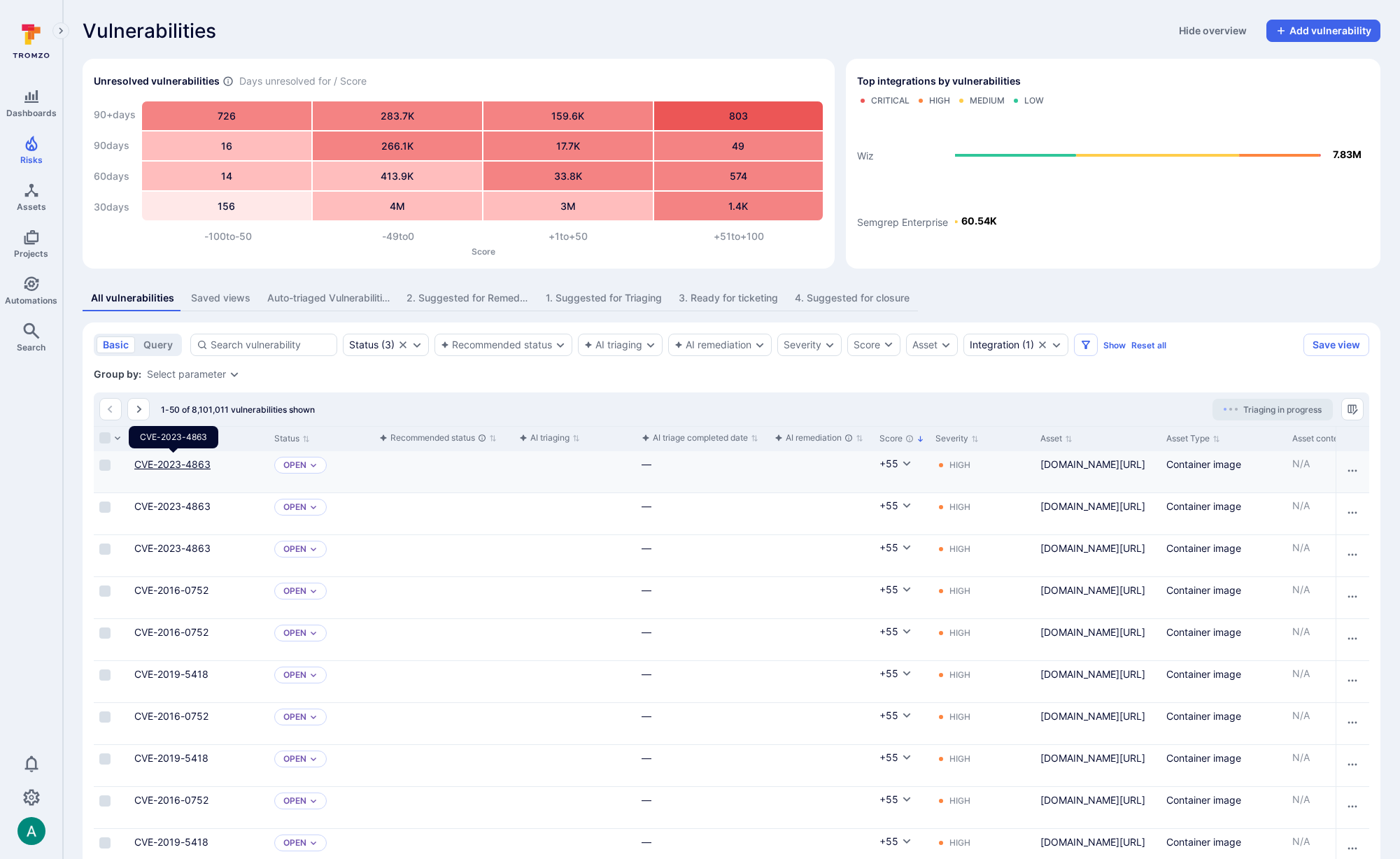
click at [185, 460] on link "CVE-2023-4863" at bounding box center [172, 464] width 76 height 12
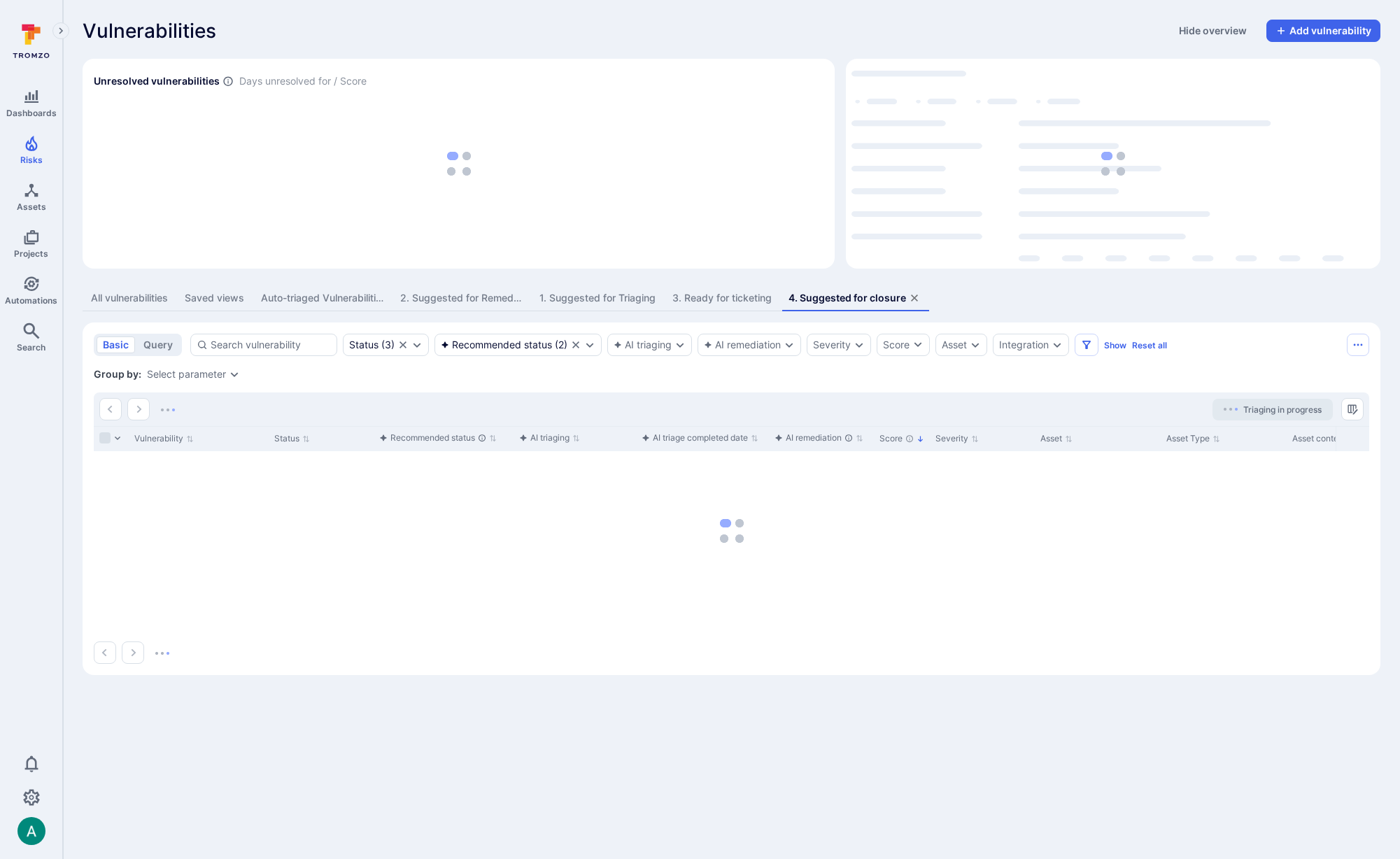
click at [570, 300] on div "1. Suggested for Triaging" at bounding box center [598, 298] width 117 height 14
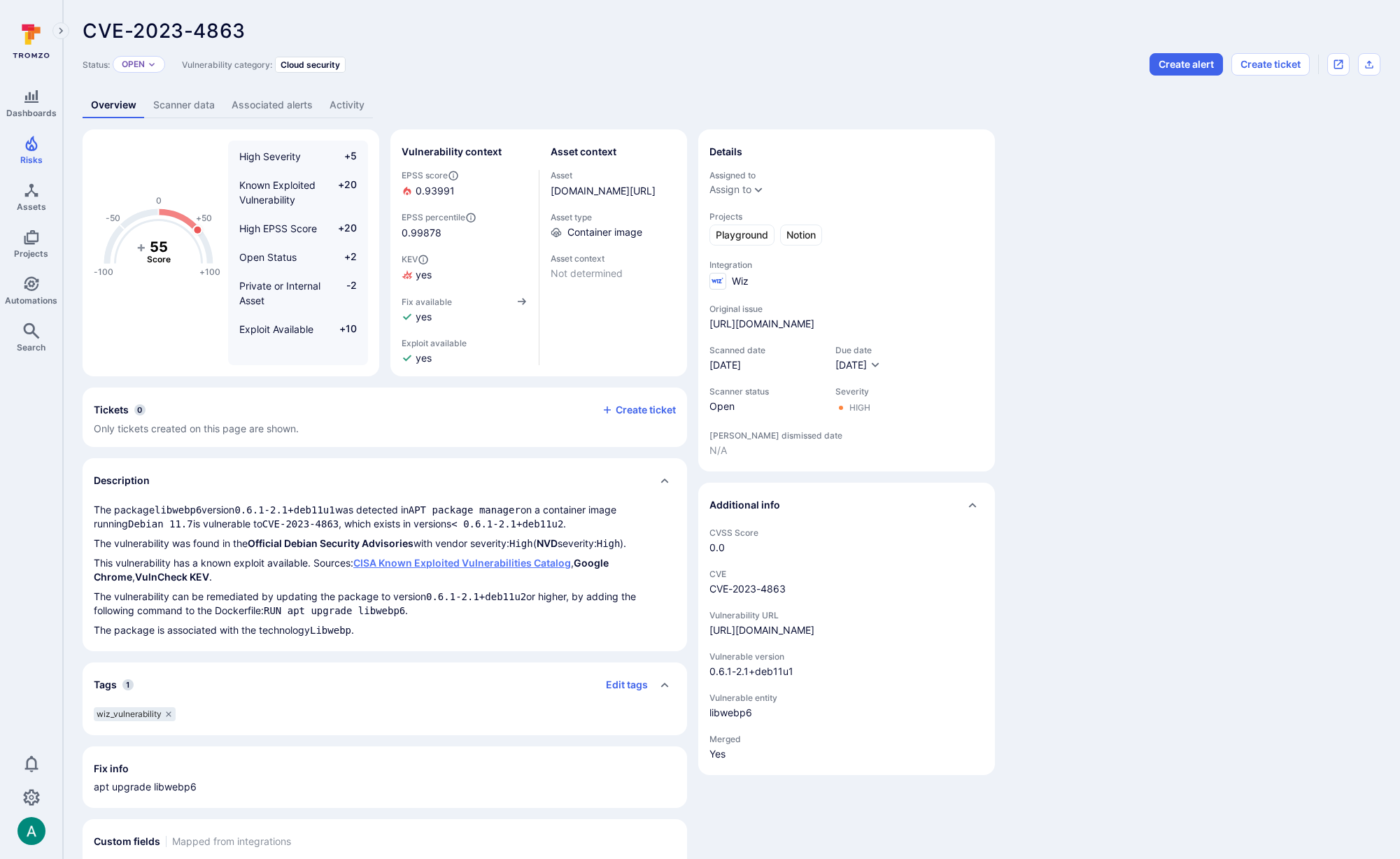
scroll to position [67, 0]
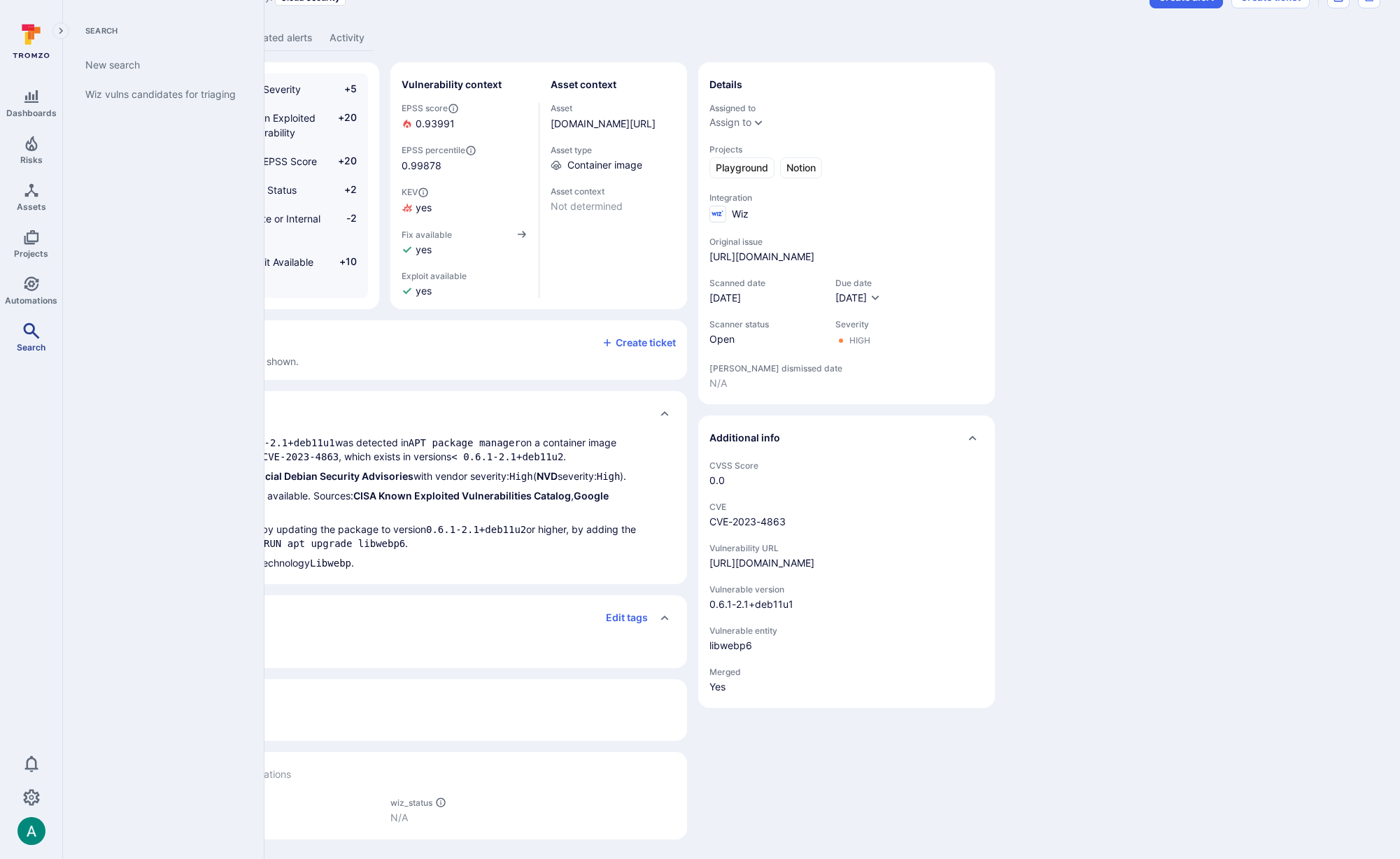
click at [25, 331] on icon "Search" at bounding box center [31, 330] width 16 height 16
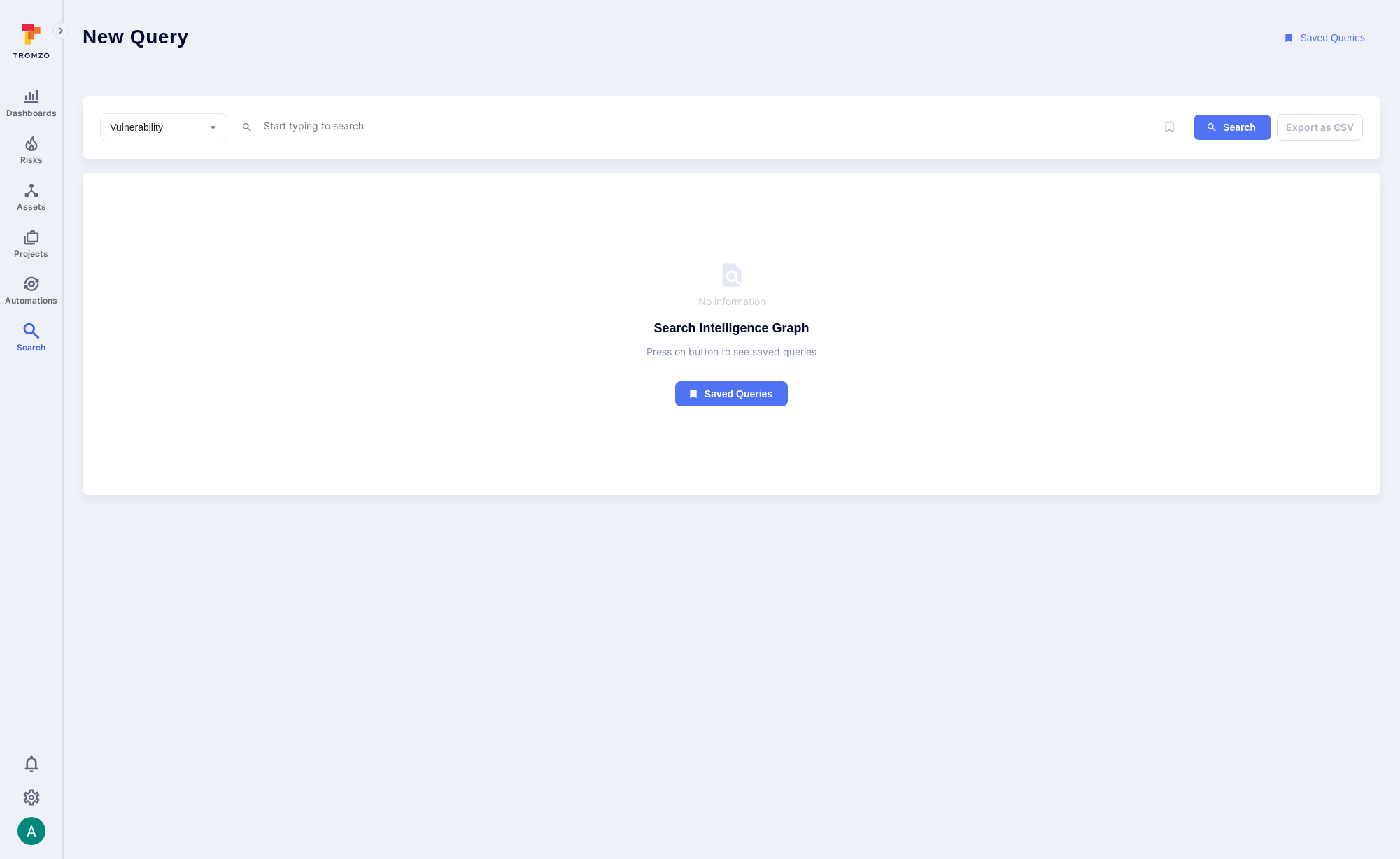
click at [335, 122] on textarea "Intelligence Graph search area" at bounding box center [687, 125] width 848 height 17
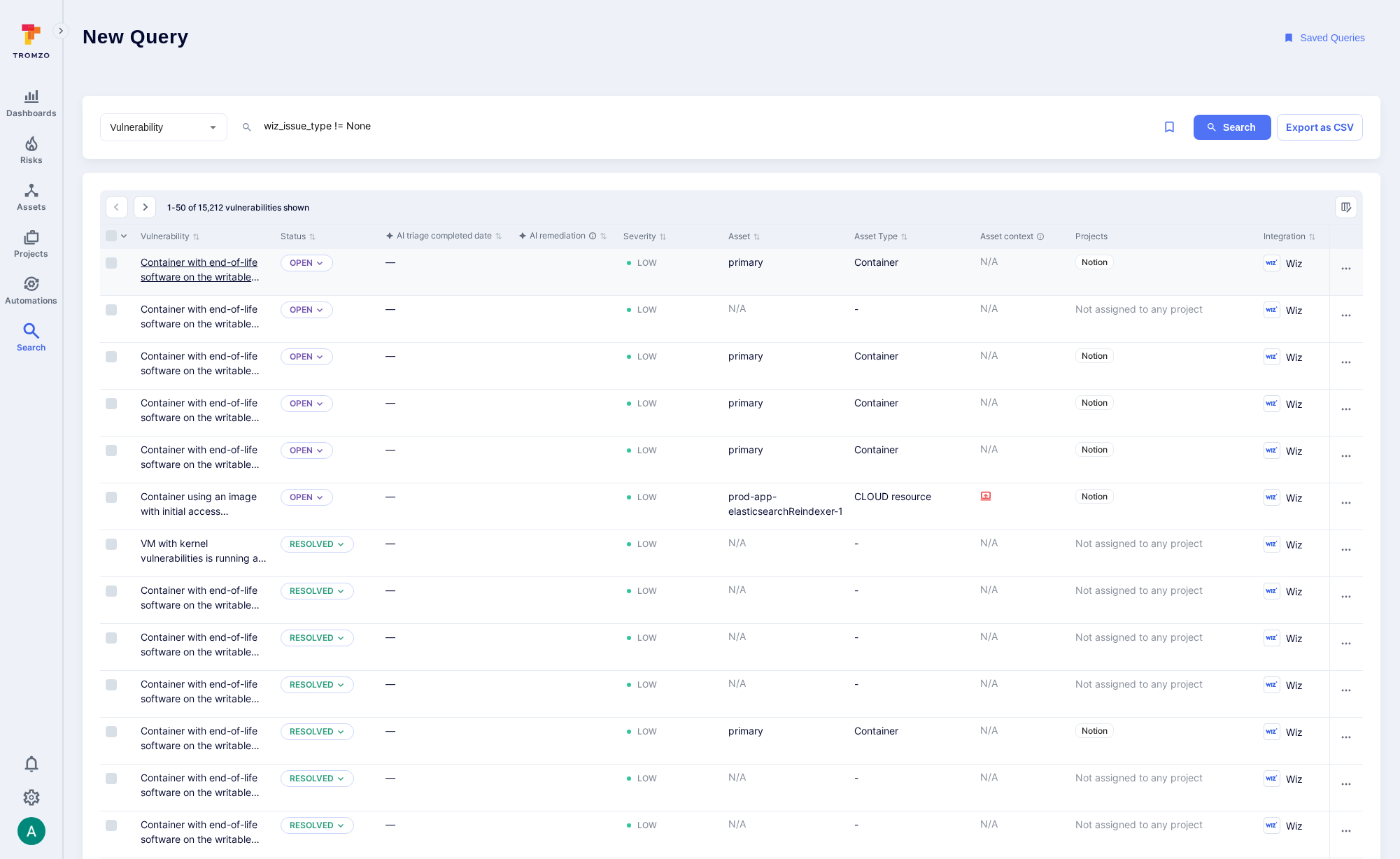
type textarea "wiz_issue_type != None"
click at [200, 262] on link "Container with end-of-life software on the writable layer" at bounding box center [200, 277] width 119 height 41
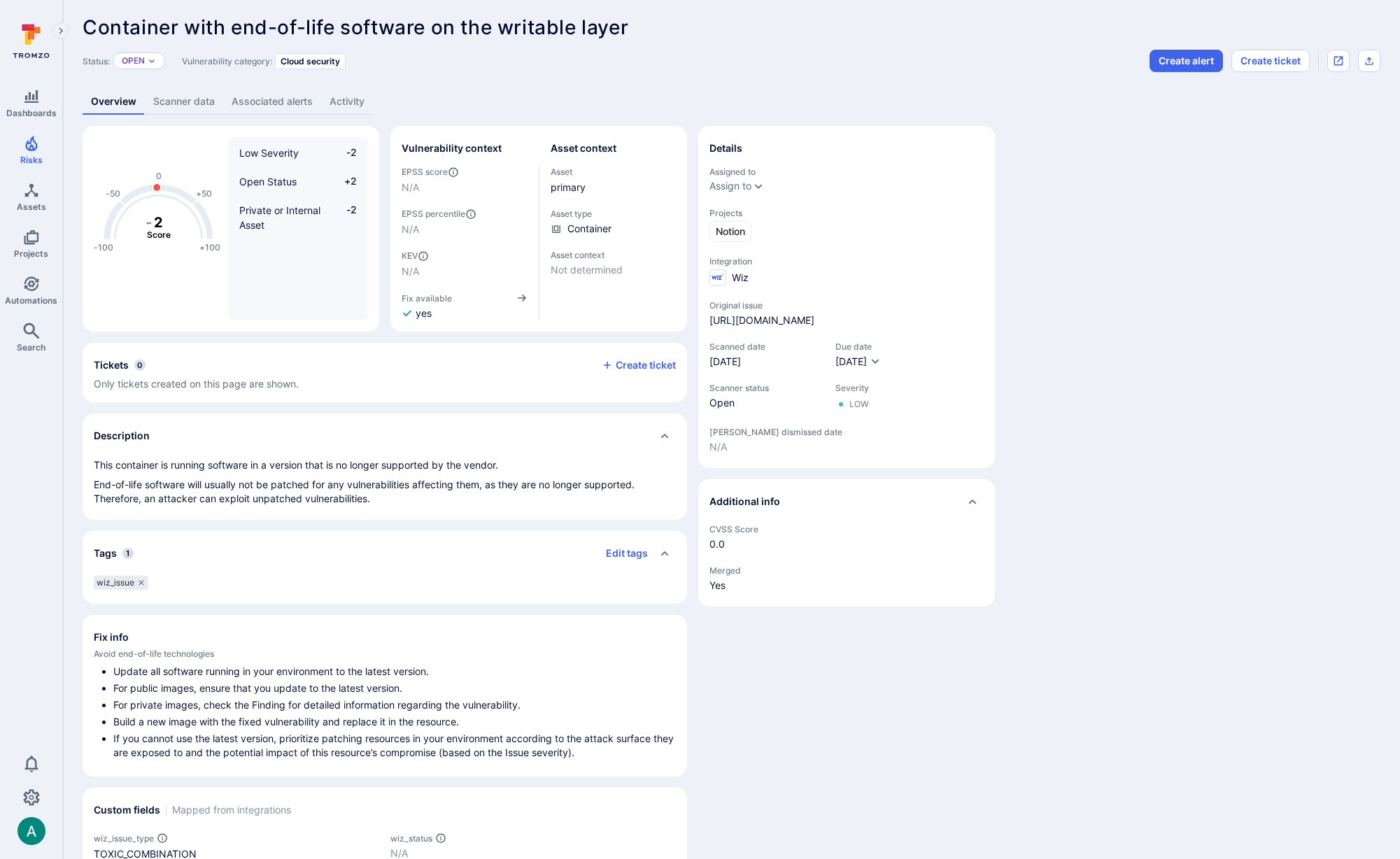
scroll to position [39, 0]
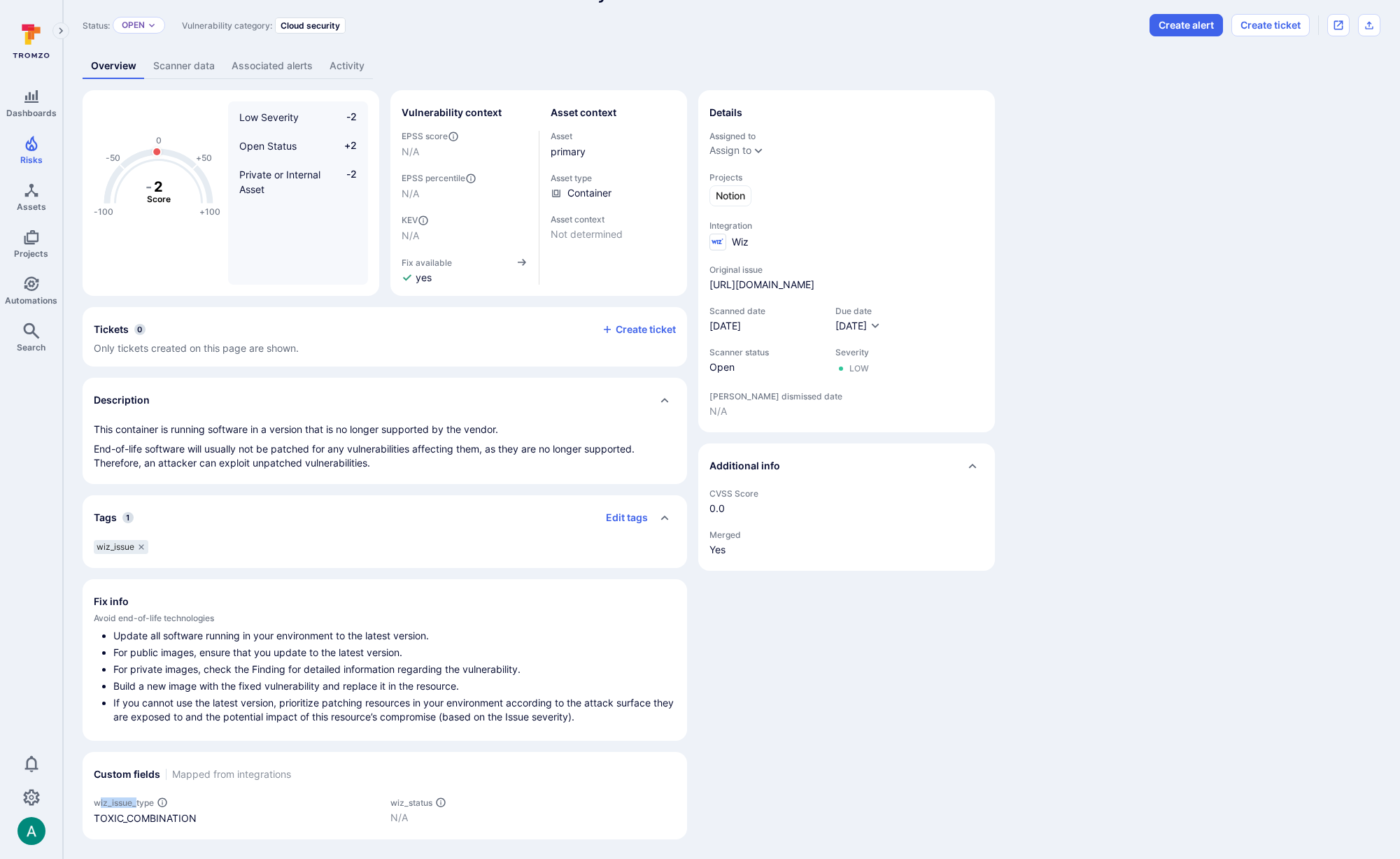
drag, startPoint x: 101, startPoint y: 804, endPoint x: 135, endPoint y: 804, distance: 34.0
click at [135, 804] on span "wiz_issue_type" at bounding box center [124, 802] width 60 height 10
drag, startPoint x: 105, startPoint y: 817, endPoint x: 189, endPoint y: 818, distance: 84.0
click at [189, 818] on div "TOXIC_COMBINATION" at bounding box center [236, 818] width 285 height 15
click at [219, 819] on div "TOXIC_COMBINATION" at bounding box center [236, 818] width 285 height 15
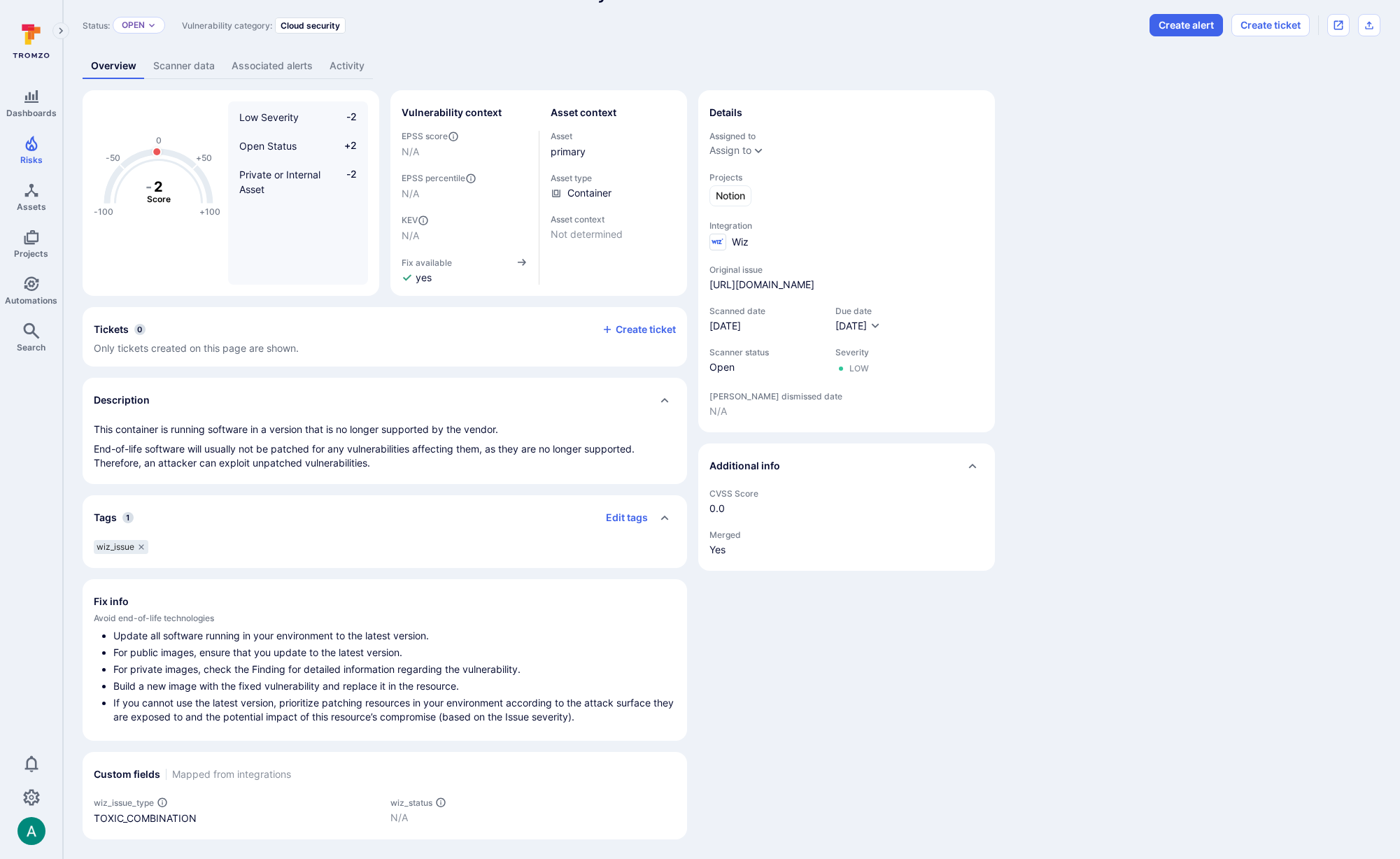
click at [187, 68] on link "Scanner data" at bounding box center [184, 66] width 78 height 26
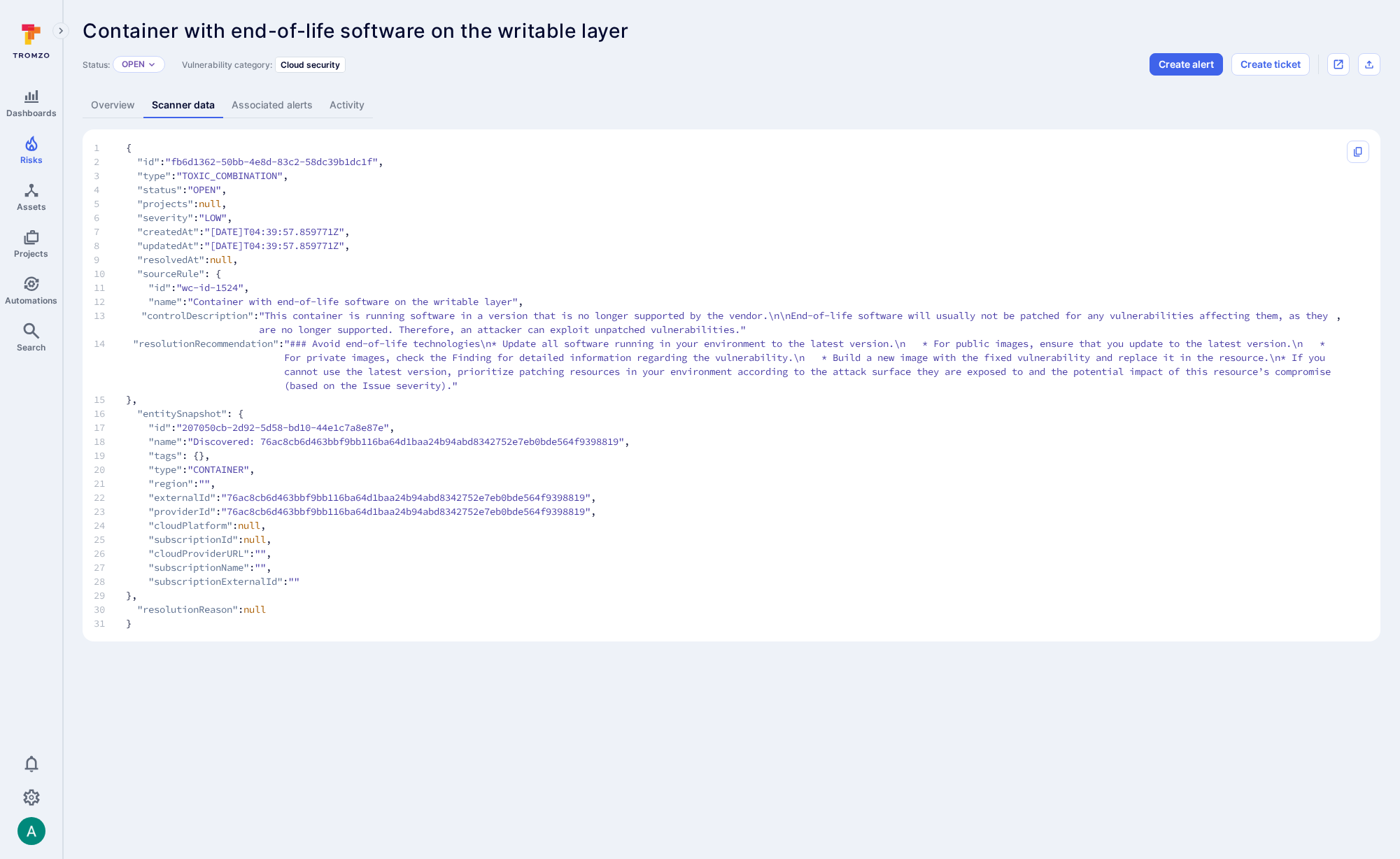
drag, startPoint x: 143, startPoint y: 174, endPoint x: 300, endPoint y: 174, distance: 157.0
click at [300, 174] on span "3 "type" : "TOXIC_COMBINATION" ," at bounding box center [717, 176] width 1248 height 14
drag, startPoint x: 305, startPoint y: 176, endPoint x: 391, endPoint y: 216, distance: 94.8
click at [135, 175] on span "3 "type" : "TOXIC_COMBINATION" ," at bounding box center [717, 176] width 1248 height 14
drag, startPoint x: 730, startPoint y: 217, endPoint x: 379, endPoint y: 163, distance: 355.1
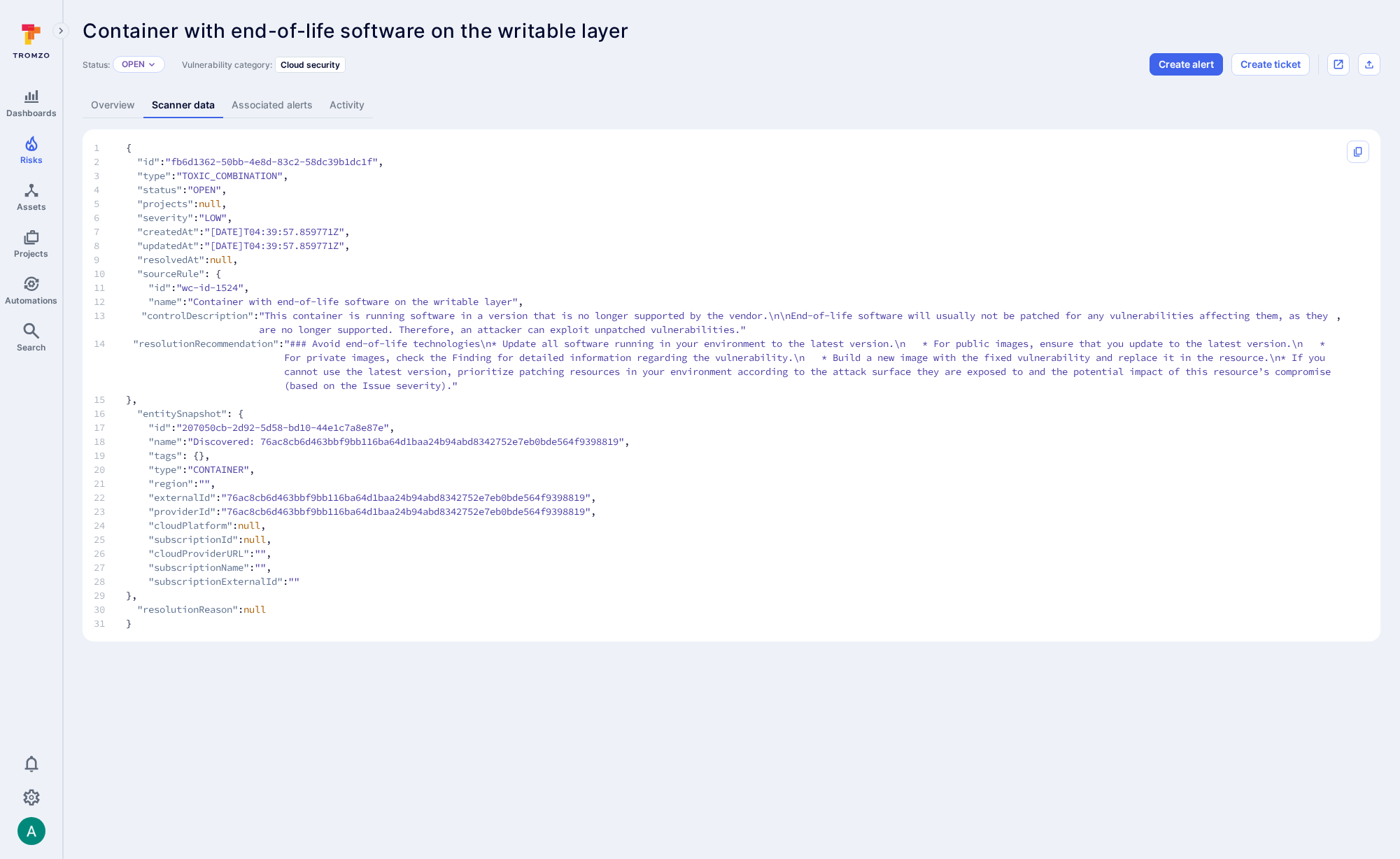
click at [662, 208] on code "1 { 2 "id" : "fb6d1362-50bb-4e8d-83c2-58dc39b1dc1f" , 3 "type" : "TOXIC_COMBINA…" at bounding box center [717, 385] width 1248 height 490
click at [113, 108] on link "Overview" at bounding box center [113, 105] width 61 height 26
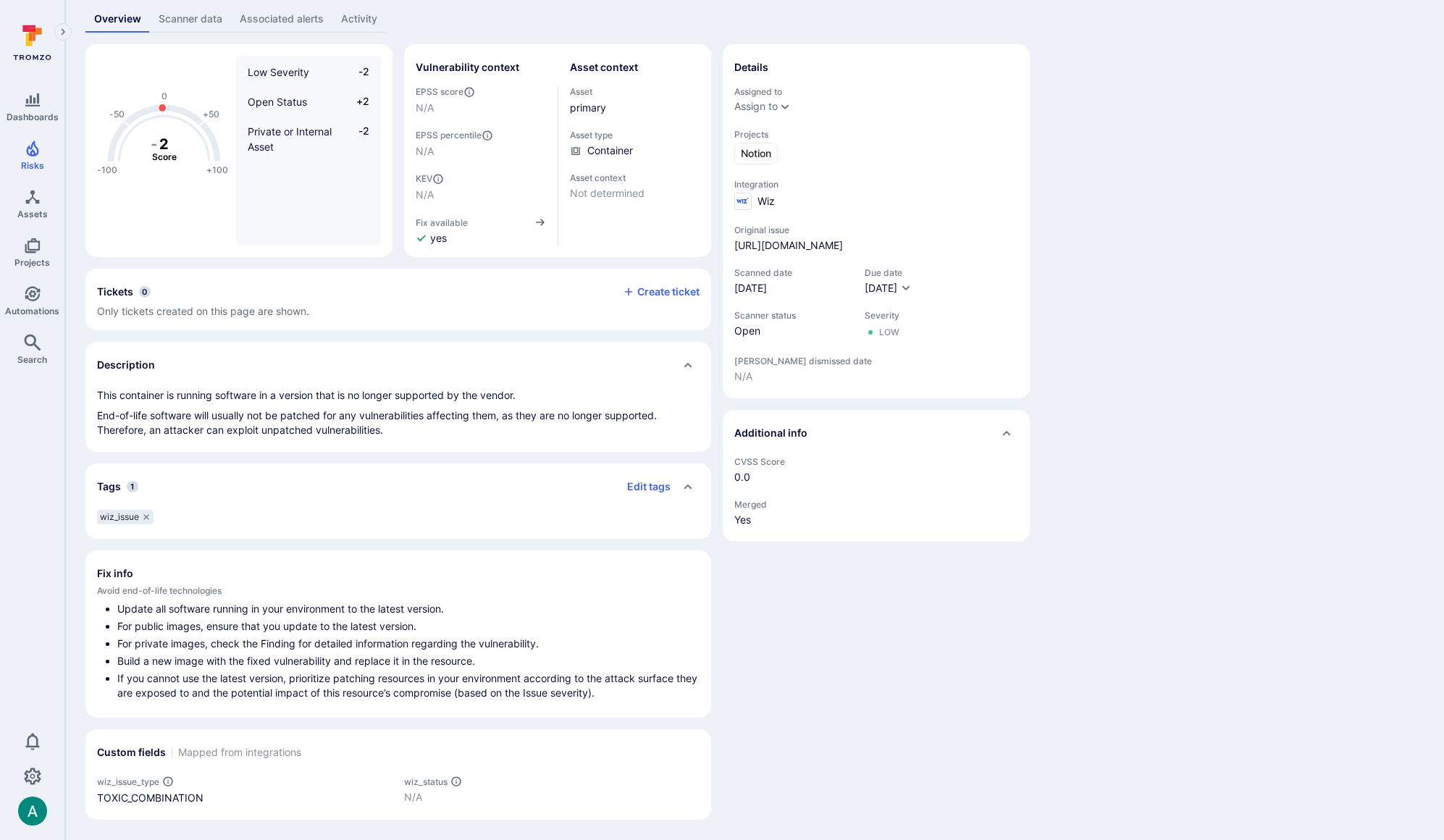
scroll to position [89, 0]
click at [1041, 93] on div "-100 -50 0 +50 +100 - 2 Score Low Severity -2 Open Status +2 Private or Interna…" at bounding box center [754, 432] width 1338 height 775
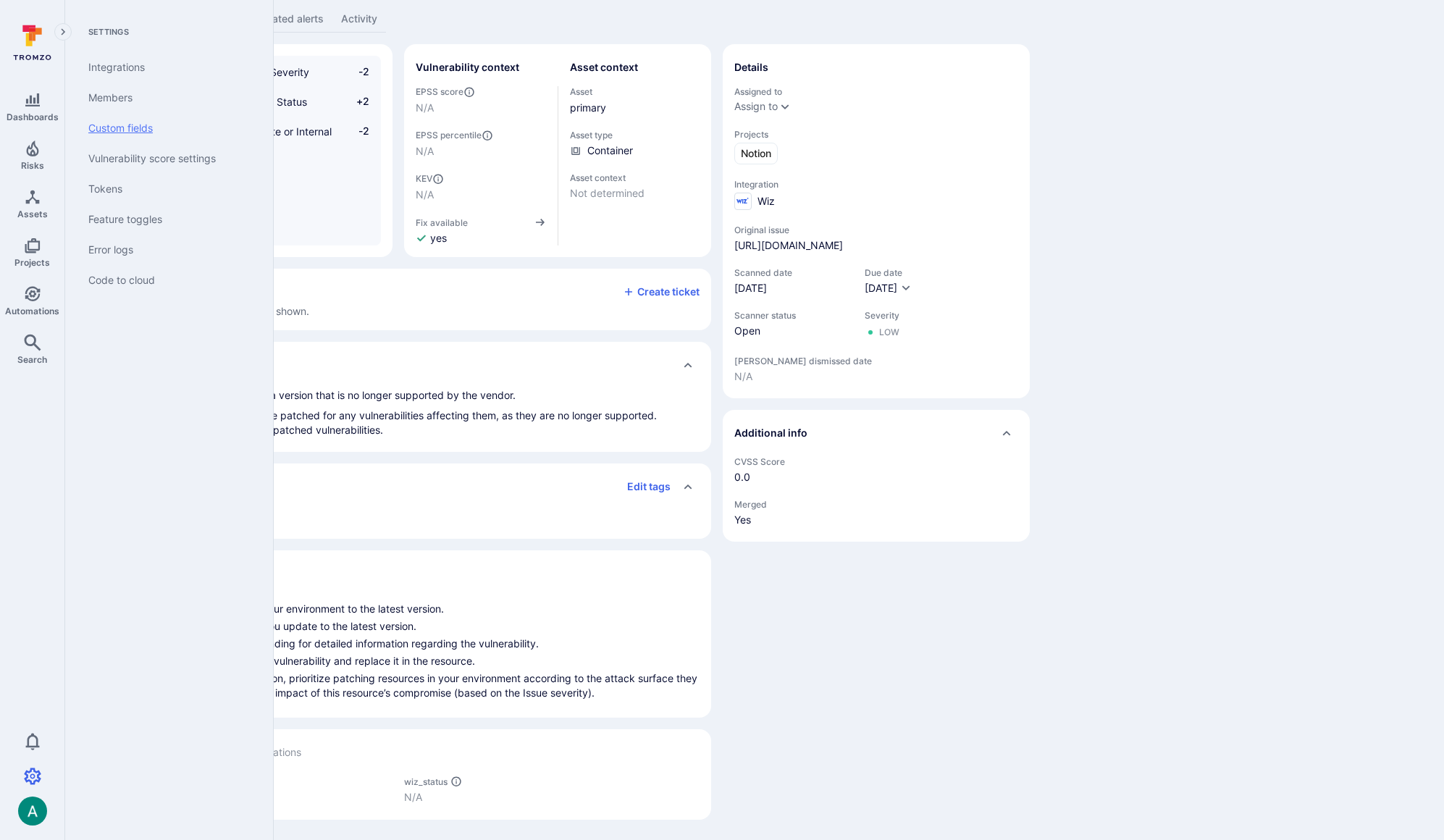
click at [130, 120] on link "Custom fields" at bounding box center [167, 128] width 179 height 30
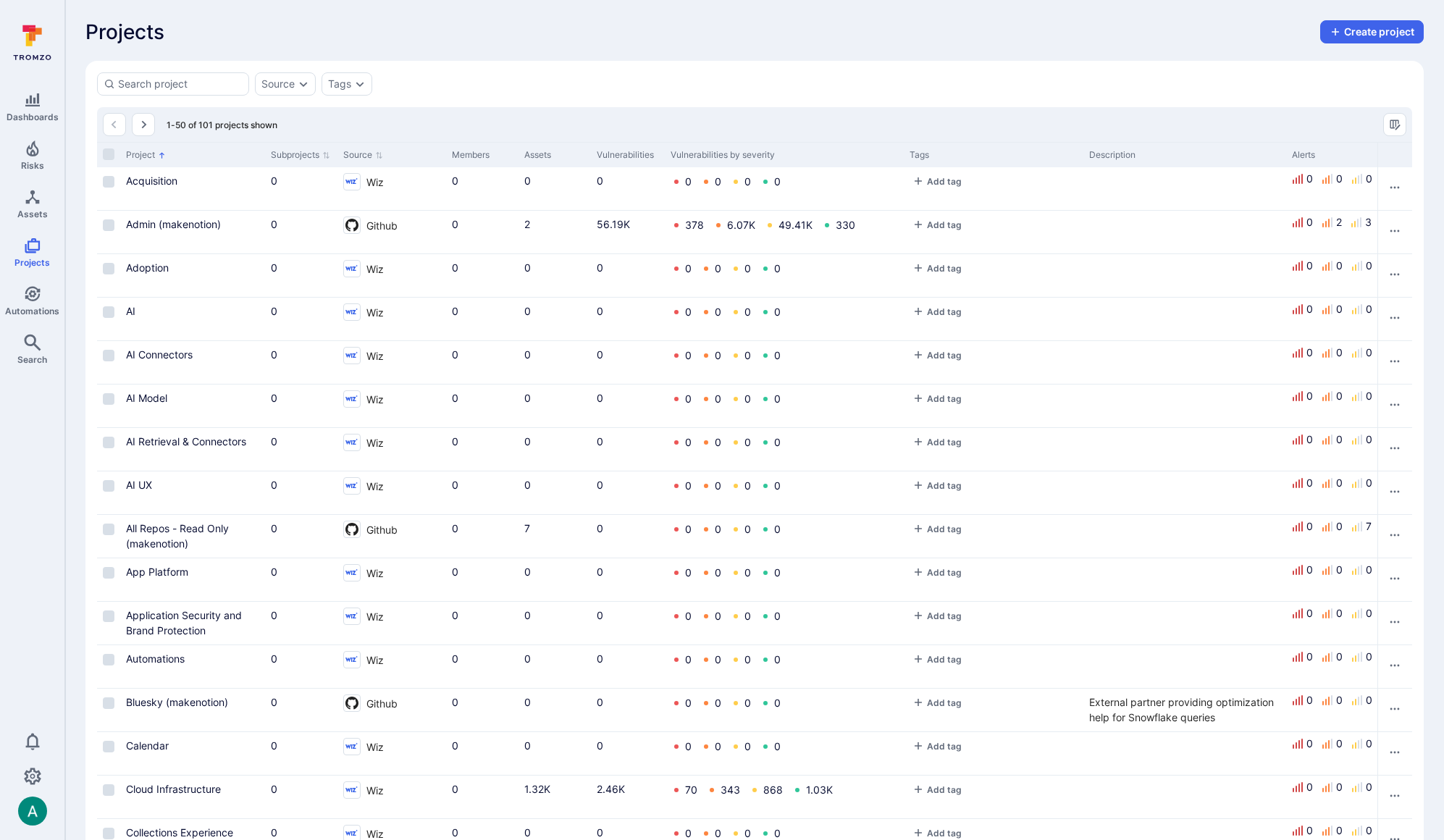
click at [500, 30] on div "Projects Create project" at bounding box center [754, 32] width 1338 height 23
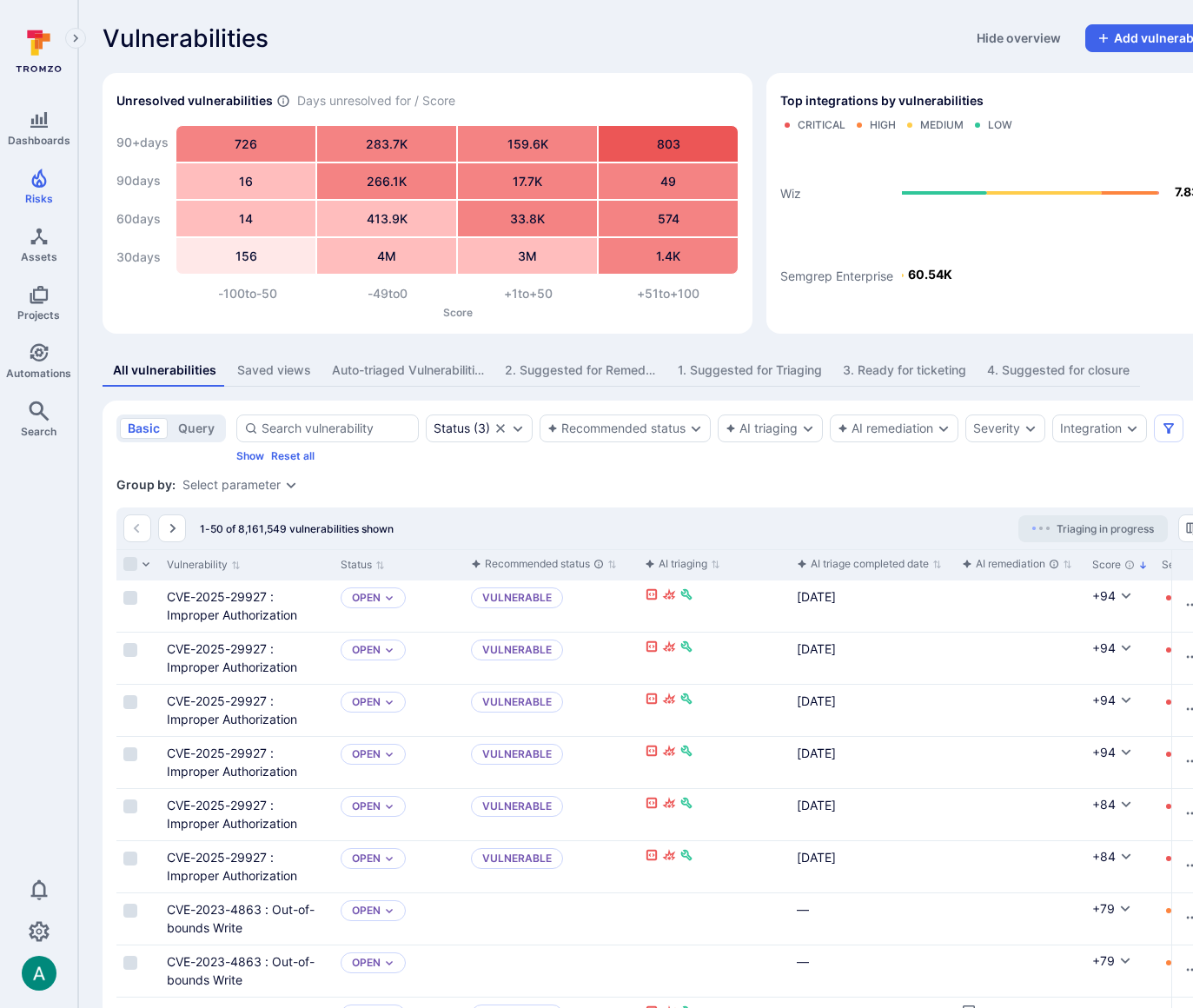
click at [866, 374] on div "3. Ready for ticketing" at bounding box center [904, 370] width 123 height 18
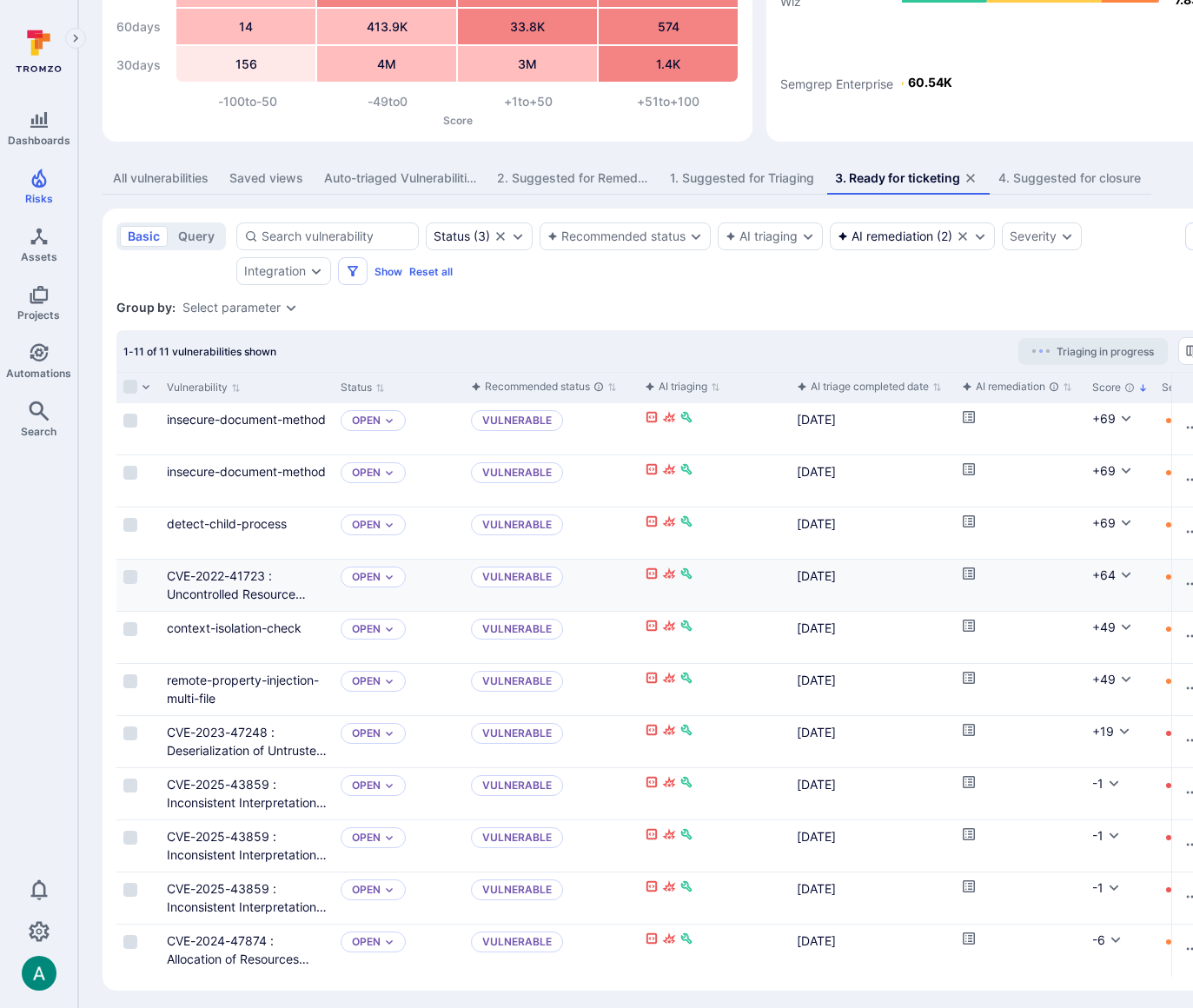
scroll to position [199, 0]
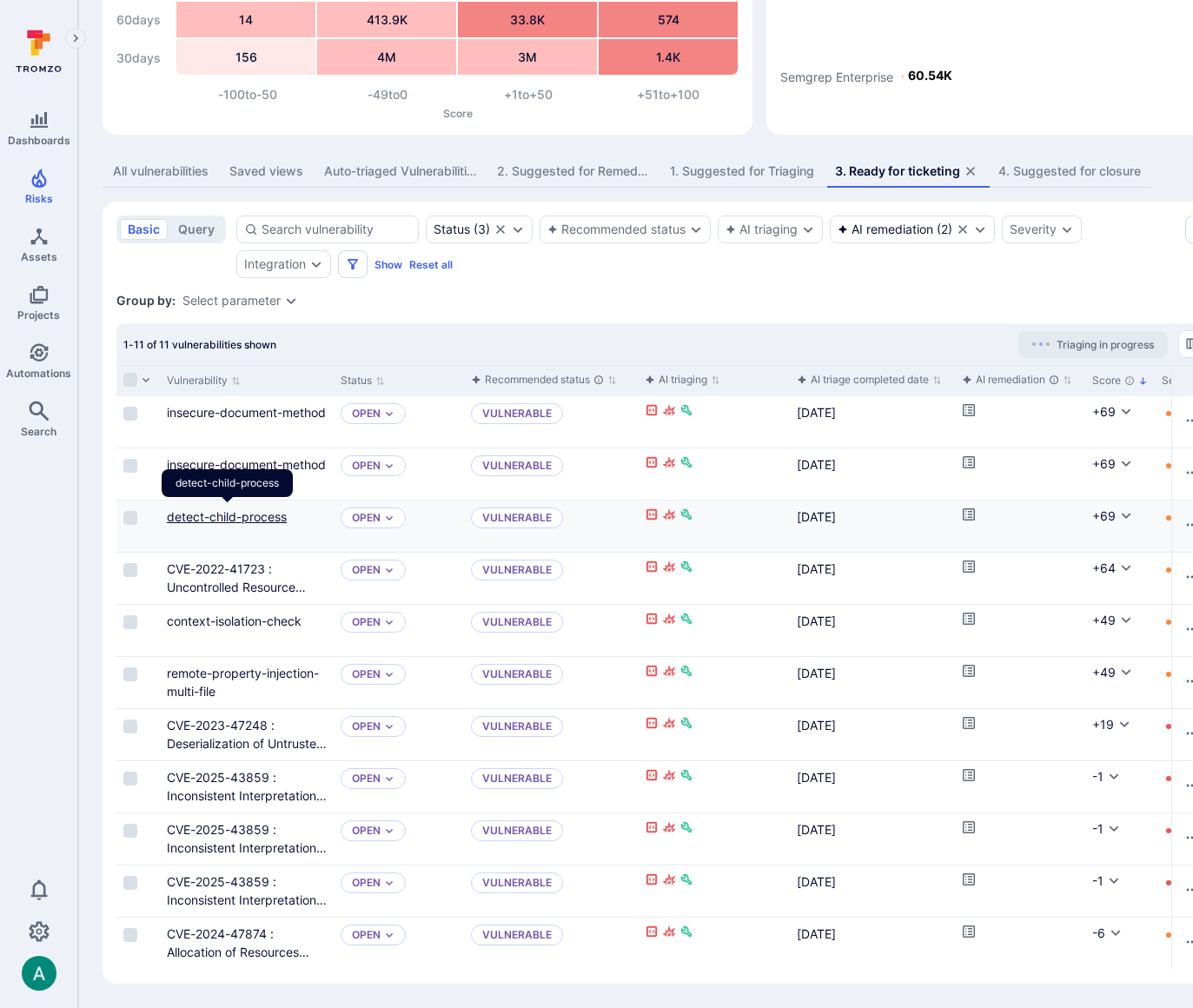
click at [255, 515] on link "detect-child-process" at bounding box center [226, 516] width 120 height 15
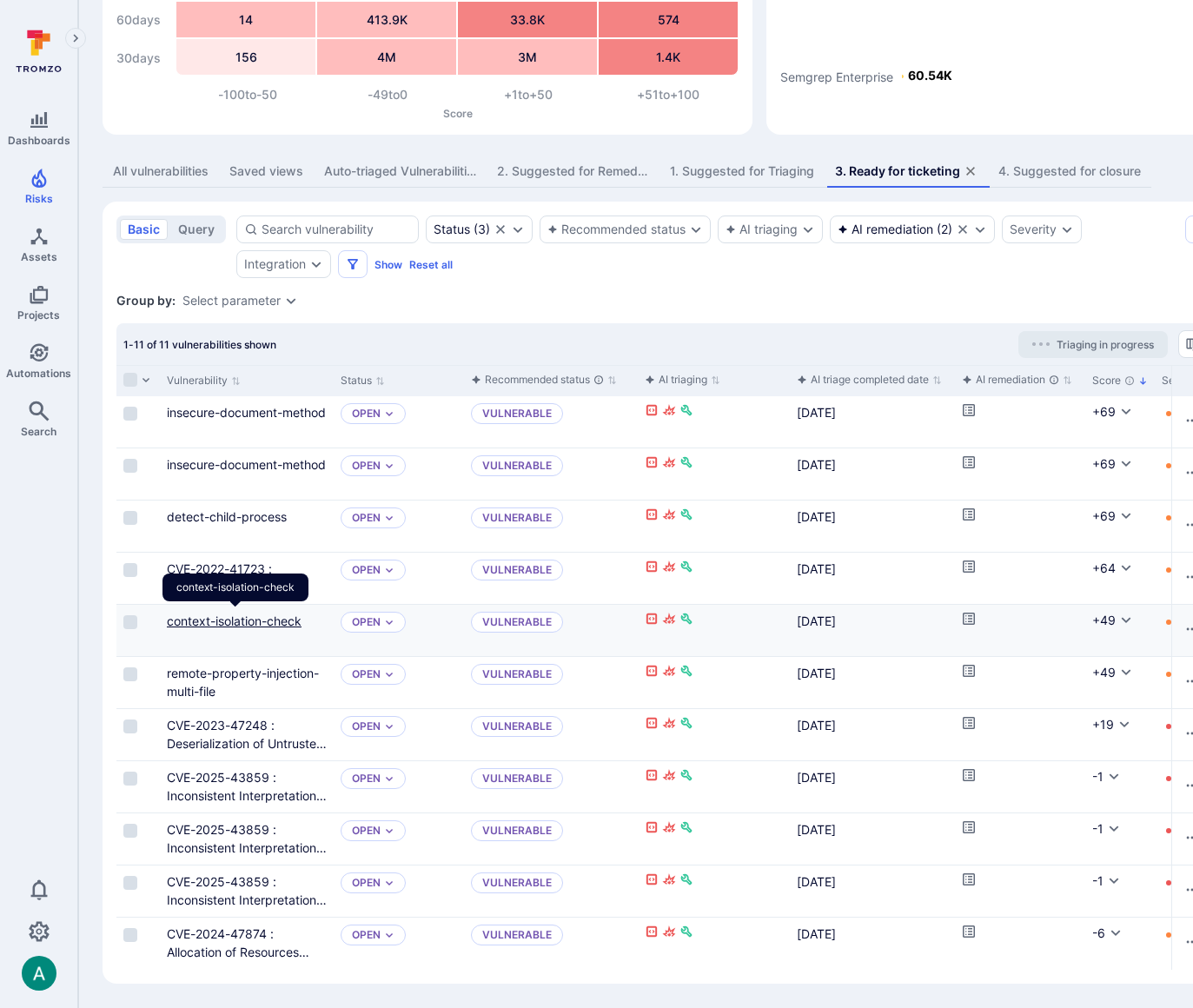
click at [270, 618] on link "context-isolation-check" at bounding box center [233, 620] width 135 height 15
click at [866, 410] on icon "Cell for aiCtx.remediationStatus" at bounding box center [969, 410] width 12 height 12
click at [866, 457] on icon "Cell for aiCtx.remediationStatus" at bounding box center [969, 462] width 14 height 14
click at [610, 294] on div "Group by: Select parameter" at bounding box center [664, 301] width 1097 height 18
click at [181, 168] on div "All vulnerabilities" at bounding box center [160, 171] width 95 height 18
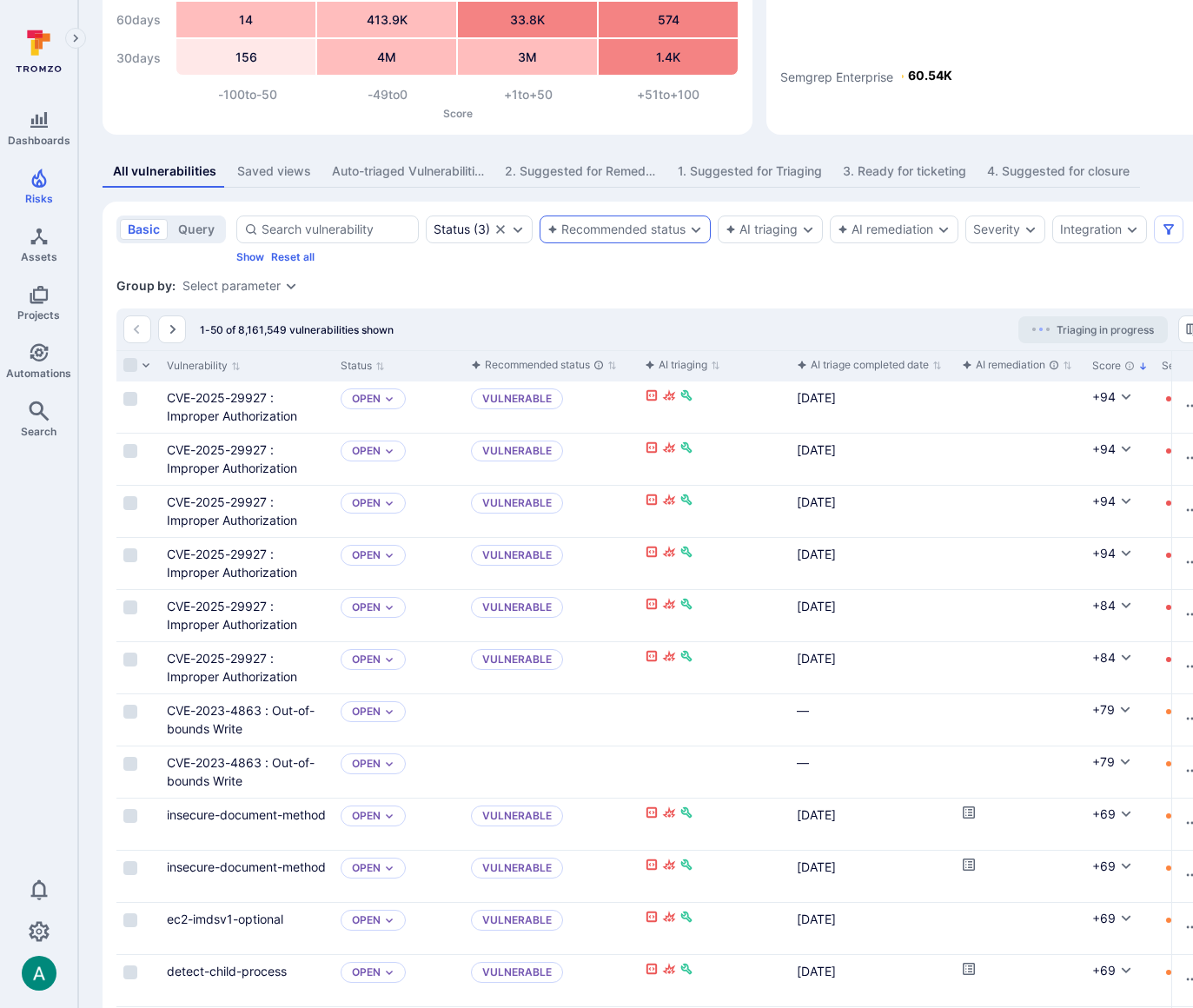
click at [627, 229] on div "Recommended status" at bounding box center [616, 229] width 138 height 14
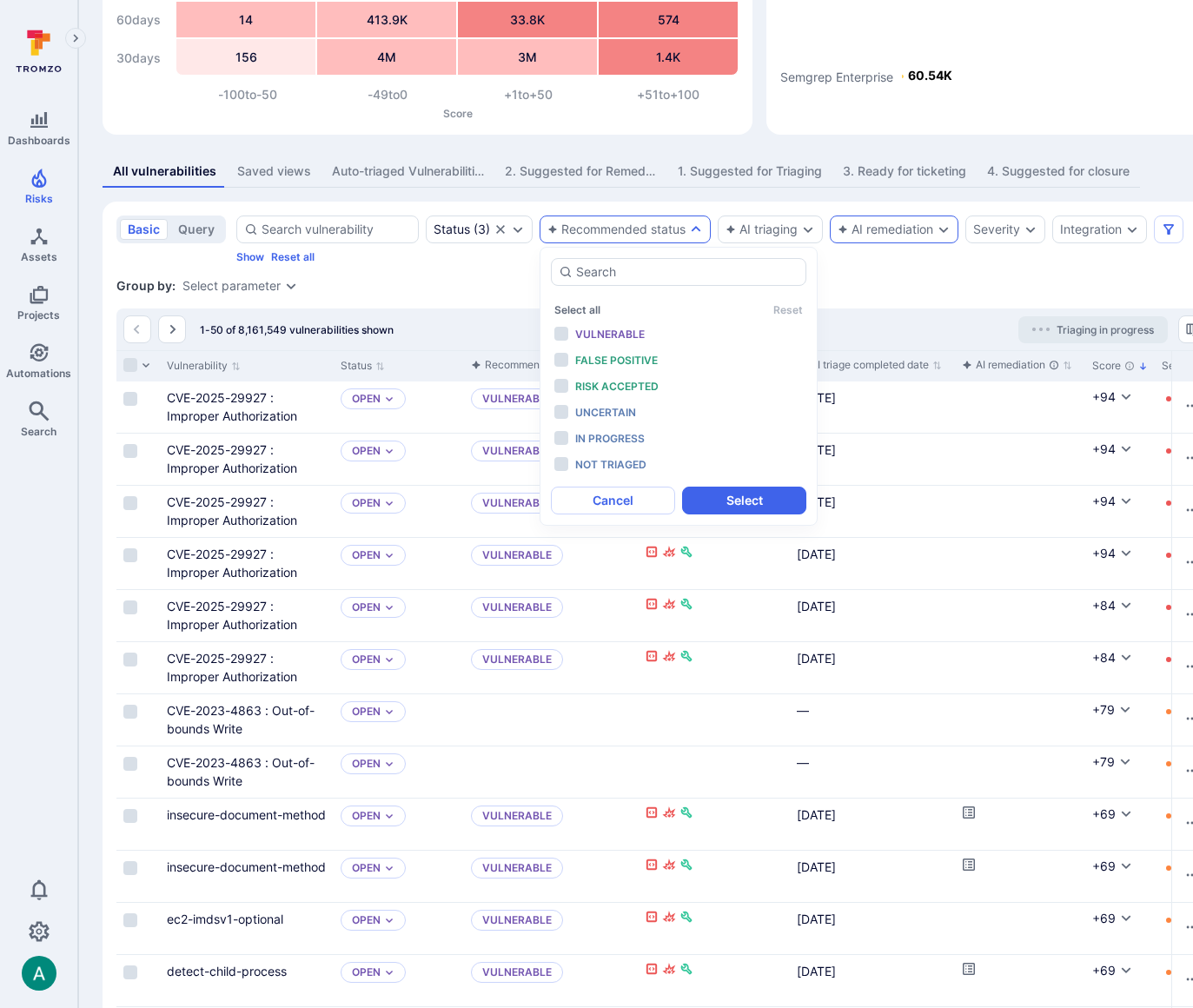
drag, startPoint x: 882, startPoint y: 256, endPoint x: 887, endPoint y: 234, distance: 22.6
click at [866, 255] on div "Status ( 3 ) Recommended status AI triaging AI remediation Severity Integration…" at bounding box center [724, 239] width 976 height 48
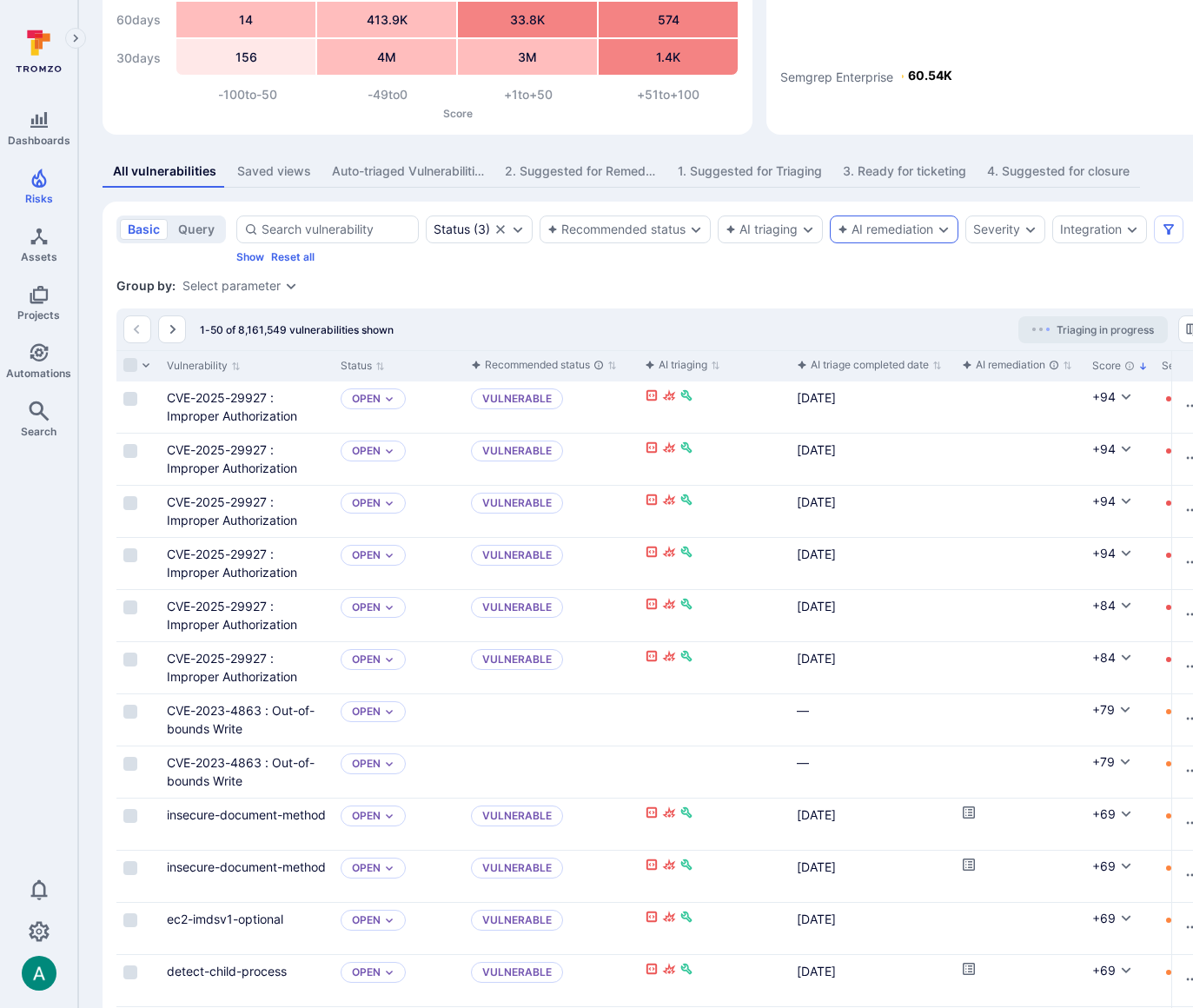
click at [866, 234] on div "AI remediation" at bounding box center [885, 229] width 95 height 14
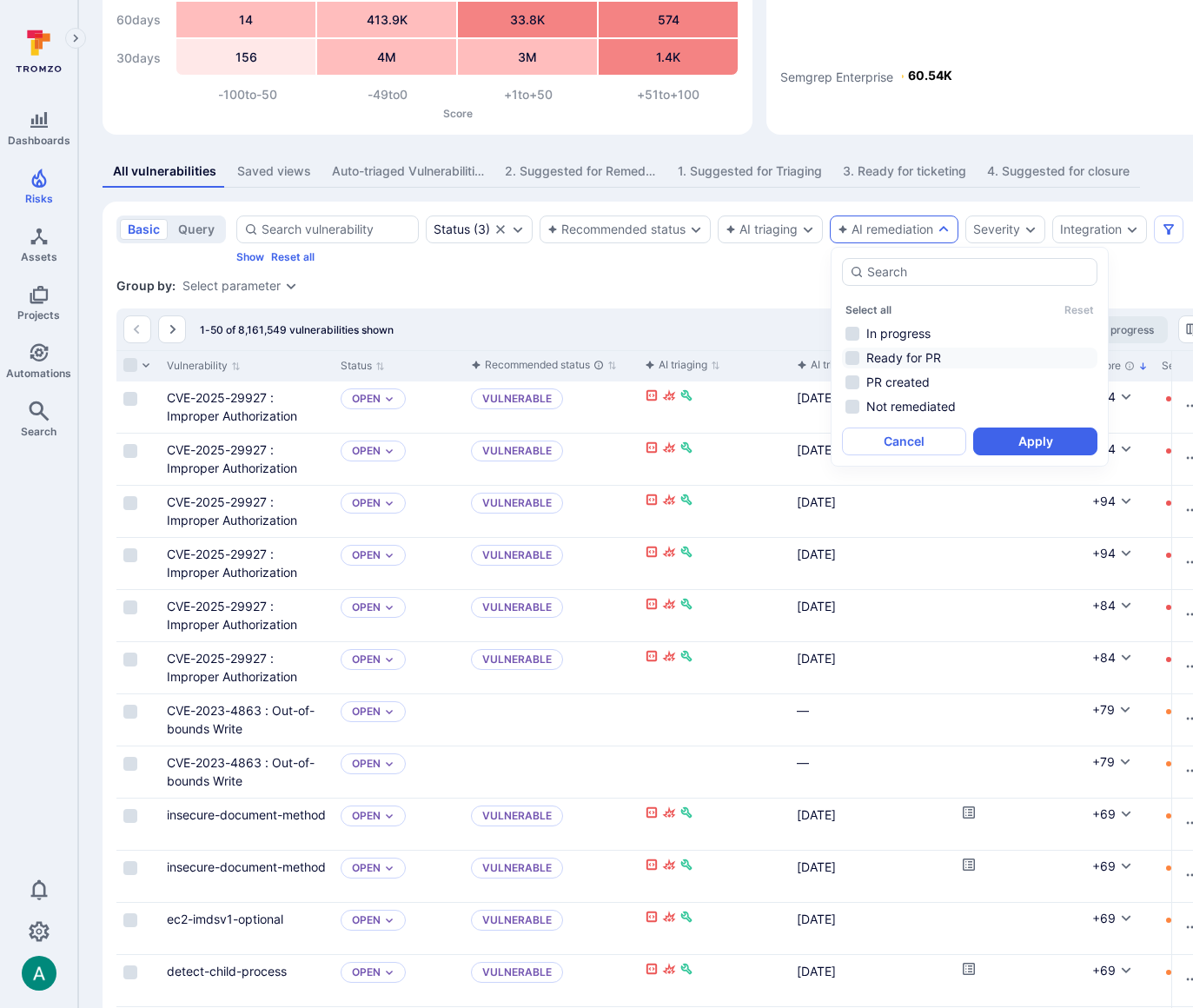
click at [866, 353] on li "Ready for PR" at bounding box center [969, 357] width 255 height 21
click at [866, 376] on li "PR created" at bounding box center [969, 382] width 255 height 21
click at [866, 442] on button "Apply" at bounding box center [1036, 441] width 124 height 28
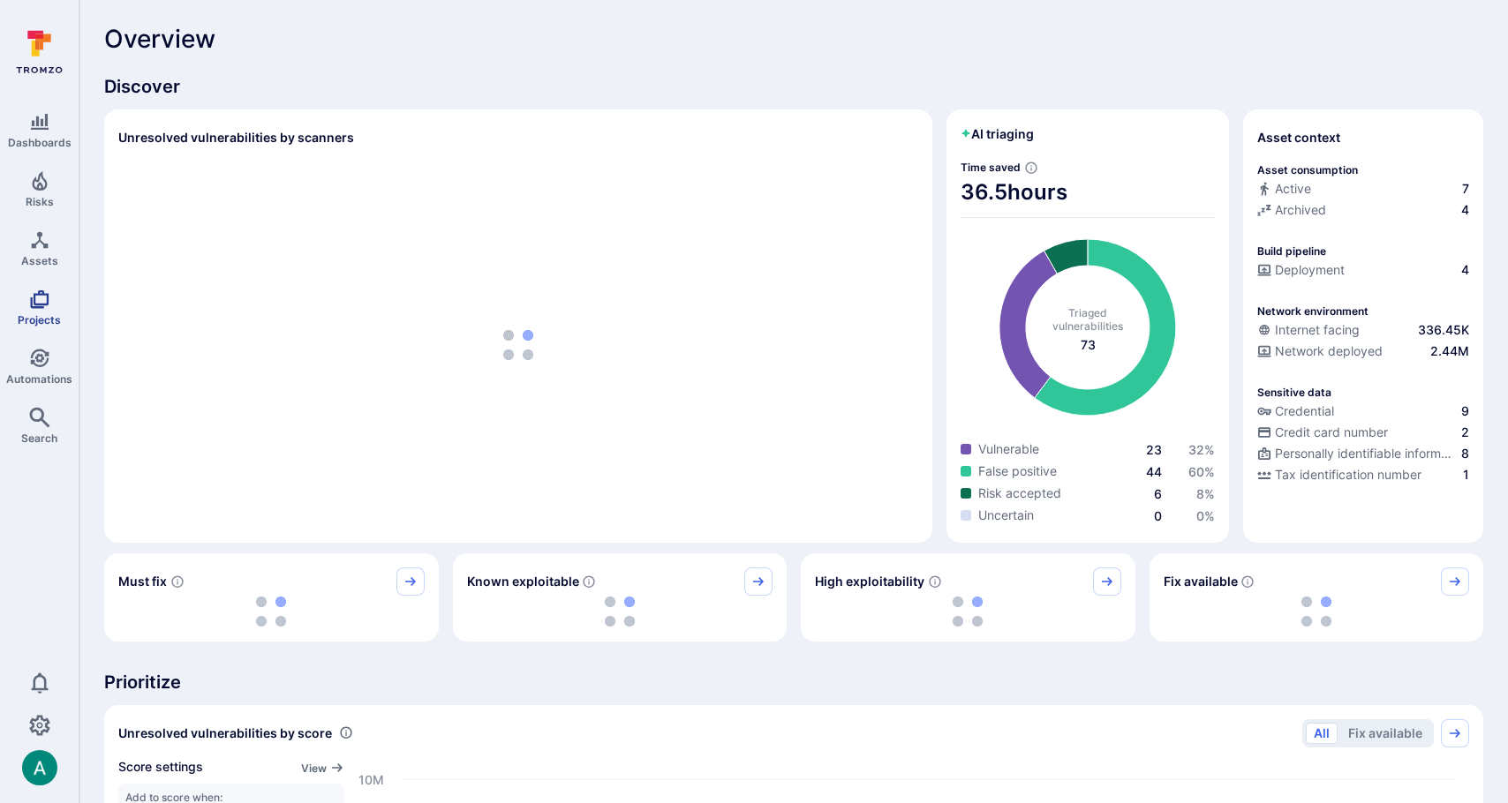
click at [30, 294] on icon "Projects" at bounding box center [39, 299] width 21 height 21
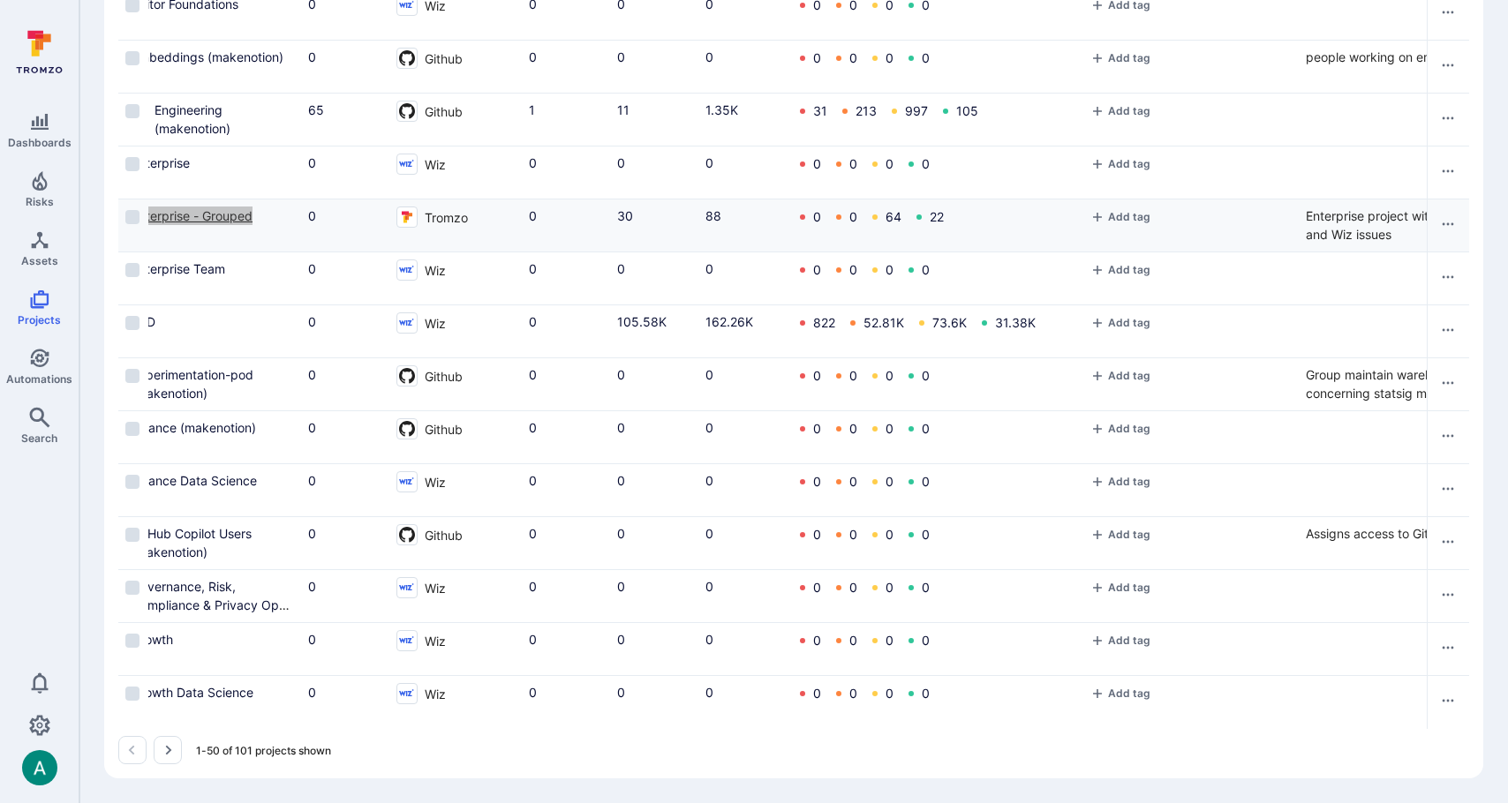
scroll to position [2122, 0]
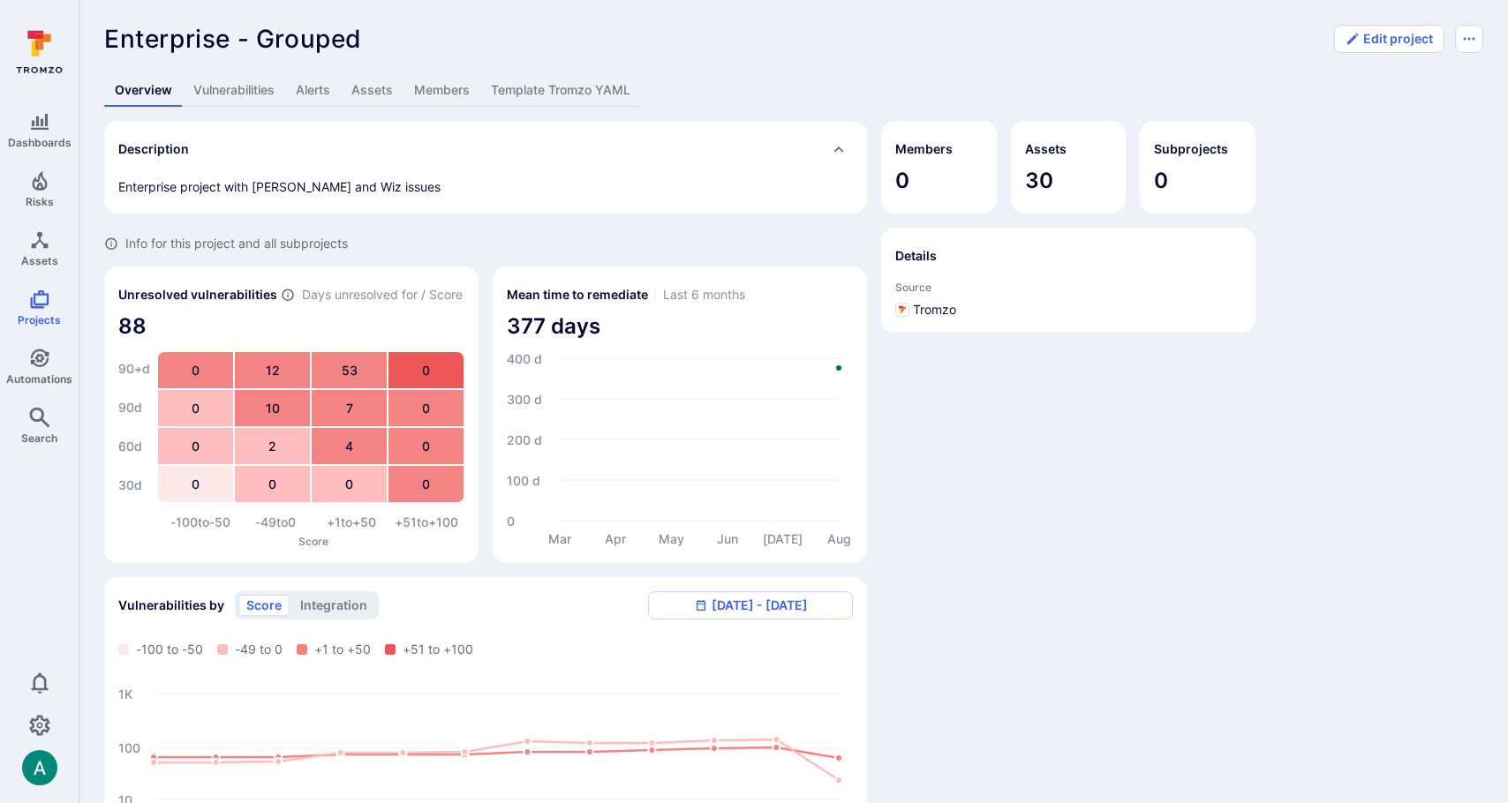
click at [242, 86] on link "Vulnerabilities" at bounding box center [234, 90] width 102 height 33
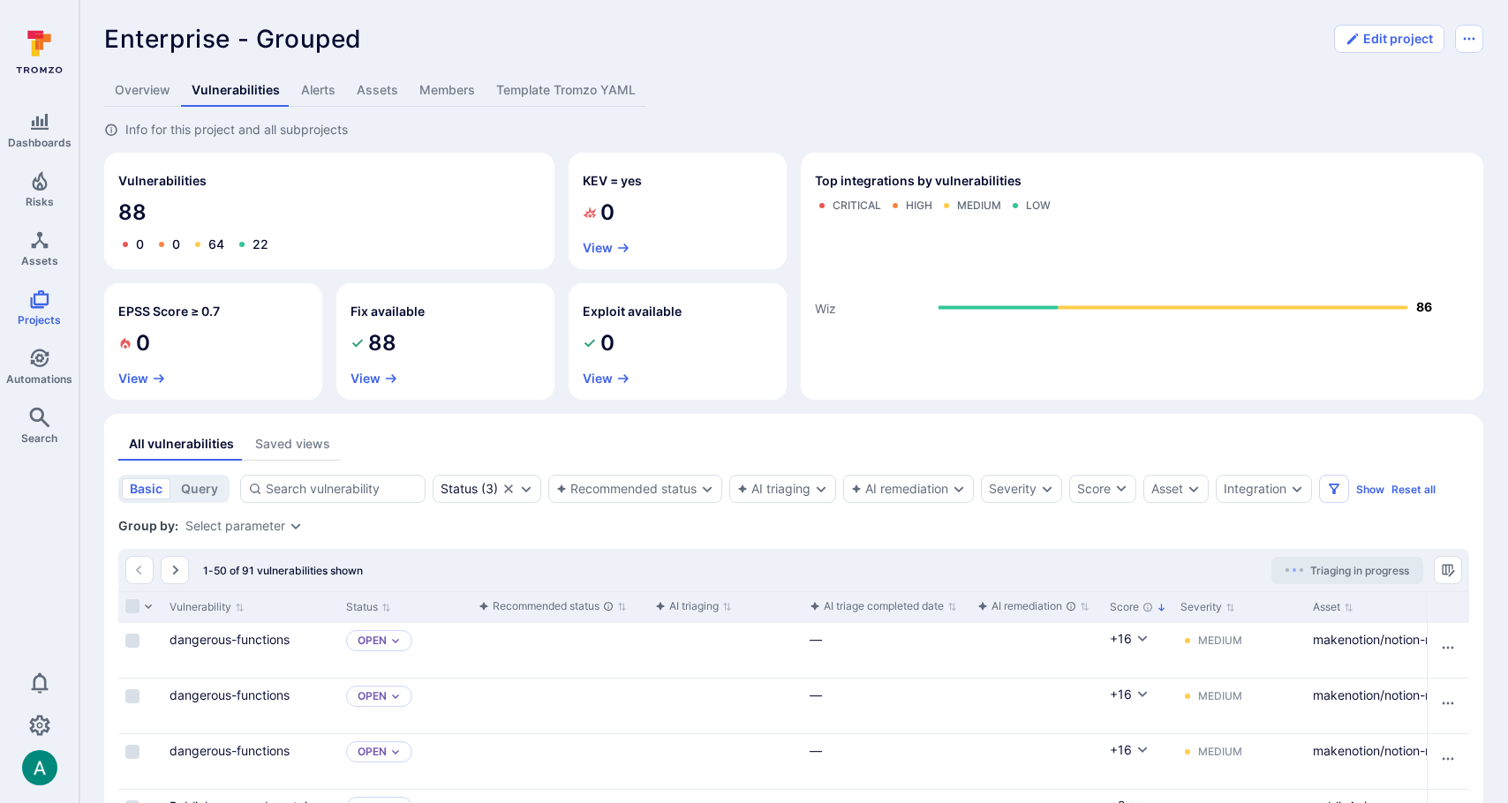
click at [529, 86] on link "Template Tromzo YAML" at bounding box center [565, 90] width 161 height 33
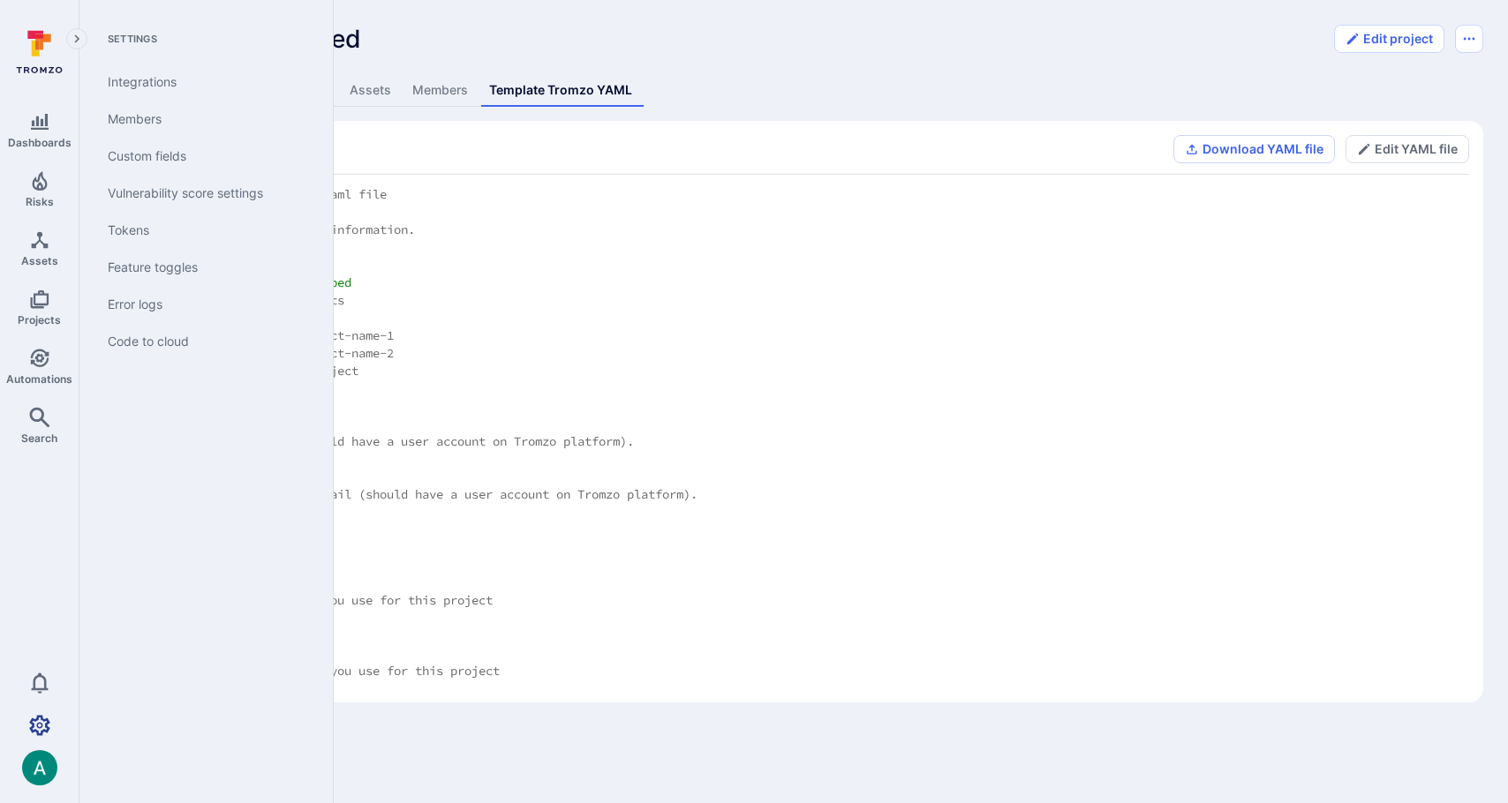
click at [42, 714] on link "Settings" at bounding box center [39, 725] width 79 height 35
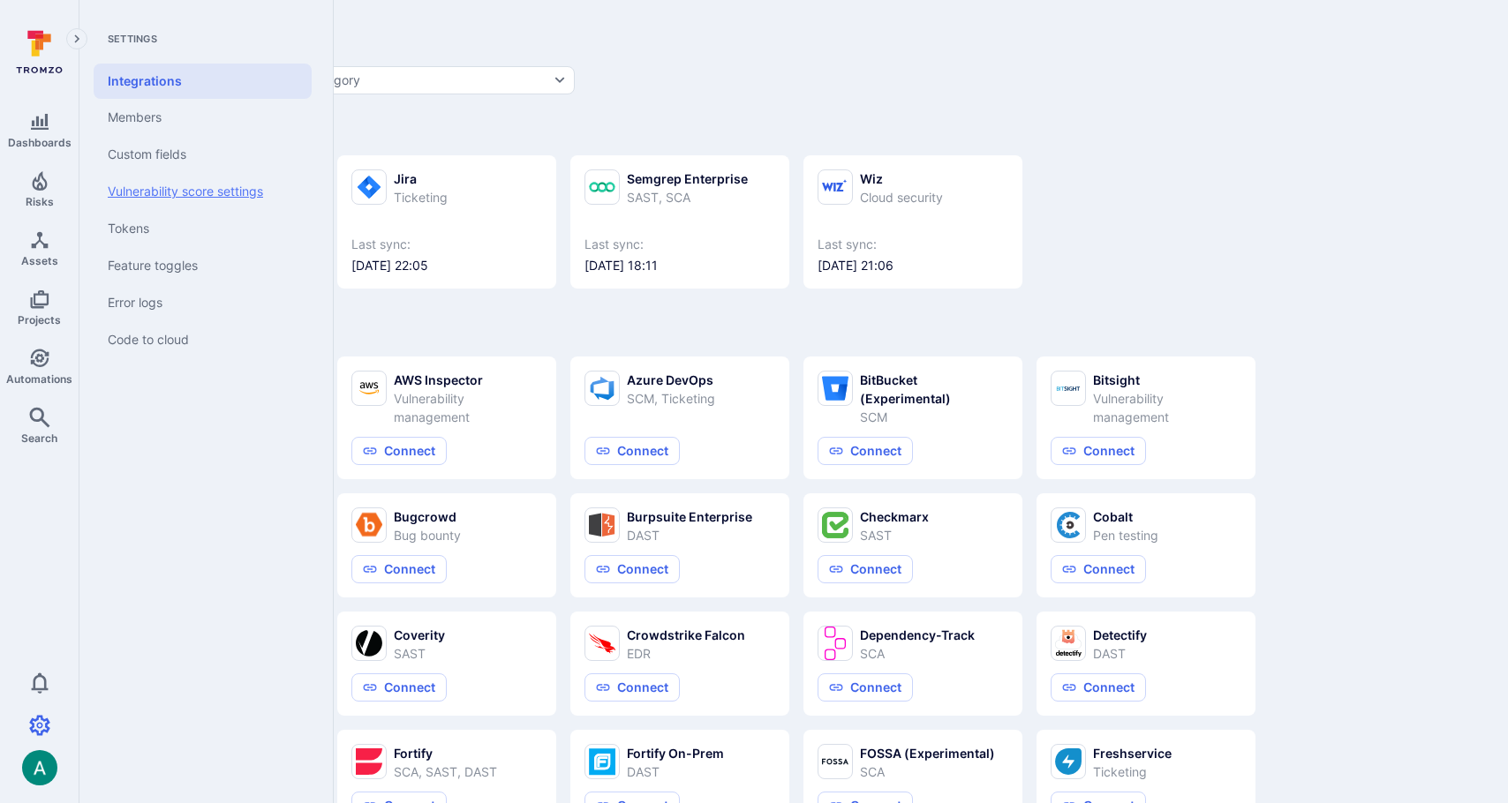
click at [140, 185] on link "Vulnerability score settings" at bounding box center [203, 191] width 218 height 37
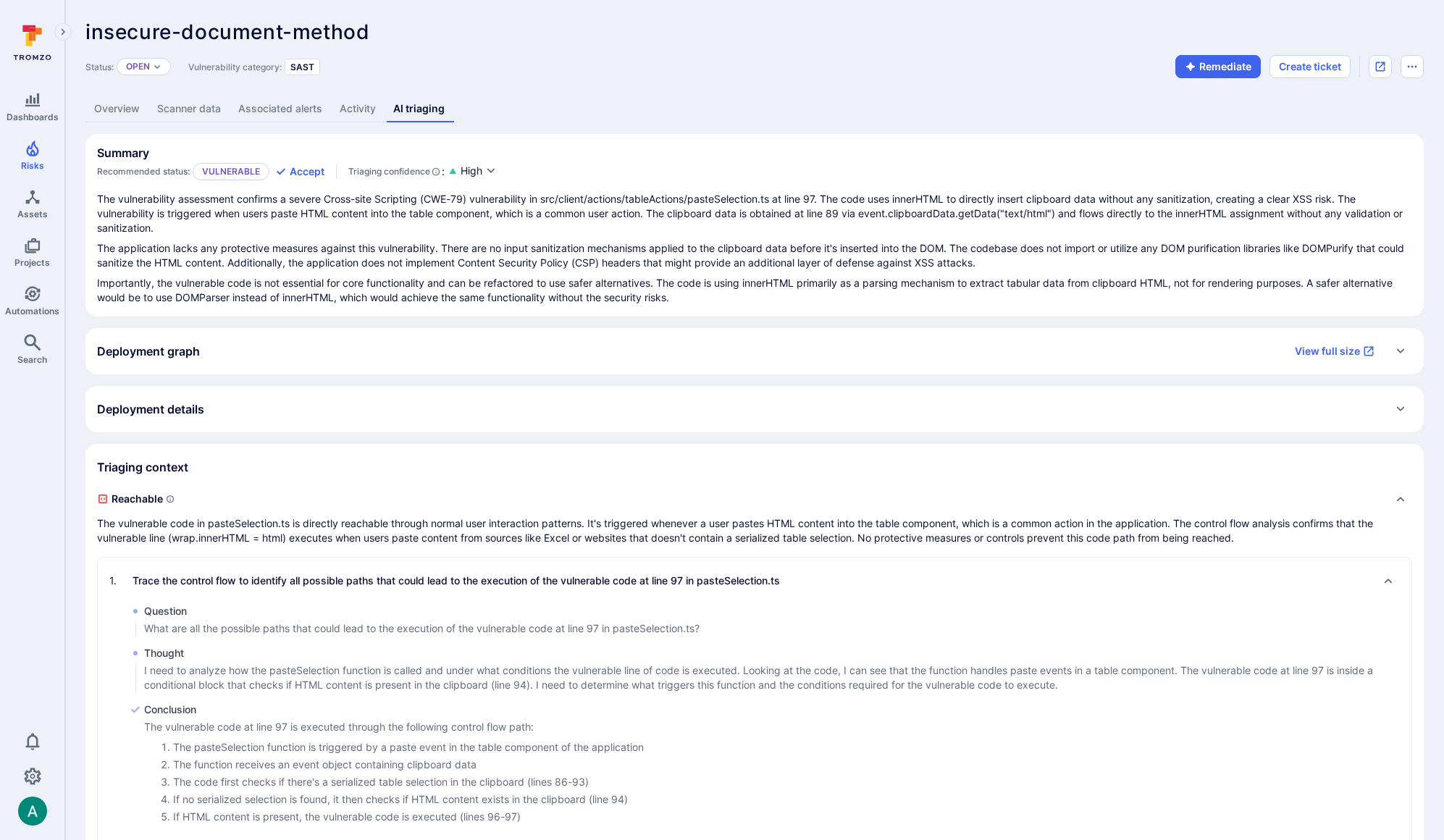
click at [121, 108] on link "Overview" at bounding box center [117, 109] width 63 height 27
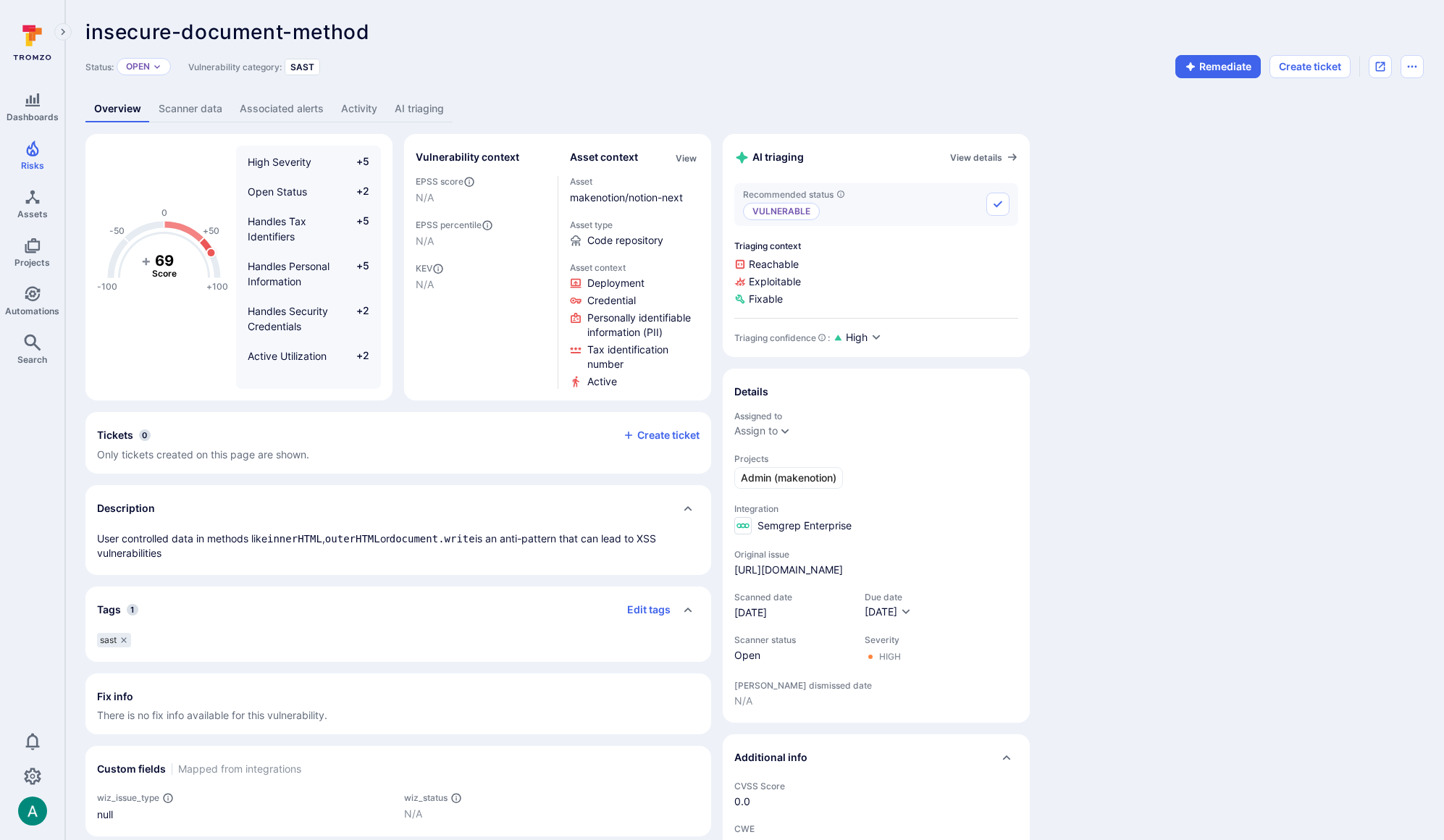
scroll to position [203, 0]
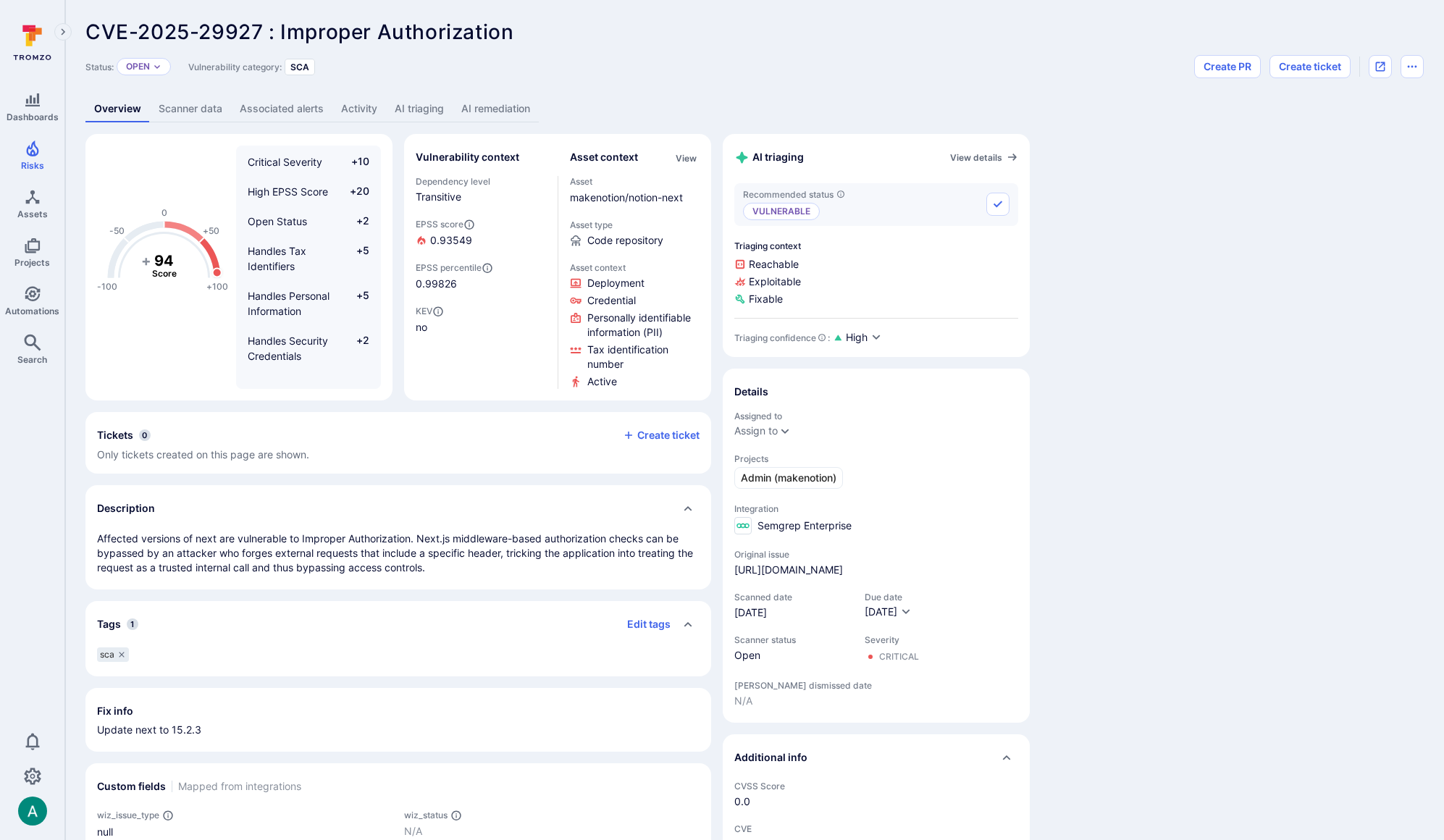
click at [506, 106] on link "AI remediation" at bounding box center [496, 109] width 86 height 27
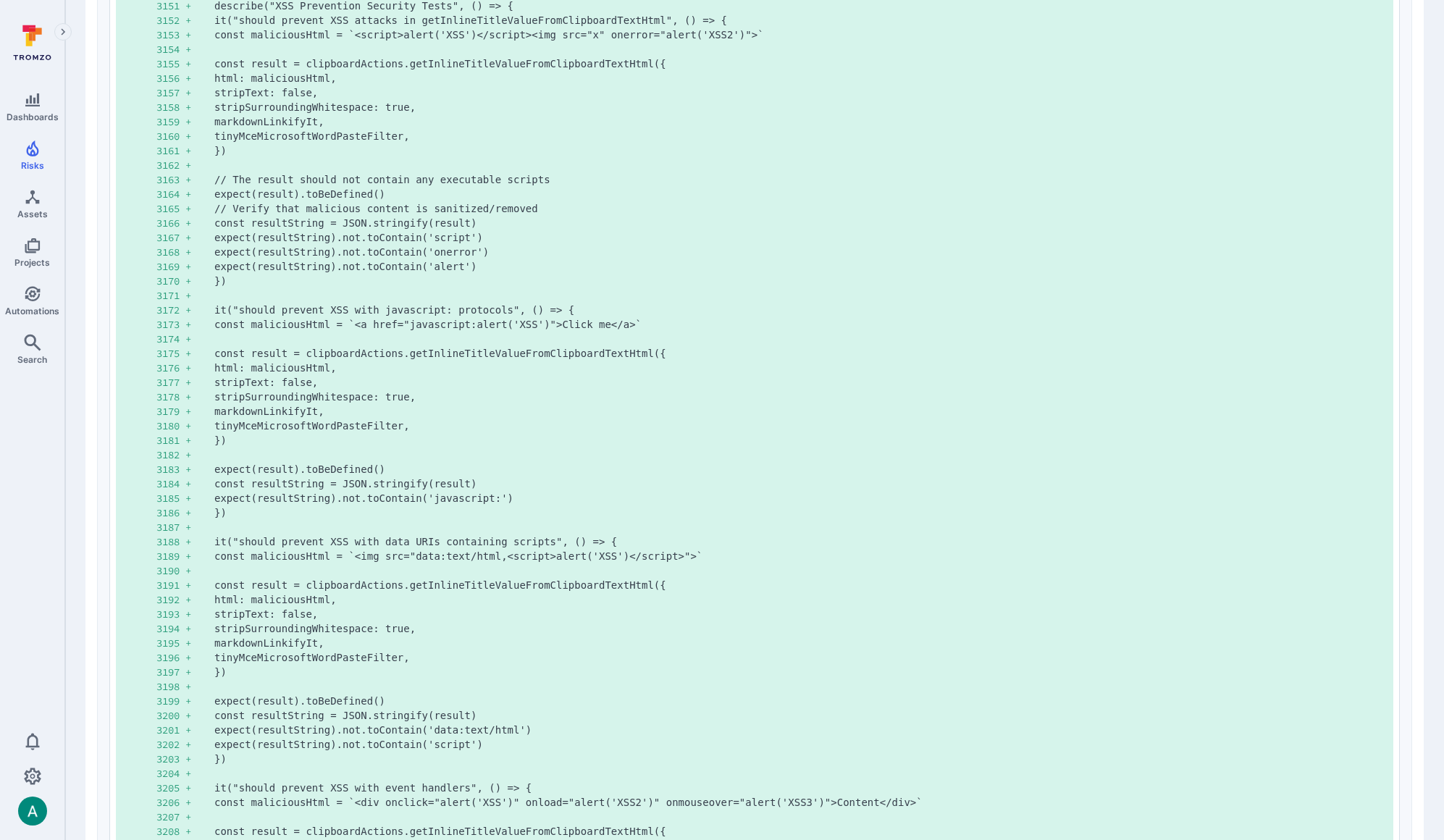
scroll to position [1909, 0]
click at [28, 356] on span "Search" at bounding box center [32, 359] width 30 height 11
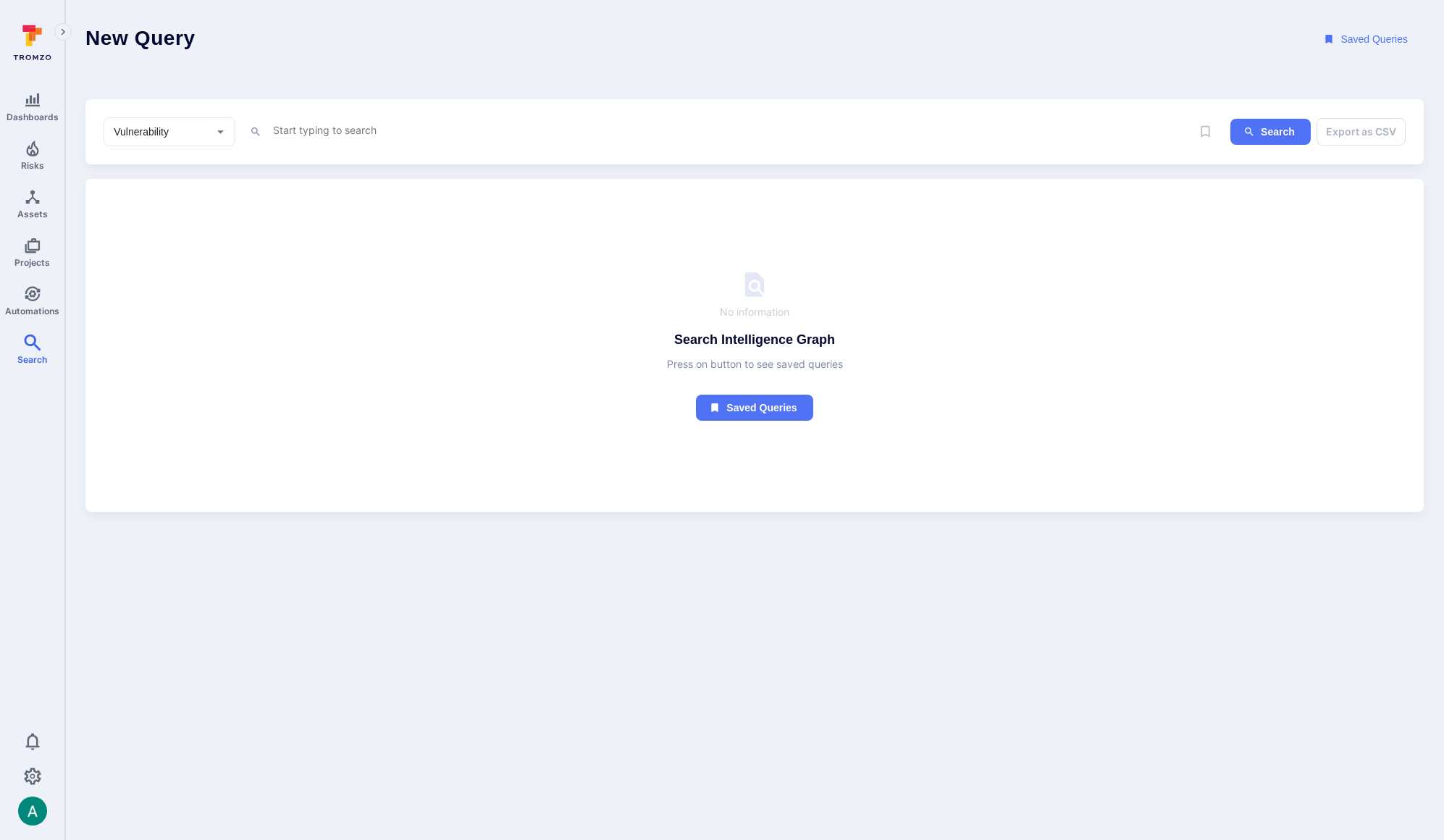
click at [300, 131] on textarea "Intelligence Graph search area" at bounding box center [708, 130] width 873 height 18
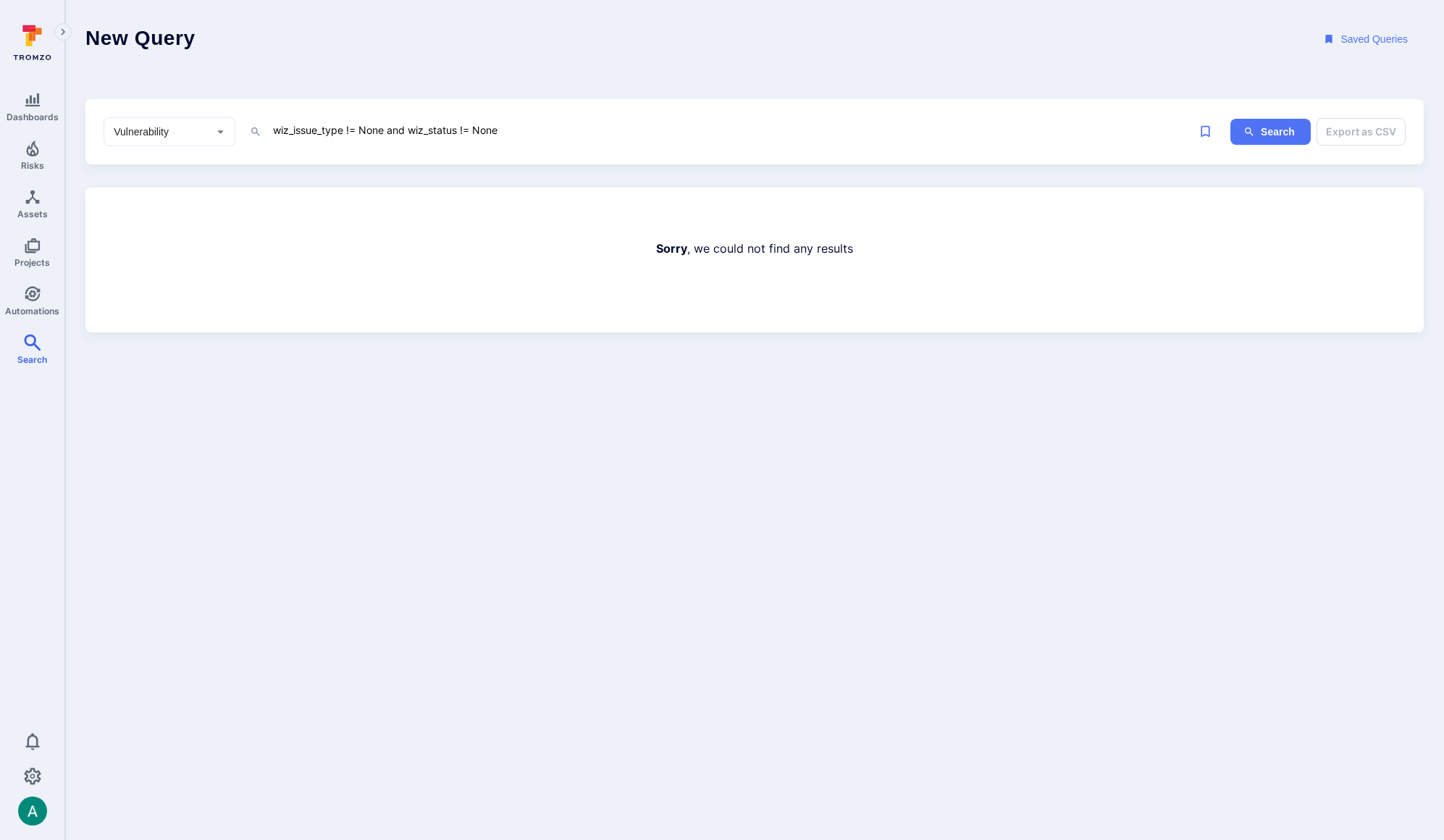
drag, startPoint x: 409, startPoint y: 128, endPoint x: 182, endPoint y: 112, distance: 227.6
click at [182, 112] on div "Vulnerability ​ wiz_issue_type != None and wiz_status != None x Search Export a…" at bounding box center [754, 132] width 1338 height 66
click at [409, 131] on textarea "wiz_issue_type != None and wiz_status != None" at bounding box center [708, 130] width 873 height 18
drag, startPoint x: 389, startPoint y: 130, endPoint x: 641, endPoint y: 133, distance: 252.0
click at [639, 133] on textarea "wiz_issue_type != None and wiz_status != None" at bounding box center [708, 130] width 873 height 18
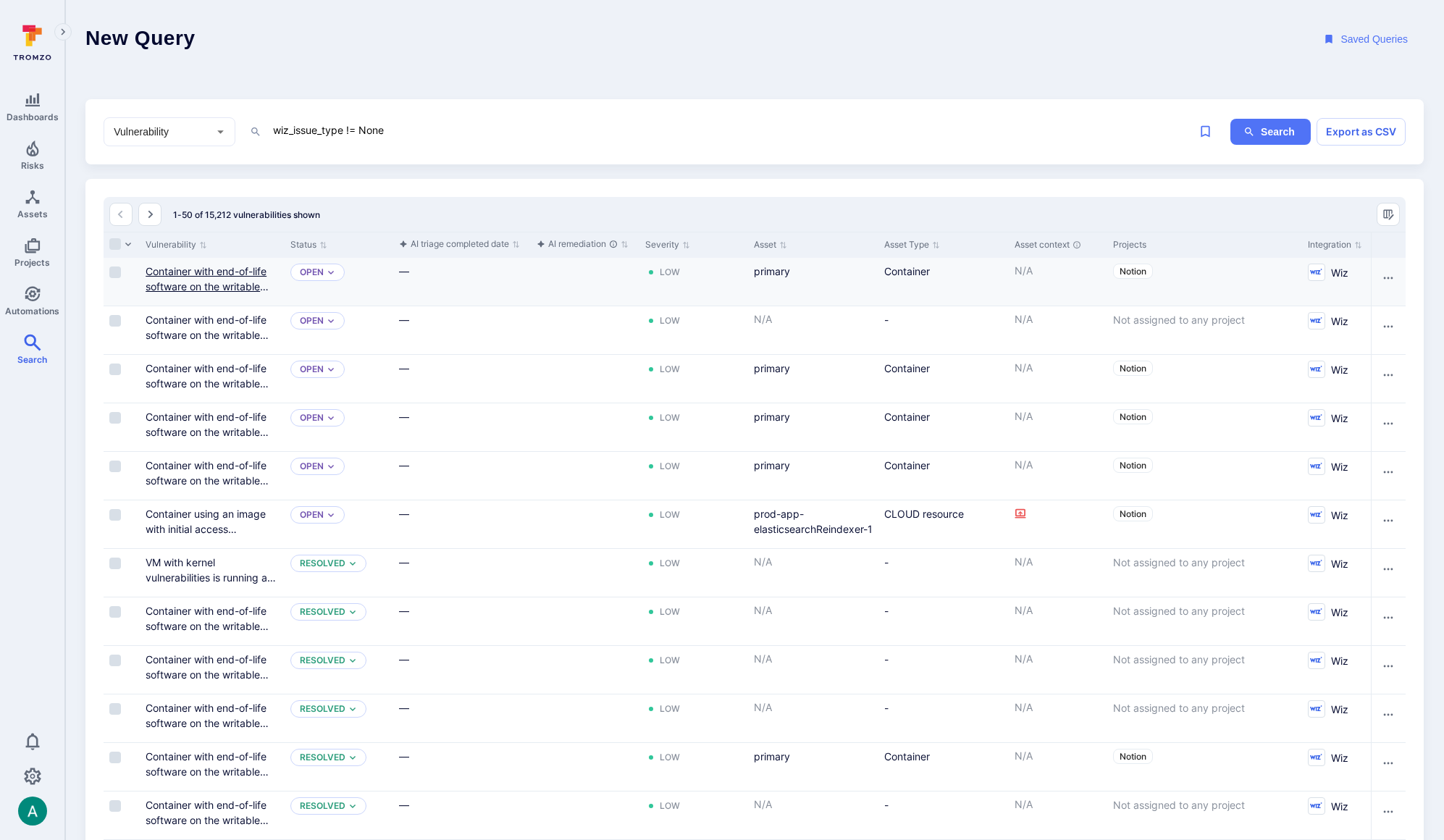
type textarea "wiz_issue_type != None"
click at [202, 270] on link "Container with end-of-life software on the writable layer" at bounding box center [207, 286] width 123 height 43
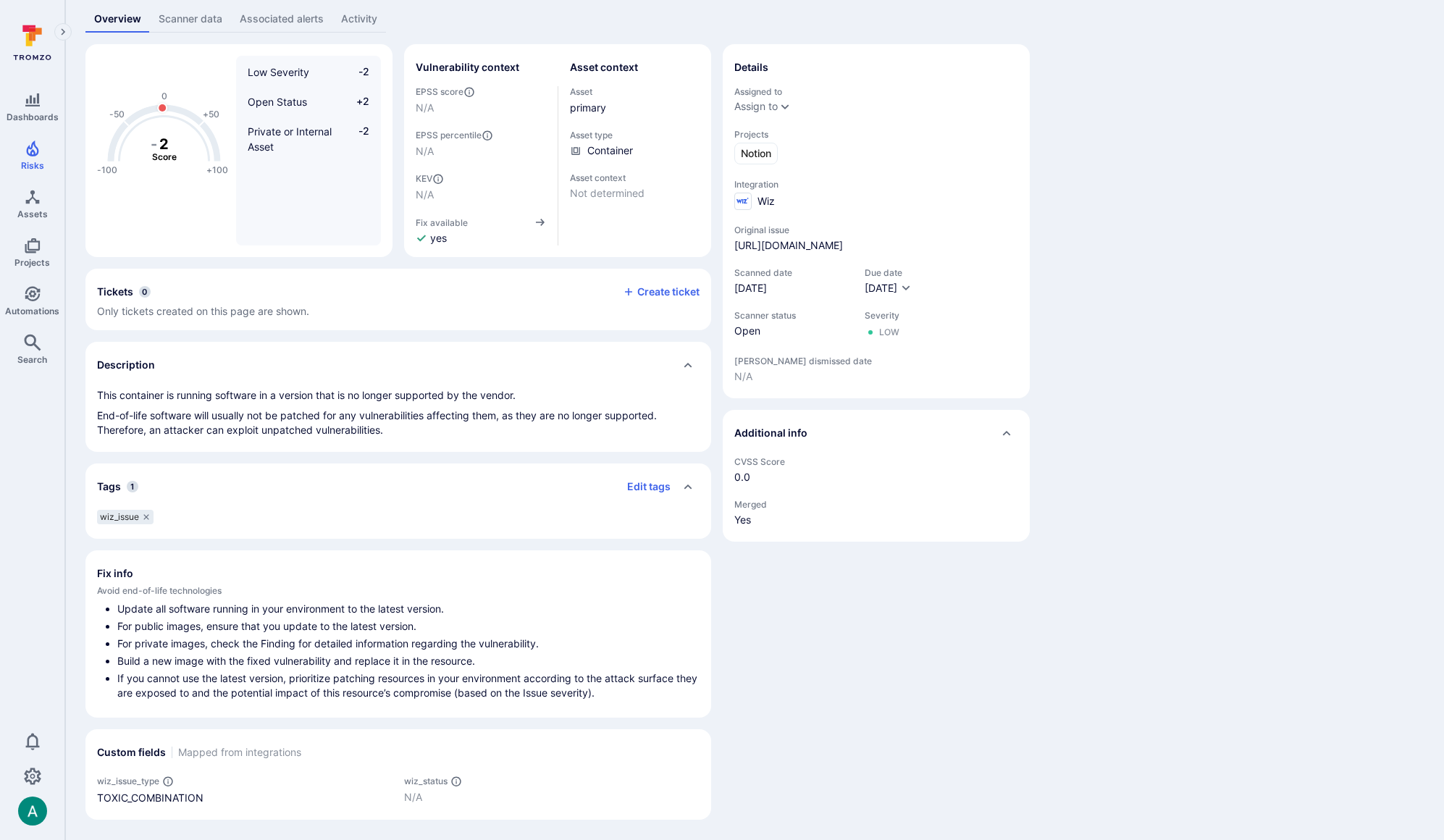
scroll to position [89, 0]
click at [1151, 80] on div "-100 -50 0 +50 +100 - 2 Score Low Severity -2 Open Status +2 Private or Interna…" at bounding box center [754, 432] width 1338 height 775
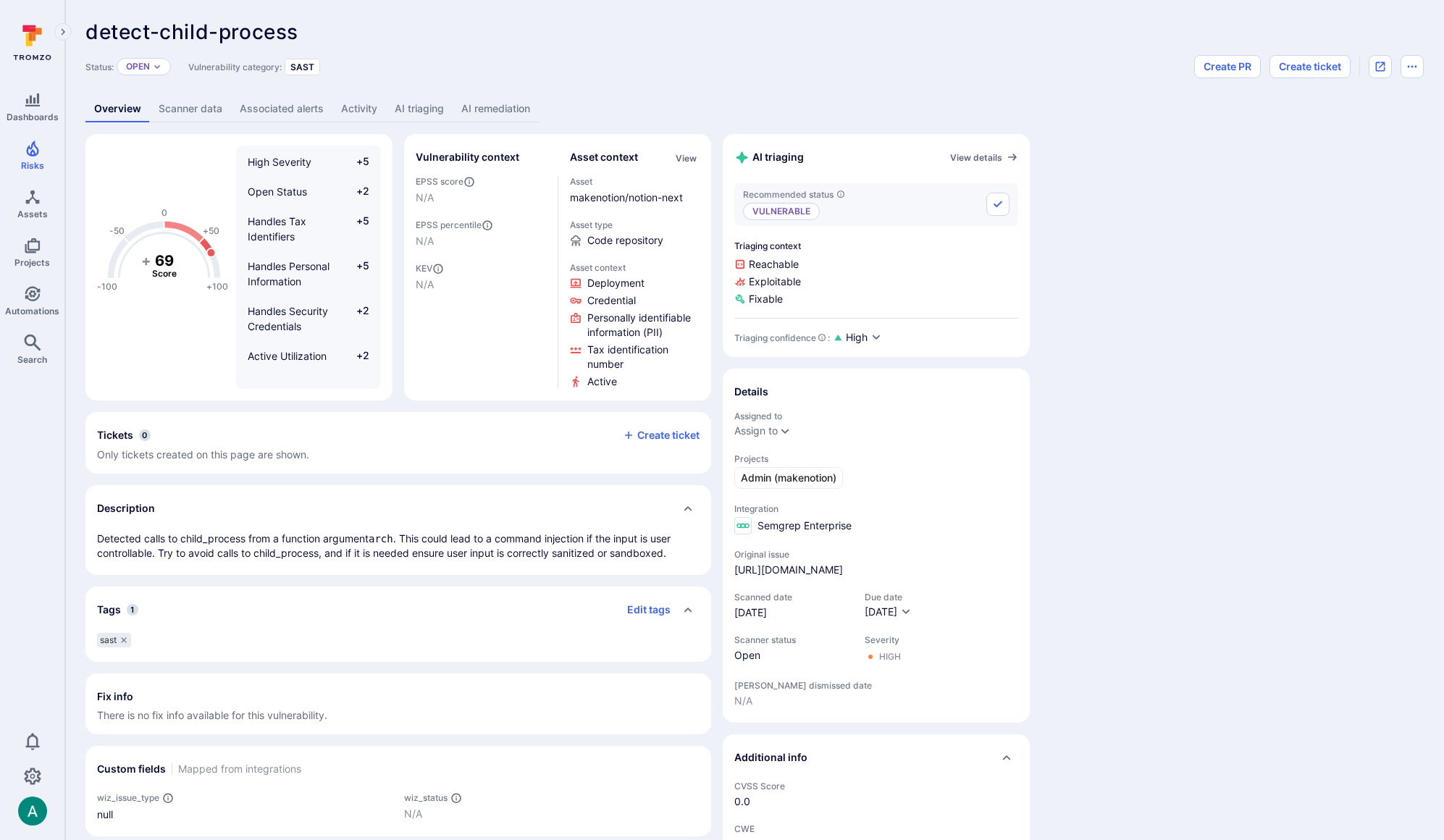
click at [465, 103] on link "AI remediation" at bounding box center [496, 109] width 86 height 27
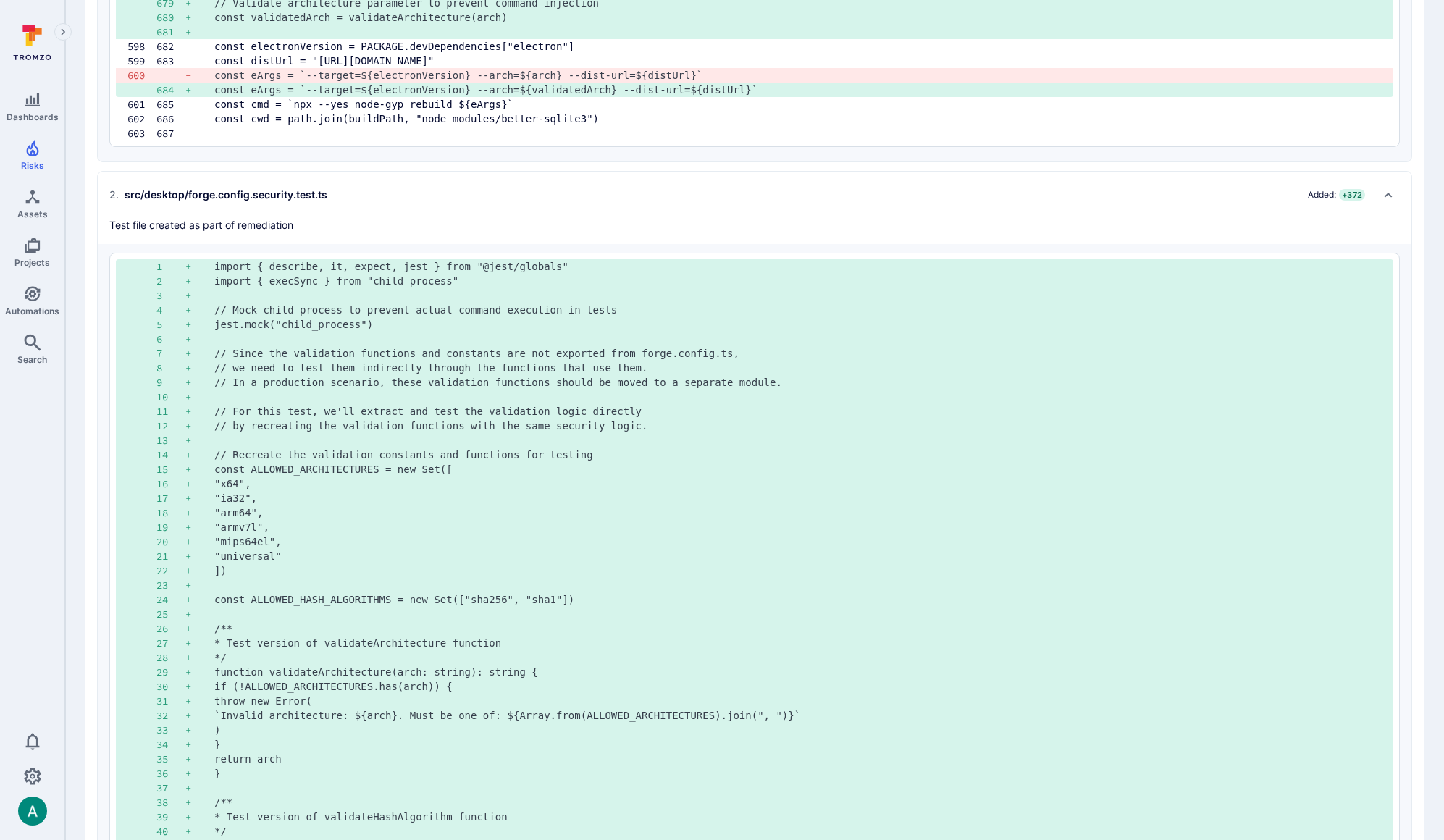
scroll to position [2045, 0]
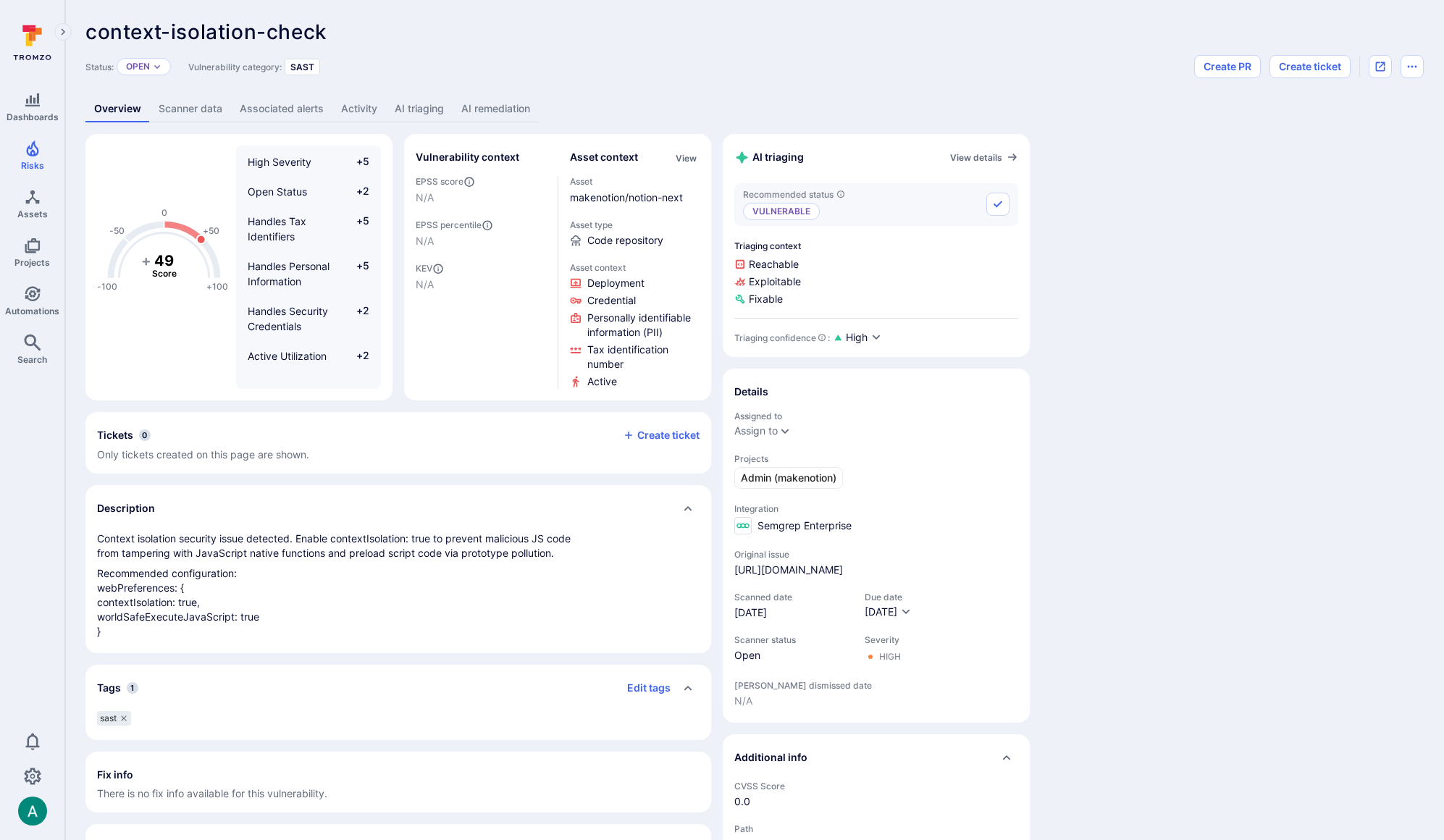
click at [519, 113] on link "AI remediation" at bounding box center [496, 109] width 86 height 27
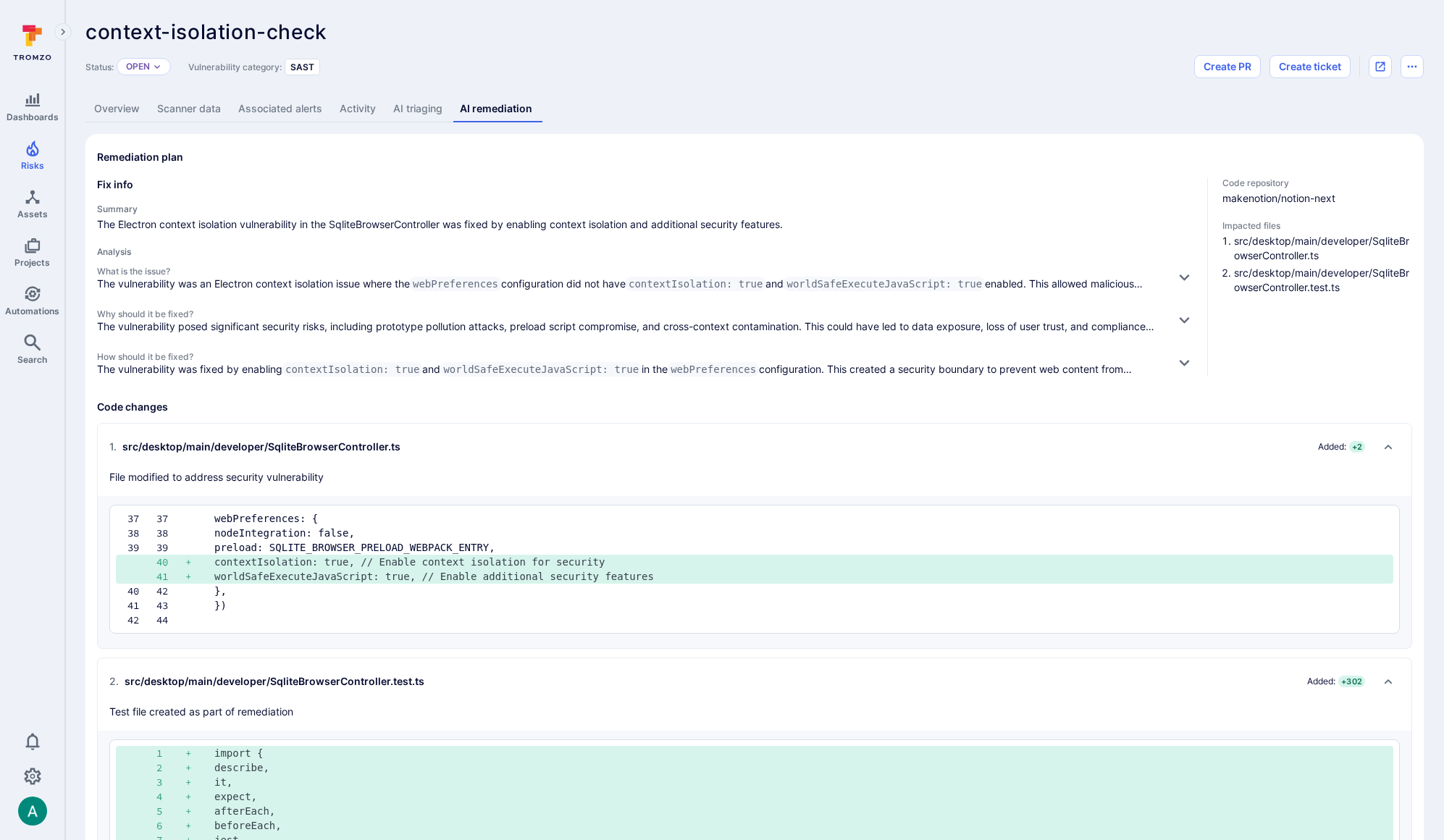
scroll to position [8, 0]
